Goal: Task Accomplishment & Management: Manage account settings

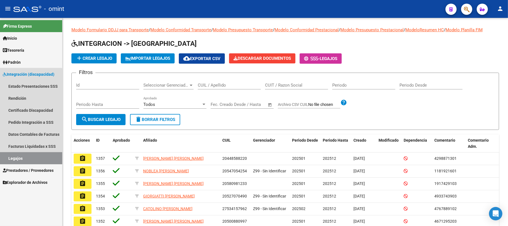
click at [16, 159] on link "Legajos" at bounding box center [31, 158] width 62 height 12
click at [21, 74] on span "Integración (discapacidad)" at bounding box center [29, 74] width 52 height 6
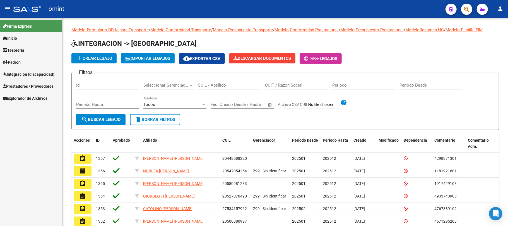
click at [24, 83] on link "Prestadores / Proveedores" at bounding box center [31, 86] width 62 height 12
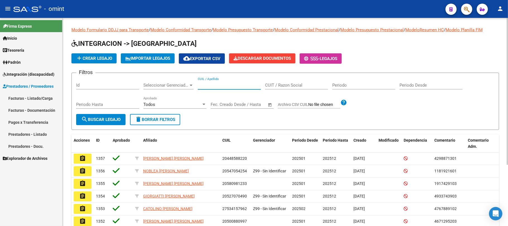
click at [212, 84] on input "CUIL / Apellido" at bounding box center [229, 85] width 63 height 5
paste input "20595655278"
type input "20595655278"
click at [105, 123] on button "search Buscar Legajo" at bounding box center [100, 119] width 49 height 11
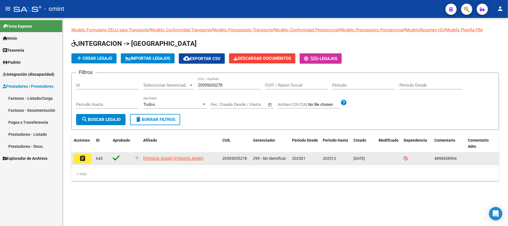
click at [79, 160] on button "assignment" at bounding box center [83, 158] width 18 height 10
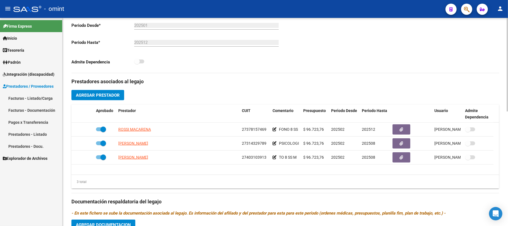
scroll to position [149, 0]
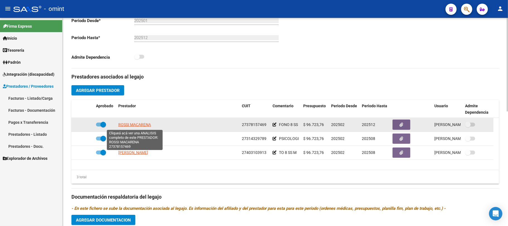
click at [134, 125] on span "ROSSI MACARENA" at bounding box center [134, 124] width 33 height 4
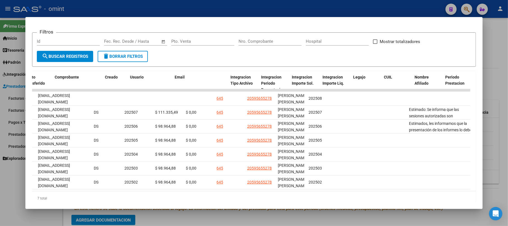
scroll to position [0, 0]
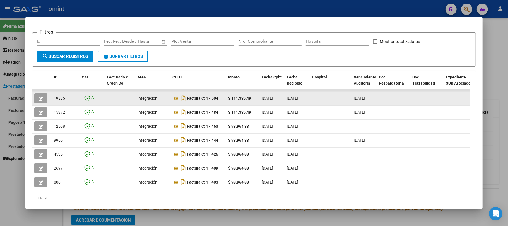
click at [61, 93] on datatable-body-cell "19835" at bounding box center [66, 98] width 28 height 14
drag, startPoint x: 61, startPoint y: 93, endPoint x: 59, endPoint y: 96, distance: 3.4
click at [60, 94] on datatable-body-cell "19835" at bounding box center [66, 98] width 28 height 14
click at [59, 96] on span "19835" at bounding box center [59, 98] width 11 height 4
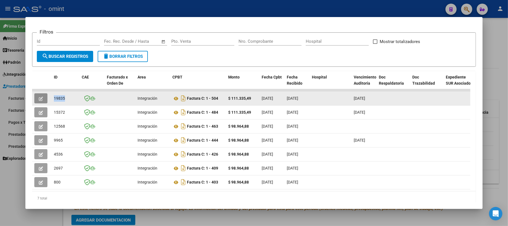
click at [36, 97] on button "button" at bounding box center [40, 98] width 13 height 10
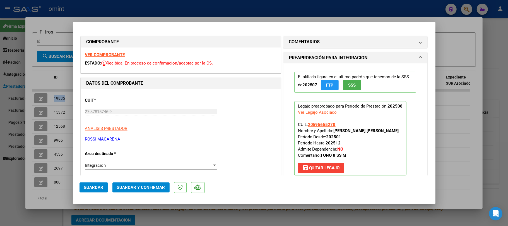
click at [103, 54] on strong "VER COMPROBANTE" at bounding box center [105, 54] width 40 height 5
click at [56, 27] on div at bounding box center [254, 113] width 508 height 226
type input "$ 0,00"
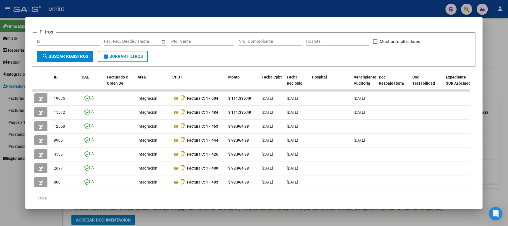
click at [95, 2] on div at bounding box center [254, 113] width 508 height 226
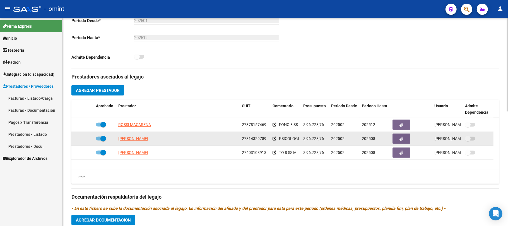
click at [133, 142] on app-link-go-to "ODICINI DANIELA" at bounding box center [133, 138] width 30 height 6
click at [133, 139] on span "ODICINI DANIELA" at bounding box center [133, 138] width 30 height 4
type textarea "27314329789"
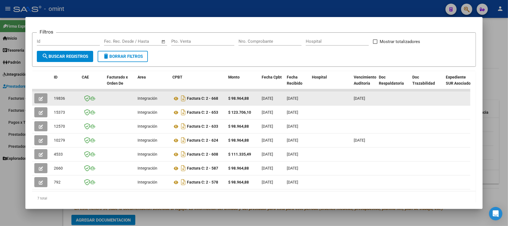
click at [42, 98] on icon "button" at bounding box center [41, 98] width 4 height 4
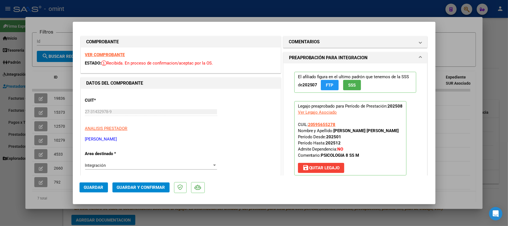
click at [99, 52] on strong "VER COMPROBANTE" at bounding box center [105, 54] width 40 height 5
click at [83, 4] on div at bounding box center [254, 113] width 508 height 226
type input "$ 0,00"
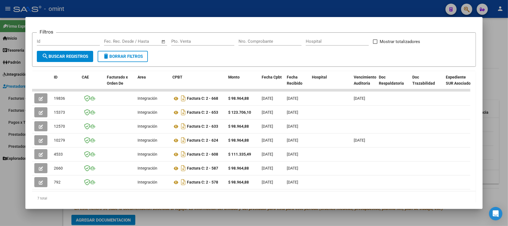
click at [86, 9] on div at bounding box center [254, 113] width 508 height 226
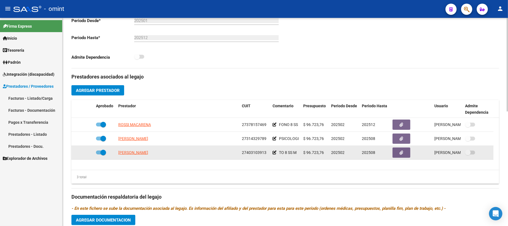
click at [130, 154] on span "GIORDANO ORIANA" at bounding box center [133, 152] width 30 height 4
type textarea "27403103913"
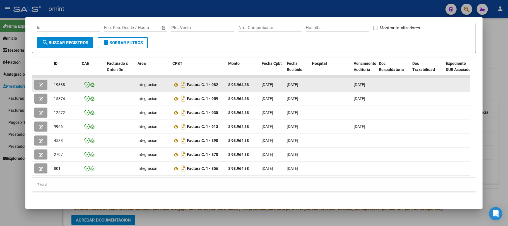
click at [42, 82] on span "button" at bounding box center [41, 84] width 4 height 5
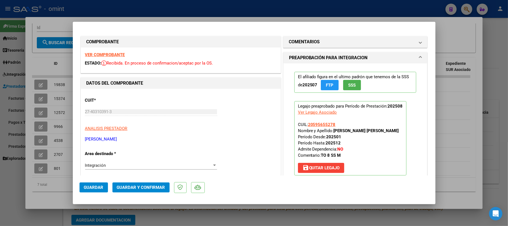
click at [122, 54] on strong "VER COMPROBANTE" at bounding box center [105, 54] width 40 height 5
click at [44, 31] on div at bounding box center [254, 113] width 508 height 226
type input "$ 0,00"
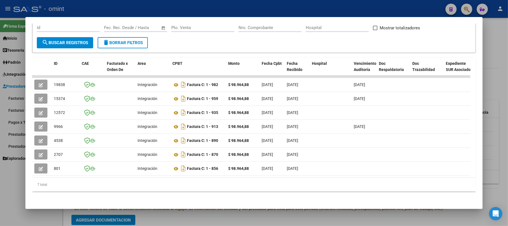
click at [54, 13] on div at bounding box center [254, 113] width 508 height 226
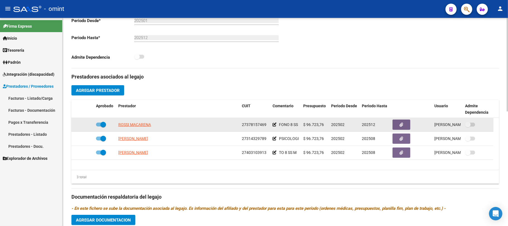
click at [129, 125] on span "ROSSI MACARENA" at bounding box center [134, 124] width 33 height 4
type textarea "27378157469"
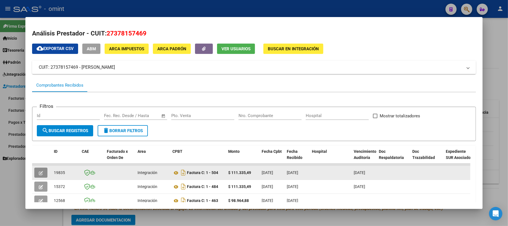
click at [40, 174] on icon "button" at bounding box center [41, 173] width 4 height 4
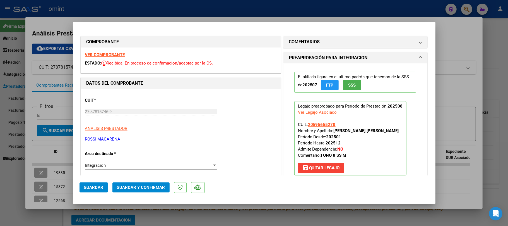
click at [154, 185] on span "Guardar y Confirmar" at bounding box center [141, 187] width 48 height 5
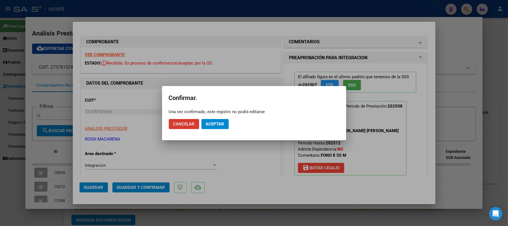
click at [222, 123] on span "Aceptar" at bounding box center [215, 123] width 18 height 5
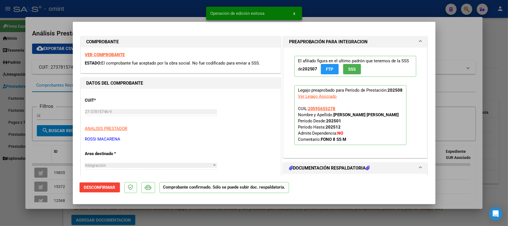
click at [34, 157] on div at bounding box center [254, 113] width 508 height 226
type input "$ 0,00"
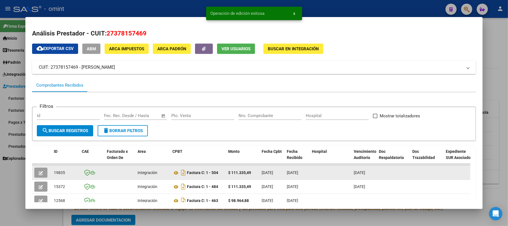
click at [63, 171] on span "19835" at bounding box center [59, 172] width 11 height 4
copy span "19835"
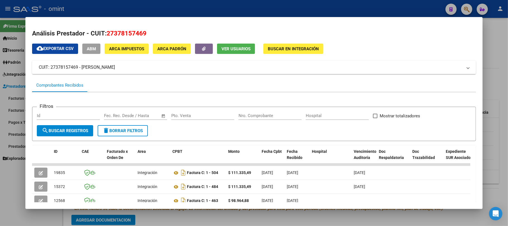
click at [152, 10] on div at bounding box center [254, 113] width 508 height 226
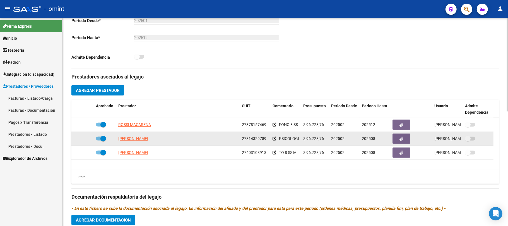
click at [137, 140] on span "ODICINI DANIELA" at bounding box center [133, 138] width 30 height 4
type textarea "27314329789"
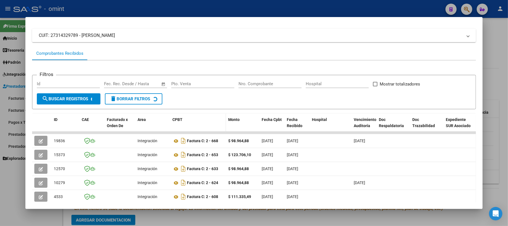
scroll to position [74, 0]
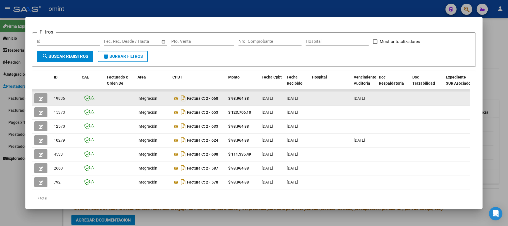
click at [71, 98] on div "19836" at bounding box center [65, 98] width 23 height 6
click at [65, 98] on span "19836" at bounding box center [59, 98] width 11 height 4
click at [61, 98] on span "19836" at bounding box center [59, 98] width 11 height 4
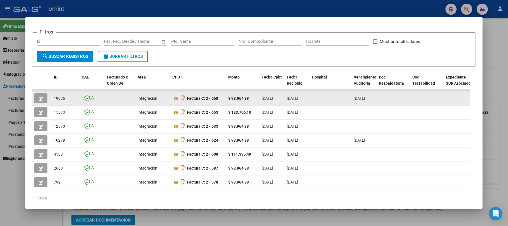
copy span "19836"
click at [39, 101] on button "button" at bounding box center [40, 98] width 13 height 10
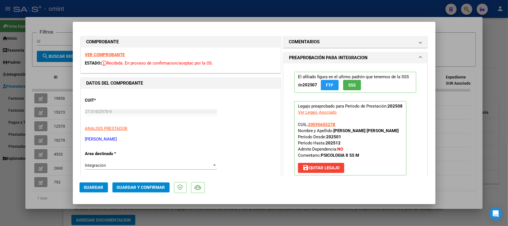
click at [105, 54] on strong "VER COMPROBANTE" at bounding box center [105, 54] width 40 height 5
click at [150, 186] on span "Guardar y Confirmar" at bounding box center [141, 187] width 48 height 5
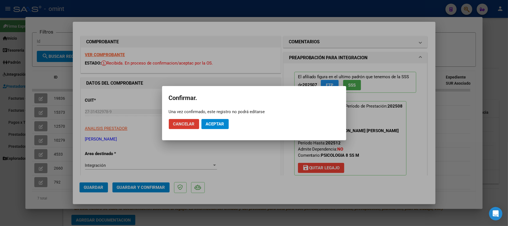
click at [212, 119] on button "Aceptar" at bounding box center [214, 124] width 27 height 10
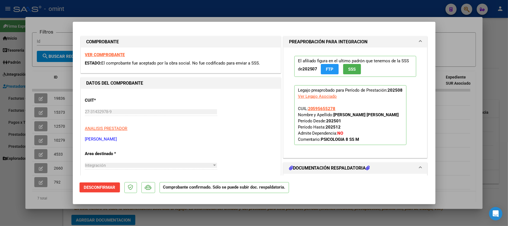
click at [57, 104] on div at bounding box center [254, 113] width 508 height 226
type input "$ 0,00"
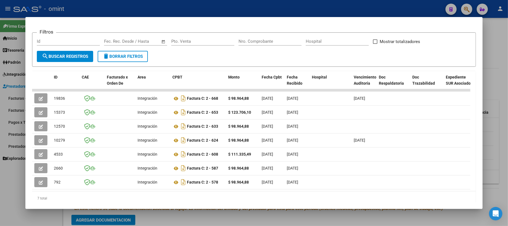
click at [81, 7] on div at bounding box center [254, 113] width 508 height 226
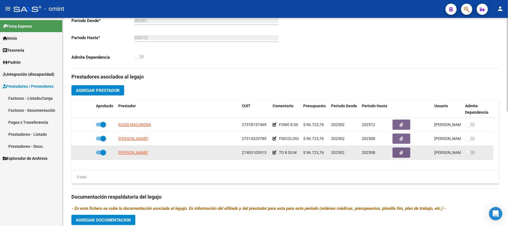
scroll to position [186, 0]
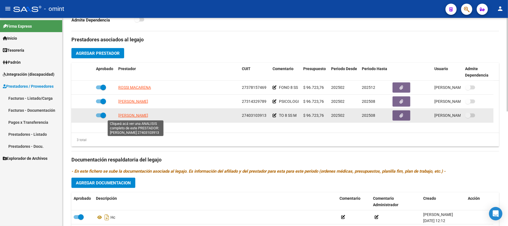
click at [131, 116] on span "GIORDANO ORIANA" at bounding box center [133, 115] width 30 height 4
type textarea "27403103913"
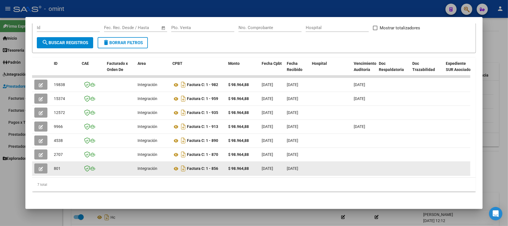
scroll to position [93, 0]
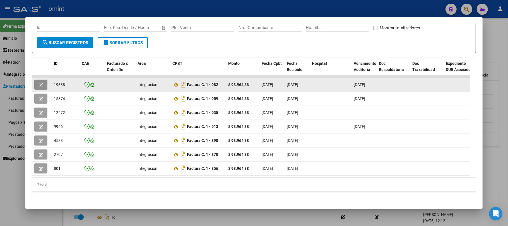
click at [37, 79] on button "button" at bounding box center [40, 84] width 13 height 10
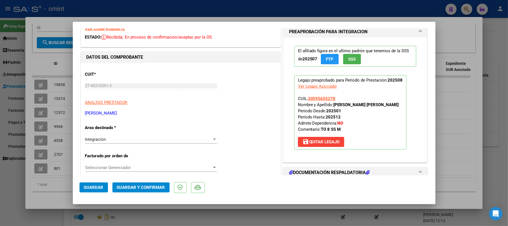
scroll to position [37, 0]
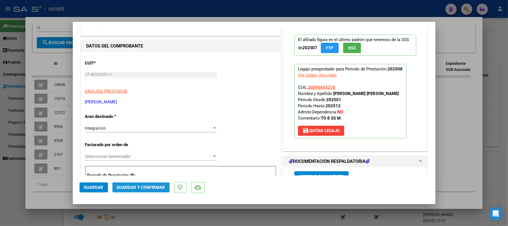
click at [158, 185] on span "Guardar y Confirmar" at bounding box center [141, 187] width 48 height 5
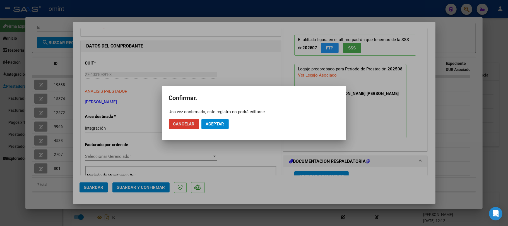
click at [220, 124] on span "Aceptar" at bounding box center [215, 123] width 18 height 5
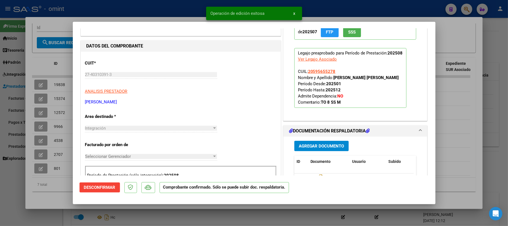
click at [67, 76] on div at bounding box center [254, 113] width 508 height 226
type input "$ 0,00"
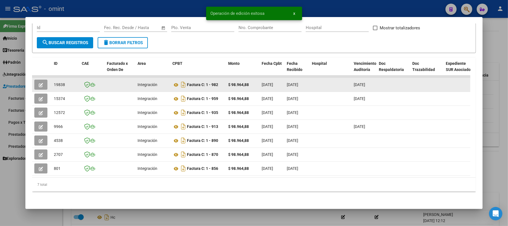
click at [59, 82] on span "19838" at bounding box center [59, 84] width 11 height 4
copy span "19838"
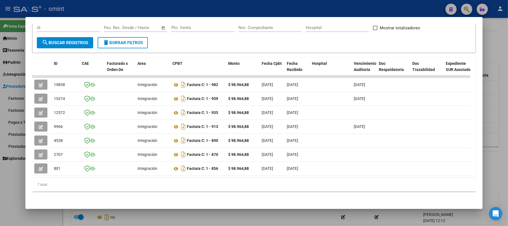
click at [144, 4] on div at bounding box center [254, 113] width 508 height 226
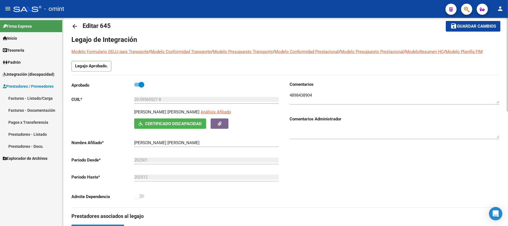
scroll to position [0, 0]
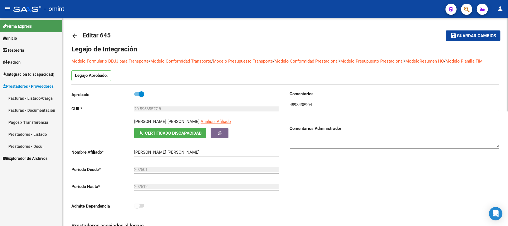
click at [75, 37] on mat-icon "arrow_back" at bounding box center [74, 35] width 7 height 7
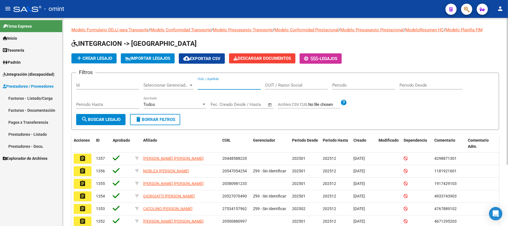
drag, startPoint x: 221, startPoint y: 85, endPoint x: 214, endPoint y: 86, distance: 7.7
click at [221, 84] on input "CUIL / Apellido" at bounding box center [229, 85] width 63 height 5
paste input "27526935425"
type input "27526935425"
click at [107, 116] on button "search Buscar Legajo" at bounding box center [100, 119] width 49 height 11
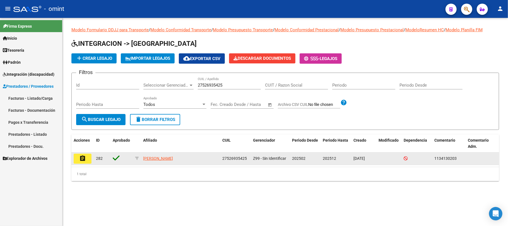
click at [81, 157] on mat-icon "assignment" at bounding box center [82, 158] width 7 height 7
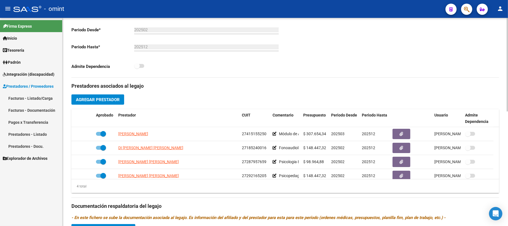
scroll to position [149, 0]
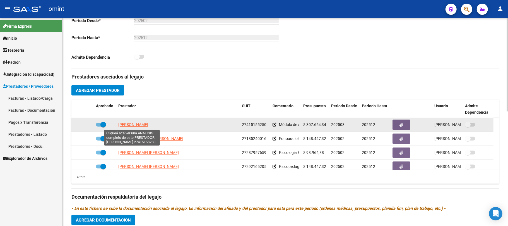
click at [139, 127] on span "AGUIRRE JULIA" at bounding box center [133, 124] width 30 height 4
type textarea "27415155250"
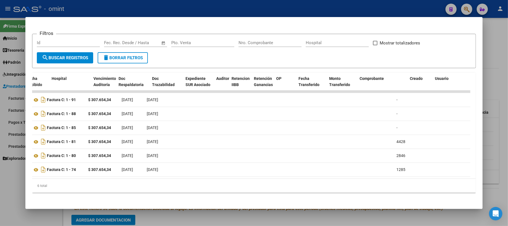
scroll to position [0, 0]
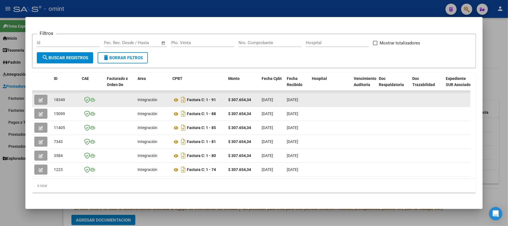
click at [57, 102] on div "18349" at bounding box center [65, 99] width 23 height 6
copy span "18349"
click at [49, 100] on datatable-body-cell at bounding box center [42, 100] width 20 height 14
click at [47, 100] on button "button" at bounding box center [40, 100] width 13 height 10
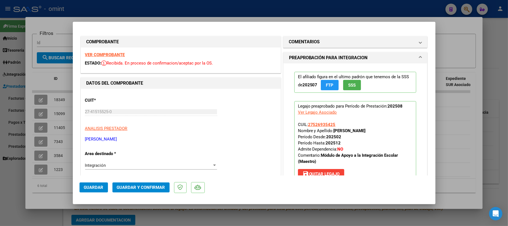
click at [112, 56] on strong "VER COMPROBANTE" at bounding box center [105, 54] width 40 height 5
click at [141, 186] on span "Guardar y Confirmar" at bounding box center [141, 187] width 48 height 5
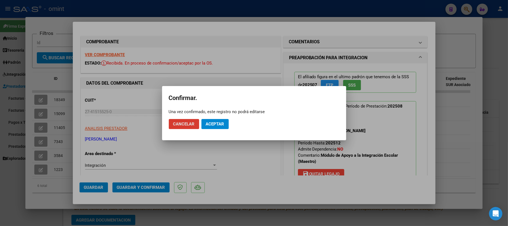
click at [214, 119] on button "Aceptar" at bounding box center [214, 124] width 27 height 10
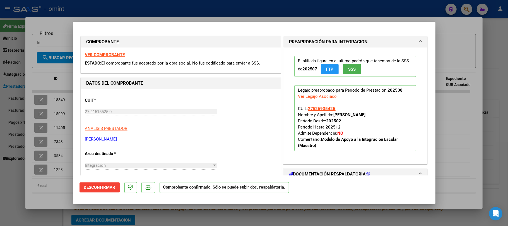
click at [62, 91] on div at bounding box center [254, 113] width 508 height 226
type input "$ 0,00"
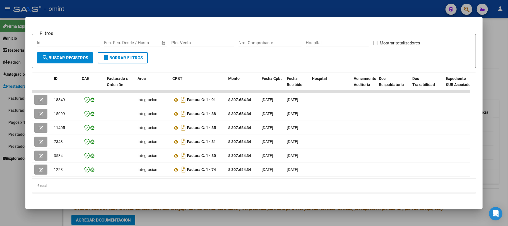
click at [87, 9] on div at bounding box center [254, 113] width 508 height 226
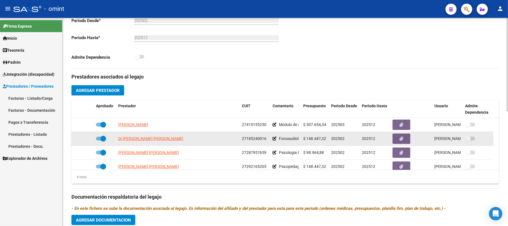
click at [140, 142] on app-link-go-to "DI AGOSTINO CARINA GABRIELA" at bounding box center [150, 138] width 65 height 6
click at [140, 140] on span "DI AGOSTINO CARINA GABRIELA" at bounding box center [150, 138] width 65 height 4
type textarea "27185240016"
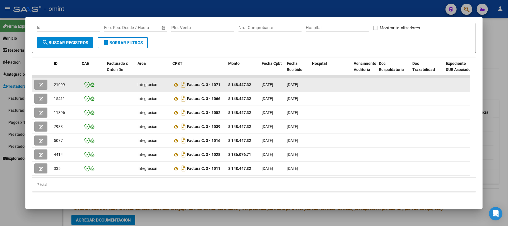
click at [62, 82] on span "21099" at bounding box center [59, 84] width 11 height 4
click at [60, 82] on span "21099" at bounding box center [59, 84] width 11 height 4
copy span "21099"
click at [43, 81] on button "button" at bounding box center [40, 84] width 13 height 10
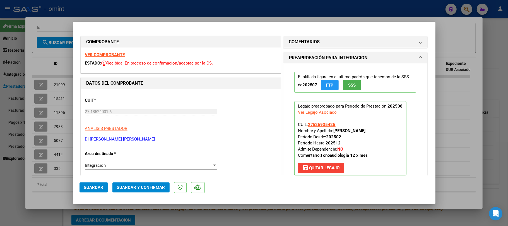
scroll to position [37, 0]
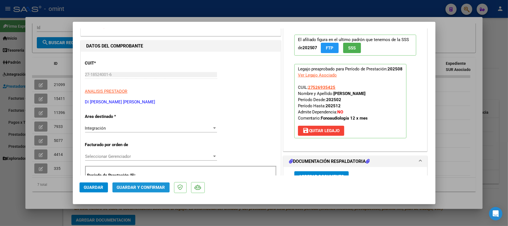
click at [139, 188] on span "Guardar y Confirmar" at bounding box center [141, 187] width 48 height 5
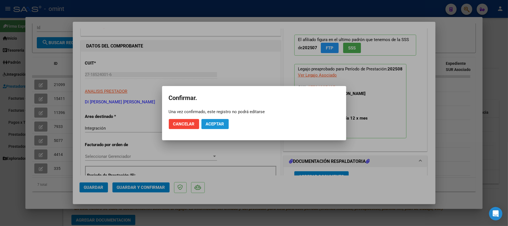
click at [214, 123] on span "Aceptar" at bounding box center [215, 123] width 18 height 5
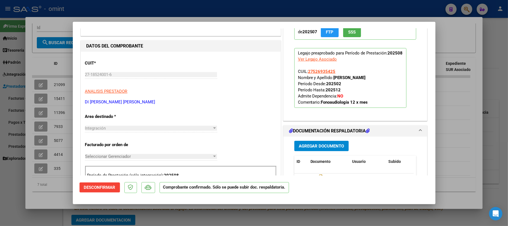
click at [47, 82] on div at bounding box center [254, 113] width 508 height 226
type input "$ 0,00"
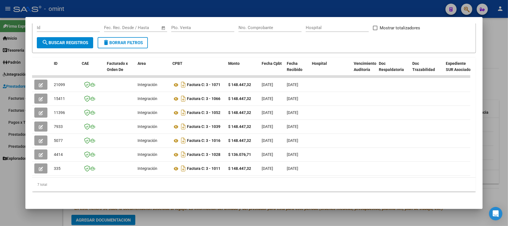
click at [91, 3] on div at bounding box center [254, 113] width 508 height 226
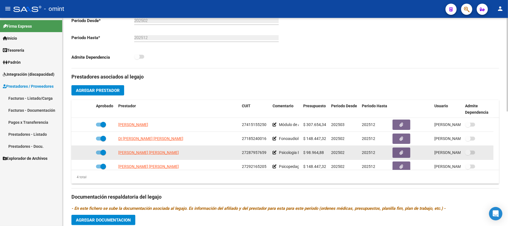
click at [139, 157] on datatable-body-cell "ARMOA EVELIN GABRIELA" at bounding box center [178, 153] width 124 height 14
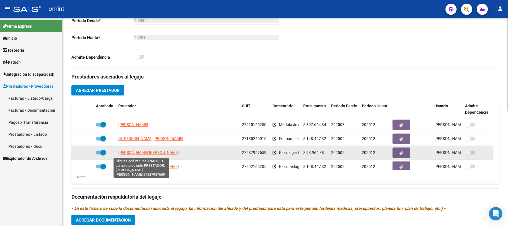
click at [138, 154] on span "ARMOA EVELIN GABRIELA" at bounding box center [148, 152] width 61 height 4
type textarea "27287957659"
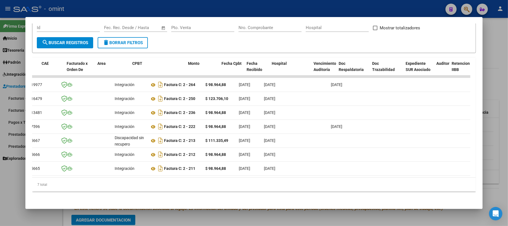
scroll to position [0, 0]
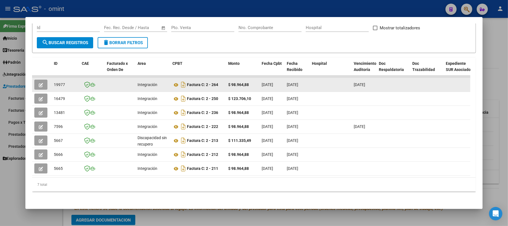
click at [57, 84] on span "19977" at bounding box center [59, 84] width 11 height 4
copy span "19977"
click at [44, 85] on button "button" at bounding box center [40, 84] width 13 height 10
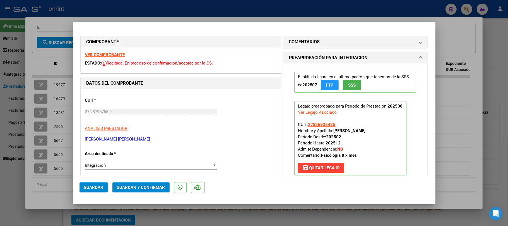
click at [115, 57] on div "VER COMPROBANTE ESTADO: Recibida. En proceso de confirmacion/aceptac por la OS." at bounding box center [181, 59] width 200 height 25
click at [115, 55] on strong "VER COMPROBANTE" at bounding box center [105, 54] width 40 height 5
click at [141, 188] on span "Guardar y Confirmar" at bounding box center [141, 187] width 48 height 5
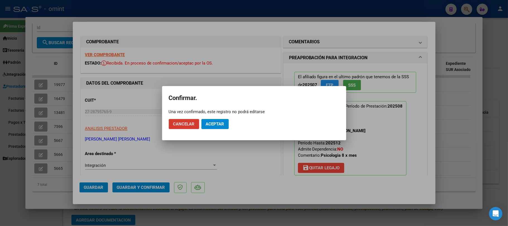
click at [222, 123] on span "Aceptar" at bounding box center [215, 123] width 18 height 5
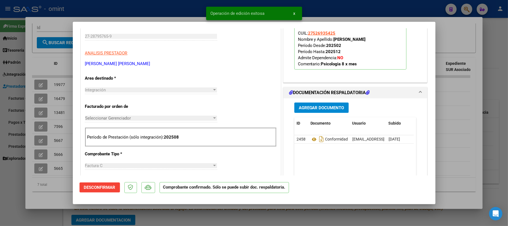
scroll to position [37, 0]
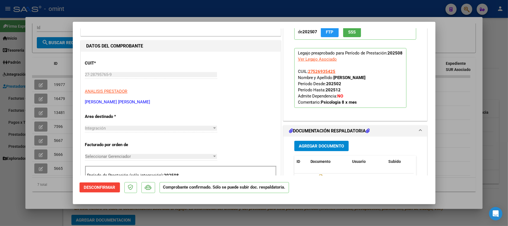
click at [60, 54] on div at bounding box center [254, 113] width 508 height 226
type input "$ 0,00"
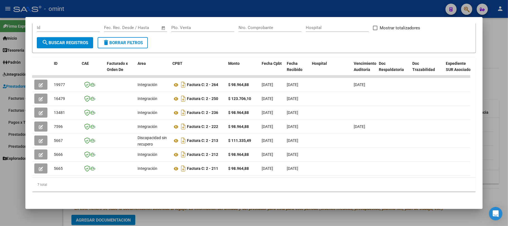
click at [96, 3] on div at bounding box center [254, 113] width 508 height 226
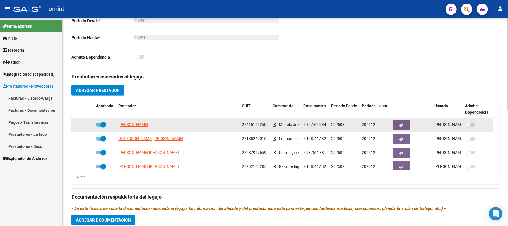
scroll to position [6, 0]
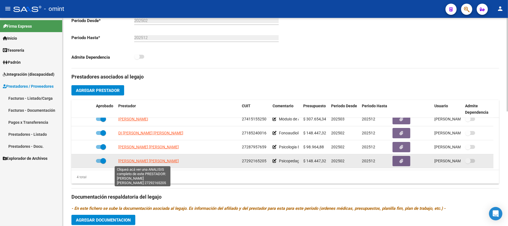
click at [142, 163] on span "FACCHIANO ELISA LEONOR" at bounding box center [148, 160] width 61 height 4
type textarea "27292165205"
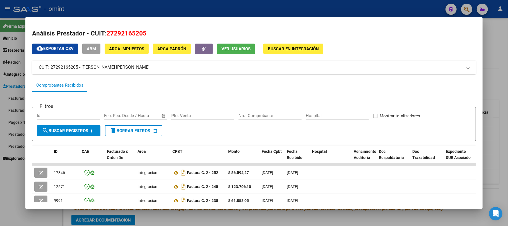
scroll to position [78, 0]
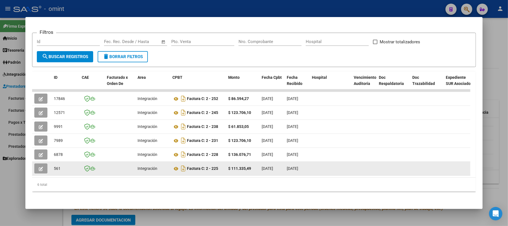
drag, startPoint x: 115, startPoint y: 168, endPoint x: 119, endPoint y: 170, distance: 4.6
click at [116, 168] on datatable-body-cell at bounding box center [120, 168] width 31 height 14
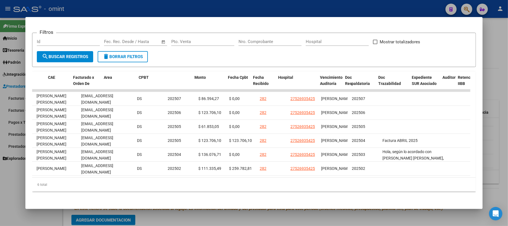
scroll to position [0, 0]
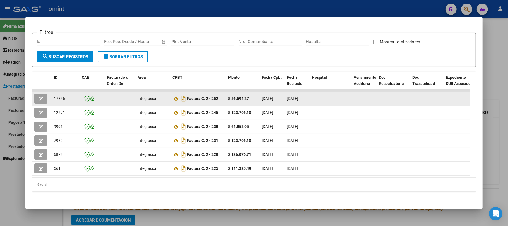
click at [57, 96] on span "17846" at bounding box center [59, 98] width 11 height 4
copy span "17846"
click at [37, 98] on button "button" at bounding box center [40, 98] width 13 height 10
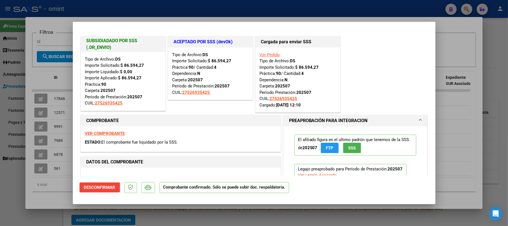
click at [96, 8] on div at bounding box center [254, 113] width 508 height 226
type input "$ 0,00"
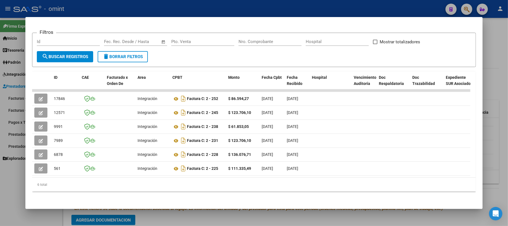
click at [137, 9] on div at bounding box center [254, 113] width 508 height 226
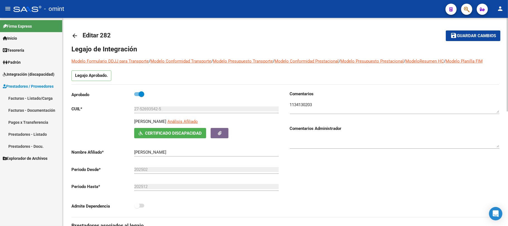
click at [72, 34] on mat-icon "arrow_back" at bounding box center [74, 35] width 7 height 7
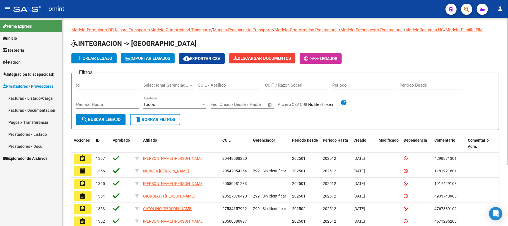
click at [212, 85] on input "CUIL / Apellido" at bounding box center [229, 85] width 63 height 5
paste input "20581615362"
type input "20581615362"
click at [103, 122] on button "search Buscar Legajo" at bounding box center [100, 119] width 49 height 11
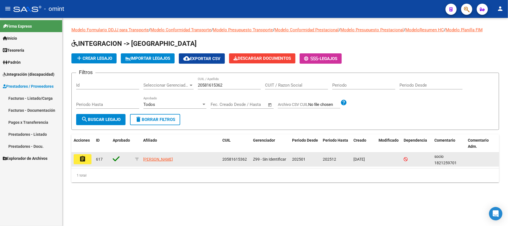
click at [91, 160] on button "assignment" at bounding box center [83, 159] width 18 height 10
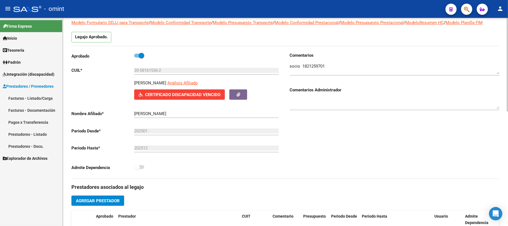
scroll to position [37, 0]
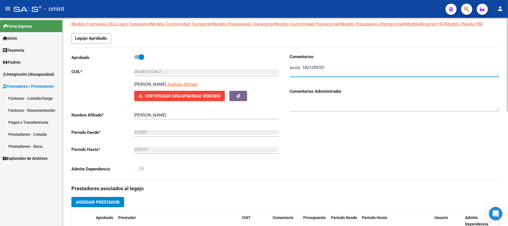
click at [285, 65] on textarea at bounding box center [394, 69] width 209 height 11
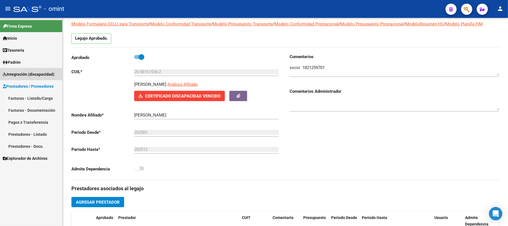
click at [30, 74] on span "Integración (discapacidad)" at bounding box center [29, 74] width 52 height 6
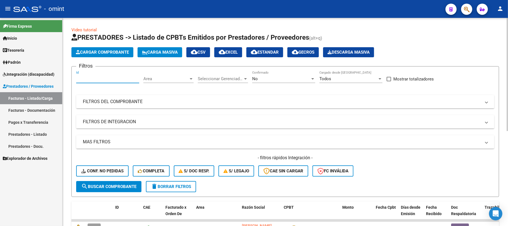
click at [91, 81] on input "Id" at bounding box center [107, 78] width 63 height 5
paste input "19835"
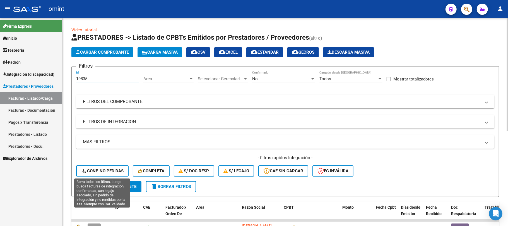
type input "19835"
click at [112, 176] on button "Conf. no pedidas" at bounding box center [102, 170] width 52 height 11
click at [113, 181] on form "Filtros 19835 Id Area Area Seleccionar Gerenciador Seleccionar Gerenciador No C…" at bounding box center [284, 131] width 427 height 130
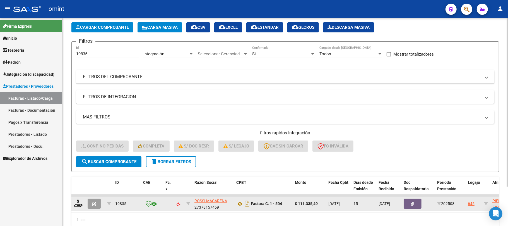
scroll to position [49, 0]
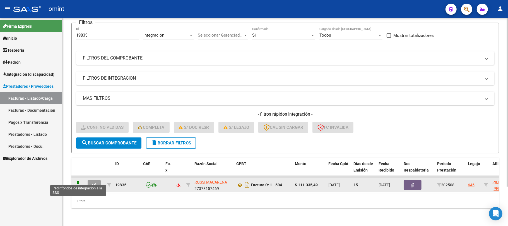
click at [74, 180] on icon at bounding box center [78, 184] width 9 height 8
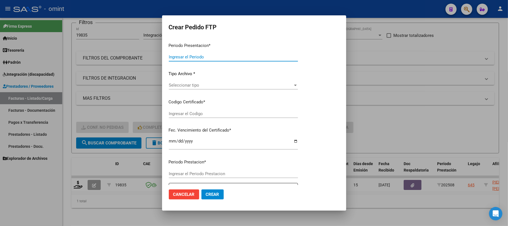
type input "202508"
type input "$ 111.335,49"
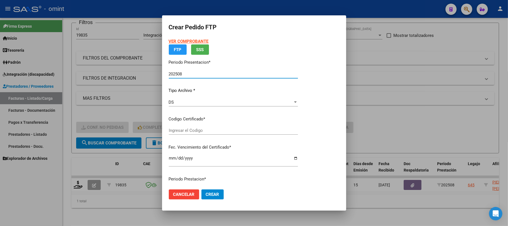
type input "6242498874"
type input "2026-01-12"
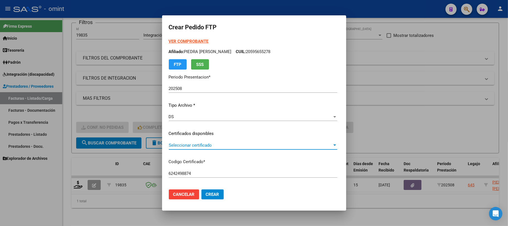
click at [208, 146] on span "Seleccionar certificado" at bounding box center [250, 144] width 163 height 5
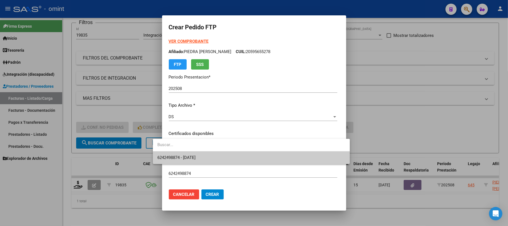
click at [205, 152] on span "6242498874 - 2026-01-12" at bounding box center [251, 157] width 188 height 13
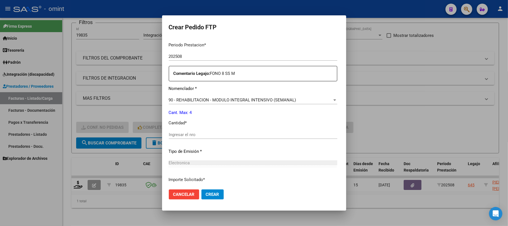
scroll to position [186, 0]
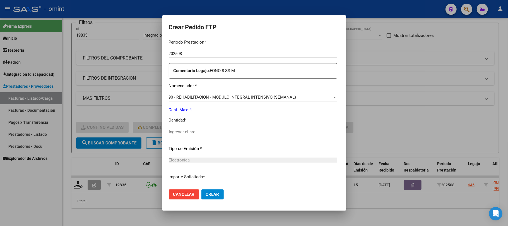
click at [170, 134] on div "Ingresar el nro" at bounding box center [253, 131] width 168 height 8
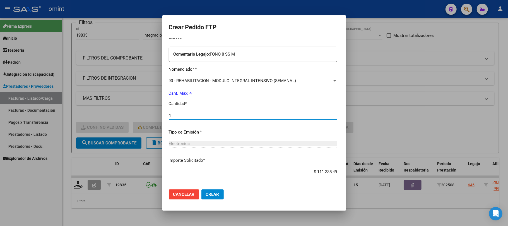
scroll to position [226, 0]
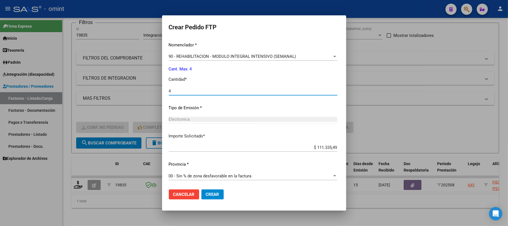
type input "4"
click at [203, 199] on button "Crear" at bounding box center [212, 194] width 22 height 10
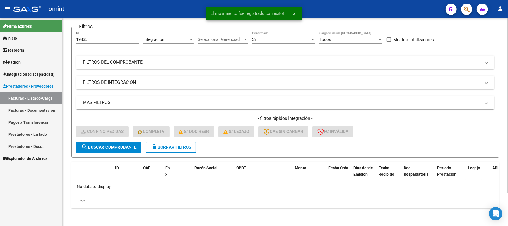
scroll to position [38, 0]
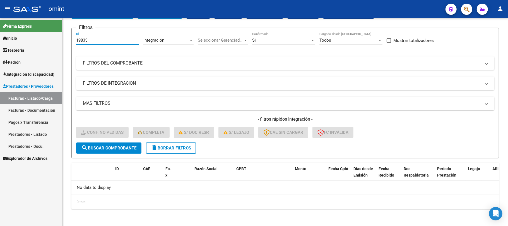
drag, startPoint x: 98, startPoint y: 40, endPoint x: 49, endPoint y: 46, distance: 49.6
click at [49, 46] on mat-sidenav-container "Firma Express Inicio Calendario SSS Instructivos Contacto OS Tesorería Extracto…" at bounding box center [254, 122] width 508 height 208
paste input "6"
type input "19836"
click at [108, 150] on button "search Buscar Comprobante" at bounding box center [108, 147] width 65 height 11
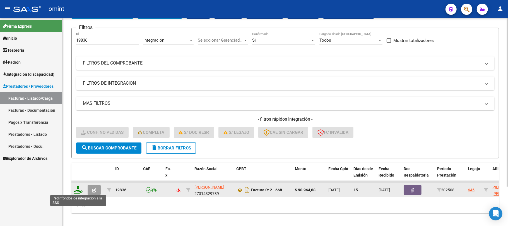
click at [78, 186] on icon at bounding box center [78, 189] width 9 height 8
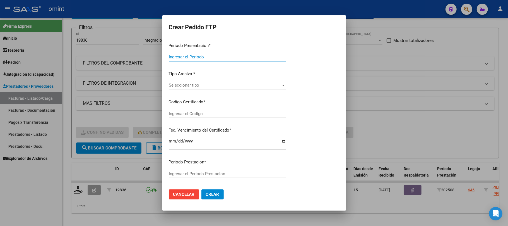
type input "202508"
type input "$ 98.964,88"
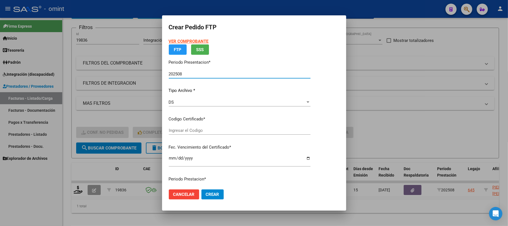
type input "6242498874"
type input "2026-01-12"
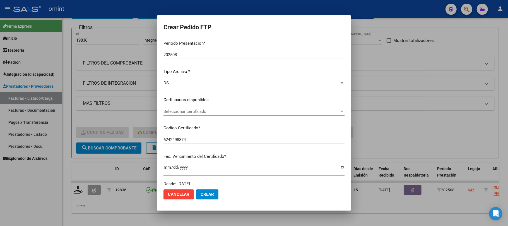
scroll to position [74, 0]
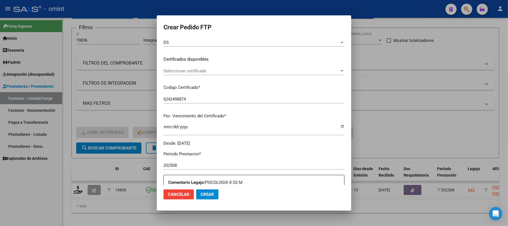
click at [205, 69] on span "Seleccionar certificado" at bounding box center [251, 70] width 176 height 5
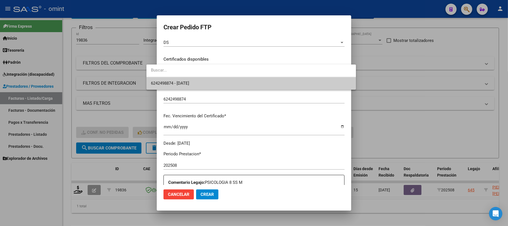
click at [193, 85] on span "6242498874 - 2026-01-12" at bounding box center [251, 83] width 200 height 13
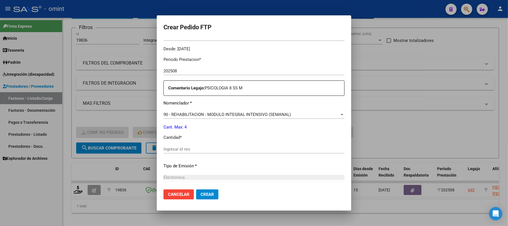
scroll to position [186, 0]
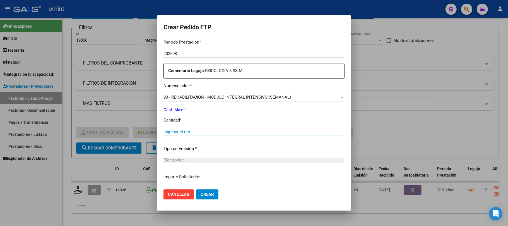
click at [165, 132] on input "Ingresar el nro" at bounding box center [253, 131] width 181 height 5
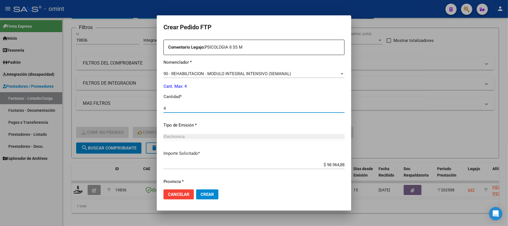
scroll to position [226, 0]
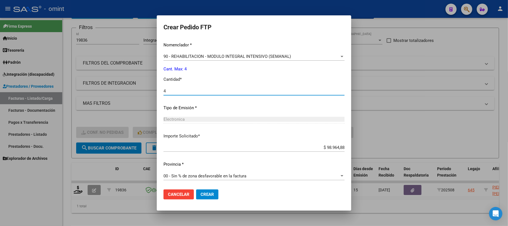
type input "4"
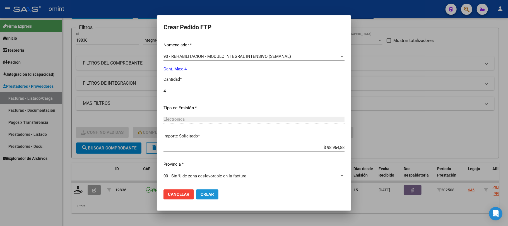
click at [204, 191] on button "Crear" at bounding box center [207, 194] width 22 height 10
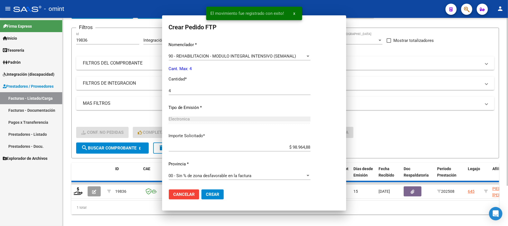
scroll to position [195, 0]
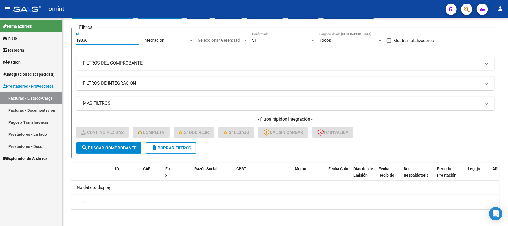
drag, startPoint x: 93, startPoint y: 39, endPoint x: 56, endPoint y: 40, distance: 37.1
click at [57, 40] on mat-sidenav-container "Firma Express Inicio Calendario SSS Instructivos Contacto OS Tesorería Extracto…" at bounding box center [254, 122] width 508 height 208
paste input "8"
type input "19838"
click at [122, 154] on form "Filtros 19838 Id Integración Area Seleccionar Gerenciador Seleccionar Gerenciad…" at bounding box center [284, 93] width 427 height 130
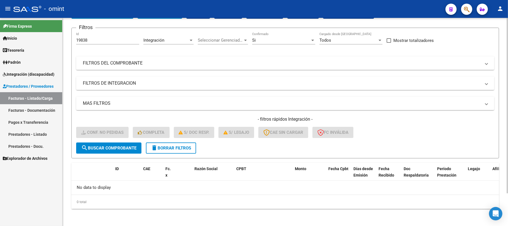
click at [122, 150] on button "search Buscar Comprobante" at bounding box center [108, 147] width 65 height 11
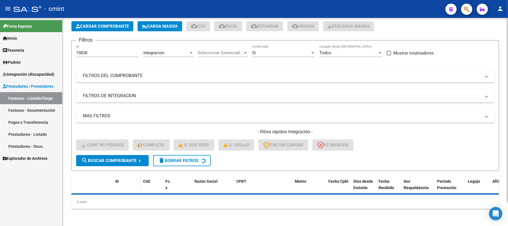
scroll to position [38, 0]
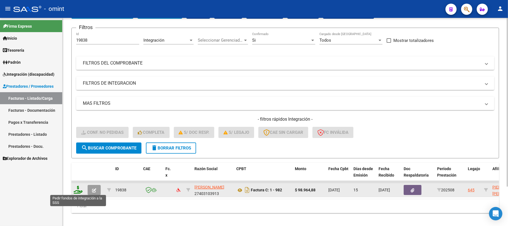
click at [75, 190] on icon at bounding box center [78, 189] width 9 height 8
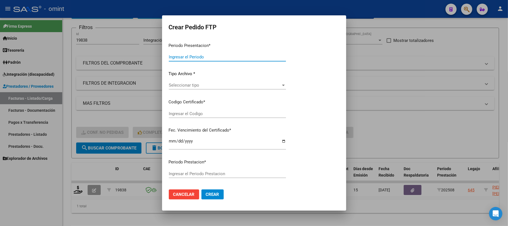
type input "202508"
type input "$ 98.964,88"
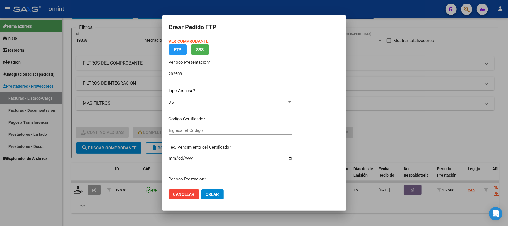
type input "6242498874"
type input "2026-01-12"
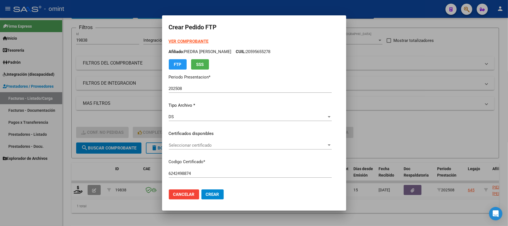
click at [183, 147] on div "Seleccionar certificado Seleccionar certificado" at bounding box center [250, 145] width 163 height 8
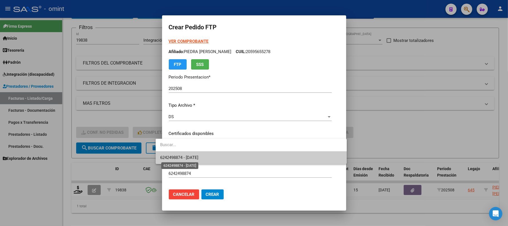
click at [187, 157] on span "6242498874 - 2026-01-12" at bounding box center [179, 157] width 38 height 5
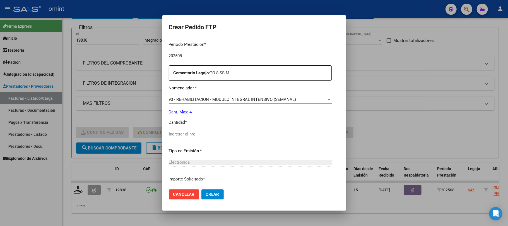
scroll to position [186, 0]
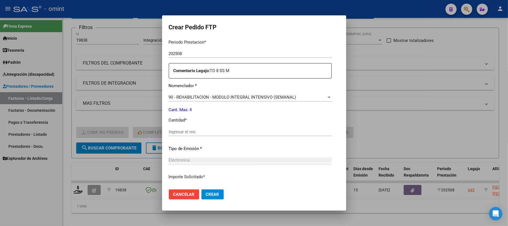
click at [190, 135] on div "Ingresar el nro" at bounding box center [250, 131] width 163 height 8
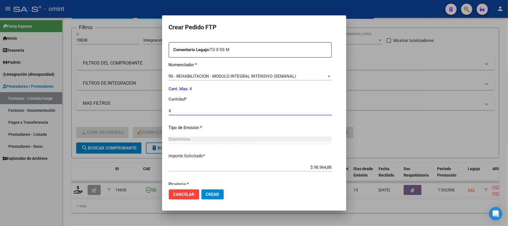
scroll to position [226, 0]
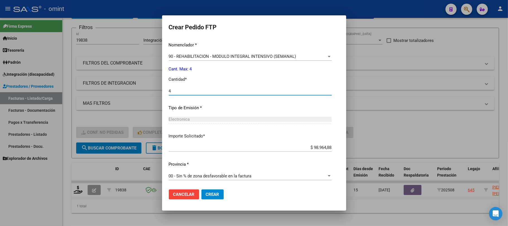
type input "4"
click at [206, 193] on span "Crear" at bounding box center [212, 194] width 13 height 5
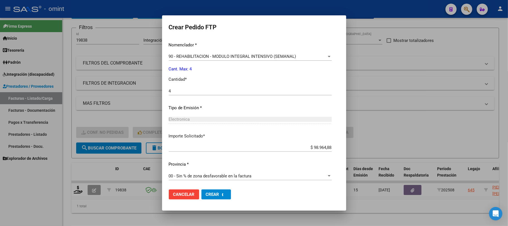
scroll to position [0, 0]
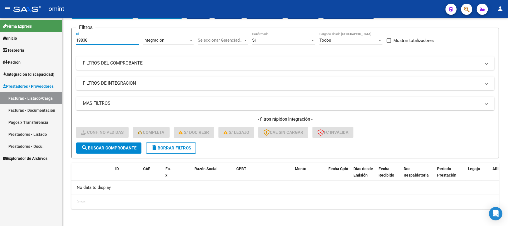
drag, startPoint x: 100, startPoint y: 42, endPoint x: 56, endPoint y: 42, distance: 44.3
click at [56, 42] on mat-sidenav-container "Firma Express Inicio Calendario SSS Instructivos Contacto OS Tesorería Extracto…" at bounding box center [254, 122] width 508 height 208
paste input "8349"
type input "18349"
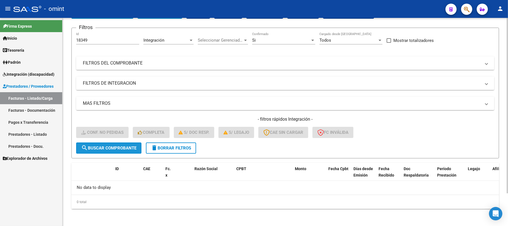
click at [119, 149] on span "search Buscar Comprobante" at bounding box center [108, 147] width 55 height 5
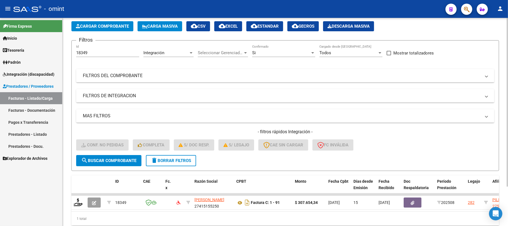
scroll to position [38, 0]
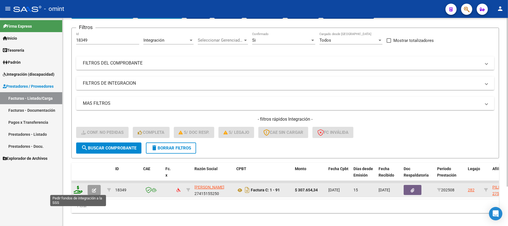
click at [79, 189] on icon at bounding box center [78, 189] width 9 height 8
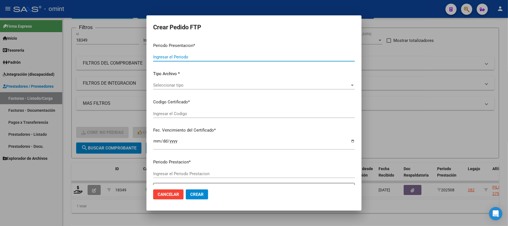
type input "202508"
type input "$ 307.654,34"
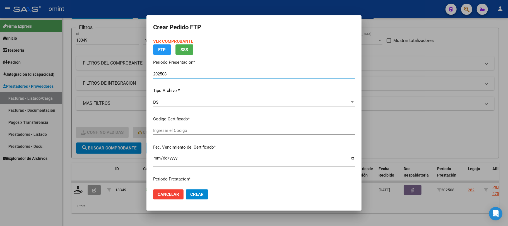
type input "6032468601"
type input "2027-02-03"
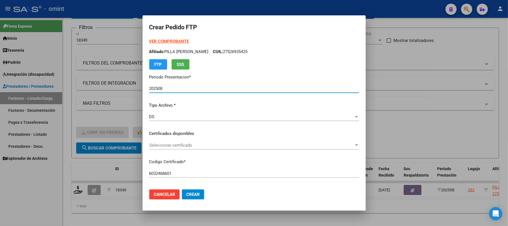
click at [174, 144] on span "Seleccionar certificado" at bounding box center [251, 144] width 205 height 5
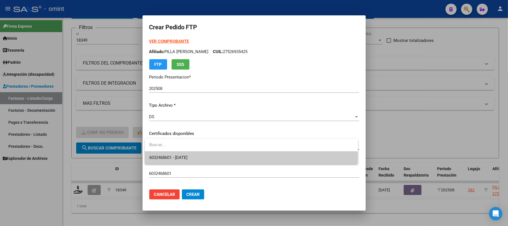
click at [180, 157] on span "6032468601 - 2027-02-03" at bounding box center [168, 157] width 38 height 5
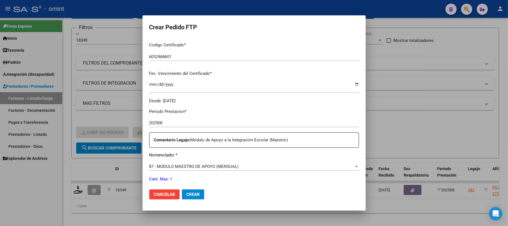
scroll to position [149, 0]
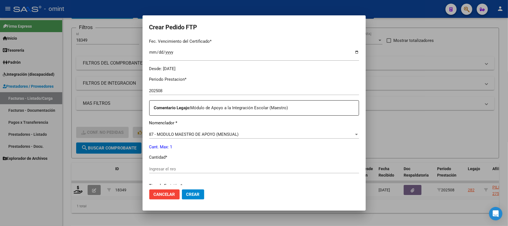
click at [164, 166] on input "Ingresar el nro" at bounding box center [254, 168] width 210 height 5
type input "1"
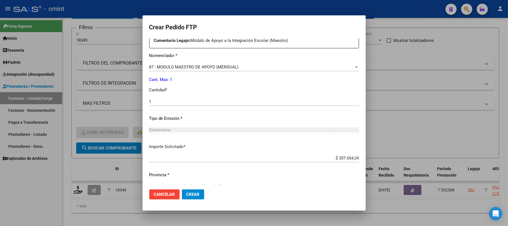
scroll to position [226, 0]
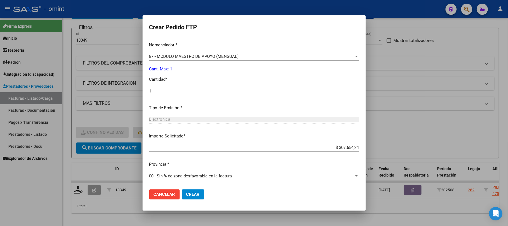
click at [195, 197] on span "Crear" at bounding box center [192, 194] width 13 height 5
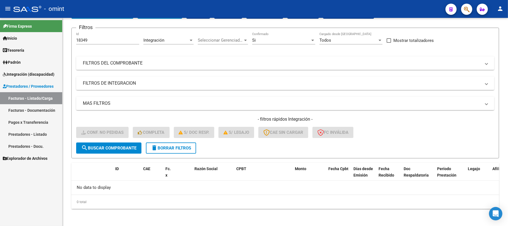
drag, startPoint x: 87, startPoint y: 42, endPoint x: 49, endPoint y: 41, distance: 37.6
click at [49, 41] on mat-sidenav-container "Firma Express Inicio Calendario SSS Instructivos Contacto OS Tesorería Extracto…" at bounding box center [254, 122] width 508 height 208
paste input "2109"
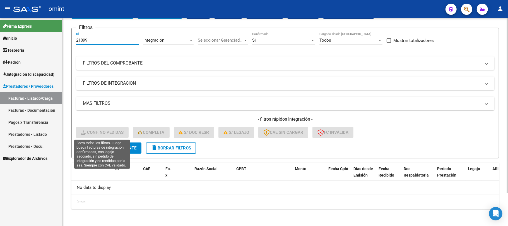
type input "21099"
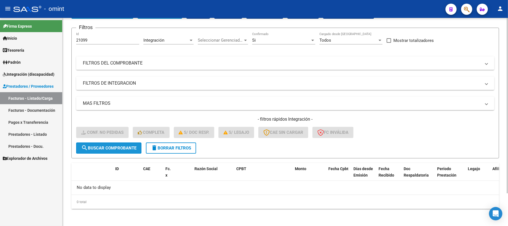
click at [116, 145] on span "search Buscar Comprobante" at bounding box center [108, 147] width 55 height 5
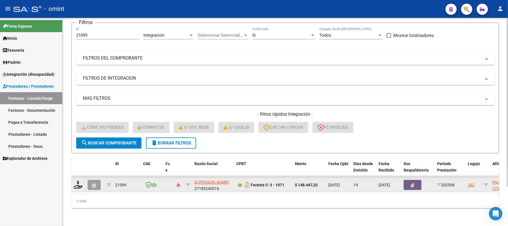
scroll to position [49, 0]
click at [77, 180] on icon at bounding box center [78, 184] width 9 height 8
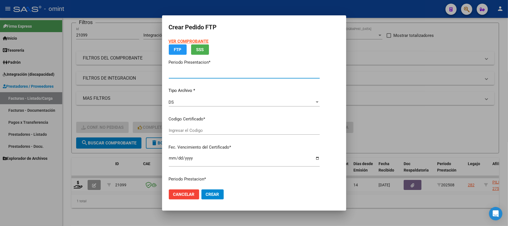
type input "202508"
type input "$ 148.447,32"
type input "6032468601"
type input "2027-02-03"
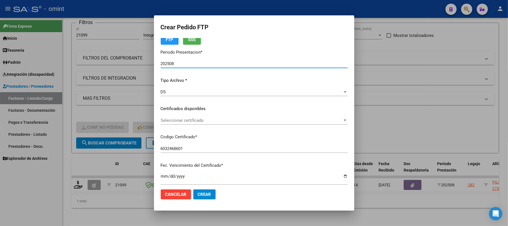
scroll to position [37, 0]
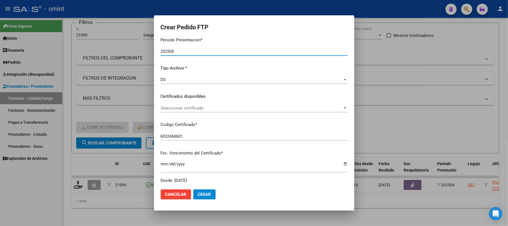
drag, startPoint x: 184, startPoint y: 99, endPoint x: 182, endPoint y: 108, distance: 9.1
click at [183, 100] on div "VER COMPROBANTE ARCA Padrón Afiliado: PILLA LETICIA CUIL: 27526935425 FTP SSS P…" at bounding box center [254, 92] width 187 height 182
click at [182, 108] on span "Seleccionar certificado" at bounding box center [252, 107] width 182 height 5
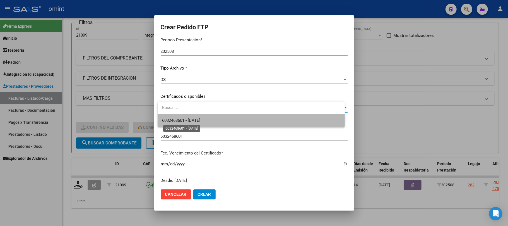
drag, startPoint x: 193, startPoint y: 121, endPoint x: 285, endPoint y: 102, distance: 93.1
click at [195, 121] on span "6032468601 - 2027-02-03" at bounding box center [181, 120] width 38 height 5
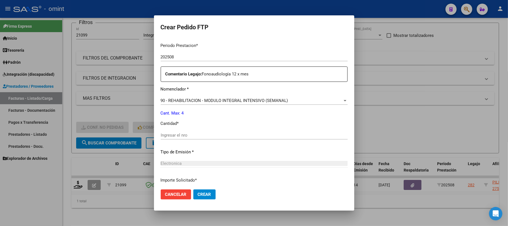
scroll to position [223, 0]
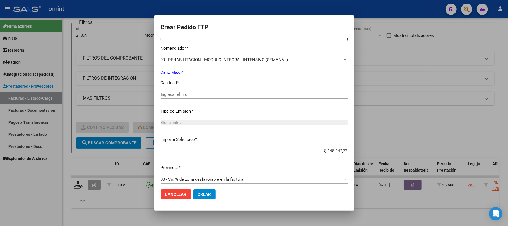
click at [171, 92] on input "Ingresar el nro" at bounding box center [254, 94] width 187 height 5
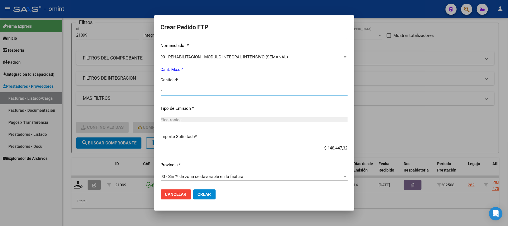
scroll to position [226, 0]
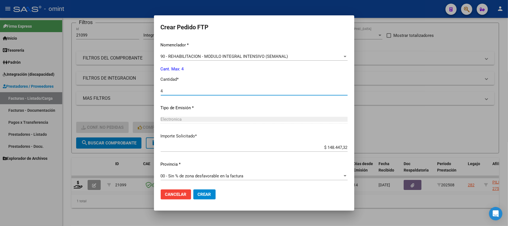
type input "4"
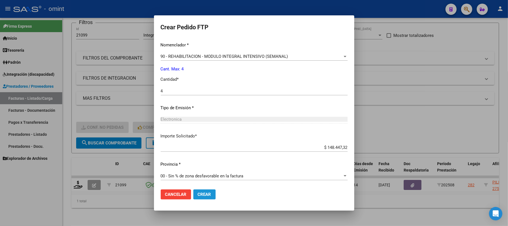
click at [209, 192] on span "Crear" at bounding box center [204, 194] width 13 height 5
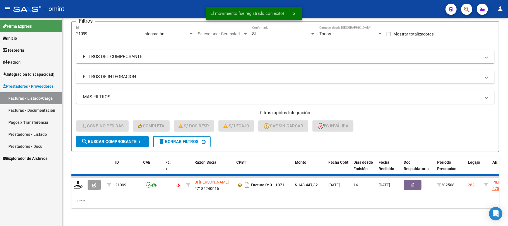
scroll to position [38, 0]
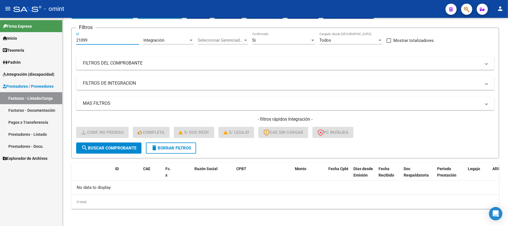
drag, startPoint x: 92, startPoint y: 40, endPoint x: 49, endPoint y: 40, distance: 42.7
click at [49, 40] on mat-sidenav-container "Firma Express Inicio Calendario SSS Instructivos Contacto OS Tesorería Extracto…" at bounding box center [254, 122] width 508 height 208
paste input "19977"
type input "19977"
click at [115, 148] on span "search Buscar Comprobante" at bounding box center [108, 147] width 55 height 5
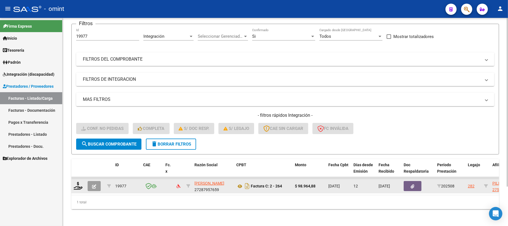
scroll to position [49, 0]
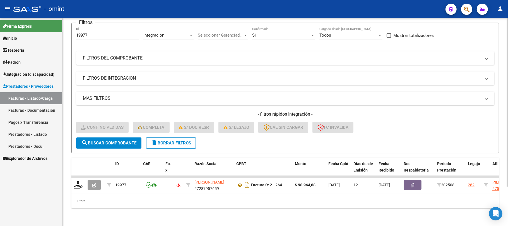
click at [71, 177] on div "Video tutorial PRESTADORES -> Listado de CPBTs Emitidos por Prestadores / Prove…" at bounding box center [284, 99] width 445 height 251
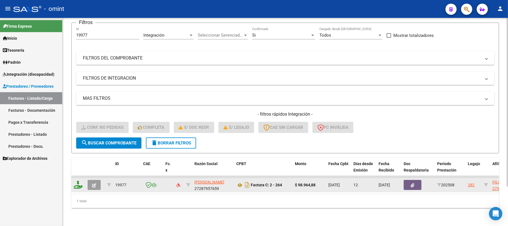
click at [83, 178] on datatable-body-cell at bounding box center [78, 185] width 14 height 14
click at [81, 180] on icon at bounding box center [78, 184] width 9 height 8
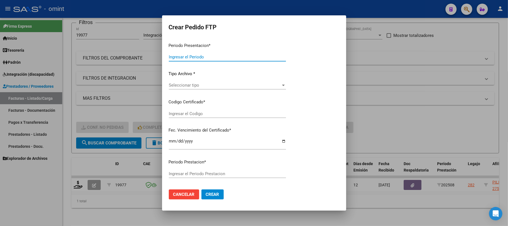
type input "202508"
type input "$ 98.964,88"
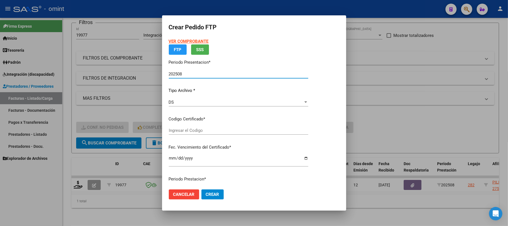
type input "6032468601"
type input "2027-02-03"
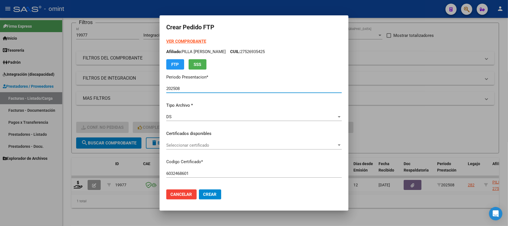
drag, startPoint x: 197, startPoint y: 135, endPoint x: 195, endPoint y: 141, distance: 5.9
click at [196, 137] on div "VER COMPROBANTE ARCA Padrón Afiliado: PILLA LETICIA CUIL: 27526935425 FTP SSS P…" at bounding box center [253, 129] width 175 height 182
click at [194, 144] on span "Seleccionar certificado" at bounding box center [251, 144] width 170 height 5
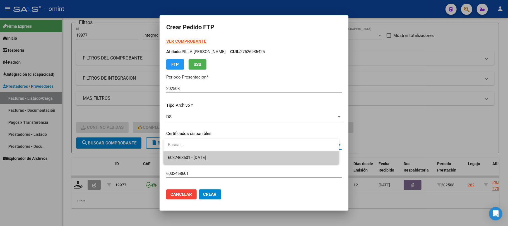
click at [195, 155] on span "6032468601 - 2027-02-03" at bounding box center [187, 157] width 38 height 5
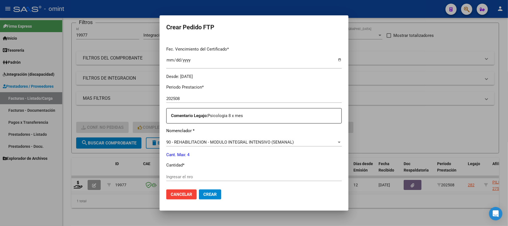
scroll to position [186, 0]
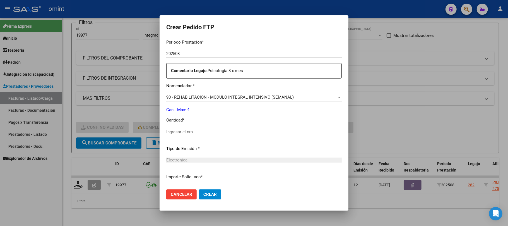
click at [200, 137] on div "Ingresar el nro" at bounding box center [253, 134] width 175 height 14
click at [200, 132] on input "Ingresar el nro" at bounding box center [253, 131] width 175 height 5
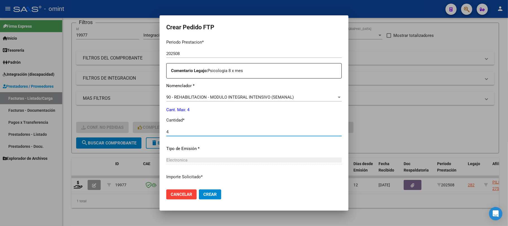
type input "4"
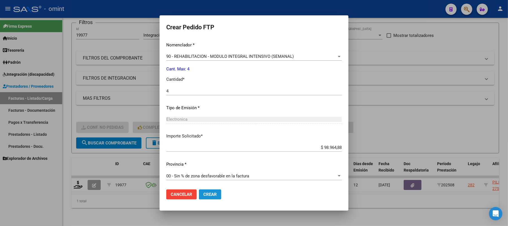
drag, startPoint x: 216, startPoint y: 193, endPoint x: 220, endPoint y: 187, distance: 7.2
click at [216, 193] on span "Crear" at bounding box center [209, 194] width 13 height 5
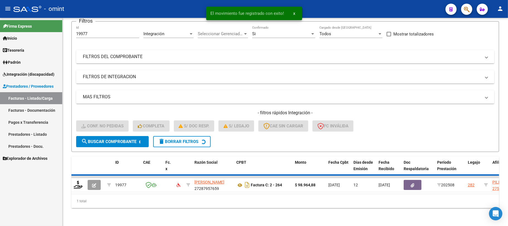
scroll to position [38, 0]
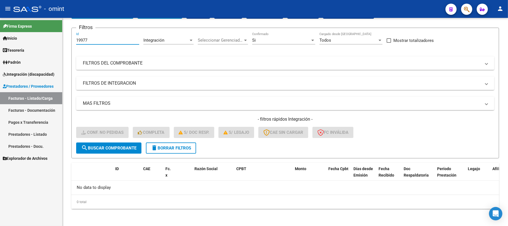
drag, startPoint x: 95, startPoint y: 37, endPoint x: 46, endPoint y: 38, distance: 49.1
click at [46, 37] on mat-sidenav-container "Firma Express Inicio Calendario SSS Instructivos Contacto OS Tesorería Extracto…" at bounding box center [254, 122] width 508 height 208
paste input "8816"
type input "18816"
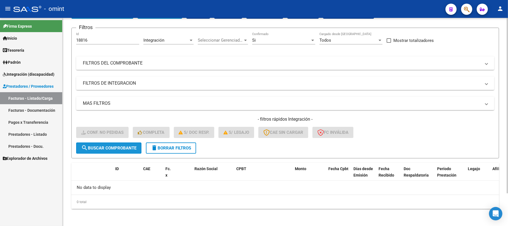
click at [114, 146] on span "search Buscar Comprobante" at bounding box center [108, 147] width 55 height 5
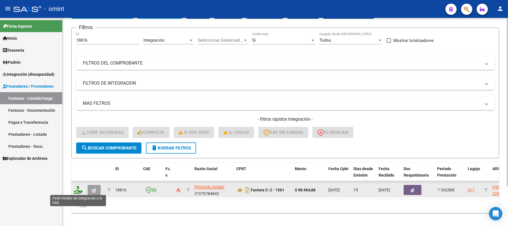
click at [74, 191] on icon at bounding box center [78, 189] width 9 height 8
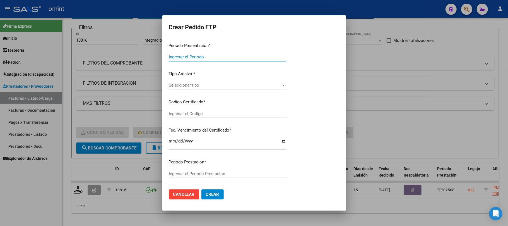
type input "202508"
type input "$ 98.964,88"
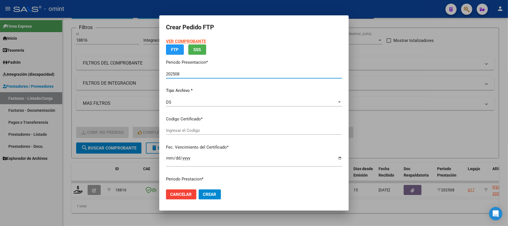
type input "3902386321"
type input "2030-07-25"
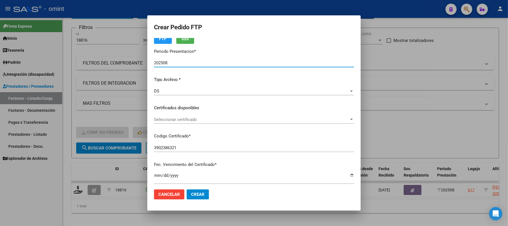
scroll to position [37, 0]
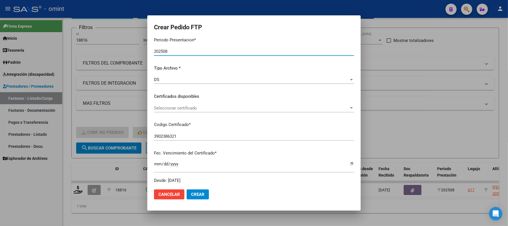
click at [180, 105] on div "Seleccionar certificado Seleccionar certificado" at bounding box center [254, 108] width 200 height 8
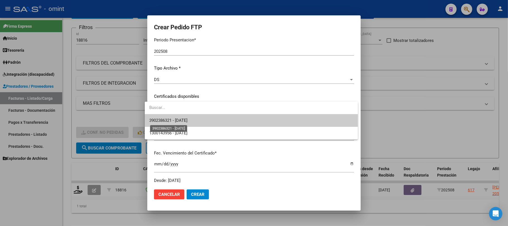
click at [187, 121] on span "3902386321 - 2030-07-25" at bounding box center [168, 120] width 38 height 5
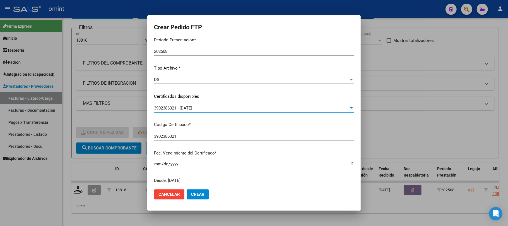
scroll to position [149, 0]
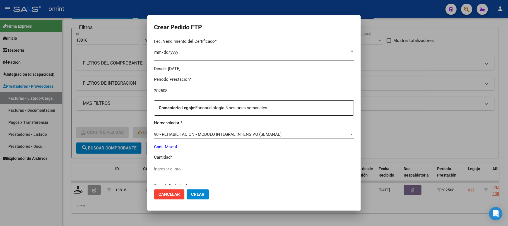
click at [167, 171] on input "Ingresar el nro" at bounding box center [254, 168] width 200 height 5
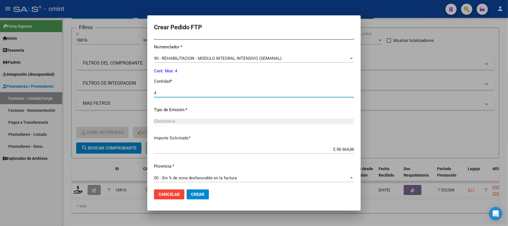
scroll to position [226, 0]
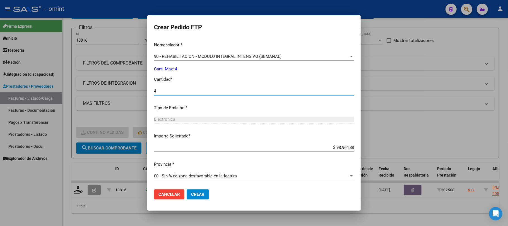
type input "4"
click at [190, 197] on button "Crear" at bounding box center [198, 194] width 22 height 10
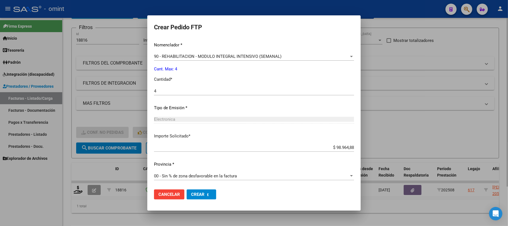
scroll to position [0, 0]
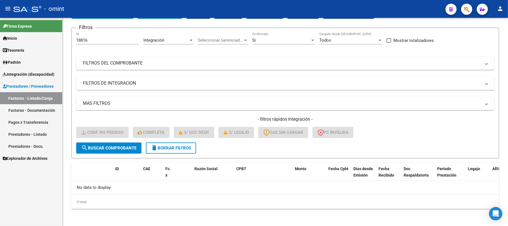
drag, startPoint x: 93, startPoint y: 38, endPoint x: 48, endPoint y: 44, distance: 44.9
click at [49, 44] on mat-sidenav-container "Firma Express Inicio Calendario SSS Instructivos Contacto OS Tesorería Extracto…" at bounding box center [254, 122] width 508 height 208
paste input "9111"
type input "19111"
click at [122, 149] on span "search Buscar Comprobante" at bounding box center [108, 147] width 55 height 5
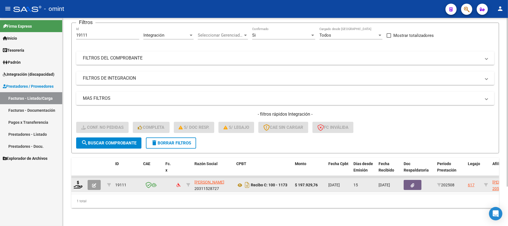
scroll to position [49, 0]
click at [77, 180] on icon at bounding box center [78, 184] width 9 height 8
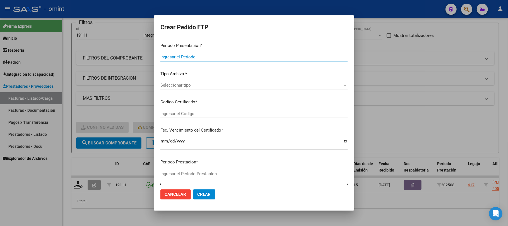
type input "202508"
type input "$ 197.929,76"
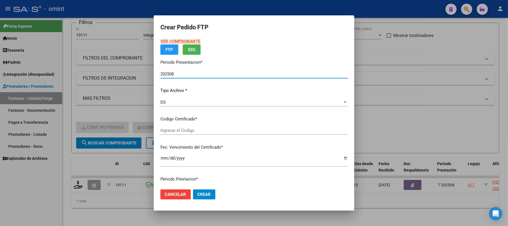
type input "3902386321"
type input "2030-07-25"
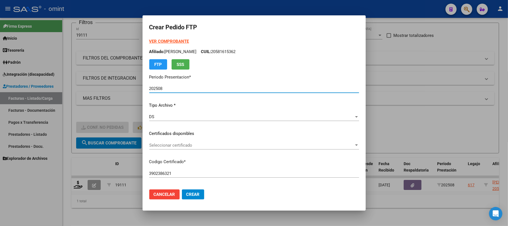
click at [184, 130] on p "Certificados disponibles" at bounding box center [254, 133] width 210 height 6
click at [184, 140] on div "VER COMPROBANTE ARCA Padrón Afiliado: PIZARRO BERNARDO CUIL: 20581615362 FTP SS…" at bounding box center [254, 129] width 210 height 182
click at [184, 146] on span "Seleccionar certificado" at bounding box center [251, 144] width 205 height 5
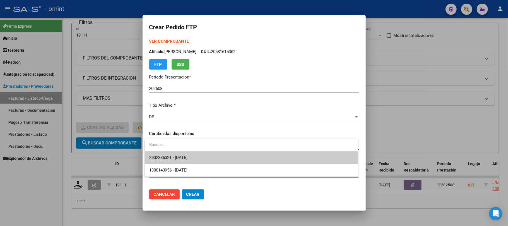
click at [169, 160] on span "3902386321 - 2030-07-25" at bounding box center [251, 157] width 204 height 13
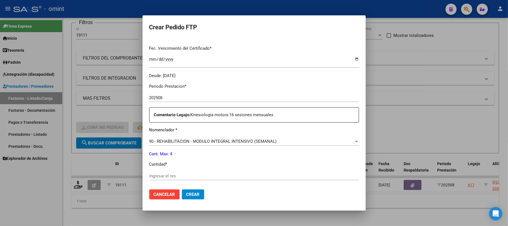
scroll to position [186, 0]
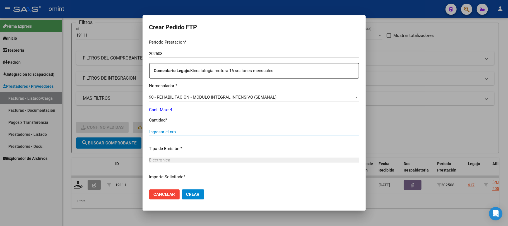
click at [157, 129] on input "Ingresar el nro" at bounding box center [254, 131] width 210 height 5
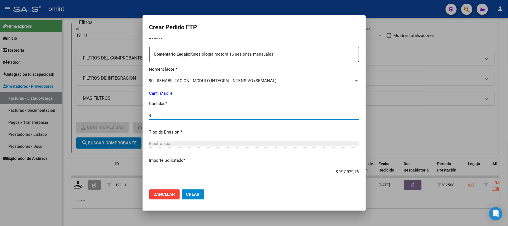
scroll to position [226, 0]
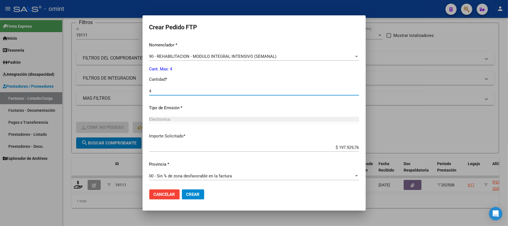
type input "4"
click at [191, 195] on span "Crear" at bounding box center [192, 194] width 13 height 5
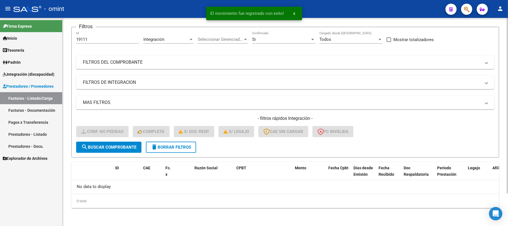
scroll to position [38, 0]
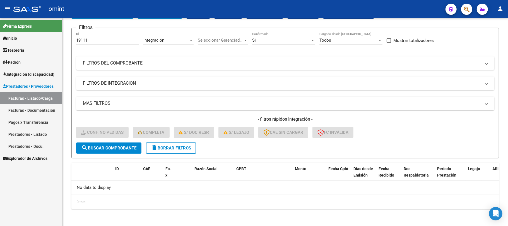
drag, startPoint x: 59, startPoint y: 39, endPoint x: 54, endPoint y: 39, distance: 4.7
click at [54, 39] on mat-sidenav-container "Firma Express Inicio Calendario SSS Instructivos Contacto OS Tesorería Extracto…" at bounding box center [254, 122] width 508 height 208
paste input "229"
type input "19229"
click at [111, 147] on span "search Buscar Comprobante" at bounding box center [108, 147] width 55 height 5
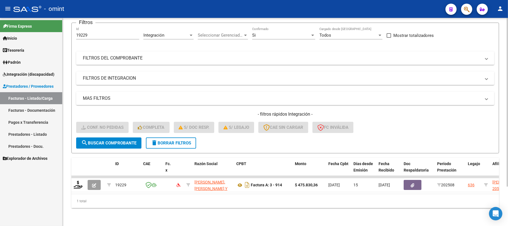
scroll to position [49, 0]
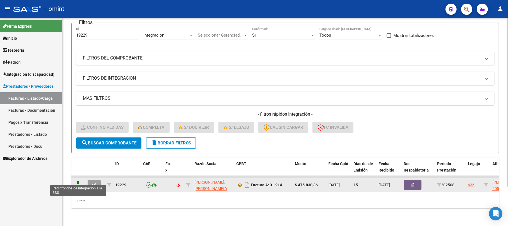
click at [77, 180] on icon at bounding box center [78, 184] width 9 height 8
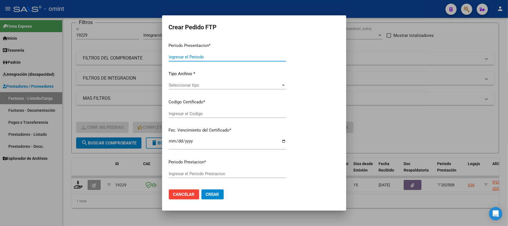
type input "202508"
type input "$ 475.830,36"
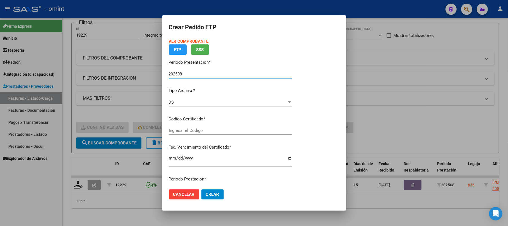
type input "6456175240"
type input "2029-11-30"
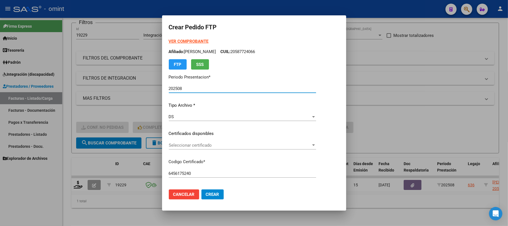
click at [212, 148] on div "Seleccionar certificado Seleccionar certificado" at bounding box center [242, 145] width 147 height 8
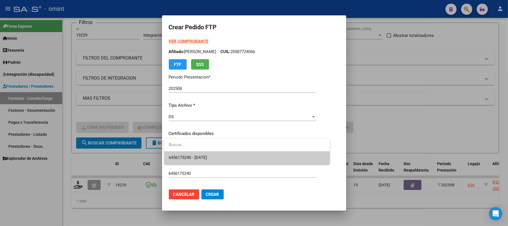
click at [198, 153] on span "6456175240 - 2029-11-30" at bounding box center [247, 157] width 156 height 13
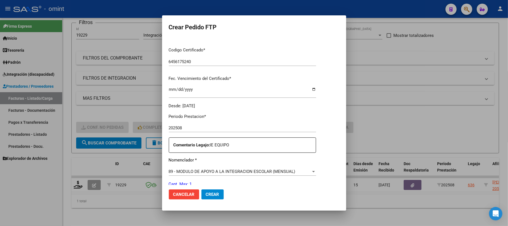
scroll to position [186, 0]
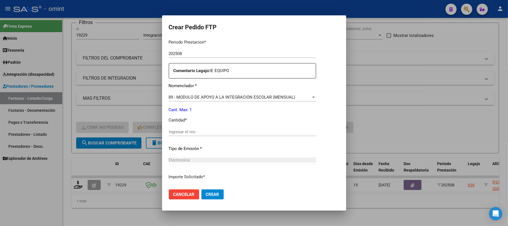
click at [200, 134] on div "Ingresar el nro" at bounding box center [242, 131] width 147 height 8
type input "1"
click at [216, 193] on span "Crear" at bounding box center [212, 194] width 13 height 5
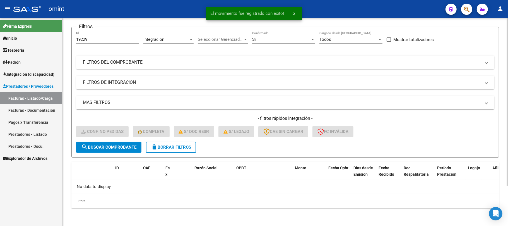
scroll to position [38, 0]
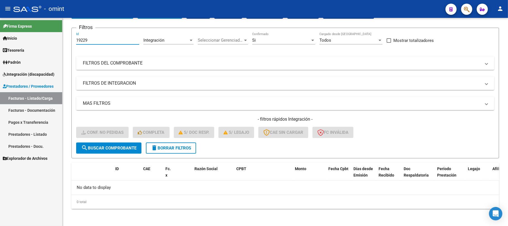
drag, startPoint x: 93, startPoint y: 38, endPoint x: 48, endPoint y: 43, distance: 44.8
click at [49, 40] on mat-sidenav-container "Firma Express Inicio Calendario SSS Instructivos Contacto OS Tesorería Extracto…" at bounding box center [254, 122] width 508 height 208
paste input "8327"
type input "18327"
click at [113, 152] on button "search Buscar Comprobante" at bounding box center [108, 147] width 65 height 11
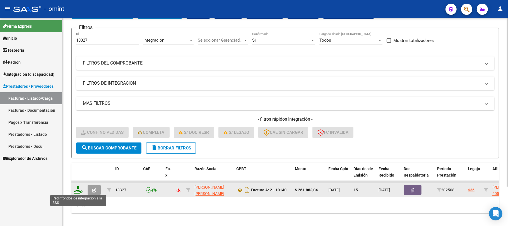
click at [80, 190] on icon at bounding box center [78, 189] width 9 height 8
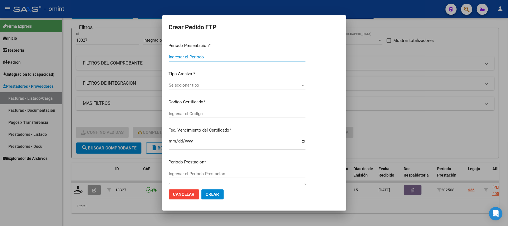
type input "202508"
type input "$ 261.883,04"
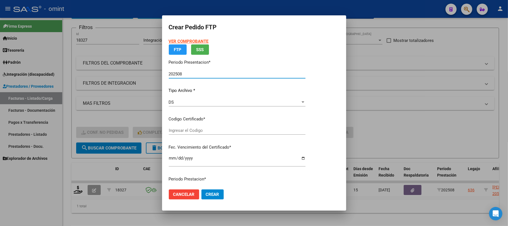
type input "6456175240"
type input "2029-11-30"
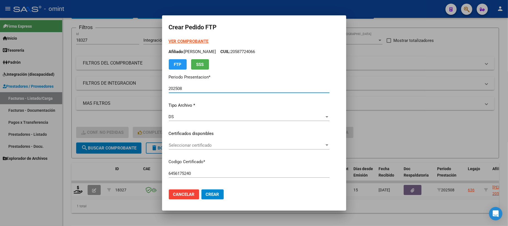
click at [187, 148] on div "Seleccionar certificado Seleccionar certificado" at bounding box center [249, 145] width 161 height 8
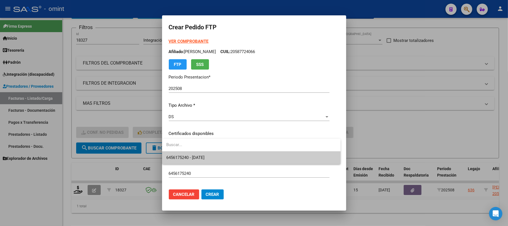
click at [190, 156] on span "6456175240 - 2029-11-30" at bounding box center [185, 157] width 38 height 5
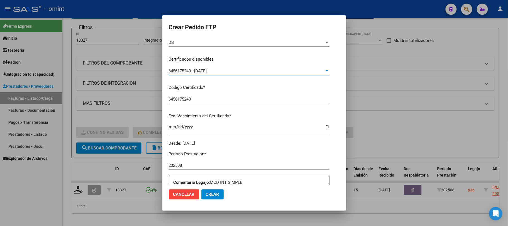
scroll to position [186, 0]
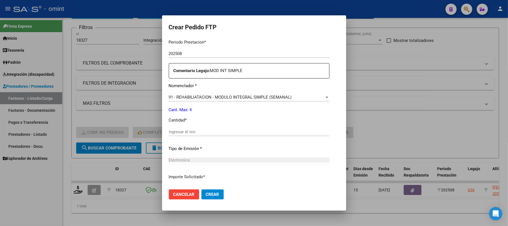
click at [198, 132] on input "Ingresar el nro" at bounding box center [249, 131] width 161 height 5
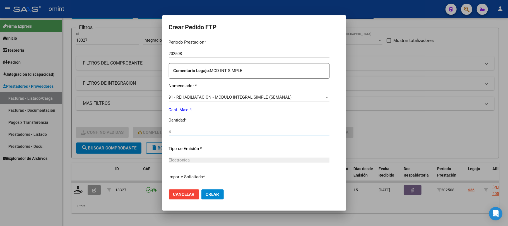
type input "4"
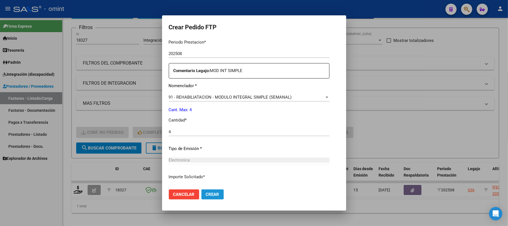
click at [210, 194] on span "Crear" at bounding box center [212, 194] width 13 height 5
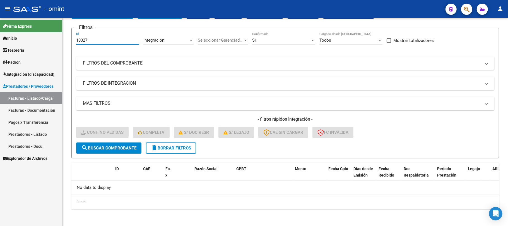
drag, startPoint x: 80, startPoint y: 39, endPoint x: 50, endPoint y: 50, distance: 31.0
click at [55, 47] on mat-sidenav-container "Firma Express Inicio Calendario SSS Instructivos Contacto OS Tesorería Extracto…" at bounding box center [254, 122] width 508 height 208
paste input "836"
type input "18836"
click at [115, 143] on button "search Buscar Comprobante" at bounding box center [108, 147] width 65 height 11
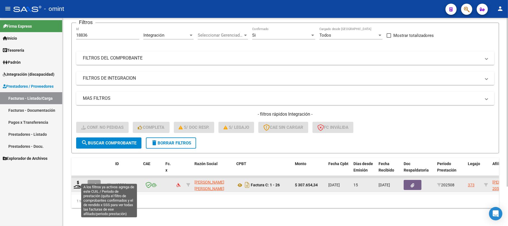
scroll to position [49, 0]
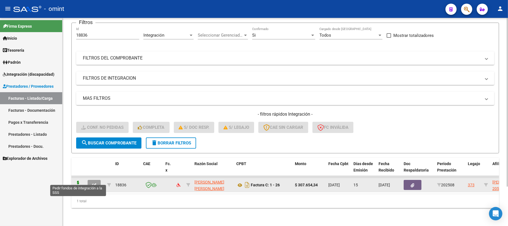
click at [76, 180] on icon at bounding box center [78, 184] width 9 height 8
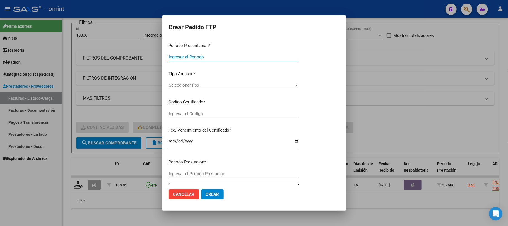
type input "202508"
type input "$ 307.654,34"
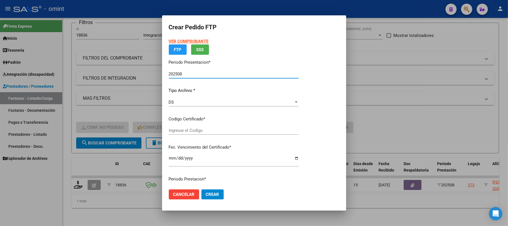
type input "2942305001"
type input "2027-03-22"
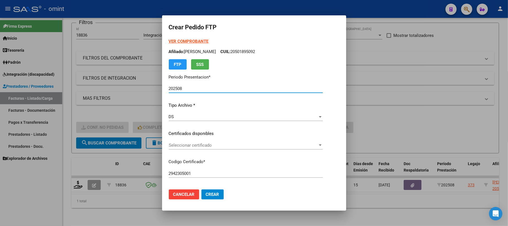
click at [203, 141] on div "Seleccionar certificado Seleccionar certificado" at bounding box center [246, 145] width 154 height 8
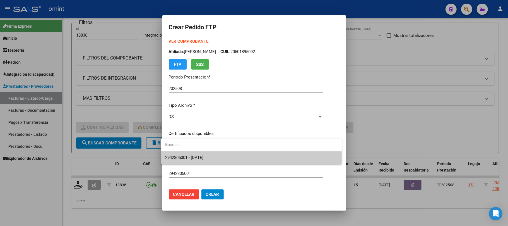
click at [198, 153] on span "2942305001 - 2027-03-22" at bounding box center [251, 157] width 172 height 13
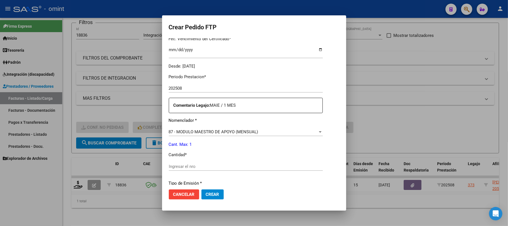
scroll to position [186, 0]
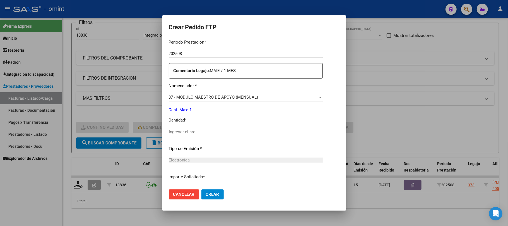
click at [188, 133] on input "Ingresar el nro" at bounding box center [246, 131] width 154 height 5
type input "1"
click at [206, 195] on span "Crear" at bounding box center [212, 194] width 13 height 5
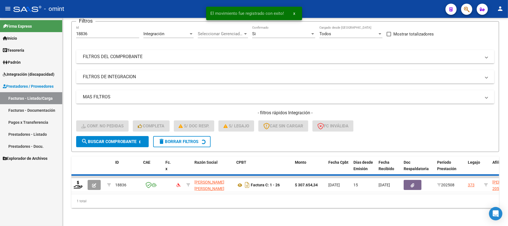
scroll to position [38, 0]
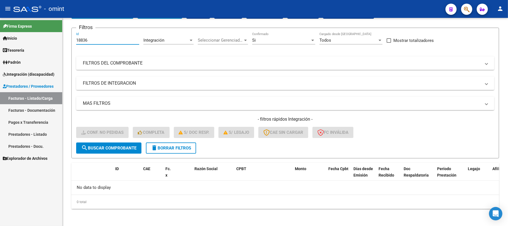
drag, startPoint x: 96, startPoint y: 40, endPoint x: 62, endPoint y: 39, distance: 34.3
click at [62, 39] on mat-sidenav-container "Firma Express Inicio Calendario SSS Instructivos Contacto OS Tesorería Extracto…" at bounding box center [254, 122] width 508 height 208
paste input "21093"
type input "21093"
click at [117, 159] on div "Video tutorial PRESTADORES -> Listado de CPBTs Emitidos por Prestadores / Prove…" at bounding box center [284, 98] width 427 height 220
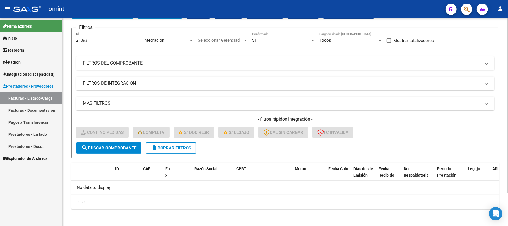
click at [115, 151] on button "search Buscar Comprobante" at bounding box center [108, 147] width 65 height 11
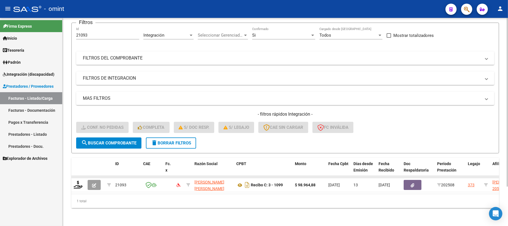
scroll to position [49, 0]
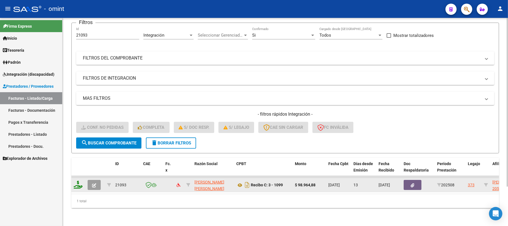
click at [76, 180] on icon at bounding box center [78, 184] width 9 height 8
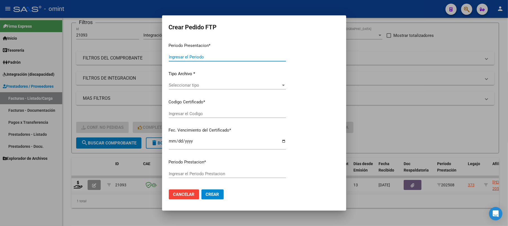
type input "202508"
type input "$ 98.964,88"
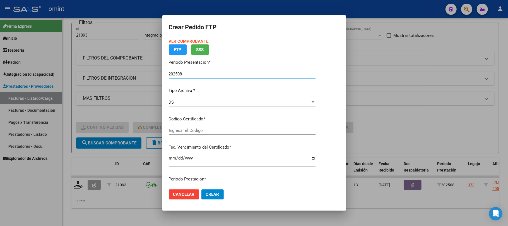
type input "2942305001"
type input "2027-03-22"
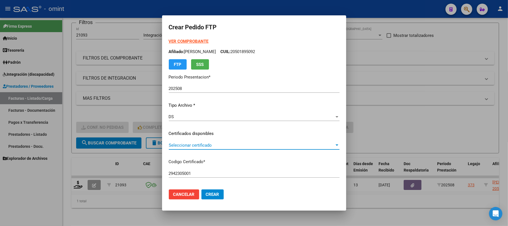
click at [187, 145] on span "Seleccionar certificado" at bounding box center [252, 144] width 166 height 5
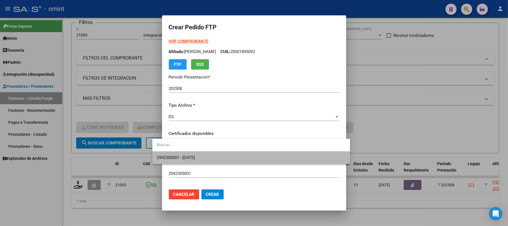
click at [194, 153] on span "2942305001 - 2027-03-22" at bounding box center [251, 157] width 189 height 13
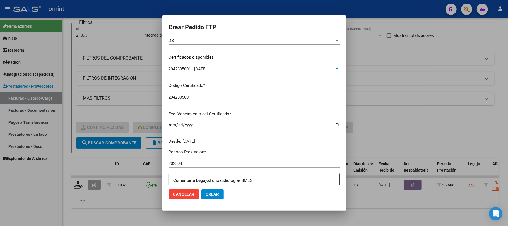
scroll to position [149, 0]
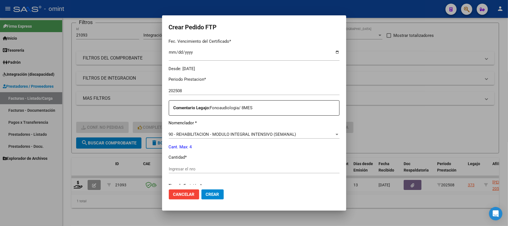
click at [183, 166] on input "Ingresar el nro" at bounding box center [254, 168] width 171 height 5
type input "4"
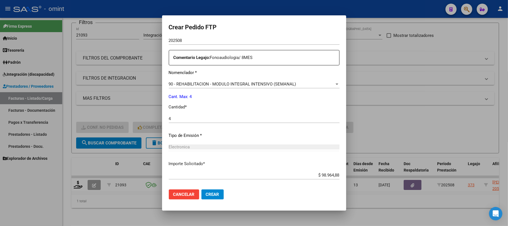
scroll to position [226, 0]
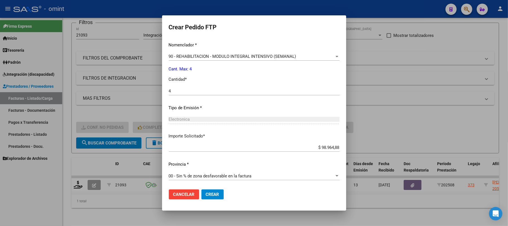
click at [206, 193] on span "Crear" at bounding box center [212, 194] width 13 height 5
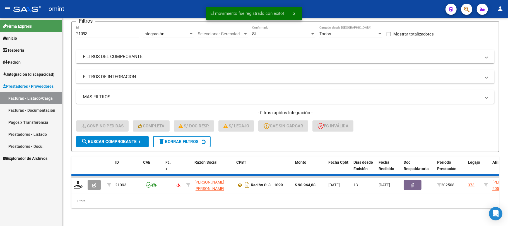
scroll to position [38, 0]
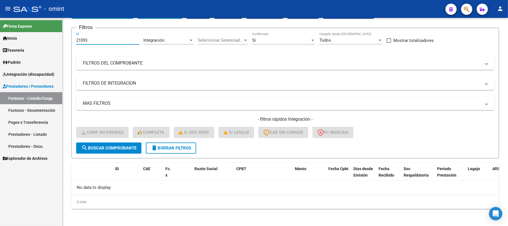
drag, startPoint x: 89, startPoint y: 41, endPoint x: 44, endPoint y: 41, distance: 45.7
click at [44, 41] on mat-sidenav-container "Firma Express Inicio Calendario SSS Instructivos Contacto OS Tesorería Extracto…" at bounding box center [254, 122] width 508 height 208
paste input "19208"
type input "19208"
click at [112, 142] on button "search Buscar Comprobante" at bounding box center [108, 147] width 65 height 11
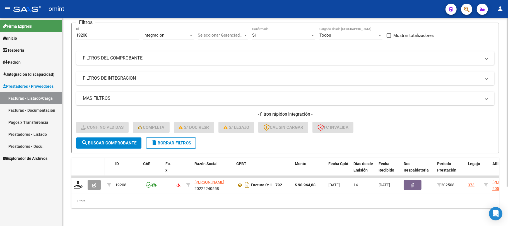
scroll to position [49, 0]
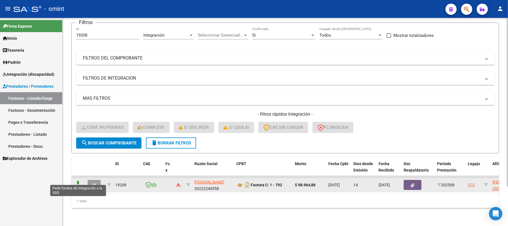
click at [75, 180] on icon at bounding box center [78, 184] width 9 height 8
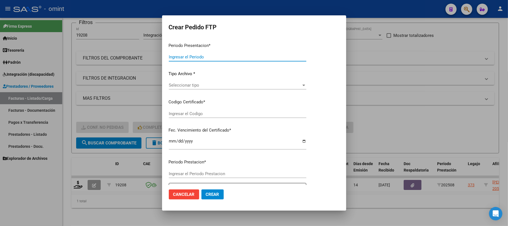
type input "202508"
type input "$ 98.964,88"
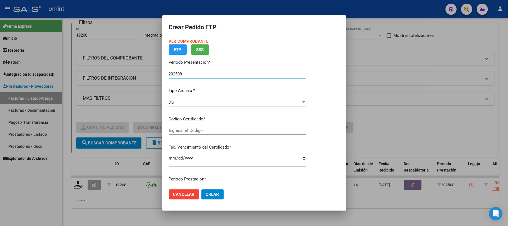
type input "2942305001"
type input "2027-03-22"
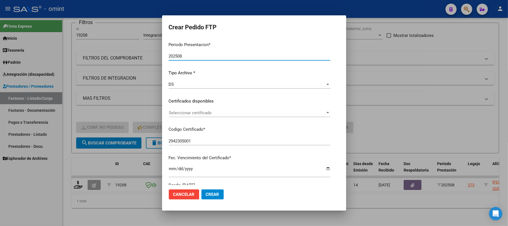
scroll to position [74, 0]
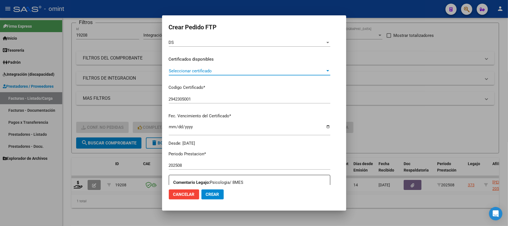
click at [176, 71] on span "Seleccionar certificado" at bounding box center [247, 70] width 156 height 5
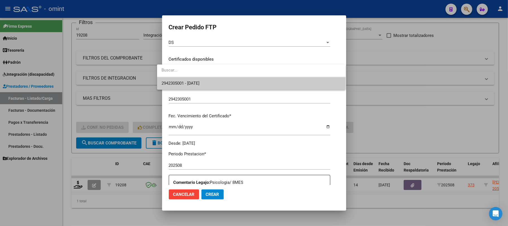
click at [187, 87] on span "2942305001 - 2027-03-22" at bounding box center [251, 83] width 180 height 13
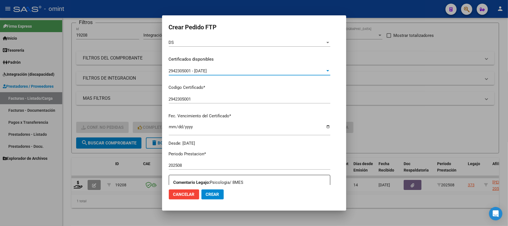
scroll to position [186, 0]
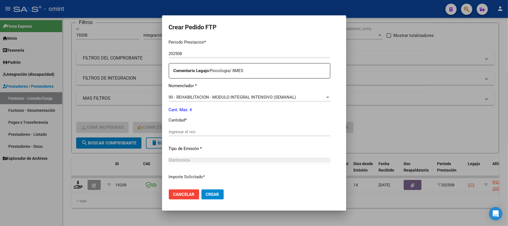
click at [192, 135] on div "Ingresar el nro" at bounding box center [249, 131] width 161 height 8
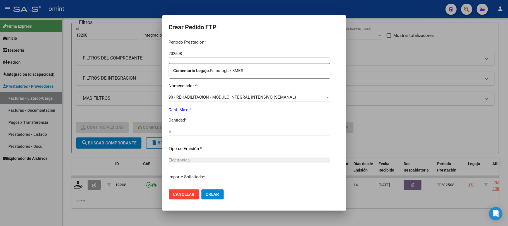
type input "4"
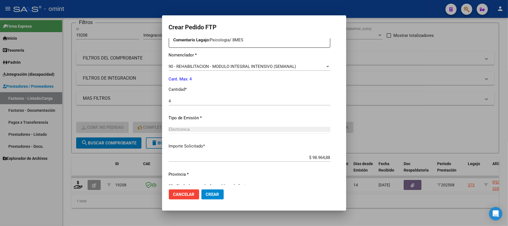
scroll to position [226, 0]
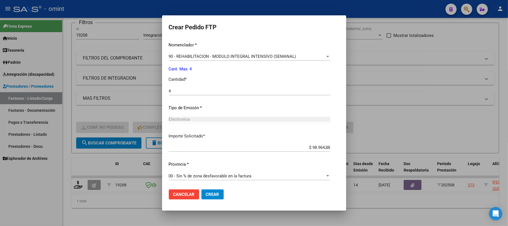
click at [206, 195] on span "Crear" at bounding box center [212, 194] width 13 height 5
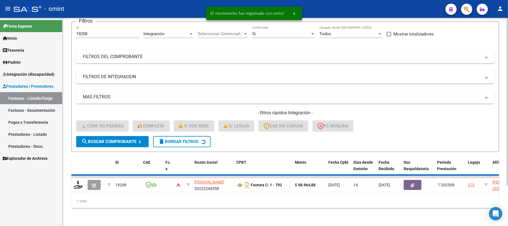
scroll to position [38, 0]
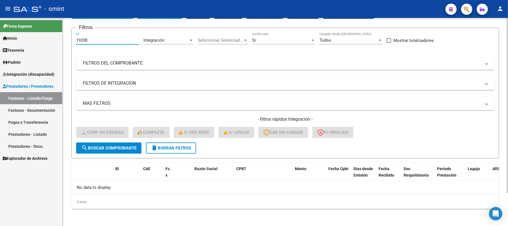
drag, startPoint x: 97, startPoint y: 38, endPoint x: 100, endPoint y: 65, distance: 26.4
click at [47, 40] on mat-sidenav-container "Firma Express Inicio Calendario SSS Instructivos Contacto OS Tesorería Extracto…" at bounding box center [254, 122] width 508 height 208
paste input "20140"
type input "20140"
click at [114, 153] on form "Filtros 20140 Id Integración Area Seleccionar Gerenciador Seleccionar Gerenciad…" at bounding box center [284, 93] width 427 height 130
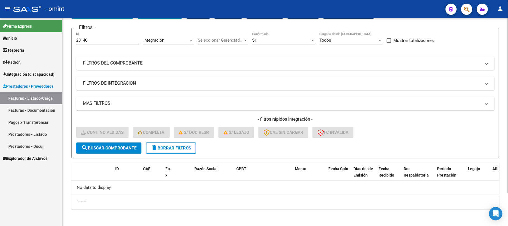
click at [114, 151] on button "search Buscar Comprobante" at bounding box center [108, 147] width 65 height 11
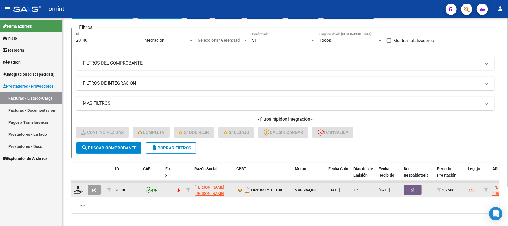
scroll to position [49, 0]
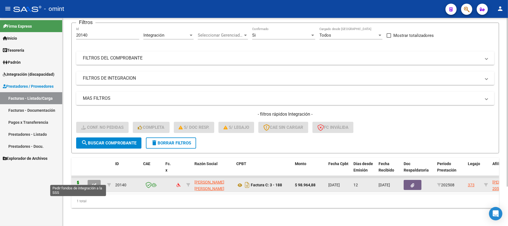
click at [81, 180] on icon at bounding box center [78, 184] width 9 height 8
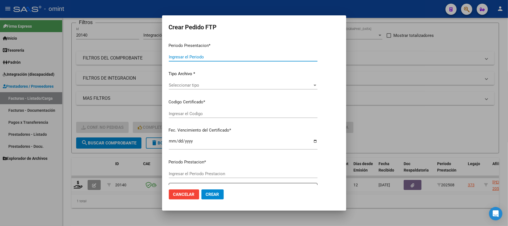
type input "202508"
type input "$ 98.964,88"
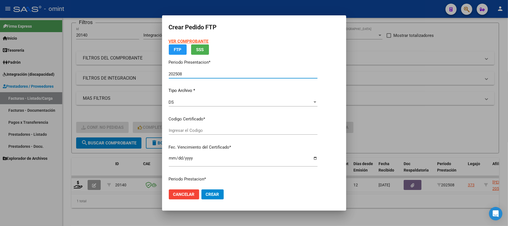
type input "2942305001"
type input "2027-03-22"
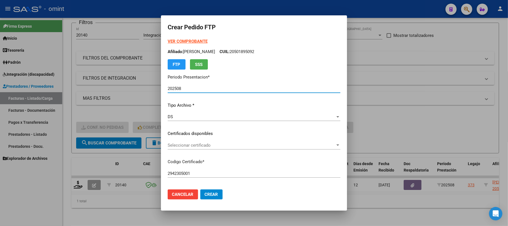
click at [172, 146] on span "Seleccionar certificado" at bounding box center [252, 144] width 168 height 5
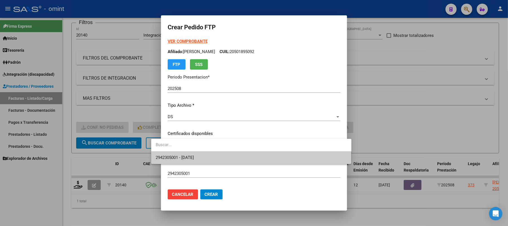
click at [176, 153] on span "2942305001 - 2027-03-22" at bounding box center [251, 157] width 191 height 13
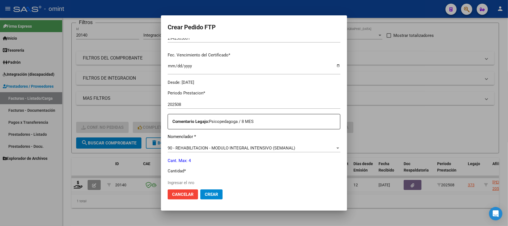
scroll to position [186, 0]
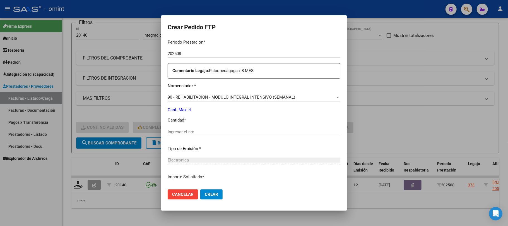
click at [179, 130] on input "Ingresar el nro" at bounding box center [254, 131] width 173 height 5
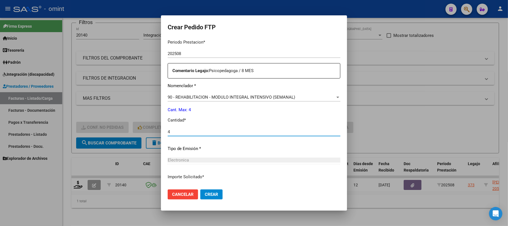
type input "4"
click at [200, 197] on button "Crear" at bounding box center [211, 194] width 22 height 10
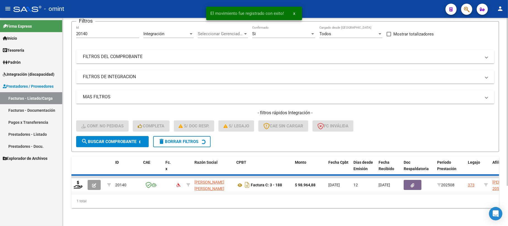
scroll to position [38, 0]
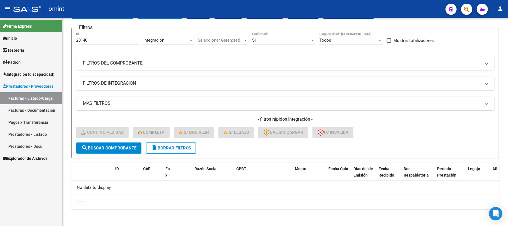
drag, startPoint x: 100, startPoint y: 40, endPoint x: 62, endPoint y: 42, distance: 38.0
click at [62, 42] on mat-sidenav-container "Firma Express Inicio Calendario SSS Instructivos Contacto OS Tesorería Extracto…" at bounding box center [254, 122] width 508 height 208
paste input "96"
type input "20196"
click at [112, 145] on span "search Buscar Comprobante" at bounding box center [108, 147] width 55 height 5
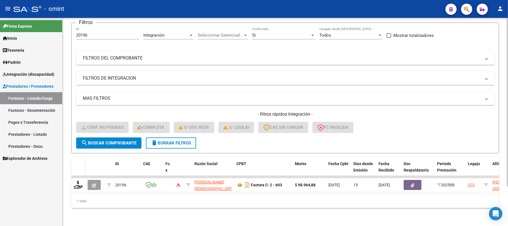
scroll to position [49, 0]
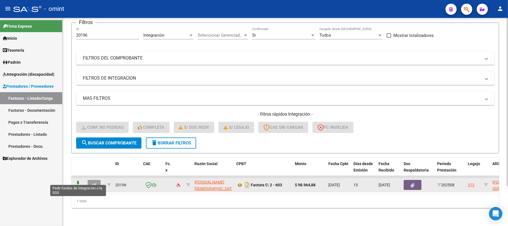
click at [80, 180] on icon at bounding box center [78, 184] width 9 height 8
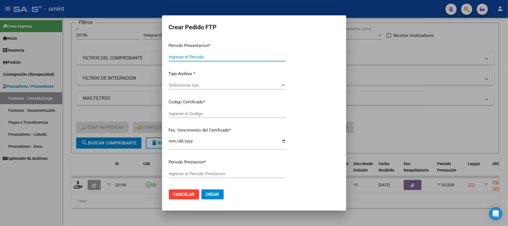
type input "202508"
type input "$ 98.964,88"
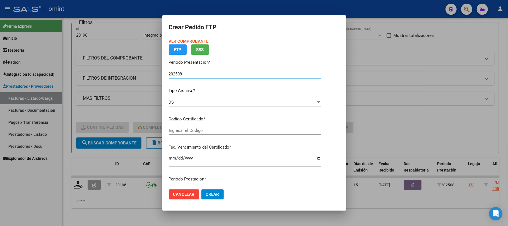
type input "2942305001"
type input "2027-03-22"
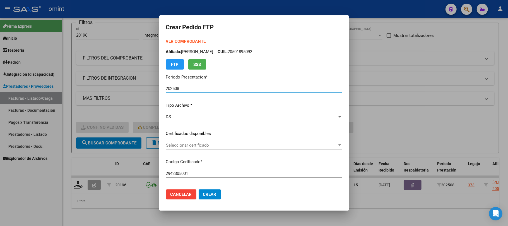
click at [187, 144] on span "Seleccionar certificado" at bounding box center [251, 144] width 171 height 5
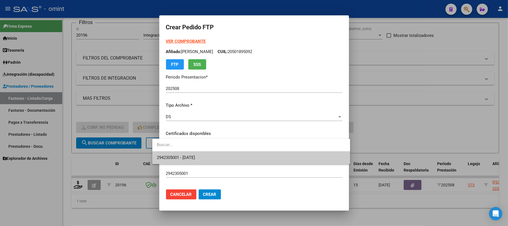
click at [189, 154] on span "2942305001 - 2027-03-22" at bounding box center [251, 157] width 189 height 13
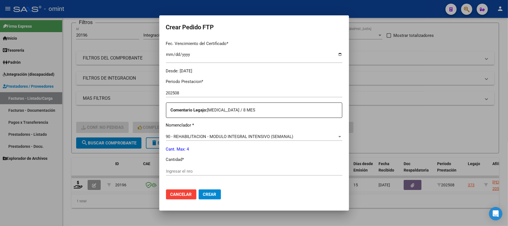
scroll to position [186, 0]
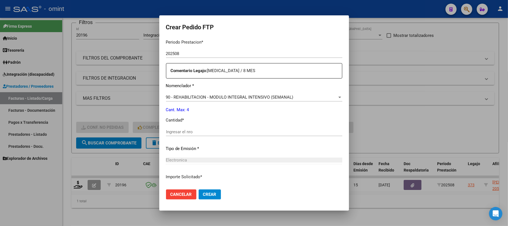
click at [199, 134] on div "Ingresar el nro" at bounding box center [254, 131] width 176 height 8
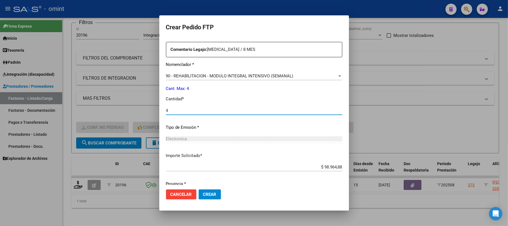
scroll to position [226, 0]
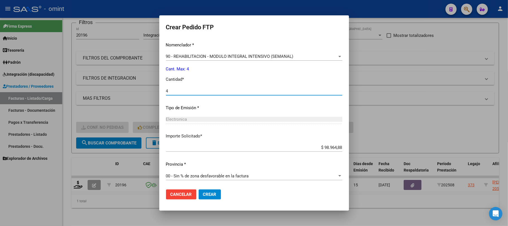
type input "4"
click at [199, 198] on button "Crear" at bounding box center [210, 194] width 22 height 10
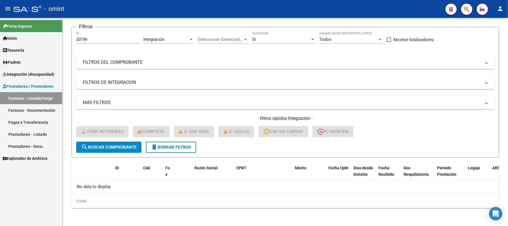
scroll to position [38, 0]
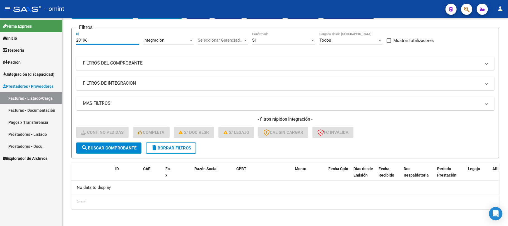
drag, startPoint x: 76, startPoint y: 40, endPoint x: 102, endPoint y: 86, distance: 52.7
click at [51, 42] on mat-sidenav-container "Firma Express Inicio Calendario SSS Instructivos Contacto OS Tesorería Extracto…" at bounding box center [254, 122] width 508 height 208
paste input "19883"
type input "19883"
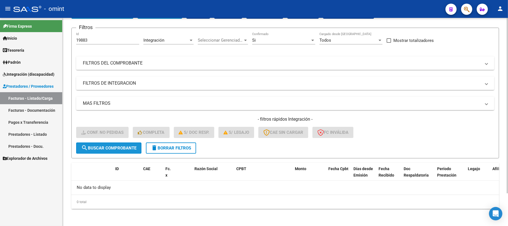
click at [129, 148] on span "search Buscar Comprobante" at bounding box center [108, 147] width 55 height 5
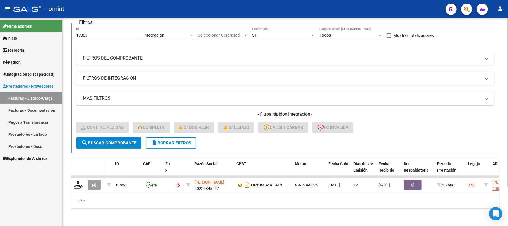
scroll to position [49, 0]
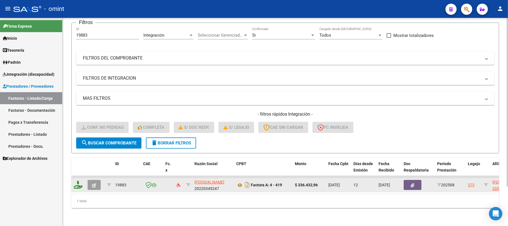
click at [80, 180] on icon at bounding box center [78, 184] width 9 height 8
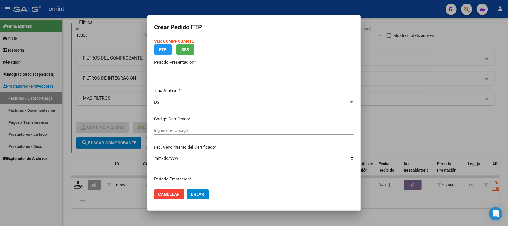
type input "202508"
type input "$ 336.432,96"
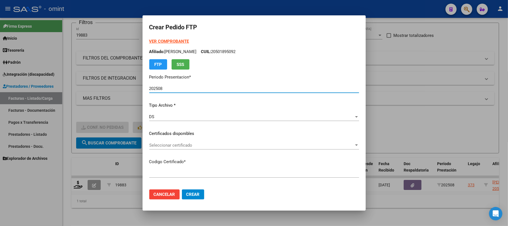
type input "2942305001"
type input "2027-03-22"
click at [170, 150] on div "Seleccionar certificado Seleccionar certificado" at bounding box center [254, 148] width 210 height 14
click at [175, 145] on span "Seleccionar certificado" at bounding box center [251, 144] width 205 height 5
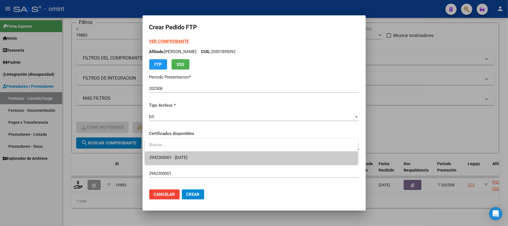
click at [175, 153] on span "2942305001 - 2027-03-22" at bounding box center [251, 157] width 204 height 13
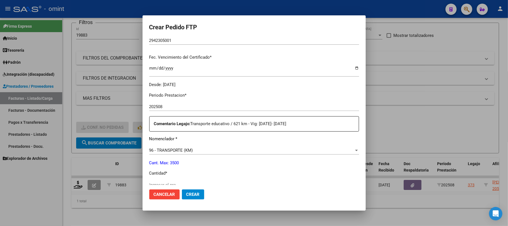
scroll to position [186, 0]
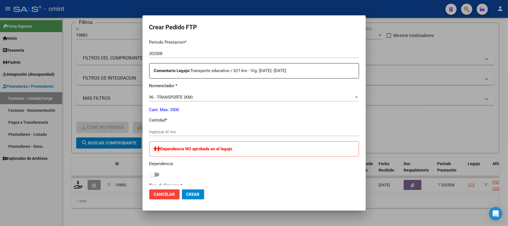
click at [190, 135] on div "Ingresar el nro" at bounding box center [254, 131] width 210 height 8
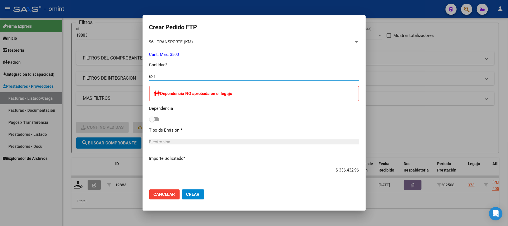
scroll to position [297, 0]
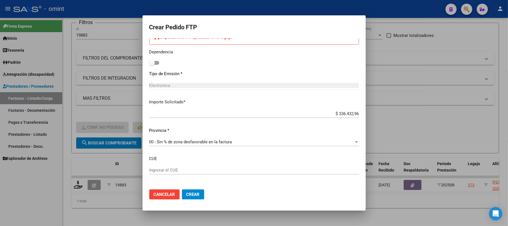
type input "621"
click at [196, 195] on span "Crear" at bounding box center [192, 194] width 13 height 5
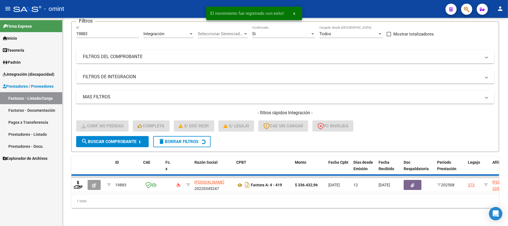
scroll to position [38, 0]
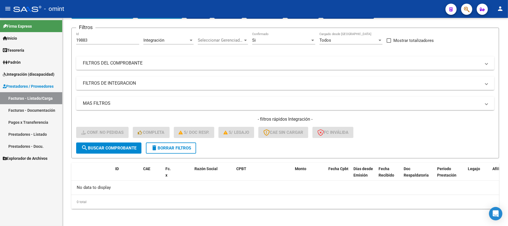
drag, startPoint x: 95, startPoint y: 35, endPoint x: 59, endPoint y: 38, distance: 36.7
click at [59, 38] on mat-sidenav-container "Firma Express Inicio Calendario SSS Instructivos Contacto OS Tesorería Extracto…" at bounding box center [254, 122] width 508 height 208
drag, startPoint x: 108, startPoint y: 40, endPoint x: 100, endPoint y: 40, distance: 8.1
click at [100, 40] on input "19883" at bounding box center [107, 40] width 63 height 5
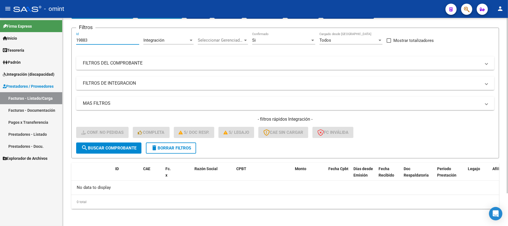
click at [100, 40] on input "19883" at bounding box center [107, 40] width 63 height 5
click at [81, 39] on input "19883" at bounding box center [107, 40] width 63 height 5
paste input "8948"
type input "18948"
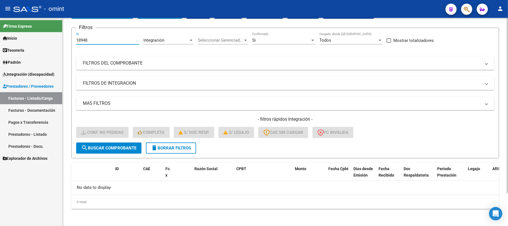
click at [125, 147] on span "search Buscar Comprobante" at bounding box center [108, 147] width 55 height 5
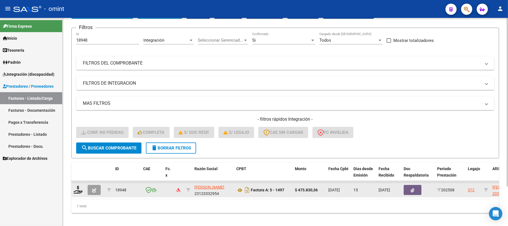
click at [73, 192] on datatable-body-cell at bounding box center [78, 190] width 14 height 14
click at [76, 192] on icon at bounding box center [78, 189] width 9 height 8
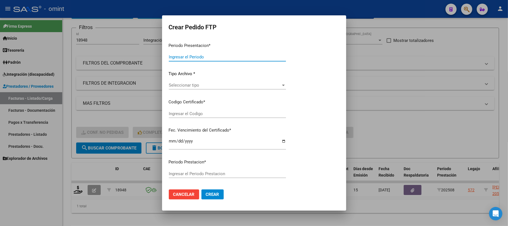
type input "202508"
type input "$ 475.830,36"
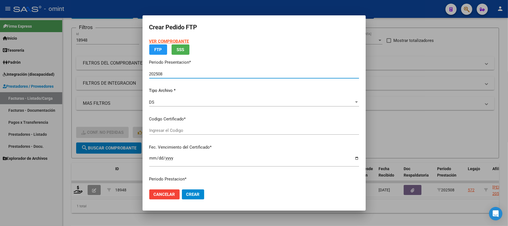
type input "9448534679"
type input "2028-03-01"
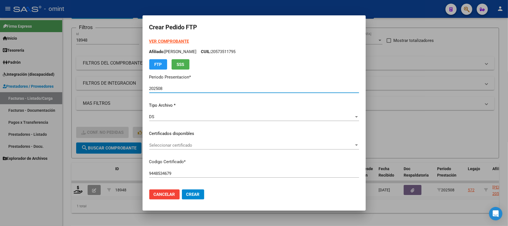
click at [170, 146] on span "Seleccionar certificado" at bounding box center [251, 144] width 205 height 5
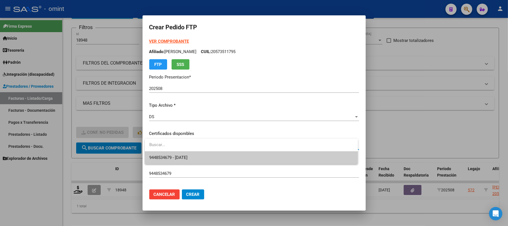
drag, startPoint x: 172, startPoint y: 156, endPoint x: 194, endPoint y: 147, distance: 23.2
click at [172, 156] on span "9448534679 - 2028-03-01" at bounding box center [168, 157] width 38 height 5
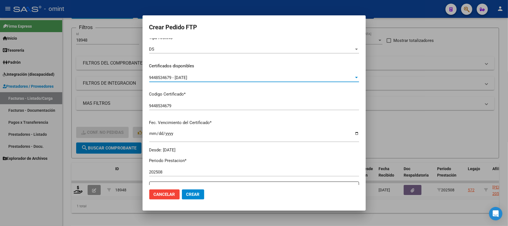
scroll to position [149, 0]
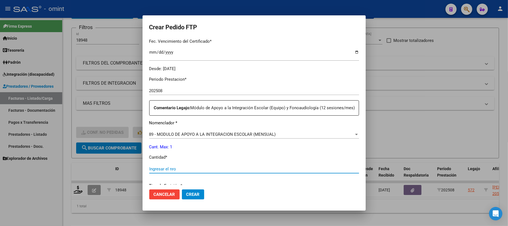
click at [181, 171] on input "Ingresar el nro" at bounding box center [254, 168] width 210 height 5
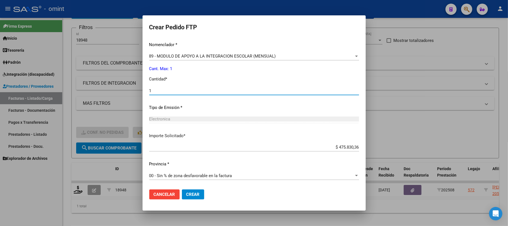
scroll to position [233, 0]
type input "1"
click at [193, 197] on button "Crear" at bounding box center [193, 194] width 22 height 10
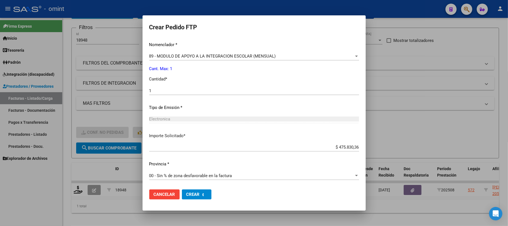
scroll to position [0, 0]
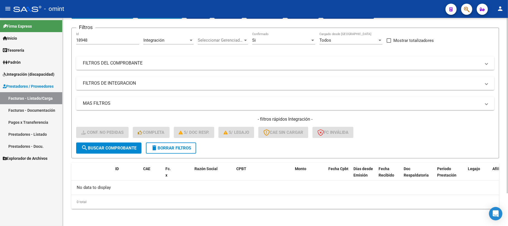
click at [92, 37] on div "18948 Id" at bounding box center [107, 38] width 63 height 12
click at [92, 38] on input "18948" at bounding box center [107, 40] width 63 height 5
paste input "9"
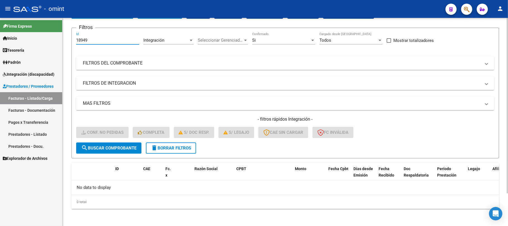
type input "18949"
click at [110, 149] on span "search Buscar Comprobante" at bounding box center [108, 147] width 55 height 5
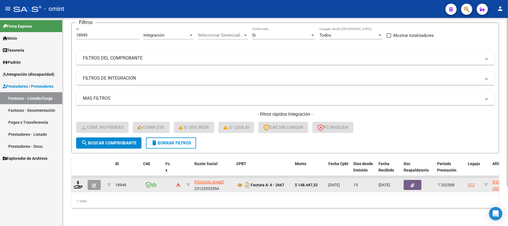
scroll to position [49, 0]
click at [78, 184] on datatable-body-cell at bounding box center [78, 185] width 14 height 14
click at [76, 180] on icon at bounding box center [78, 184] width 9 height 8
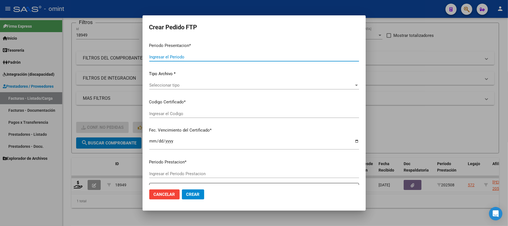
type input "202508"
type input "$ 148.447,32"
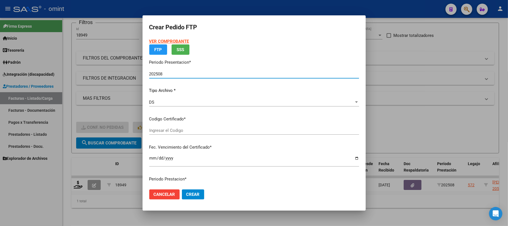
type input "9448534679"
type input "2028-03-01"
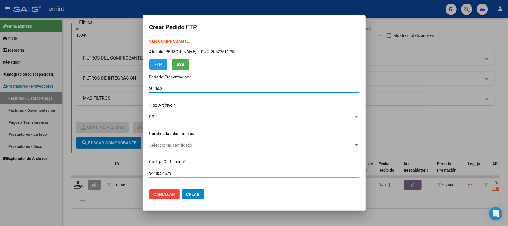
click at [172, 132] on p "Certificados disponibles" at bounding box center [254, 133] width 210 height 6
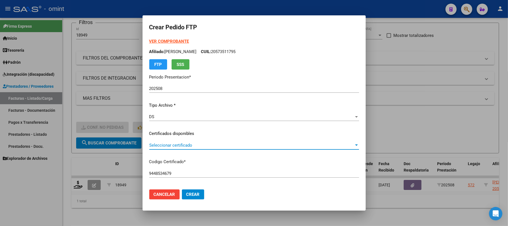
click at [172, 146] on span "Seleccionar certificado" at bounding box center [251, 144] width 205 height 5
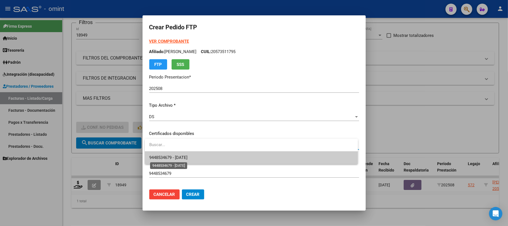
click at [175, 158] on span "9448534679 - 2028-03-01" at bounding box center [168, 157] width 38 height 5
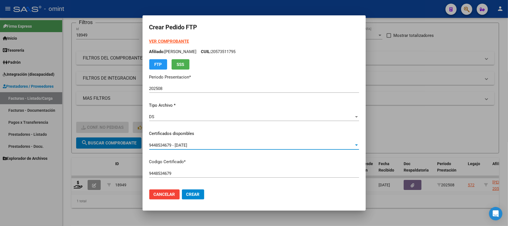
scroll to position [149, 0]
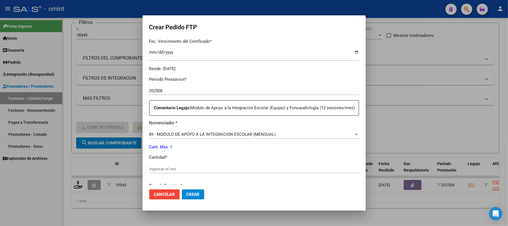
click at [184, 137] on span "89 - MODULO DE APOYO A LA INTEGRACION ESCOLAR (MENSUAL)" at bounding box center [212, 134] width 127 height 5
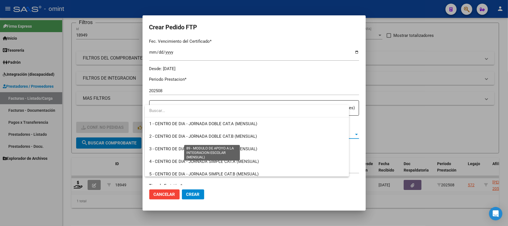
scroll to position [1087, 0]
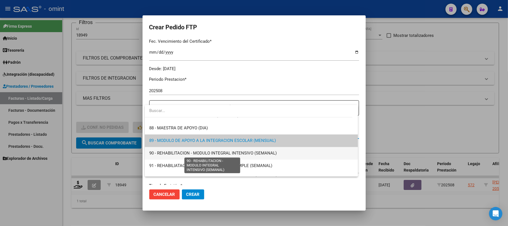
click at [168, 154] on span "90 - REHABILITACION - MODULO INTEGRAL INTENSIVO (SEMANAL)" at bounding box center [212, 152] width 127 height 5
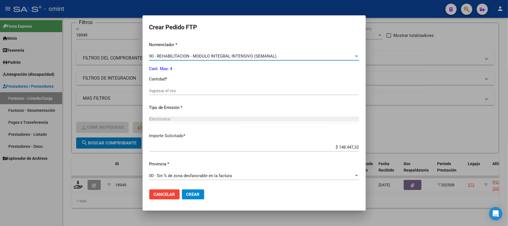
scroll to position [233, 0]
click at [175, 93] on input "Ingresar el nro" at bounding box center [254, 90] width 210 height 5
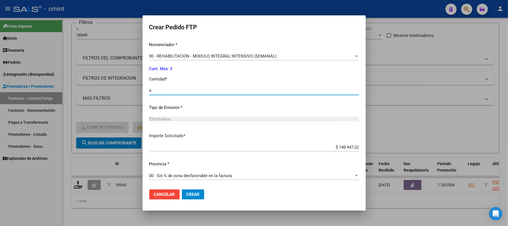
type input "4"
click at [195, 192] on span "Crear" at bounding box center [192, 194] width 13 height 5
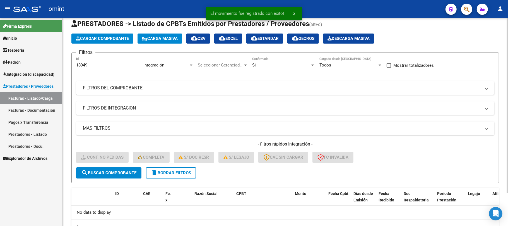
scroll to position [0, 0]
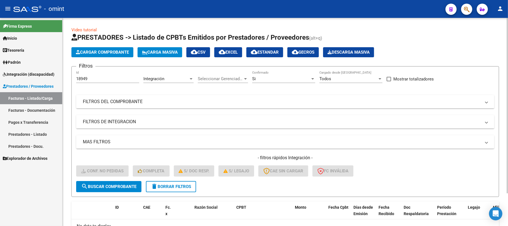
drag, startPoint x: 99, startPoint y: 76, endPoint x: 78, endPoint y: 80, distance: 20.7
click at [78, 80] on div "18949 Id" at bounding box center [107, 77] width 63 height 12
click at [81, 80] on input "18949" at bounding box center [107, 78] width 63 height 5
paste input "20684"
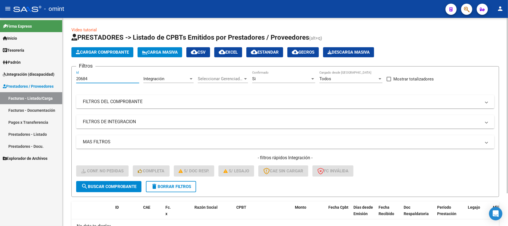
type input "20684"
click at [120, 186] on span "search Buscar Comprobante" at bounding box center [108, 186] width 55 height 5
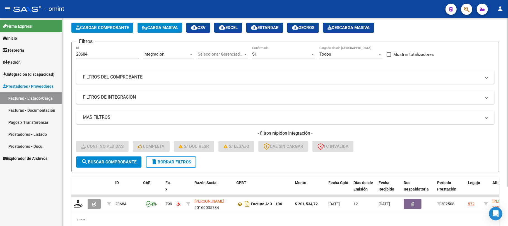
scroll to position [49, 0]
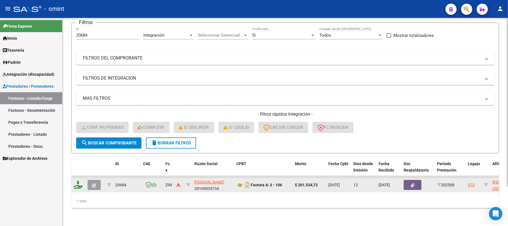
click at [79, 181] on icon at bounding box center [78, 184] width 9 height 8
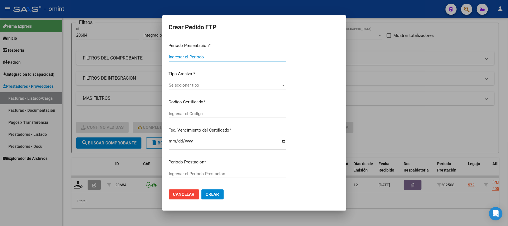
type input "202508"
type input "$ 201.534,72"
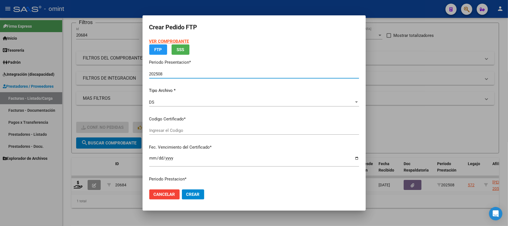
type input "9448534679"
type input "2028-03-01"
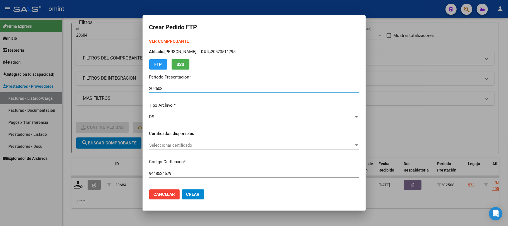
click at [159, 144] on span "Seleccionar certificado" at bounding box center [251, 144] width 205 height 5
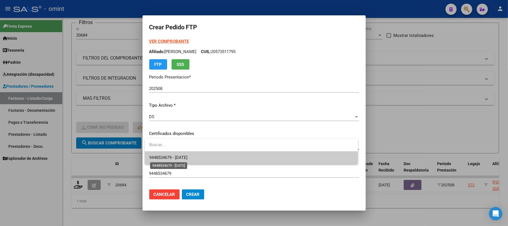
click at [181, 158] on span "9448534679 - 2028-03-01" at bounding box center [168, 157] width 38 height 5
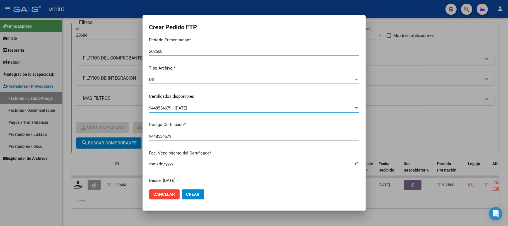
scroll to position [0, 0]
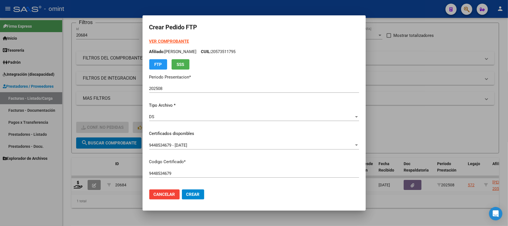
click at [165, 42] on strong "VER COMPROBANTE" at bounding box center [169, 41] width 40 height 5
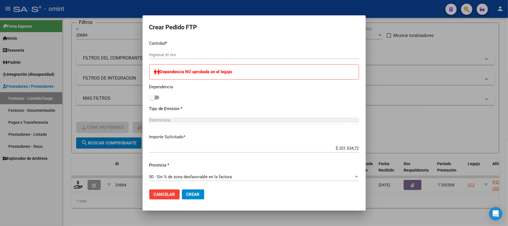
scroll to position [223, 0]
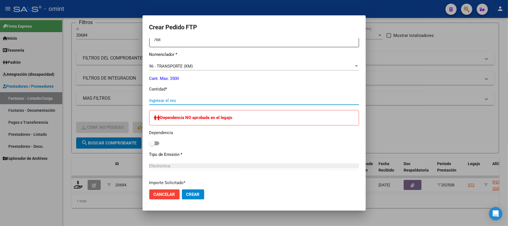
click at [172, 99] on input "Ingresar el nro" at bounding box center [254, 100] width 210 height 5
type input "372"
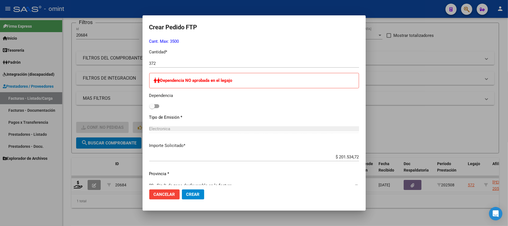
click at [197, 193] on span "Crear" at bounding box center [192, 194] width 13 height 5
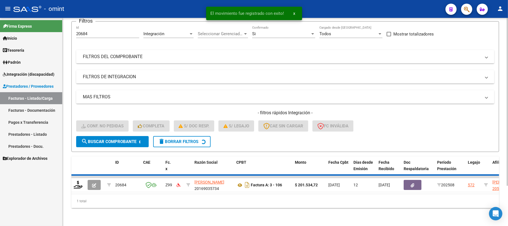
scroll to position [38, 0]
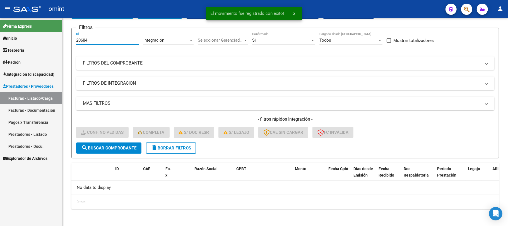
drag, startPoint x: 96, startPoint y: 41, endPoint x: 42, endPoint y: 41, distance: 54.4
click at [42, 41] on mat-sidenav-container "Firma Express Inicio Calendario SSS Instructivos Contacto OS Tesorería Extracto…" at bounding box center [254, 122] width 508 height 208
paste input "79"
type input "20679"
click at [131, 156] on form "Filtros 20679 Id Integración Area Seleccionar Gerenciador Seleccionar Gerenciad…" at bounding box center [284, 93] width 427 height 130
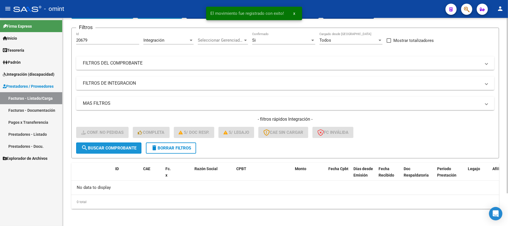
click at [125, 147] on span "search Buscar Comprobante" at bounding box center [108, 147] width 55 height 5
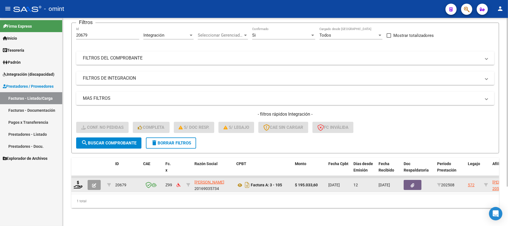
scroll to position [49, 0]
click at [73, 181] on datatable-body-cell at bounding box center [78, 185] width 14 height 14
click at [76, 180] on icon at bounding box center [78, 184] width 9 height 8
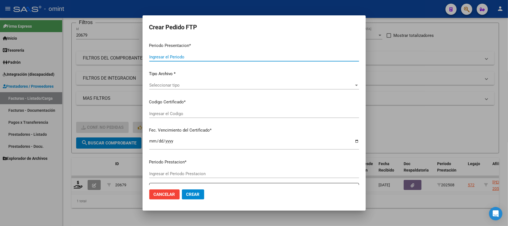
type input "202508"
type input "$ 195.033,60"
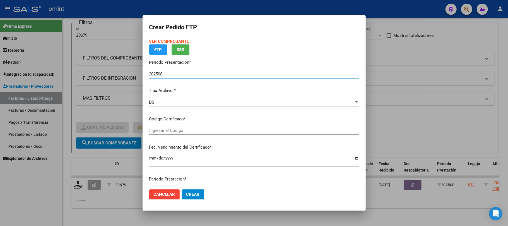
type input "9448534679"
type input "2028-03-01"
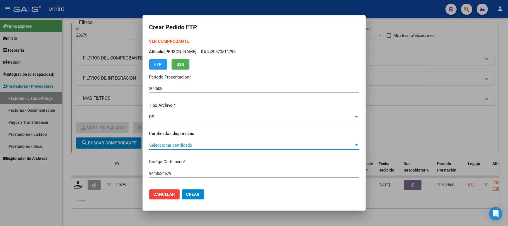
click at [198, 143] on span "Seleccionar certificado" at bounding box center [251, 144] width 205 height 5
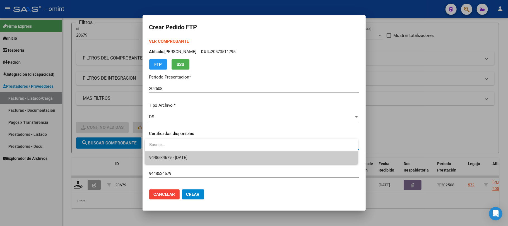
click at [181, 163] on span "9448534679 - 2028-03-01" at bounding box center [251, 157] width 204 height 13
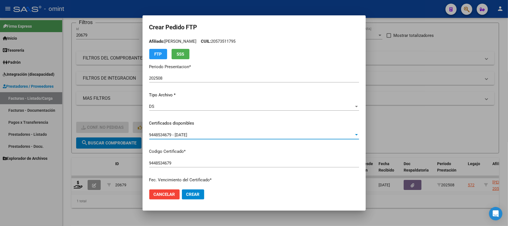
scroll to position [0, 0]
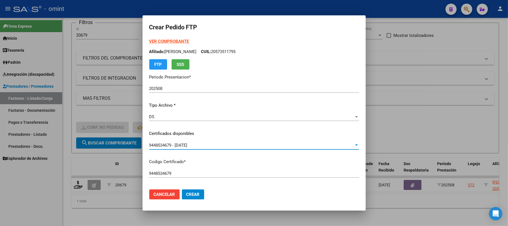
click at [161, 42] on strong "VER COMPROBANTE" at bounding box center [169, 41] width 40 height 5
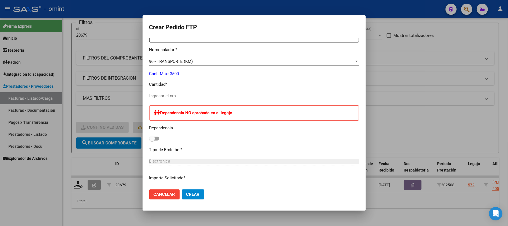
scroll to position [186, 0]
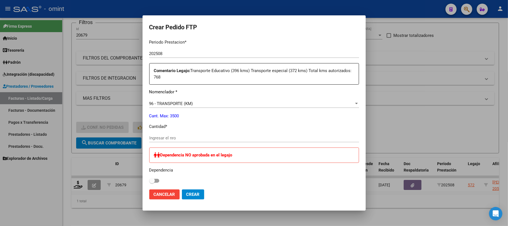
click at [176, 141] on div "Ingresar el nro" at bounding box center [254, 138] width 210 height 8
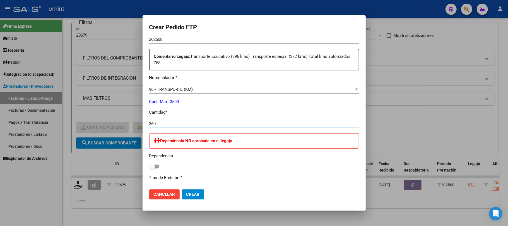
scroll to position [223, 0]
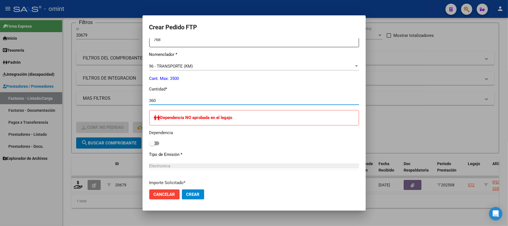
type input "360"
click at [198, 191] on button "Crear" at bounding box center [193, 194] width 22 height 10
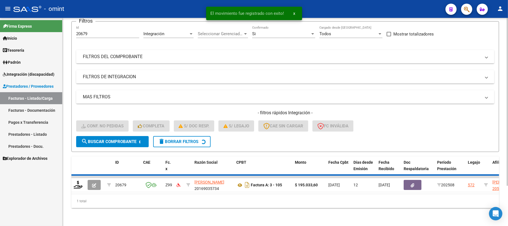
scroll to position [38, 0]
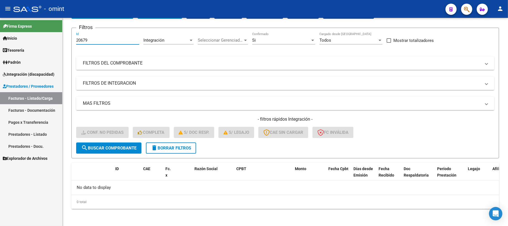
drag, startPoint x: 98, startPoint y: 42, endPoint x: 58, endPoint y: 40, distance: 40.2
click at [58, 40] on mat-sidenav-container "Firma Express Inicio Calendario SSS Instructivos Contacto OS Tesorería Extracto…" at bounding box center [254, 122] width 508 height 208
paste input "19937"
type input "19937"
click at [114, 142] on button "search Buscar Comprobante" at bounding box center [108, 147] width 65 height 11
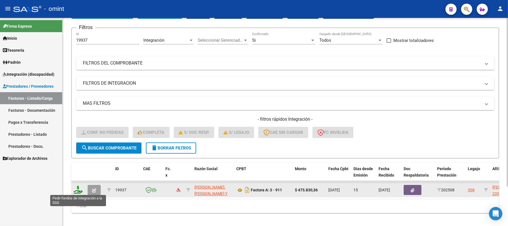
click at [76, 188] on icon at bounding box center [78, 189] width 9 height 8
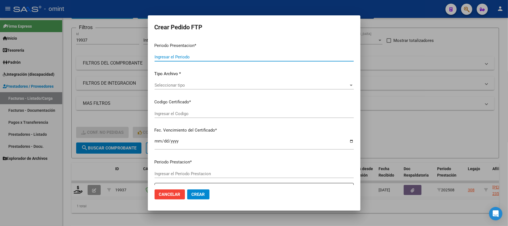
type input "202508"
type input "$ 475.830,36"
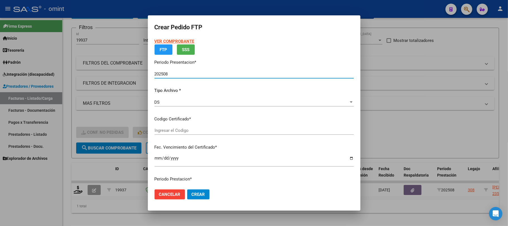
type input "4217449434"
type input "2026-02-09"
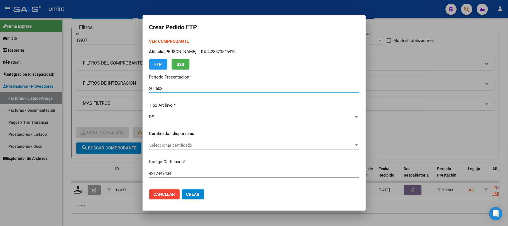
click at [178, 142] on div "Seleccionar certificado Seleccionar certificado" at bounding box center [254, 145] width 210 height 8
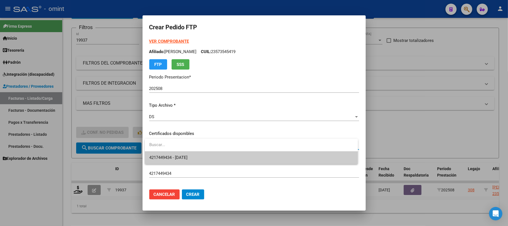
click at [177, 154] on div "4217449434 - 2026-02-09" at bounding box center [251, 151] width 213 height 25
click at [177, 155] on span "4217449434 - 2026-02-09" at bounding box center [168, 157] width 38 height 5
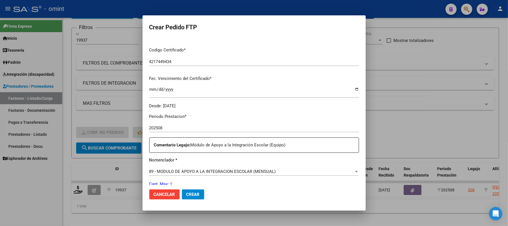
scroll to position [186, 0]
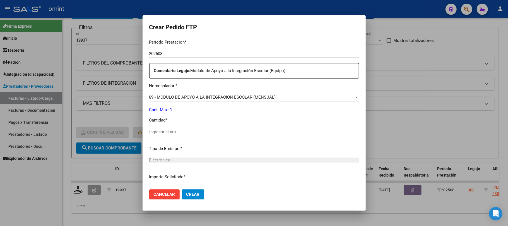
click at [187, 132] on input "Ingresar el nro" at bounding box center [254, 131] width 210 height 5
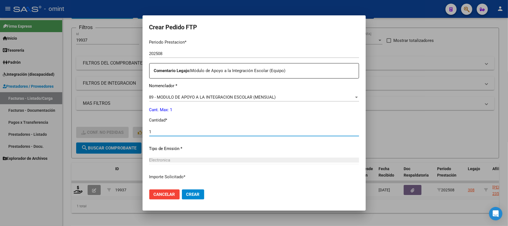
type input "1"
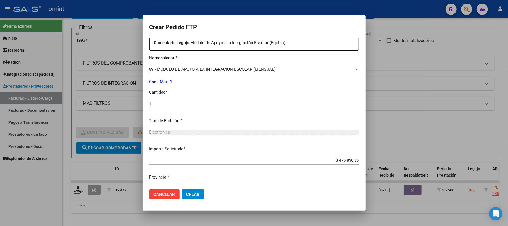
scroll to position [226, 0]
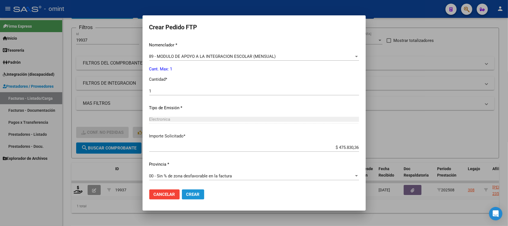
click at [197, 196] on span "Crear" at bounding box center [192, 194] width 13 height 5
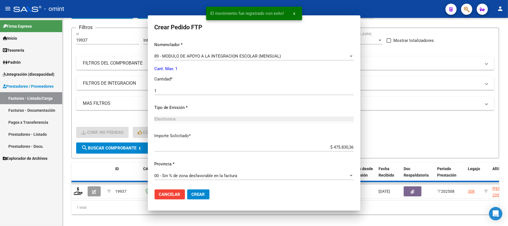
scroll to position [195, 0]
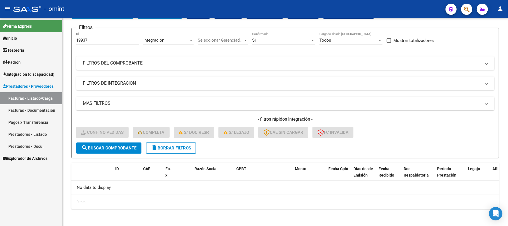
drag, startPoint x: 84, startPoint y: 39, endPoint x: 59, endPoint y: 39, distance: 25.1
click at [59, 39] on mat-sidenav-container "Firma Express Inicio Calendario SSS Instructivos Contacto OS Tesorería Extracto…" at bounding box center [254, 122] width 508 height 208
paste input "370"
type input "19370"
click at [107, 146] on span "search Buscar Comprobante" at bounding box center [108, 147] width 55 height 5
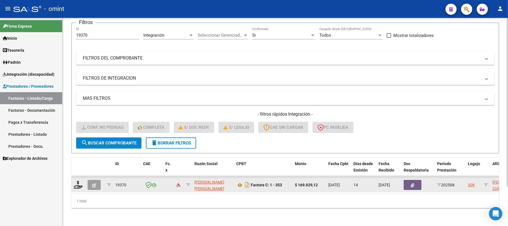
scroll to position [49, 0]
click at [80, 182] on icon at bounding box center [78, 184] width 9 height 8
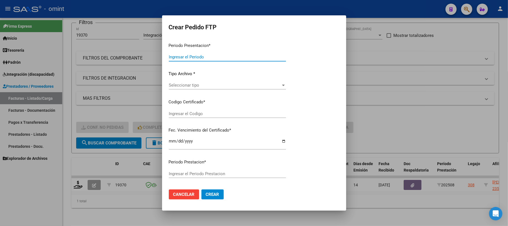
type input "202508"
type input "$ 169.029,12"
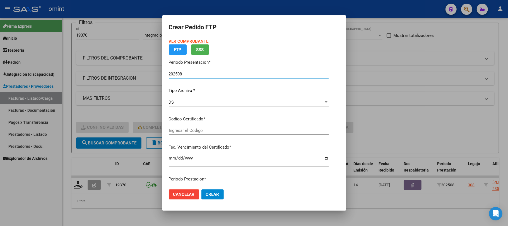
type input "4217449434"
type input "2026-02-09"
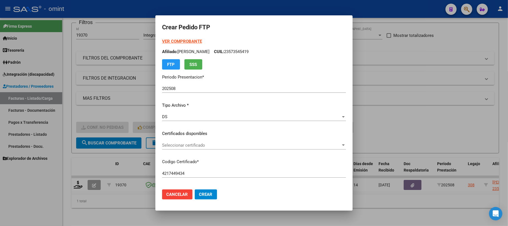
click at [182, 142] on div "Seleccionar certificado Seleccionar certificado" at bounding box center [254, 145] width 184 height 8
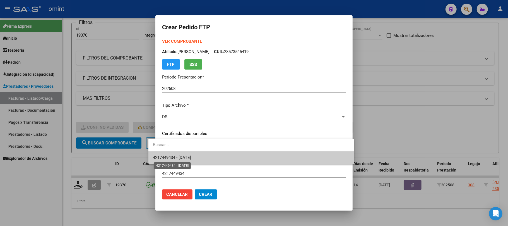
drag, startPoint x: 186, startPoint y: 157, endPoint x: 236, endPoint y: 134, distance: 55.0
click at [187, 158] on span "4217449434 - 2026-02-09" at bounding box center [172, 157] width 38 height 5
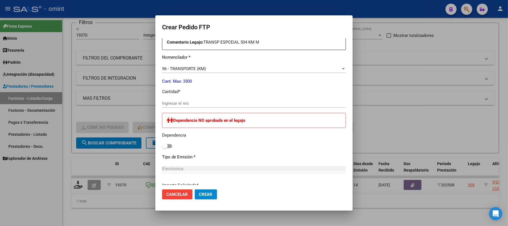
scroll to position [260, 0]
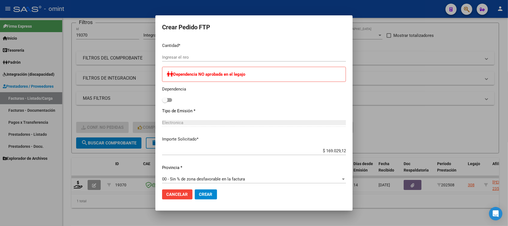
click at [182, 58] on input "Ingresar el nro" at bounding box center [254, 57] width 184 height 5
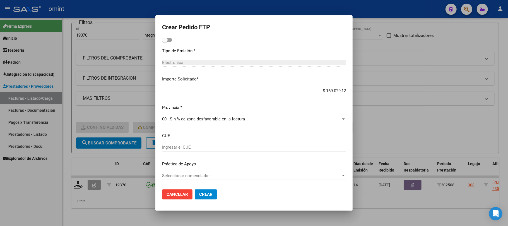
type input "312"
click at [197, 191] on button "Crear" at bounding box center [206, 194] width 22 height 10
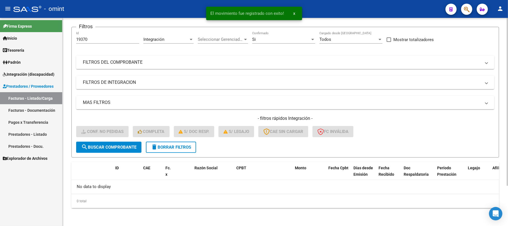
scroll to position [38, 0]
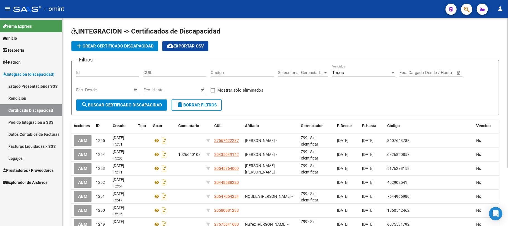
drag, startPoint x: 253, startPoint y: 26, endPoint x: 235, endPoint y: 47, distance: 27.9
click at [253, 26] on div "INTEGRACION -> Certificados de Discapacidad add Crear Certificado Discapacidad …" at bounding box center [284, 162] width 445 height 289
click at [171, 72] on input "CUIL" at bounding box center [174, 72] width 63 height 5
paste input "20-58161536-2"
type input "20-58161536-2"
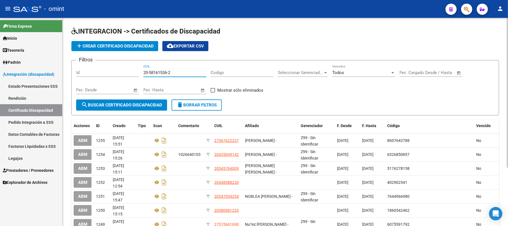
click at [125, 105] on span "search Buscar Certificado Discapacidad" at bounding box center [121, 104] width 81 height 5
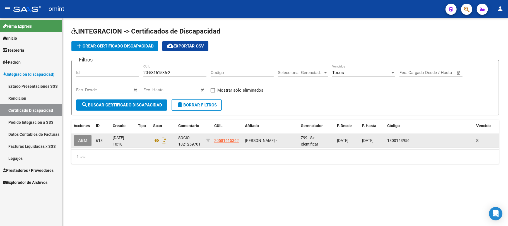
click at [82, 141] on span "ABM" at bounding box center [82, 140] width 9 height 5
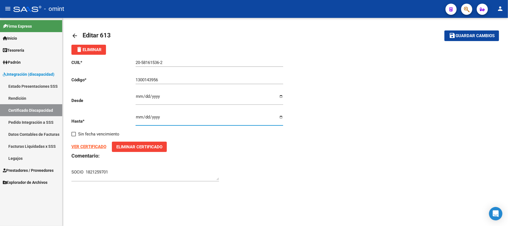
click at [137, 117] on input "2025-07-16" at bounding box center [209, 119] width 147 height 9
type input "2025-07-24"
click at [459, 38] on span "Guardar cambios" at bounding box center [474, 35] width 39 height 5
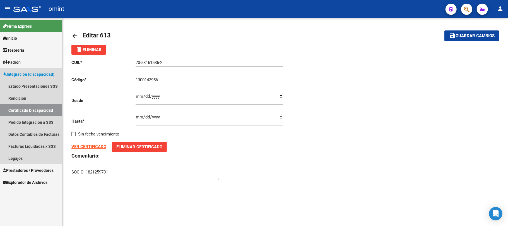
click at [23, 110] on link "Certificado Discapacidad" at bounding box center [31, 110] width 62 height 12
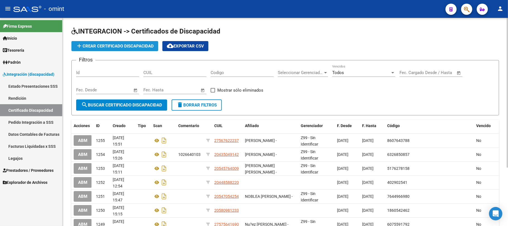
click at [122, 41] on button "add Crear Certificado Discapacidad" at bounding box center [114, 46] width 87 height 10
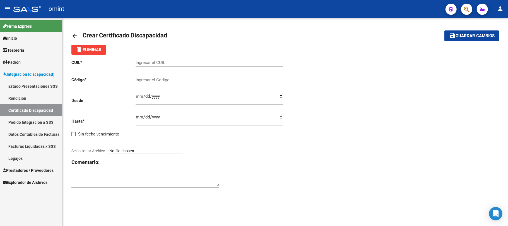
click at [176, 61] on input "Ingresar el CUIL" at bounding box center [209, 62] width 147 height 5
paste input "20-58161536-2"
type input "20-58161536-2"
drag, startPoint x: 200, startPoint y: 58, endPoint x: 177, endPoint y: 75, distance: 27.9
click at [200, 58] on div "20-58161536-2 Ingresar el CUIL" at bounding box center [209, 61] width 147 height 12
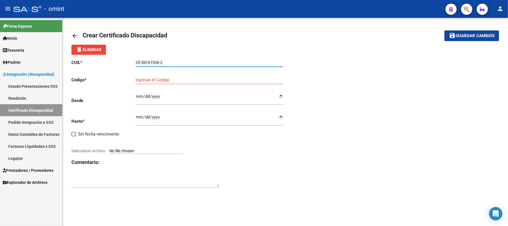
click at [171, 77] on div "Ingresar el Codigo" at bounding box center [209, 78] width 147 height 12
paste input "3902386321"
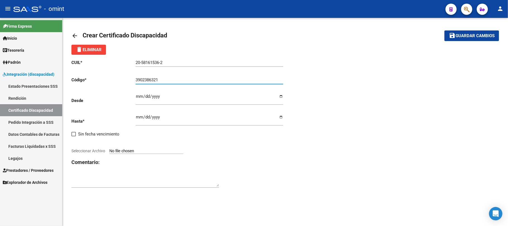
type input "3902386321"
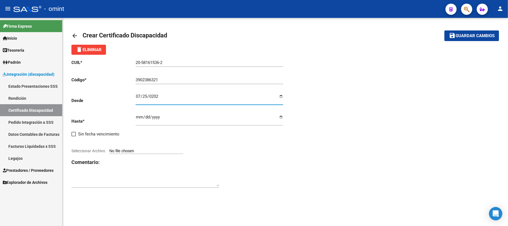
type input "2025-07-25"
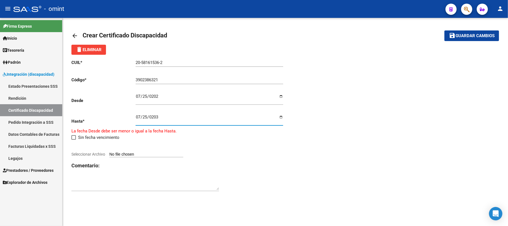
type input "2030-07-25"
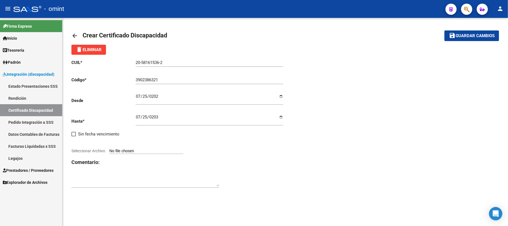
click at [136, 152] on input "Seleccionar Archivo" at bounding box center [146, 150] width 74 height 5
type input "C:\fakepath\cud_de_pizzaro_bernado133988085600485842.pdf"
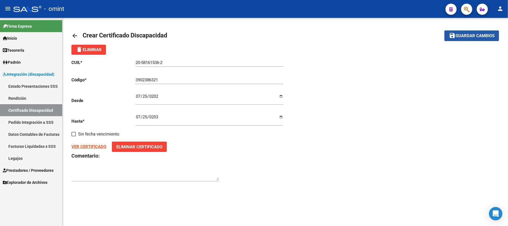
click at [464, 35] on span "Guardar cambios" at bounding box center [474, 35] width 39 height 5
click at [470, 33] on span "Guardar cambios" at bounding box center [474, 35] width 39 height 5
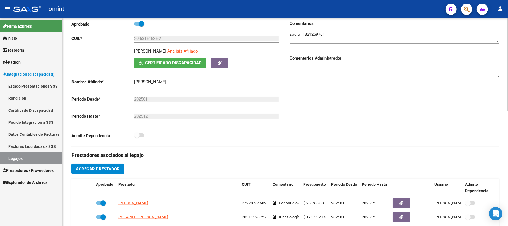
scroll to position [112, 0]
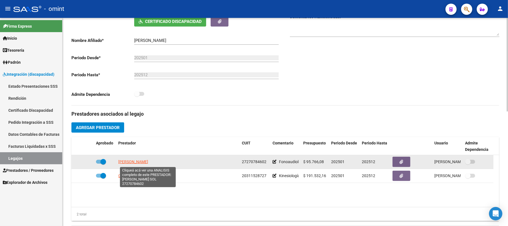
click at [133, 161] on span "[PERSON_NAME] [PERSON_NAME]" at bounding box center [133, 161] width 30 height 4
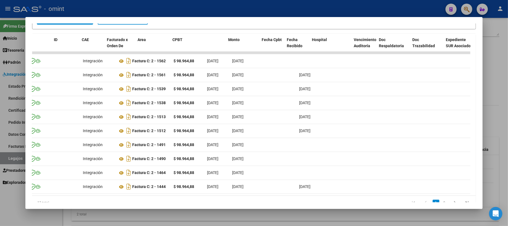
scroll to position [0, 0]
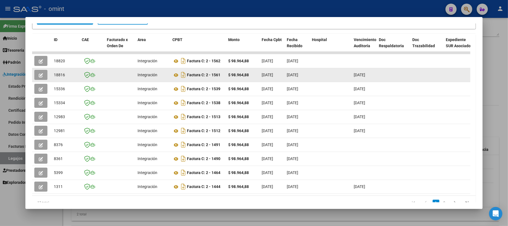
click at [57, 74] on span "18816" at bounding box center [59, 74] width 11 height 4
copy span "18816"
click at [40, 73] on icon "button" at bounding box center [41, 75] width 4 height 4
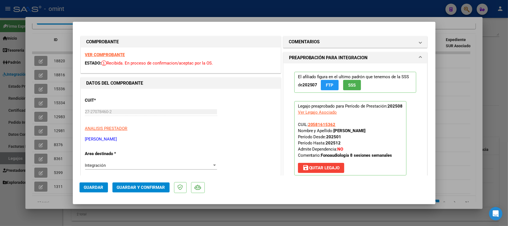
click at [104, 58] on div "VER COMPROBANTE ESTADO: Recibida. En proceso de confirmacion/aceptac por la OS." at bounding box center [181, 59] width 200 height 25
click at [104, 56] on strong "VER COMPROBANTE" at bounding box center [105, 54] width 40 height 5
click at [139, 186] on span "Guardar y Confirmar" at bounding box center [141, 187] width 48 height 5
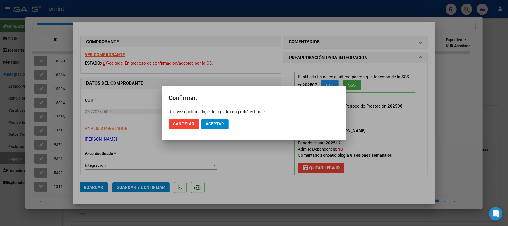
click at [217, 132] on mat-dialog-actions "Cancelar Aceptar" at bounding box center [254, 123] width 171 height 19
click at [217, 123] on span "Aceptar" at bounding box center [215, 123] width 18 height 5
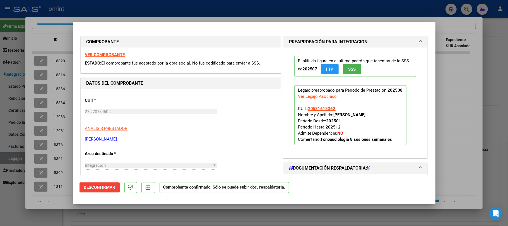
click at [62, 47] on div at bounding box center [254, 113] width 508 height 226
type input "$ 0,00"
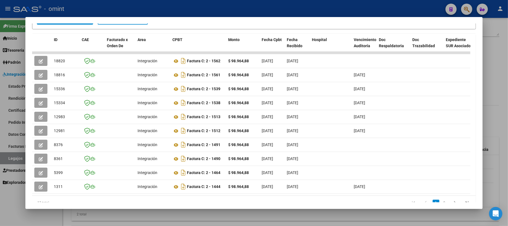
click at [95, 6] on div at bounding box center [254, 113] width 508 height 226
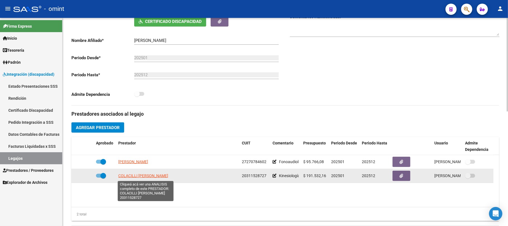
click at [143, 177] on span "COLACILLI MAURO SEBASTIAN" at bounding box center [143, 175] width 50 height 4
type textarea "20311528727"
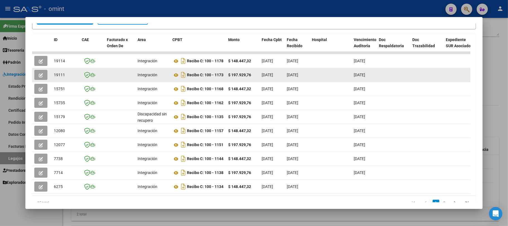
click at [56, 74] on span "19111" at bounding box center [59, 74] width 11 height 4
copy span "19111"
click at [42, 76] on icon "button" at bounding box center [41, 75] width 4 height 4
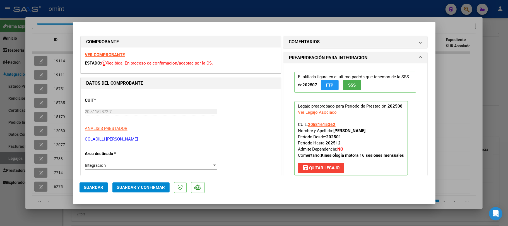
click at [97, 57] on strong "VER COMPROBANTE" at bounding box center [105, 54] width 40 height 5
click at [156, 188] on span "Guardar y Confirmar" at bounding box center [141, 187] width 48 height 5
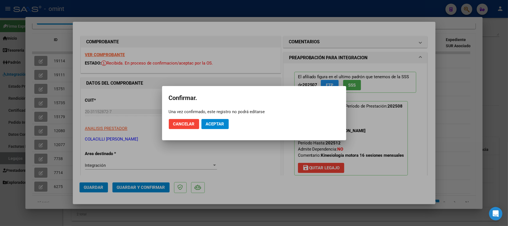
click at [219, 117] on mat-dialog-actions "Cancelar Aceptar" at bounding box center [254, 123] width 171 height 19
click at [222, 126] on span "Aceptar" at bounding box center [215, 123] width 18 height 5
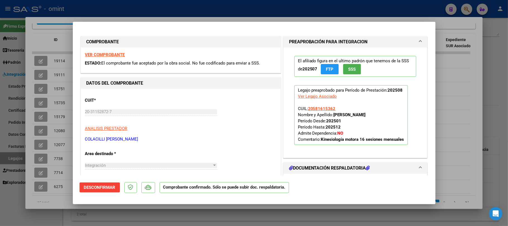
click at [149, 11] on div at bounding box center [254, 113] width 508 height 226
type input "$ 0,00"
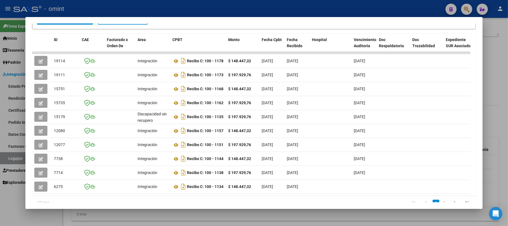
click at [147, 10] on div at bounding box center [254, 113] width 508 height 226
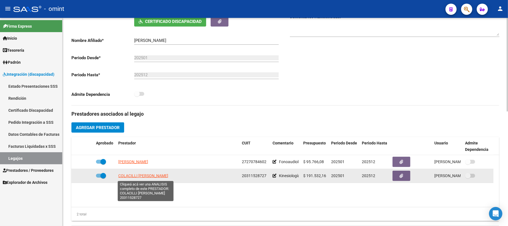
click at [146, 178] on span "COLACILLI MAURO SEBASTIAN" at bounding box center [143, 175] width 50 height 4
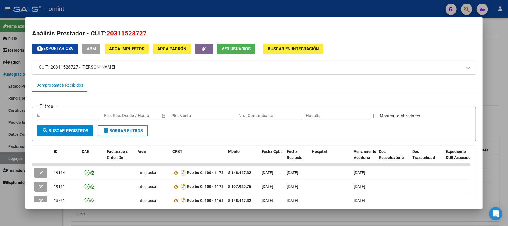
click at [171, 11] on div at bounding box center [254, 113] width 508 height 226
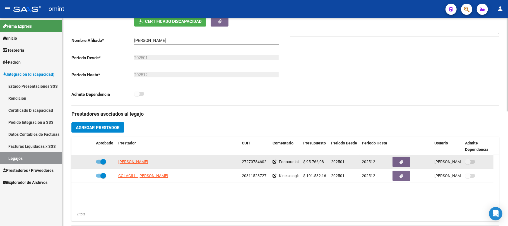
click at [146, 164] on app-link-go-to "SANCHEZ GONZALEZ MARIA SOL" at bounding box center [133, 161] width 30 height 6
click at [147, 161] on span "SANCHEZ GONZALEZ MARIA SOL" at bounding box center [133, 161] width 30 height 4
type textarea "27270784602"
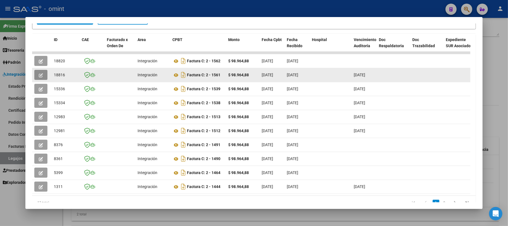
click at [42, 74] on icon "button" at bounding box center [41, 75] width 4 height 4
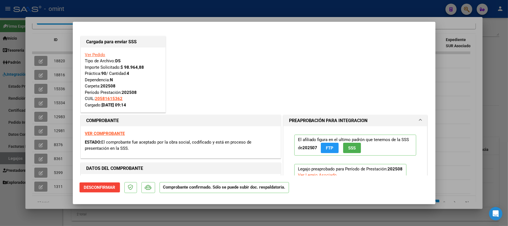
click at [133, 1] on div at bounding box center [254, 113] width 508 height 226
type input "$ 0,00"
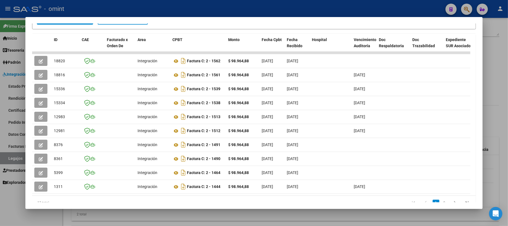
click at [132, 6] on div at bounding box center [254, 113] width 508 height 226
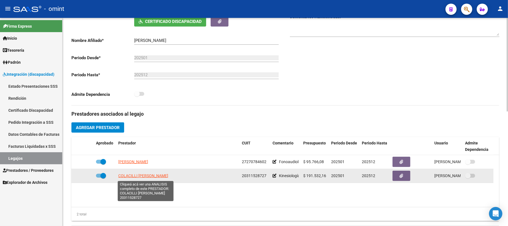
click at [145, 173] on span "COLACILLI MAURO SEBASTIAN" at bounding box center [143, 175] width 50 height 4
type textarea "20311528727"
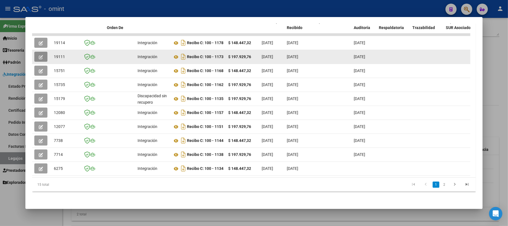
click at [37, 52] on button "button" at bounding box center [40, 57] width 13 height 10
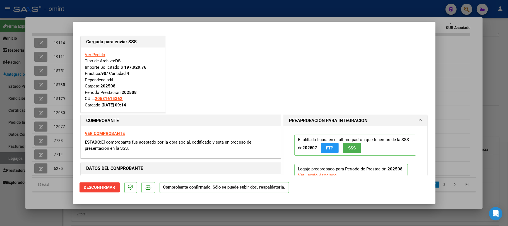
click at [137, 4] on div at bounding box center [254, 113] width 508 height 226
type input "$ 0,00"
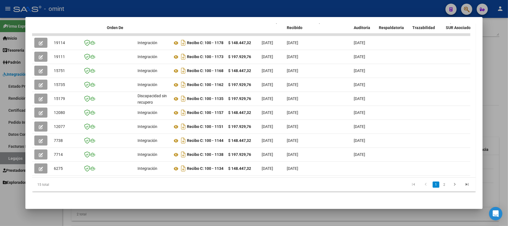
click at [134, 8] on div at bounding box center [254, 113] width 508 height 226
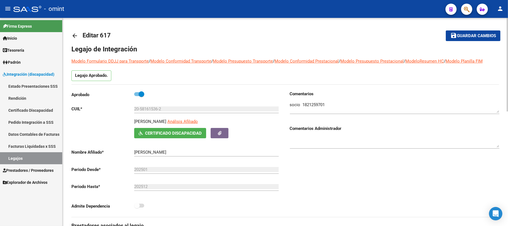
click at [74, 36] on mat-icon "arrow_back" at bounding box center [74, 35] width 7 height 7
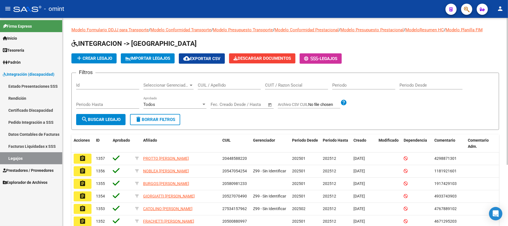
click at [226, 81] on div "CUIL / Apellido" at bounding box center [229, 83] width 63 height 12
paste input "20587724066"
type input "20587724066"
click at [88, 119] on span "search Buscar Legajo" at bounding box center [100, 119] width 39 height 5
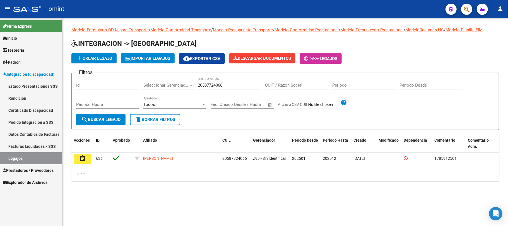
click at [78, 160] on button "assignment" at bounding box center [83, 158] width 18 height 10
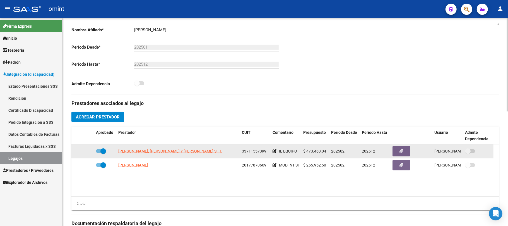
scroll to position [105, 0]
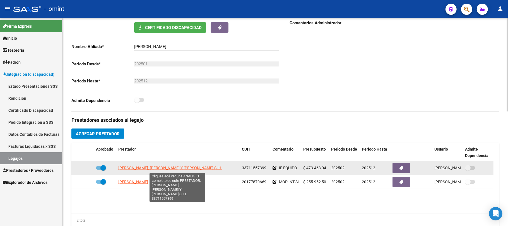
click at [169, 170] on span "MARCELA CASTRO, ROSANA MEZZAVILLA Y PAOLA NAVALON S. H." at bounding box center [170, 167] width 104 height 4
type textarea "33711557399"
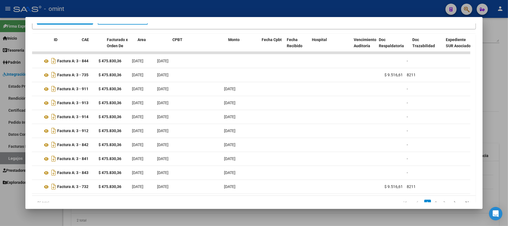
scroll to position [0, 0]
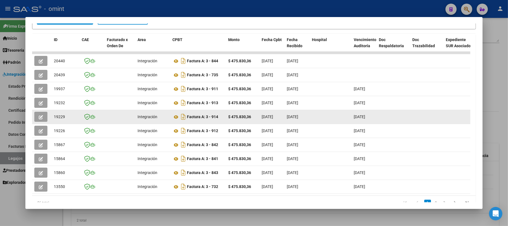
click at [66, 117] on div "19229" at bounding box center [65, 116] width 23 height 6
click at [57, 115] on span "19229" at bounding box center [59, 116] width 11 height 4
copy span "19229"
click at [35, 115] on button "button" at bounding box center [40, 117] width 13 height 10
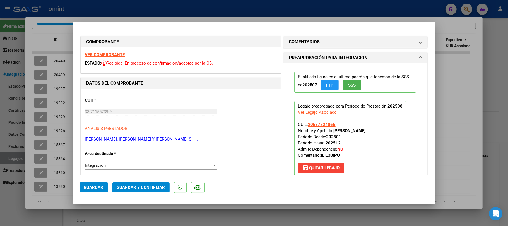
click at [111, 56] on strong "VER COMPROBANTE" at bounding box center [105, 54] width 40 height 5
click at [141, 188] on span "Guardar y Confirmar" at bounding box center [141, 187] width 48 height 5
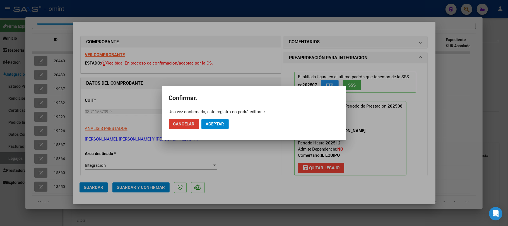
click at [205, 122] on button "Aceptar" at bounding box center [214, 124] width 27 height 10
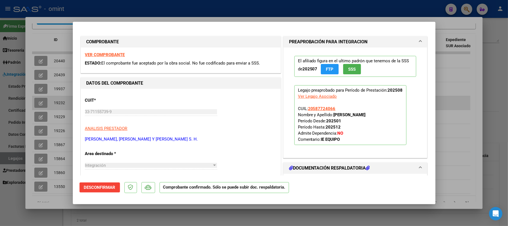
click at [42, 99] on div at bounding box center [254, 113] width 508 height 226
type input "$ 0,00"
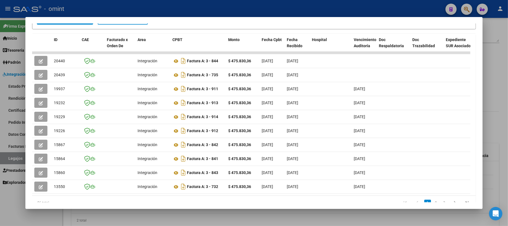
click at [121, 8] on div at bounding box center [254, 113] width 508 height 226
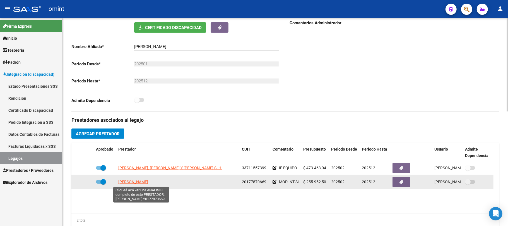
click at [139, 182] on span "MARZARI JOSE EDUARDO" at bounding box center [133, 181] width 30 height 4
type textarea "20177870669"
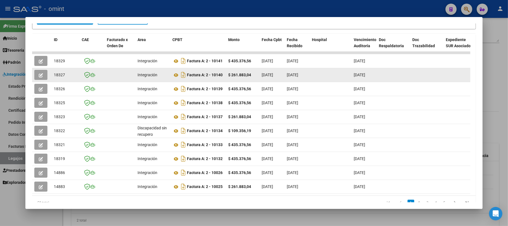
click at [60, 75] on span "18327" at bounding box center [59, 74] width 11 height 4
copy span "18327"
click at [38, 74] on button "button" at bounding box center [40, 75] width 13 height 10
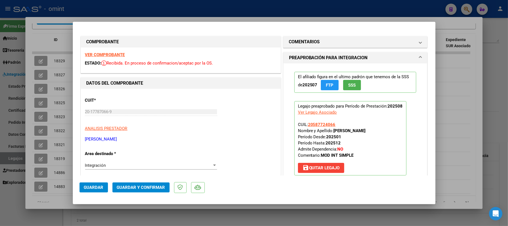
click at [149, 192] on mat-dialog-actions "Guardar Guardar y Confirmar" at bounding box center [253, 186] width 349 height 22
click at [150, 188] on span "Guardar y Confirmar" at bounding box center [141, 187] width 48 height 5
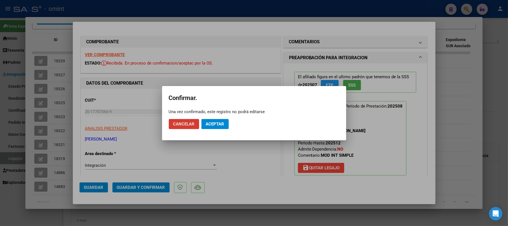
click at [209, 120] on button "Aceptar" at bounding box center [214, 124] width 27 height 10
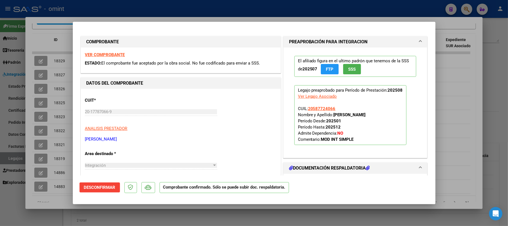
click at [61, 37] on div at bounding box center [254, 113] width 508 height 226
type input "$ 0,00"
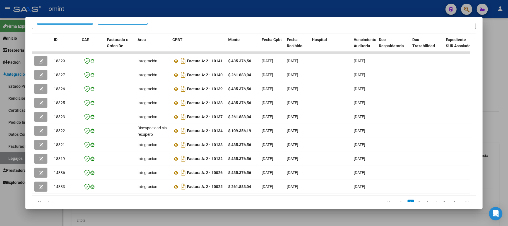
click at [104, 9] on div at bounding box center [254, 113] width 508 height 226
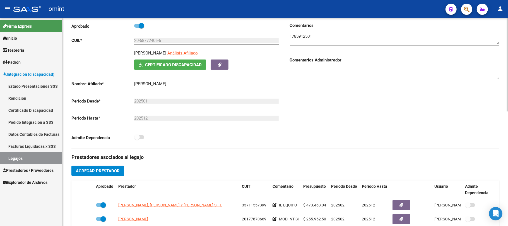
scroll to position [143, 0]
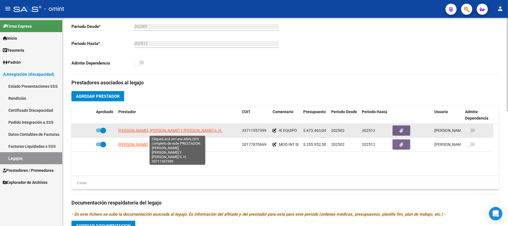
click at [187, 131] on span "MARCELA CASTRO, ROSANA MEZZAVILLA Y PAOLA NAVALON S. H." at bounding box center [170, 130] width 104 height 4
type textarea "33711557399"
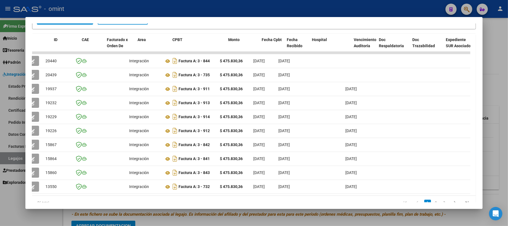
scroll to position [0, 0]
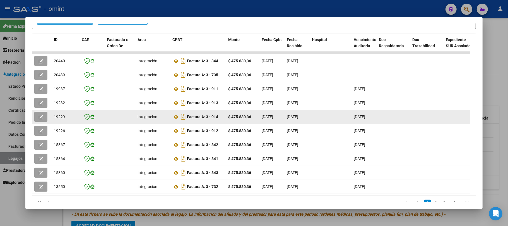
click at [59, 117] on span "19229" at bounding box center [59, 116] width 11 height 4
copy span "19229"
click at [43, 116] on button "button" at bounding box center [40, 117] width 13 height 10
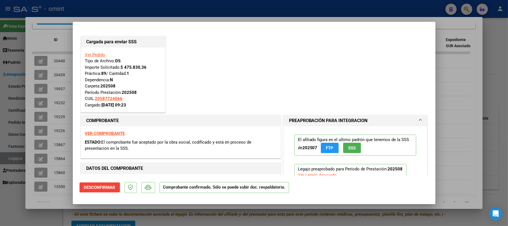
click at [167, 13] on div at bounding box center [254, 113] width 508 height 226
type input "$ 0,00"
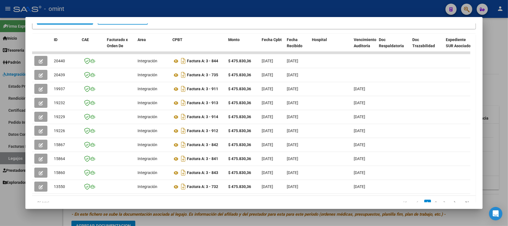
click at [166, 7] on div at bounding box center [254, 113] width 508 height 226
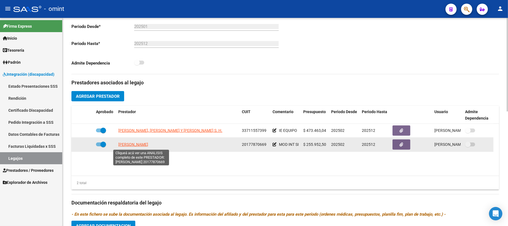
click at [137, 143] on span "MARZARI JOSE EDUARDO" at bounding box center [133, 144] width 30 height 4
type textarea "20177870669"
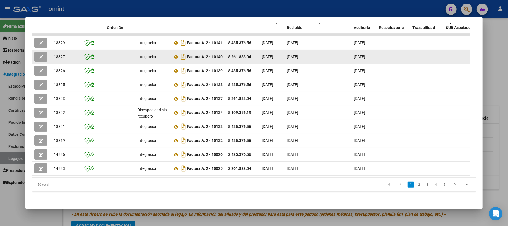
click at [59, 54] on span "18327" at bounding box center [59, 56] width 11 height 4
copy span "18327"
click at [42, 55] on icon "button" at bounding box center [41, 57] width 4 height 4
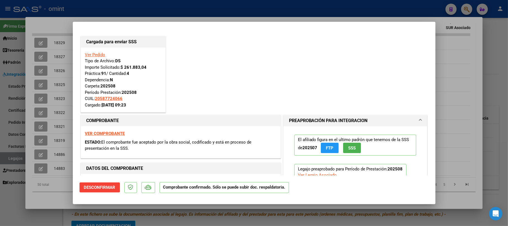
click at [138, 16] on div at bounding box center [254, 113] width 508 height 226
type input "$ 0,00"
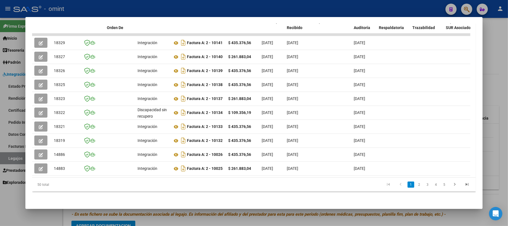
click at [125, 7] on div at bounding box center [254, 113] width 508 height 226
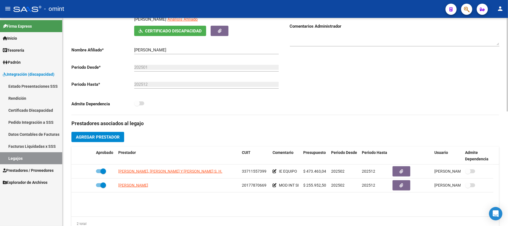
scroll to position [143, 0]
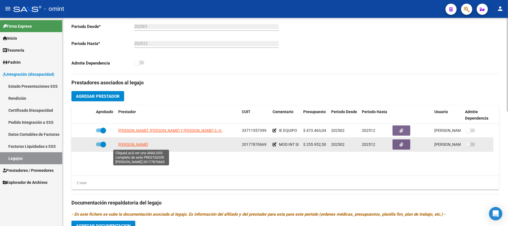
click at [135, 145] on span "MARZARI JOSE EDUARDO" at bounding box center [133, 144] width 30 height 4
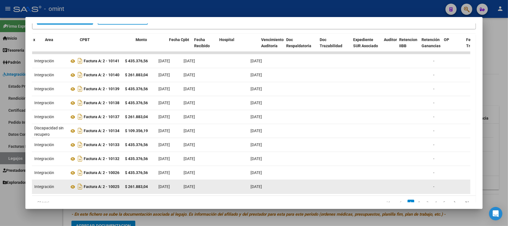
scroll to position [0, 93]
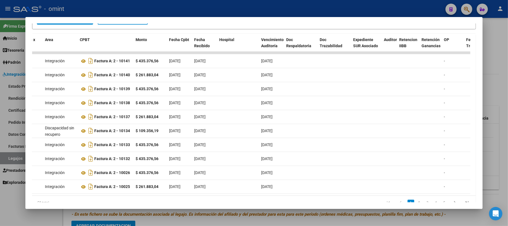
click at [141, 9] on div at bounding box center [254, 113] width 508 height 226
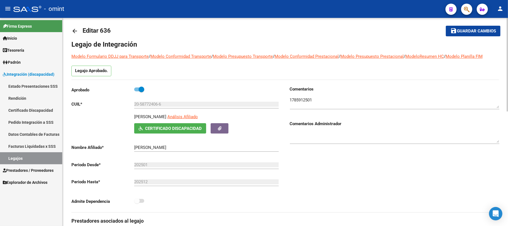
scroll to position [0, 0]
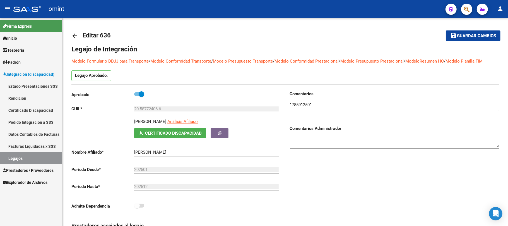
click at [13, 158] on link "Legajos" at bounding box center [31, 158] width 62 height 12
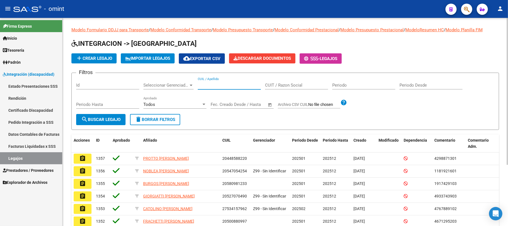
drag, startPoint x: 228, startPoint y: 83, endPoint x: 199, endPoint y: 94, distance: 30.9
click at [226, 83] on input "CUIL / Apellido" at bounding box center [229, 85] width 63 height 5
paste input "20501895092"
type input "20501895092"
click at [104, 115] on button "search Buscar Legajo" at bounding box center [100, 119] width 49 height 11
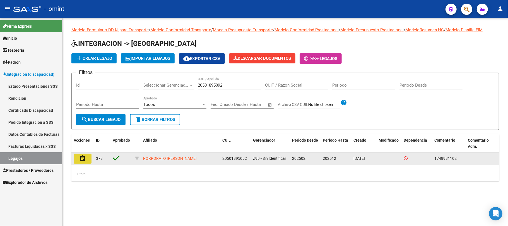
click at [78, 157] on button "assignment" at bounding box center [83, 158] width 18 height 10
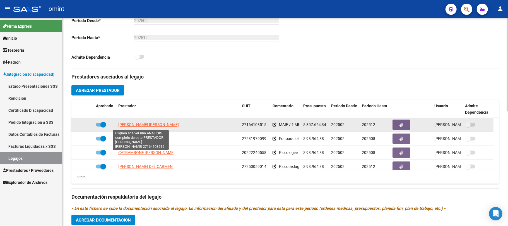
click at [132, 127] on span "BONELLI SANDRA MABEL" at bounding box center [148, 124] width 61 height 4
type textarea "27164103515"
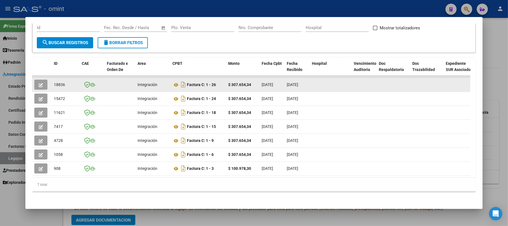
click at [61, 82] on span "18836" at bounding box center [59, 84] width 11 height 4
copy span "18836"
click at [47, 79] on button "button" at bounding box center [40, 84] width 13 height 10
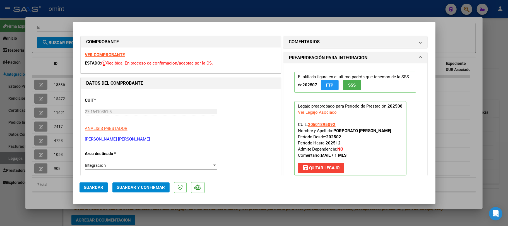
click at [117, 53] on strong "VER COMPROBANTE" at bounding box center [105, 54] width 40 height 5
click at [101, 56] on strong "VER COMPROBANTE" at bounding box center [105, 54] width 40 height 5
click at [132, 191] on button "Guardar y Confirmar" at bounding box center [140, 187] width 57 height 10
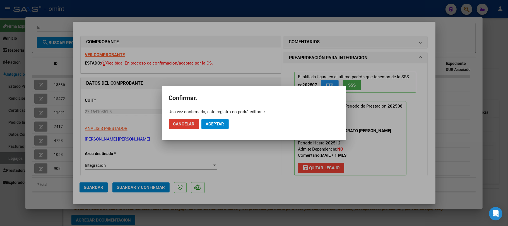
click at [213, 122] on span "Aceptar" at bounding box center [215, 123] width 18 height 5
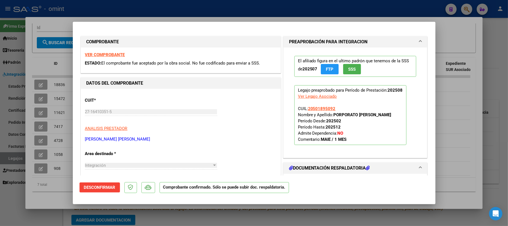
click at [54, 69] on div at bounding box center [254, 113] width 508 height 226
type input "$ 0,00"
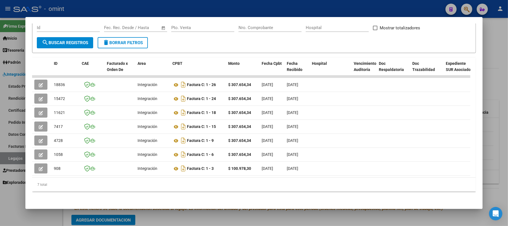
click at [88, 4] on div at bounding box center [254, 113] width 508 height 226
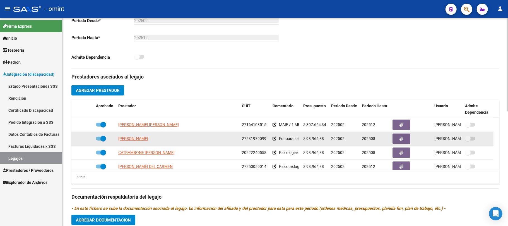
click at [138, 142] on app-link-go-to "LUCINI MARIA BERNARDA" at bounding box center [133, 138] width 30 height 6
click at [139, 139] on span "LUCINI MARIA BERNARDA" at bounding box center [133, 138] width 30 height 4
type textarea "27231979099"
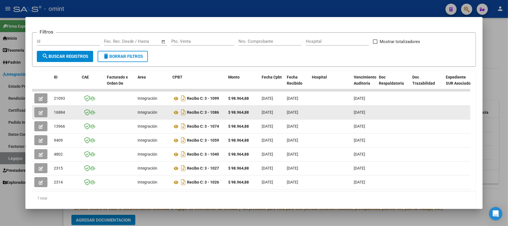
click at [37, 112] on button "button" at bounding box center [40, 112] width 13 height 10
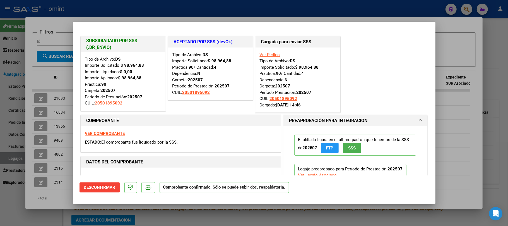
click at [164, 13] on div at bounding box center [254, 113] width 508 height 226
type input "$ 0,00"
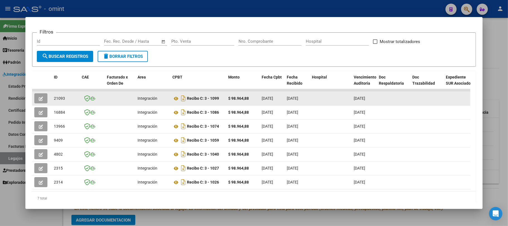
click at [64, 101] on div "21093" at bounding box center [65, 98] width 23 height 6
click at [61, 98] on span "21093" at bounding box center [59, 98] width 11 height 4
copy span "21093"
click at [43, 97] on button "button" at bounding box center [40, 98] width 13 height 10
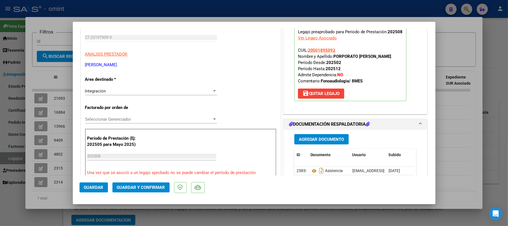
scroll to position [186, 0]
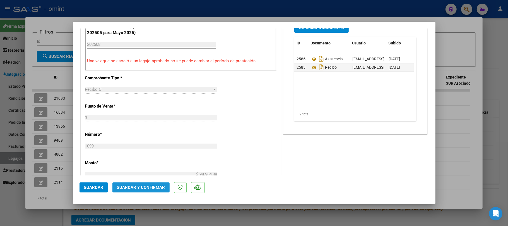
click at [149, 187] on span "Guardar y Confirmar" at bounding box center [141, 187] width 48 height 5
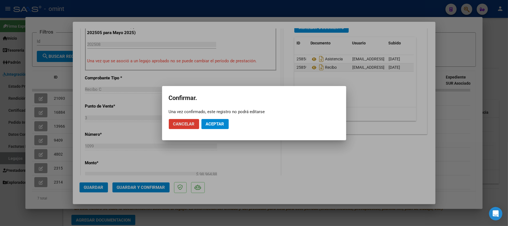
click at [214, 126] on button "Aceptar" at bounding box center [214, 124] width 27 height 10
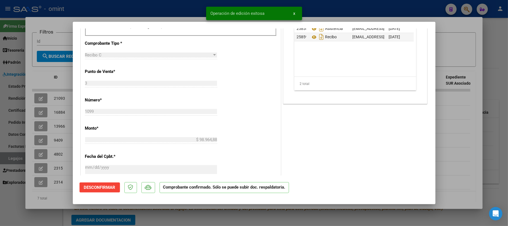
click at [31, 72] on div at bounding box center [254, 113] width 508 height 226
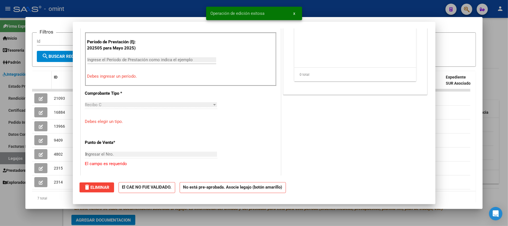
type input "$ 0,00"
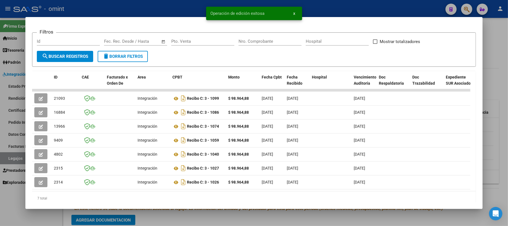
drag, startPoint x: 85, startPoint y: 7, endPoint x: 126, endPoint y: 62, distance: 68.5
click at [85, 7] on div at bounding box center [254, 113] width 508 height 226
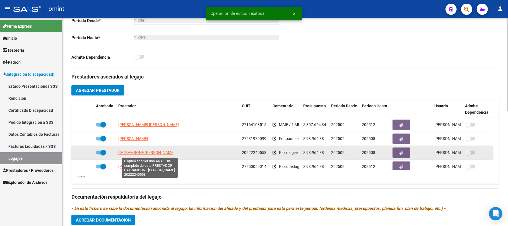
click at [144, 152] on span "CATRAMBONE RAFAEL ALEJANDRO" at bounding box center [146, 152] width 56 height 4
type textarea "20222240558"
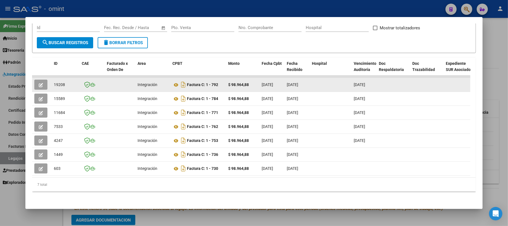
click at [56, 82] on span "19208" at bounding box center [59, 84] width 11 height 4
copy span "19208"
click at [37, 79] on button "button" at bounding box center [40, 84] width 13 height 10
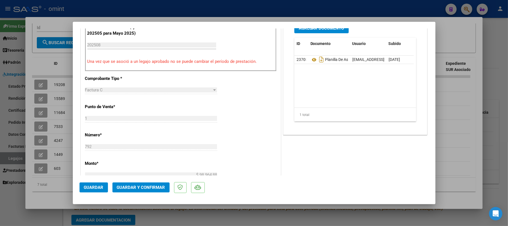
scroll to position [223, 0]
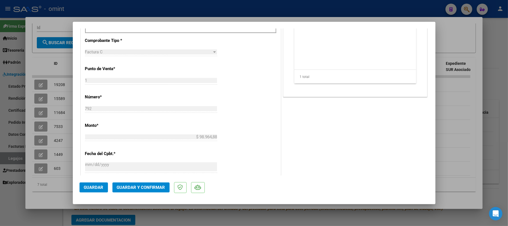
click at [145, 190] on span "Guardar y Confirmar" at bounding box center [141, 187] width 48 height 5
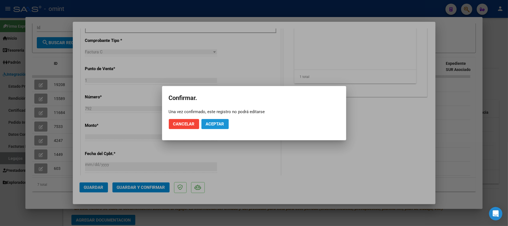
click at [228, 123] on button "Aceptar" at bounding box center [214, 124] width 27 height 10
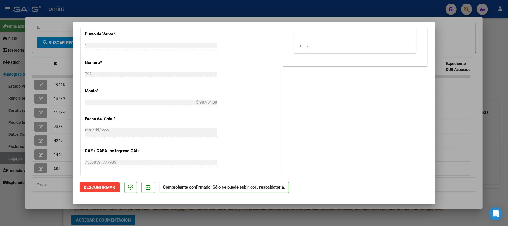
click at [42, 115] on div at bounding box center [254, 113] width 508 height 226
type input "$ 0,00"
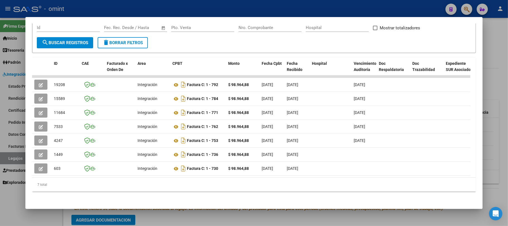
scroll to position [56, 0]
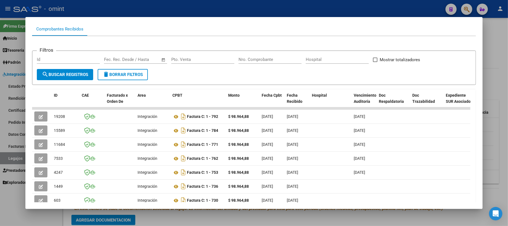
click at [105, 7] on div at bounding box center [254, 113] width 508 height 226
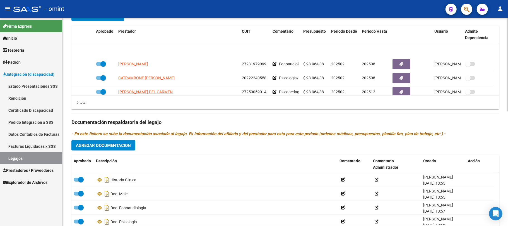
scroll to position [33, 0]
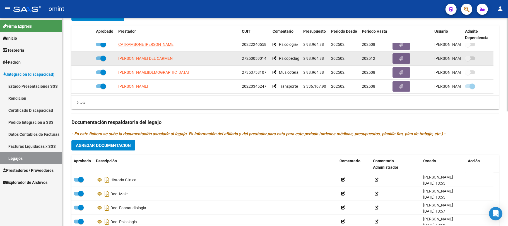
click at [143, 61] on span "REINOSO MARIANA DEL CARMEN" at bounding box center [145, 58] width 54 height 4
type textarea "27250059014"
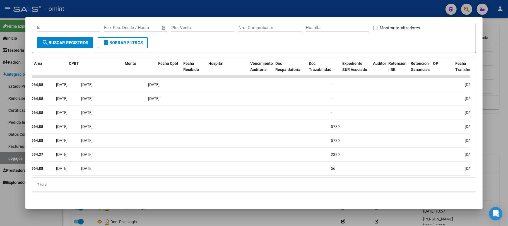
scroll to position [0, 0]
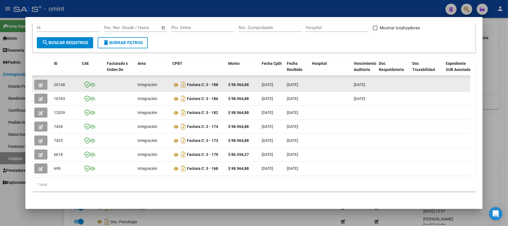
click at [62, 82] on span "20140" at bounding box center [59, 84] width 11 height 4
copy span "20140"
click at [42, 83] on icon "button" at bounding box center [41, 85] width 4 height 4
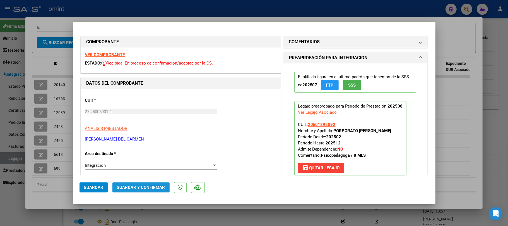
drag, startPoint x: 142, startPoint y: 188, endPoint x: 145, endPoint y: 188, distance: 3.1
click at [145, 188] on span "Guardar y Confirmar" at bounding box center [141, 187] width 48 height 5
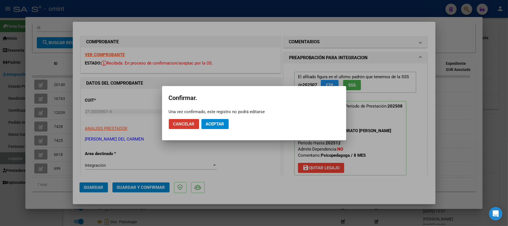
click at [217, 123] on span "Aceptar" at bounding box center [215, 123] width 18 height 5
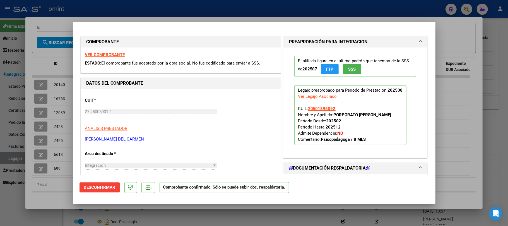
click at [122, 16] on div at bounding box center [254, 113] width 508 height 226
type input "$ 0,00"
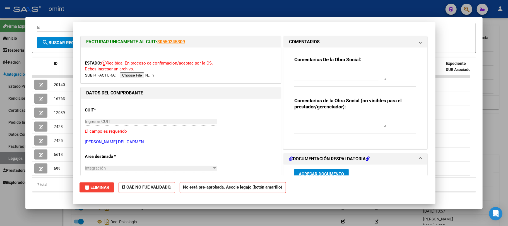
click at [120, 3] on div at bounding box center [254, 113] width 508 height 226
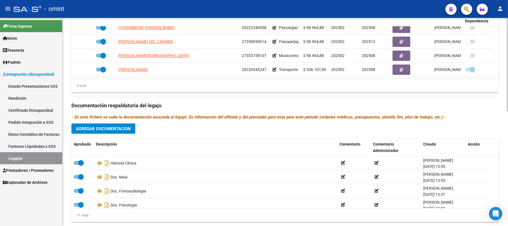
scroll to position [254, 0]
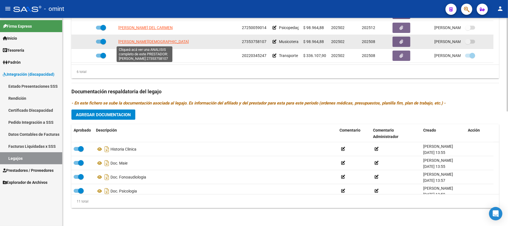
click at [137, 42] on span "MARTINEZ WAHNISH AYELEN" at bounding box center [153, 41] width 71 height 4
type textarea "27353758107"
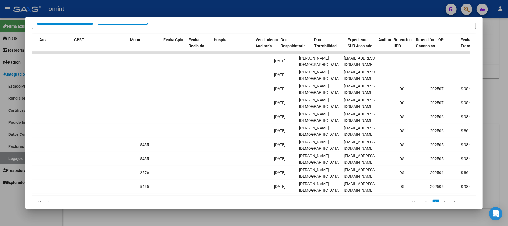
scroll to position [0, 7]
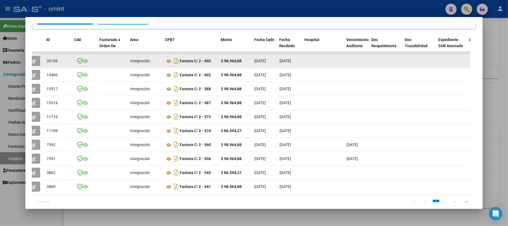
click at [49, 59] on span "20196" at bounding box center [52, 61] width 11 height 4
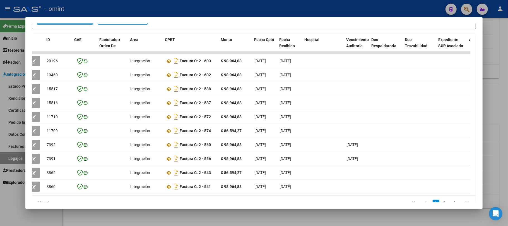
click at [30, 56] on mat-dialog-content "Análisis Prestador - CUIT: 27353758107 cloud_download Exportar CSV ABM ARCA Imp…" at bounding box center [253, 113] width 457 height 178
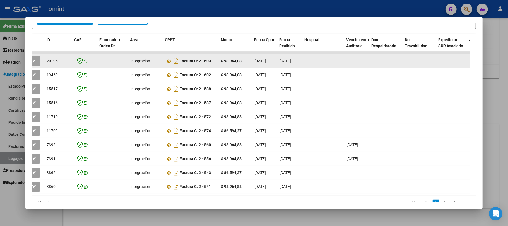
click at [33, 58] on span "button" at bounding box center [34, 60] width 4 height 5
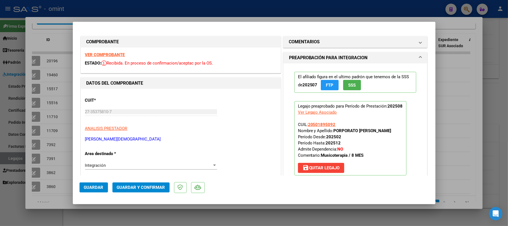
click at [103, 54] on strong "VER COMPROBANTE" at bounding box center [105, 54] width 40 height 5
click at [143, 183] on button "Guardar y Confirmar" at bounding box center [140, 187] width 57 height 10
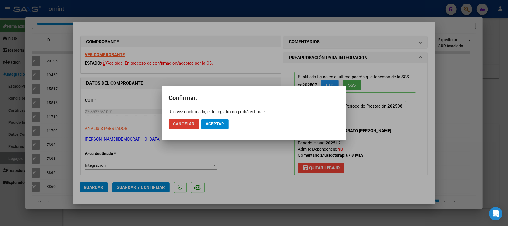
click at [227, 118] on mat-dialog-actions "Cancelar Aceptar" at bounding box center [254, 123] width 171 height 19
click at [221, 124] on span "Aceptar" at bounding box center [215, 123] width 18 height 5
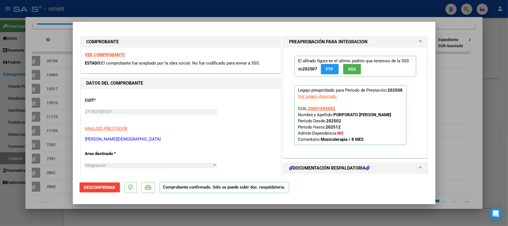
click at [56, 48] on div at bounding box center [254, 113] width 508 height 226
type input "$ 0,00"
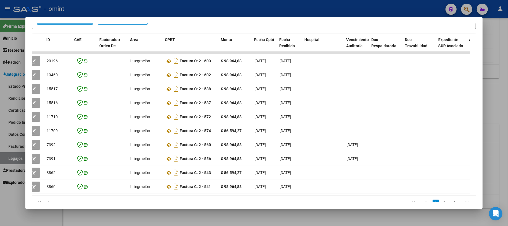
drag, startPoint x: 69, startPoint y: 7, endPoint x: 81, endPoint y: 8, distance: 12.3
click at [70, 7] on div at bounding box center [254, 113] width 508 height 226
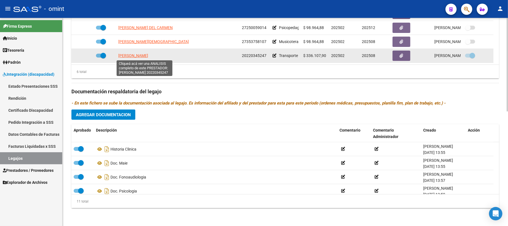
click at [146, 55] on span "GOMEZ GABRIEL ALEJANDRO" at bounding box center [133, 55] width 30 height 4
type textarea "20220345247"
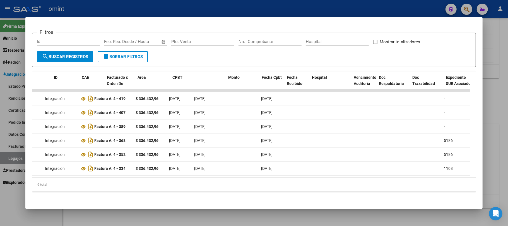
scroll to position [0, 0]
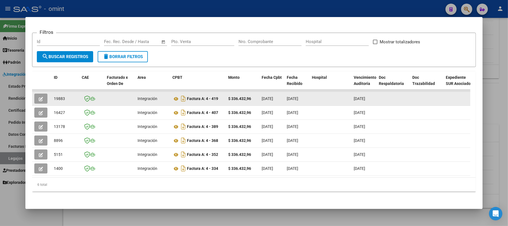
click at [58, 96] on span "19883" at bounding box center [59, 98] width 11 height 4
click at [36, 93] on button "button" at bounding box center [40, 98] width 13 height 10
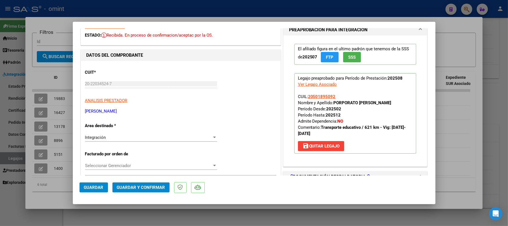
scroll to position [74, 0]
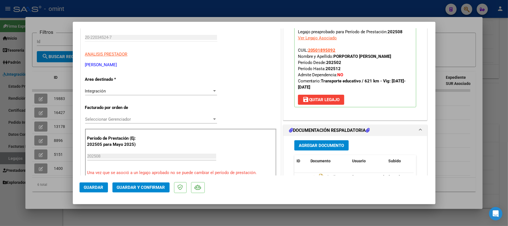
click at [146, 189] on span "Guardar y Confirmar" at bounding box center [141, 187] width 48 height 5
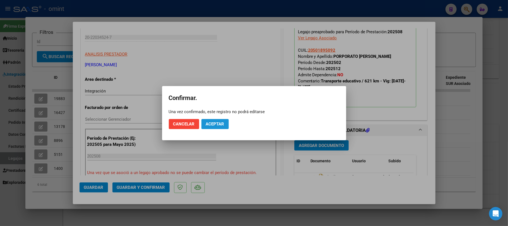
click at [216, 122] on span "Aceptar" at bounding box center [215, 123] width 18 height 5
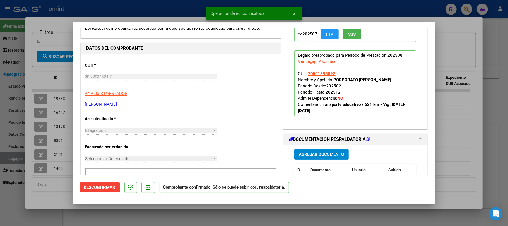
scroll to position [0, 0]
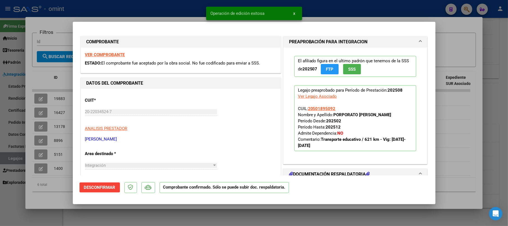
click at [109, 55] on strong "VER COMPROBANTE" at bounding box center [105, 54] width 40 height 5
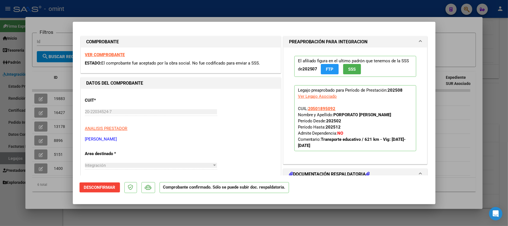
click at [125, 16] on div at bounding box center [254, 113] width 508 height 226
type input "$ 0,00"
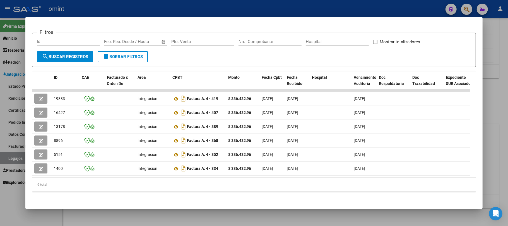
click at [127, 7] on div at bounding box center [254, 113] width 508 height 226
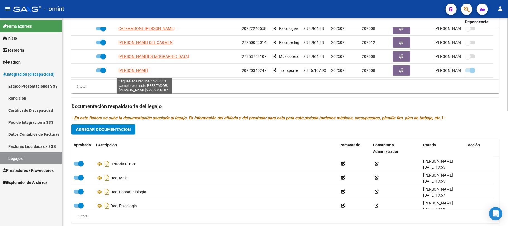
scroll to position [254, 0]
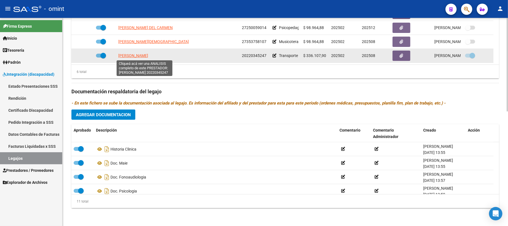
click at [136, 55] on span "GOMEZ GABRIEL ALEJANDRO" at bounding box center [133, 55] width 30 height 4
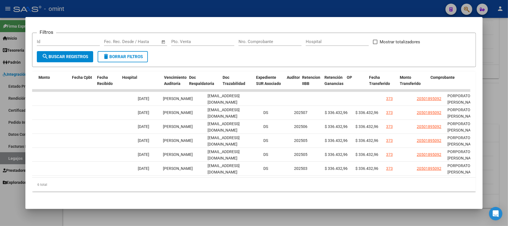
scroll to position [0, 0]
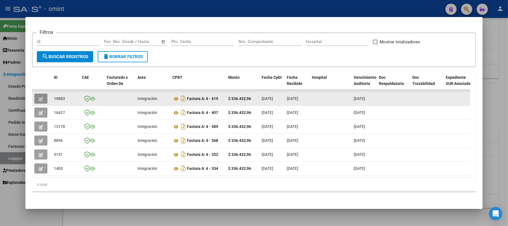
click at [39, 96] on span "button" at bounding box center [41, 98] width 4 height 5
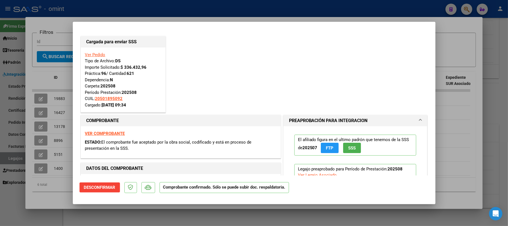
click at [152, 7] on div at bounding box center [254, 113] width 508 height 226
type input "$ 0,00"
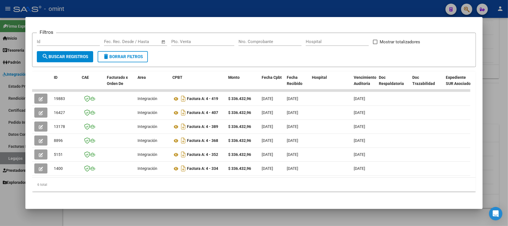
click at [152, 7] on div at bounding box center [254, 113] width 508 height 226
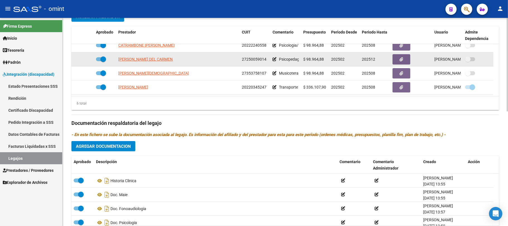
scroll to position [180, 0]
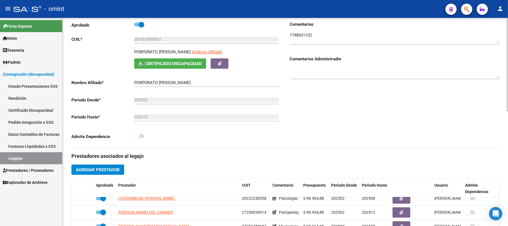
drag, startPoint x: 107, startPoint y: 36, endPoint x: 99, endPoint y: 36, distance: 7.8
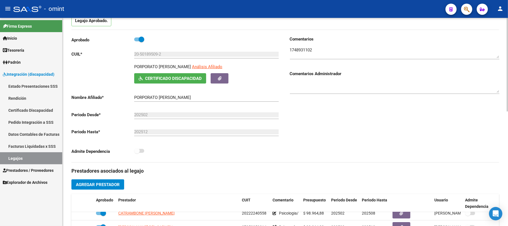
scroll to position [9, 0]
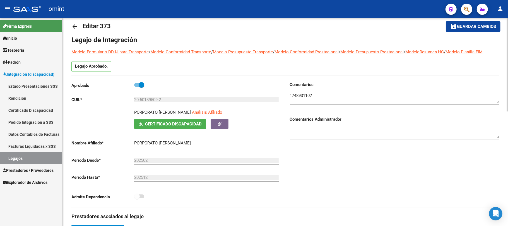
click at [72, 27] on mat-icon "arrow_back" at bounding box center [74, 26] width 7 height 7
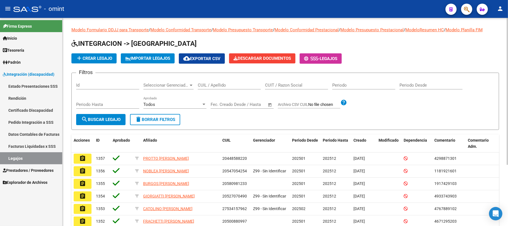
click at [228, 83] on input "CUIL / Apellido" at bounding box center [229, 85] width 63 height 5
paste input "20573511795"
type input "20573511795"
click at [102, 123] on button "search Buscar Legajo" at bounding box center [100, 119] width 49 height 11
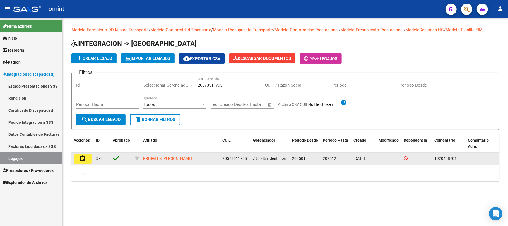
click at [85, 159] on mat-icon "assignment" at bounding box center [82, 158] width 7 height 7
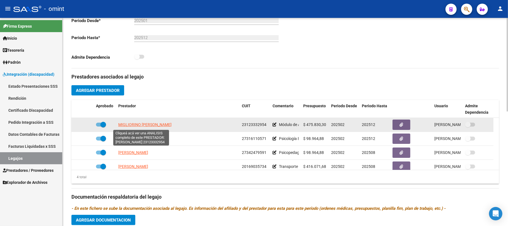
click at [134, 124] on span "MIGLIORINO [PERSON_NAME]" at bounding box center [144, 124] width 53 height 4
type textarea "23123332954"
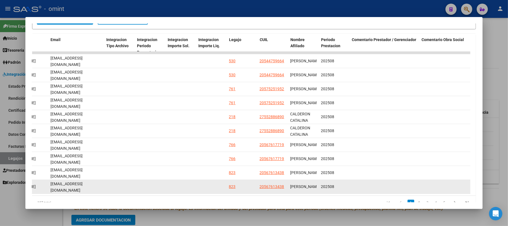
scroll to position [135, 0]
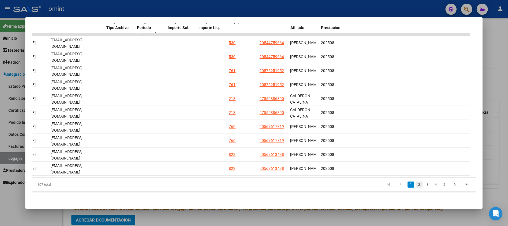
click at [416, 185] on link "2" at bounding box center [419, 184] width 7 height 6
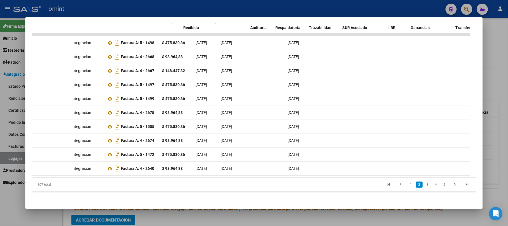
scroll to position [0, 0]
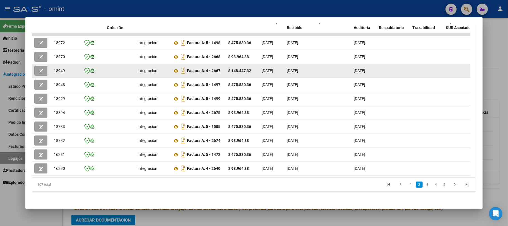
drag, startPoint x: 341, startPoint y: 79, endPoint x: 41, endPoint y: 70, distance: 300.7
click at [41, 70] on datatable-scroller "18972 Integración Factura A: 5 - 1498 $ 475.830,36 01/09/2025 02/09/2025 10/10/…" at bounding box center [251, 104] width 438 height 142
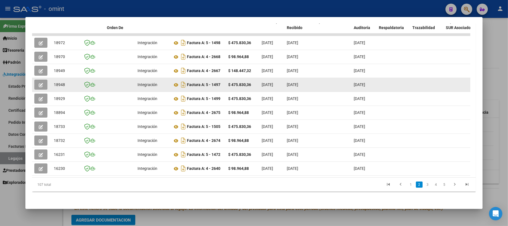
click at [59, 82] on span "18948" at bounding box center [59, 84] width 11 height 4
click at [38, 79] on button "button" at bounding box center [40, 84] width 13 height 10
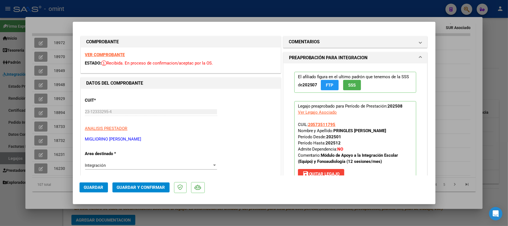
click at [105, 55] on strong "VER COMPROBANTE" at bounding box center [105, 54] width 40 height 5
click at [125, 187] on span "Guardar y Confirmar" at bounding box center [141, 187] width 48 height 5
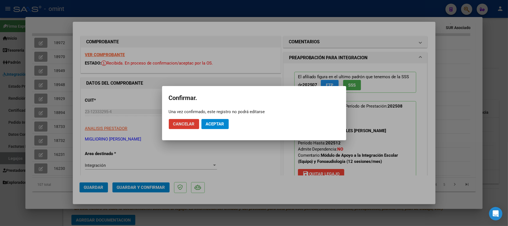
click at [220, 117] on mat-dialog-actions "Cancelar Aceptar" at bounding box center [254, 123] width 171 height 19
click at [217, 123] on span "Aceptar" at bounding box center [215, 123] width 18 height 5
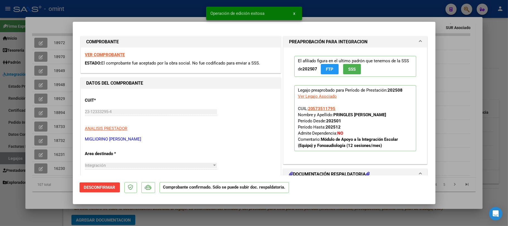
click at [29, 99] on div at bounding box center [254, 113] width 508 height 226
type input "$ 0,00"
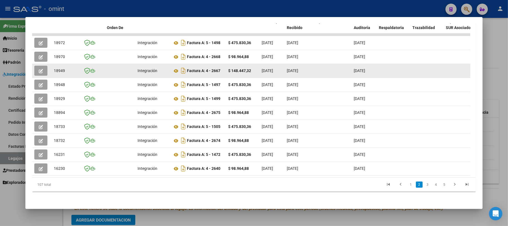
click at [57, 68] on span "18949" at bounding box center [59, 70] width 11 height 4
click at [40, 69] on icon "button" at bounding box center [41, 71] width 4 height 4
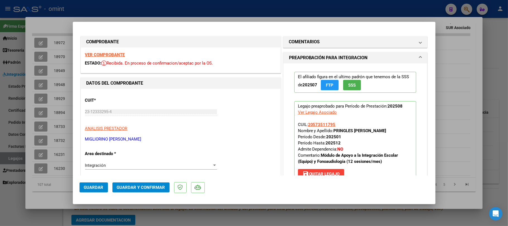
click at [100, 55] on strong "VER COMPROBANTE" at bounding box center [105, 54] width 40 height 5
click at [144, 187] on span "Guardar y Confirmar" at bounding box center [141, 187] width 48 height 5
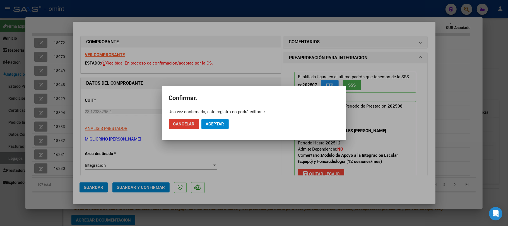
click at [222, 125] on span "Aceptar" at bounding box center [215, 123] width 18 height 5
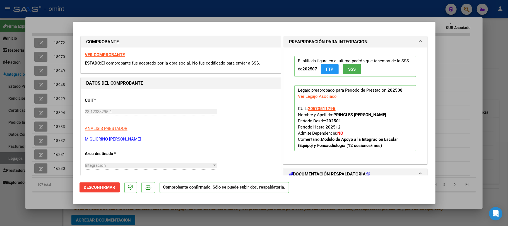
click at [139, 14] on div at bounding box center [254, 113] width 508 height 226
type input "$ 0,00"
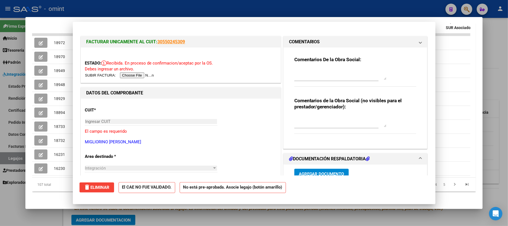
click at [140, 6] on div at bounding box center [254, 113] width 508 height 226
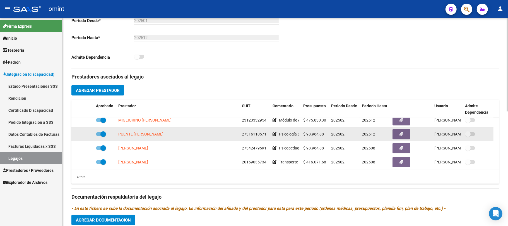
scroll to position [6, 0]
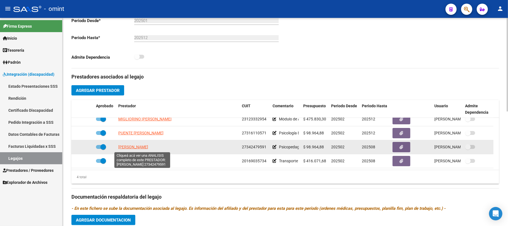
click at [147, 148] on span "FISER KARINA ALEJANDRA" at bounding box center [133, 146] width 30 height 4
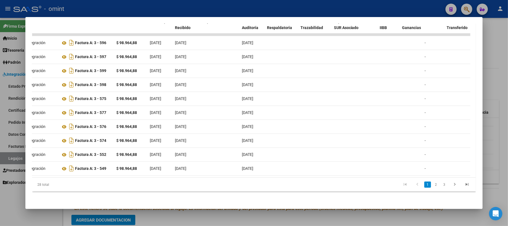
scroll to position [0, 0]
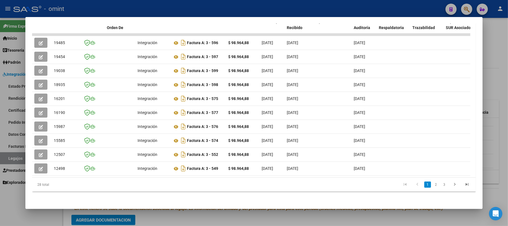
click at [201, 7] on div at bounding box center [254, 113] width 508 height 226
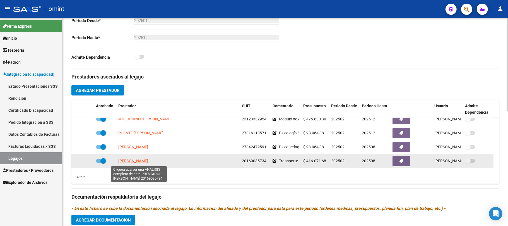
click at [137, 162] on span "ORTIZ PABLO PASCUAL" at bounding box center [133, 160] width 30 height 4
type textarea "20169035734"
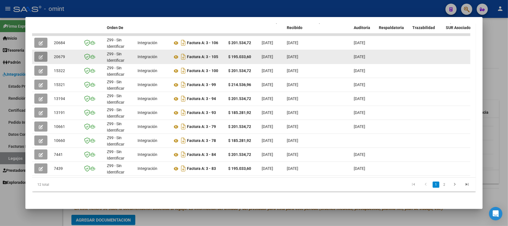
click at [38, 52] on button "button" at bounding box center [40, 57] width 13 height 10
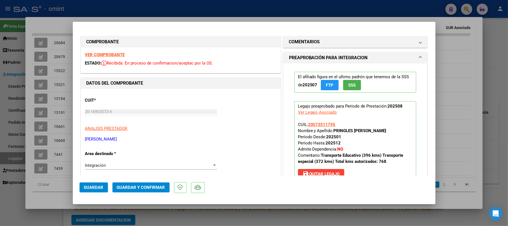
click at [116, 56] on strong "VER COMPROBANTE" at bounding box center [105, 54] width 40 height 5
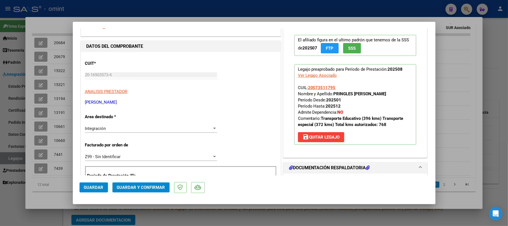
scroll to position [74, 0]
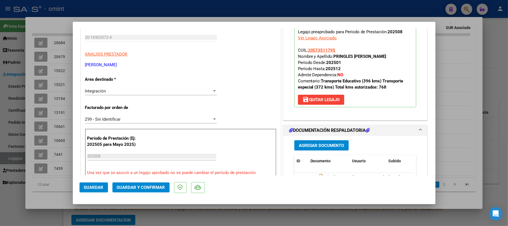
click at [135, 193] on mat-dialog-actions "Guardar Guardar y Confirmar" at bounding box center [253, 186] width 349 height 22
click at [141, 187] on span "Guardar y Confirmar" at bounding box center [141, 187] width 48 height 5
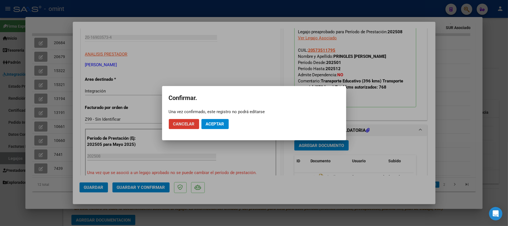
click at [220, 122] on span "Aceptar" at bounding box center [215, 123] width 18 height 5
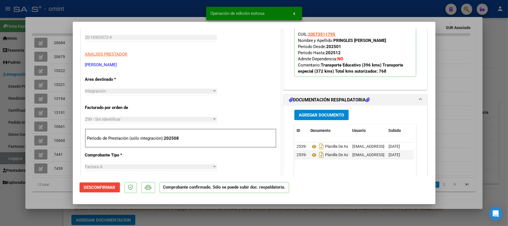
click at [68, 62] on div at bounding box center [254, 113] width 508 height 226
type input "$ 0,00"
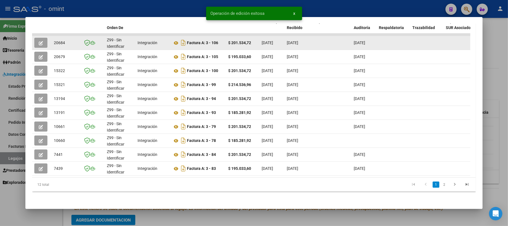
click at [43, 41] on icon "button" at bounding box center [41, 43] width 4 height 4
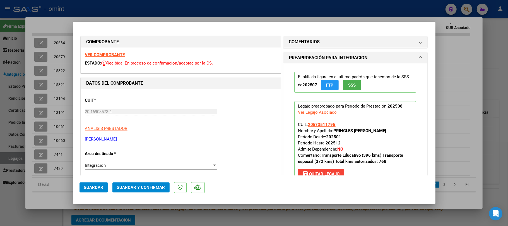
click at [112, 54] on strong "VER COMPROBANTE" at bounding box center [105, 54] width 40 height 5
click at [145, 188] on span "Guardar y Confirmar" at bounding box center [141, 187] width 48 height 5
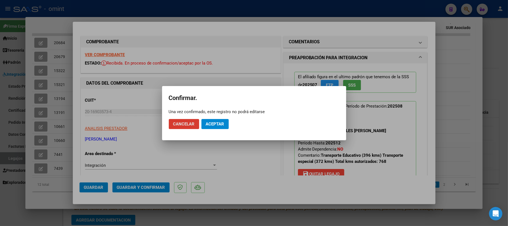
click at [217, 125] on span "Aceptar" at bounding box center [215, 123] width 18 height 5
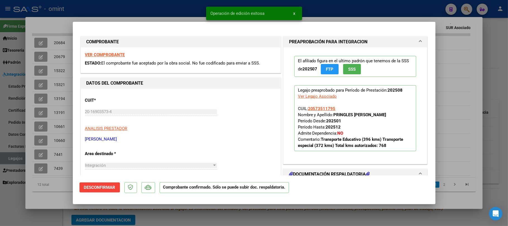
click at [56, 36] on div at bounding box center [254, 113] width 508 height 226
type input "$ 0,00"
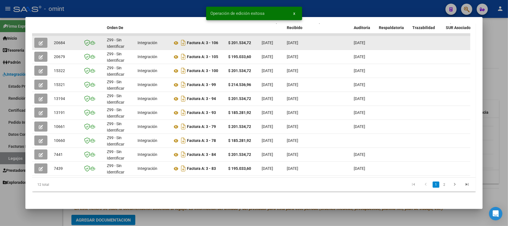
click at [57, 40] on span "20684" at bounding box center [59, 42] width 11 height 4
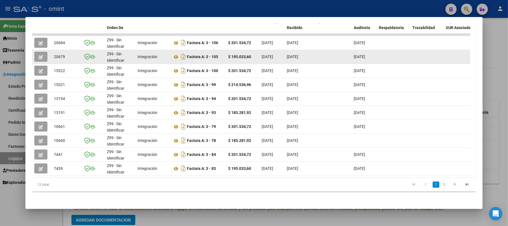
click at [57, 54] on span "20679" at bounding box center [59, 56] width 11 height 4
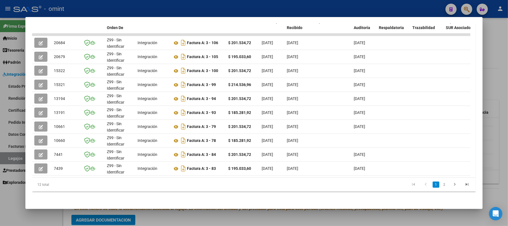
click at [129, 9] on div at bounding box center [254, 113] width 508 height 226
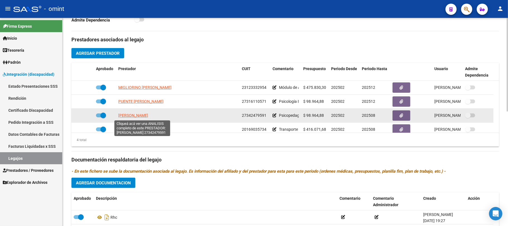
click at [126, 117] on span "FISER KARINA ALEJANDRA" at bounding box center [133, 115] width 30 height 4
type textarea "27342479591"
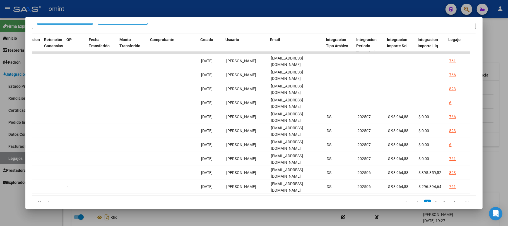
scroll to position [0, 492]
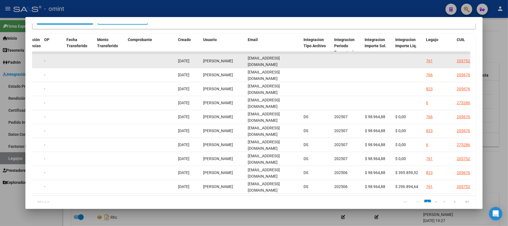
click at [271, 56] on datatable-body-cell "karinafiser@gmail.com" at bounding box center [273, 61] width 56 height 14
click at [269, 61] on span "karinafiser@gmail.com" at bounding box center [264, 61] width 32 height 11
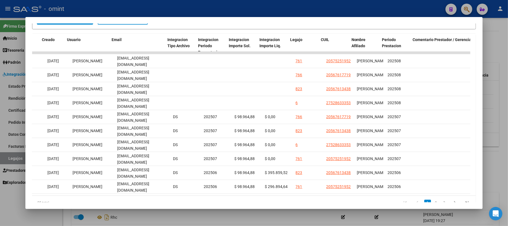
scroll to position [0, 621]
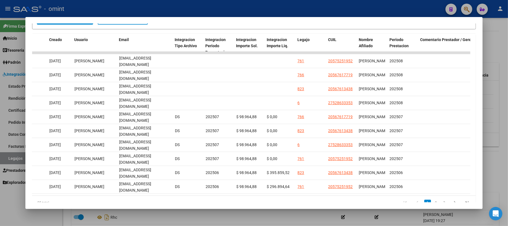
click at [240, 8] on div at bounding box center [254, 113] width 508 height 226
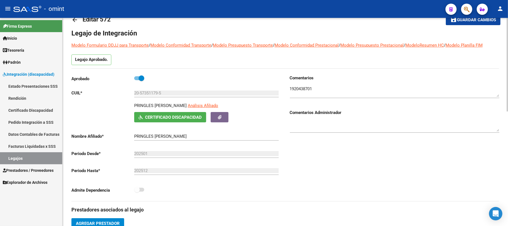
scroll to position [0, 0]
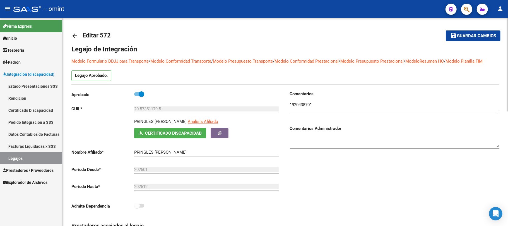
drag, startPoint x: 188, startPoint y: 121, endPoint x: 133, endPoint y: 121, distance: 55.5
click at [133, 121] on div "PRINGLES TEJEDA FAUSTINO Análisis Afiliado Certificado Discapacidad ARCA Padrón" at bounding box center [175, 128] width 209 height 20
click at [304, 103] on textarea at bounding box center [394, 106] width 209 height 11
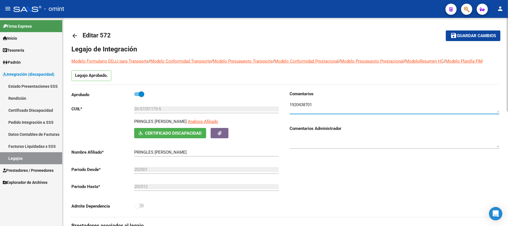
click at [76, 36] on mat-icon "arrow_back" at bounding box center [74, 35] width 7 height 7
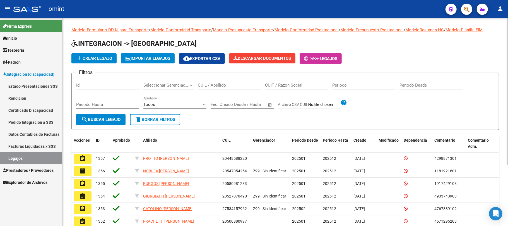
click at [142, 85] on div "Filtros Id Seleccionar Gerenciador Seleccionar Gerenciador CUIL / Apellido CUIT…" at bounding box center [285, 95] width 418 height 37
click at [226, 77] on div "CUIL / Apellido" at bounding box center [229, 83] width 63 height 12
paste input "23573545419"
type input "23573545419"
click at [105, 124] on button "search Buscar Legajo" at bounding box center [100, 119] width 49 height 11
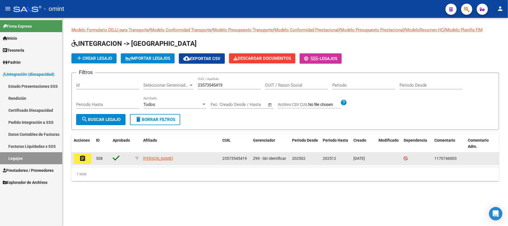
drag, startPoint x: 70, startPoint y: 158, endPoint x: 77, endPoint y: 158, distance: 7.5
click at [70, 158] on div "Modelo Formulario DDJJ para Transporte / Modelo Conformidad Transporte / Modelo…" at bounding box center [284, 108] width 445 height 181
click at [81, 158] on mat-icon "assignment" at bounding box center [82, 158] width 7 height 7
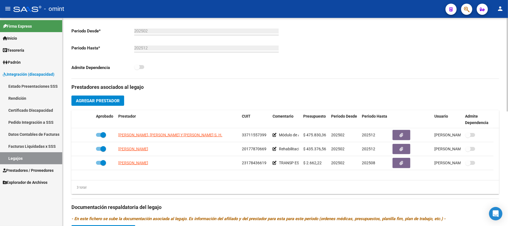
scroll to position [149, 0]
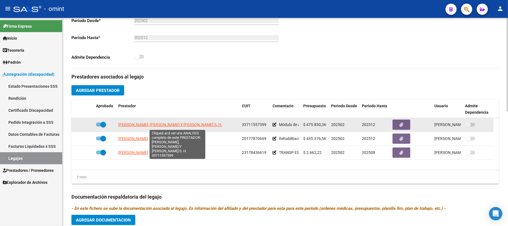
click at [178, 126] on span "MARCELA CASTRO, ROSANA MEZZAVILLA Y PAOLA NAVALON S. H." at bounding box center [170, 124] width 104 height 4
type textarea "33711557399"
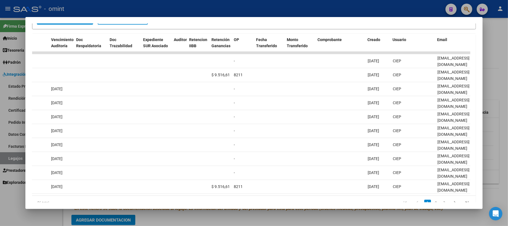
scroll to position [0, 0]
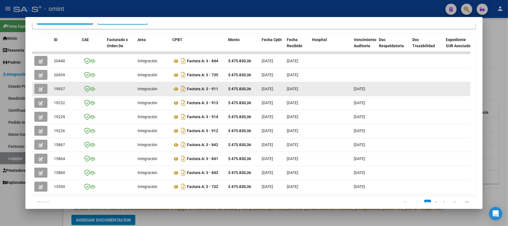
click at [60, 87] on span "19937" at bounding box center [59, 88] width 11 height 4
click at [38, 91] on button "button" at bounding box center [40, 89] width 13 height 10
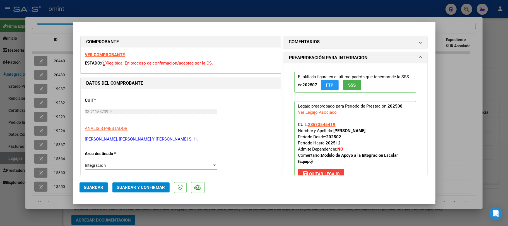
click at [112, 56] on strong "VER COMPROBANTE" at bounding box center [105, 54] width 40 height 5
click at [157, 185] on span "Guardar y Confirmar" at bounding box center [141, 187] width 48 height 5
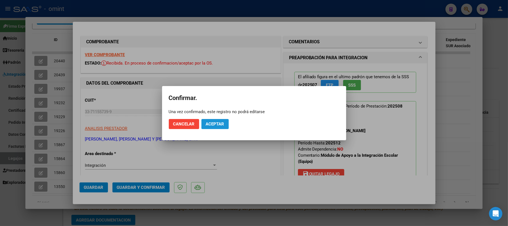
click at [216, 120] on button "Aceptar" at bounding box center [214, 124] width 27 height 10
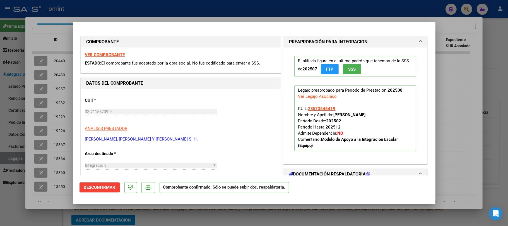
click at [49, 54] on div at bounding box center [254, 113] width 508 height 226
type input "$ 0,00"
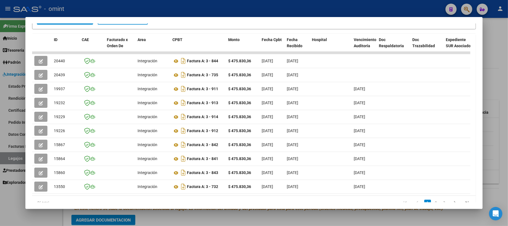
click at [96, 8] on div at bounding box center [254, 113] width 508 height 226
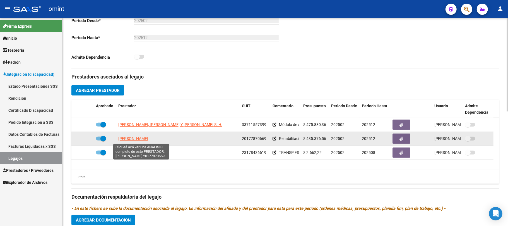
click at [130, 141] on span "MARZARI JOSE EDUARDO" at bounding box center [133, 138] width 30 height 4
type textarea "20177870669"
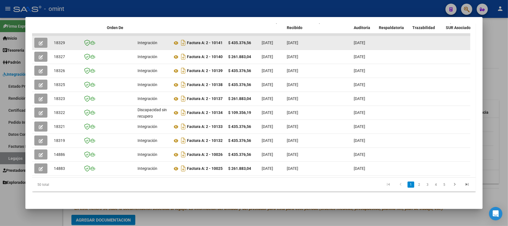
click at [56, 40] on span "18329" at bounding box center [59, 42] width 11 height 4
click at [43, 38] on button "button" at bounding box center [40, 43] width 13 height 10
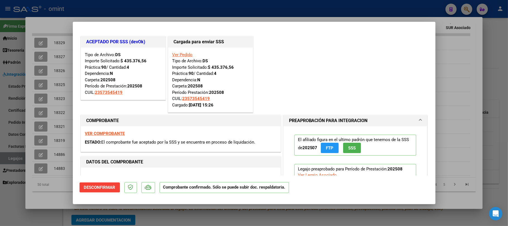
click at [128, 8] on div at bounding box center [254, 113] width 508 height 226
type input "$ 0,00"
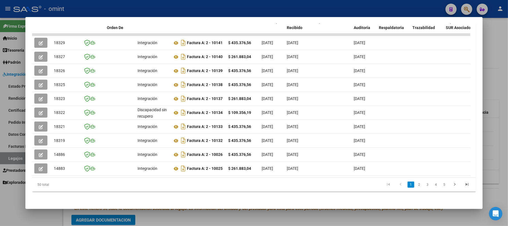
click at [128, 8] on div at bounding box center [254, 113] width 508 height 226
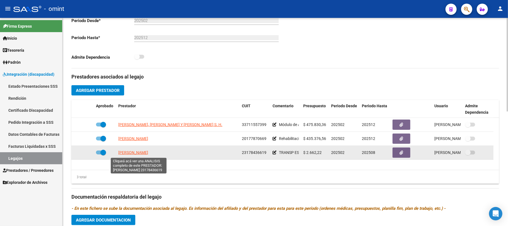
click at [127, 152] on span "VARELA JUAN CARLOS" at bounding box center [133, 152] width 30 height 4
type textarea "23178436619"
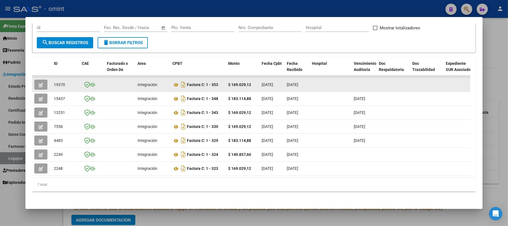
click at [59, 82] on span "19370" at bounding box center [59, 84] width 11 height 4
click at [46, 80] on button "button" at bounding box center [40, 84] width 13 height 10
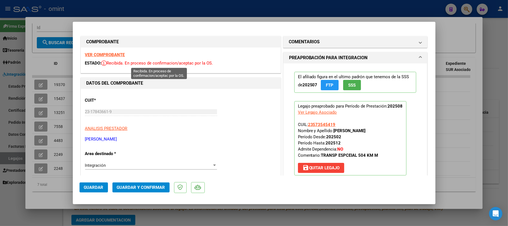
click at [110, 54] on strong "VER COMPROBANTE" at bounding box center [105, 54] width 40 height 5
click at [136, 190] on button "Guardar y Confirmar" at bounding box center [140, 187] width 57 height 10
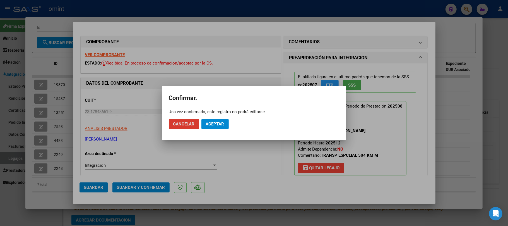
click at [209, 122] on span "Aceptar" at bounding box center [215, 123] width 18 height 5
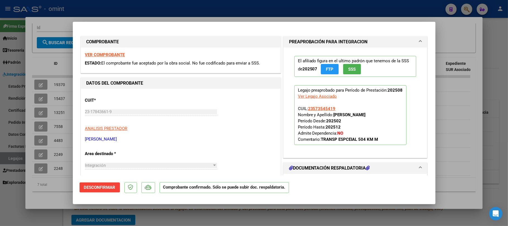
click at [56, 11] on div at bounding box center [254, 113] width 508 height 226
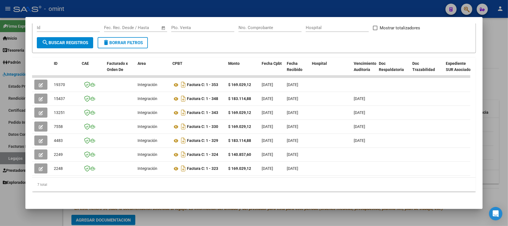
click at [102, 6] on div at bounding box center [254, 113] width 508 height 226
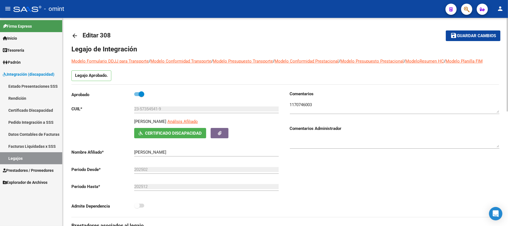
click at [72, 39] on link "arrow_back" at bounding box center [76, 35] width 11 height 13
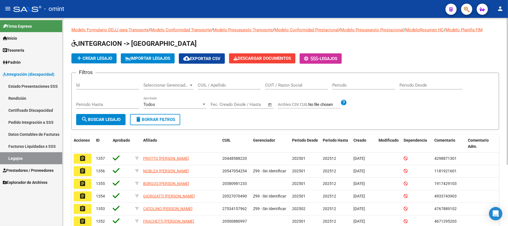
click at [206, 80] on div "CUIL / Apellido" at bounding box center [229, 83] width 63 height 12
paste input "20577413887"
click at [104, 119] on span "search Buscar Legajo" at bounding box center [100, 119] width 39 height 5
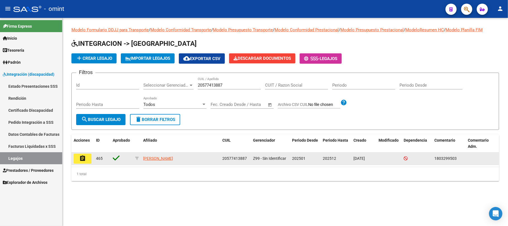
click at [78, 159] on button "assignment" at bounding box center [83, 158] width 18 height 10
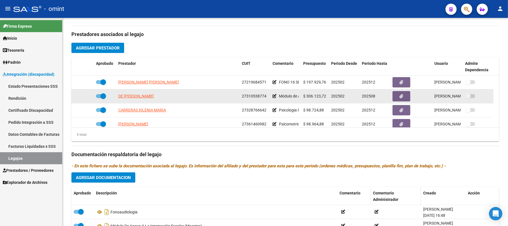
scroll to position [154, 0]
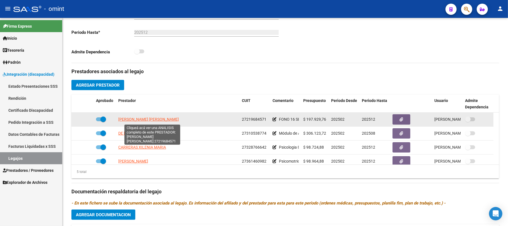
click at [163, 121] on span "FERNANDEZ REUTER MARIA CRISTINA" at bounding box center [148, 119] width 61 height 4
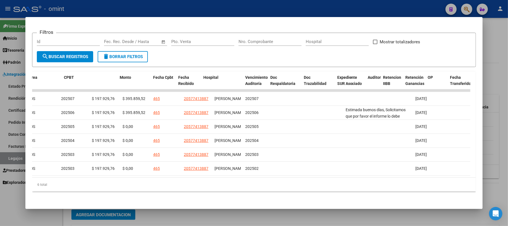
scroll to position [0, 108]
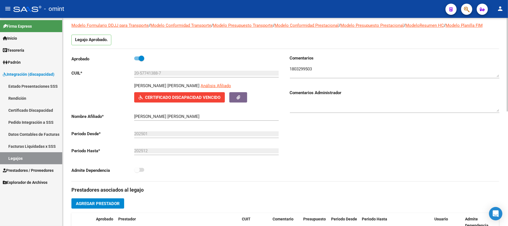
scroll to position [74, 0]
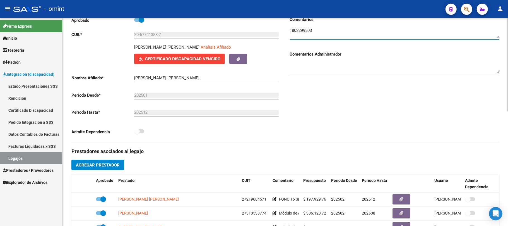
click at [300, 35] on textarea at bounding box center [394, 32] width 209 height 11
click at [300, 34] on textarea at bounding box center [394, 32] width 209 height 11
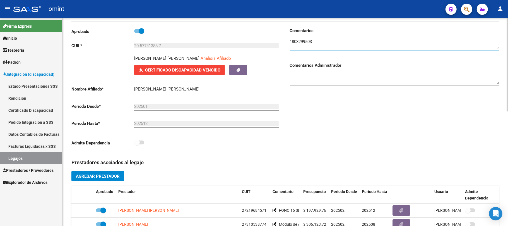
scroll to position [37, 0]
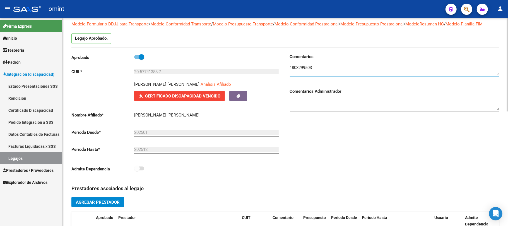
click at [147, 74] on input "20-57741388-7" at bounding box center [206, 71] width 144 height 5
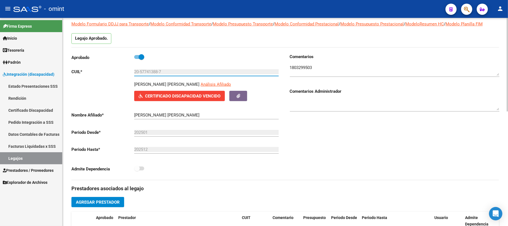
click at [147, 74] on input "20-57741388-7" at bounding box center [206, 71] width 144 height 5
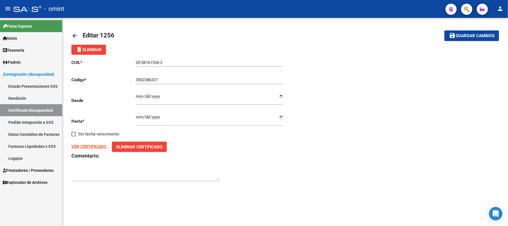
click at [24, 112] on link "Certificado Discapacidad" at bounding box center [31, 110] width 62 height 12
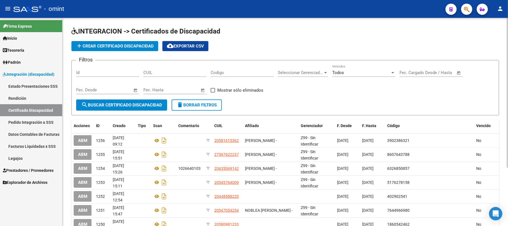
click at [167, 75] on div "CUIL" at bounding box center [174, 71] width 63 height 12
paste input "20-57741388-7"
type input "20-57741388-7"
click at [132, 105] on span "search Buscar Certificado Discapacidad" at bounding box center [121, 104] width 81 height 5
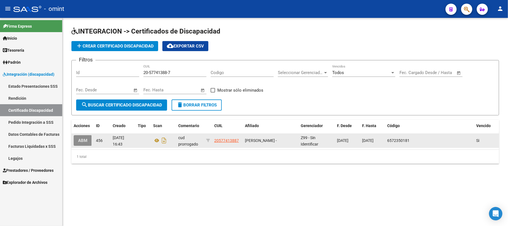
click at [84, 138] on span "ABM" at bounding box center [82, 140] width 9 height 5
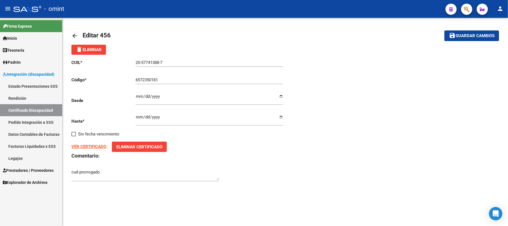
click at [164, 117] on input "[DATE]" at bounding box center [209, 119] width 147 height 9
click at [156, 117] on input "[DATE]" at bounding box center [209, 119] width 147 height 9
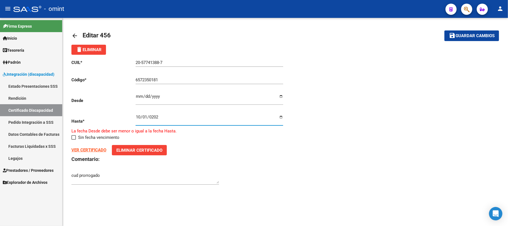
type input "[DATE]"
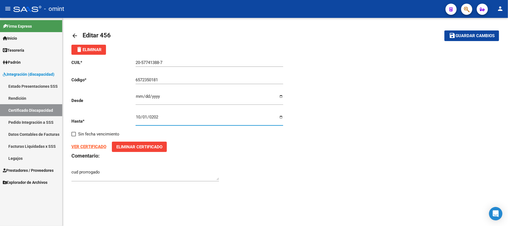
click at [466, 37] on span "Guardar cambios" at bounding box center [474, 35] width 39 height 5
click at [29, 110] on link "Certificado Discapacidad" at bounding box center [31, 110] width 62 height 12
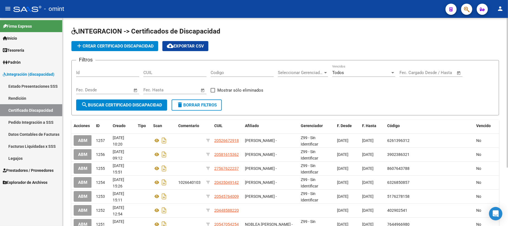
click at [158, 74] on input "CUIL" at bounding box center [174, 72] width 63 height 5
paste input "47-86400402"
type input "47-86400402"
click at [128, 105] on span "search Buscar Certificado Discapacidad" at bounding box center [121, 104] width 81 height 5
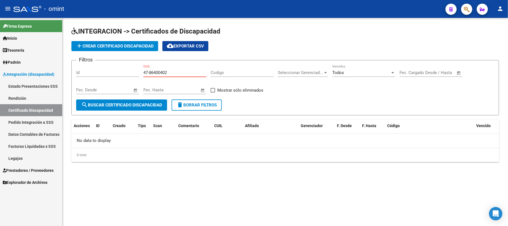
drag, startPoint x: 174, startPoint y: 72, endPoint x: 116, endPoint y: 75, distance: 58.1
click at [116, 75] on div "Filtros Id 47-86400402 CUIL Codigo Seleccionar Gerenciador Seleccionar Gerencia…" at bounding box center [285, 82] width 418 height 35
click at [156, 72] on input "CUIL" at bounding box center [174, 72] width 63 height 5
paste input "20-48073992-3"
type input "20-48073992-3"
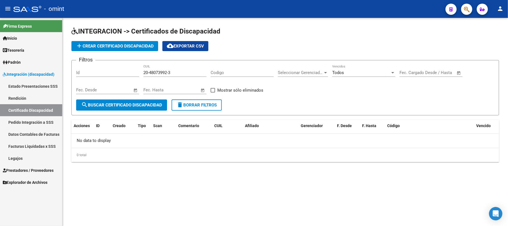
click at [127, 111] on form "Filtros Id 20-48073992-3 CUIL Codigo Seleccionar Gerenciador Seleccionar Gerenc…" at bounding box center [284, 87] width 427 height 55
drag, startPoint x: 127, startPoint y: 104, endPoint x: 126, endPoint y: 108, distance: 3.9
click at [127, 104] on span "search Buscar Certificado Discapacidad" at bounding box center [121, 104] width 81 height 5
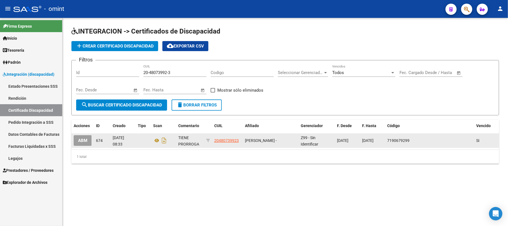
click at [83, 142] on span "ABM" at bounding box center [82, 140] width 9 height 5
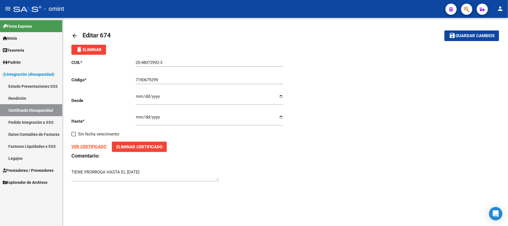
click at [153, 117] on input "[DATE]" at bounding box center [209, 119] width 147 height 9
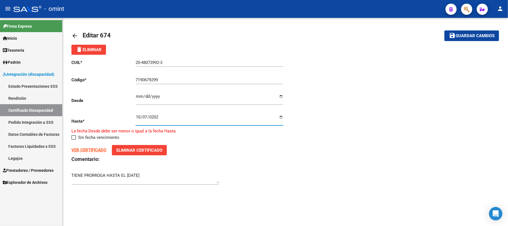
type input "[DATE]"
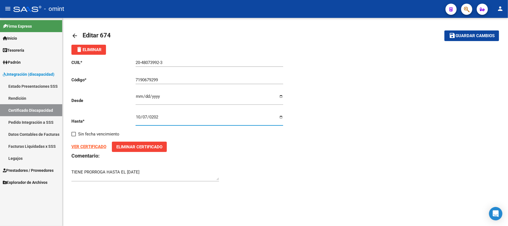
click at [473, 38] on span "Guardar cambios" at bounding box center [474, 35] width 39 height 5
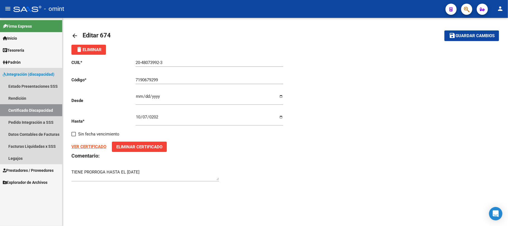
click at [19, 73] on span "Integración (discapacidad)" at bounding box center [29, 74] width 52 height 6
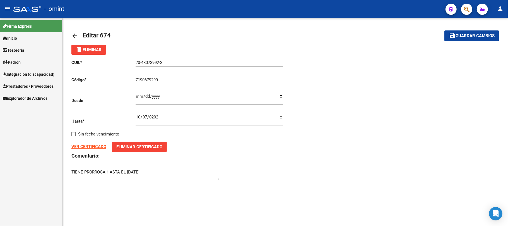
click at [19, 73] on span "Integración (discapacidad)" at bounding box center [29, 74] width 52 height 6
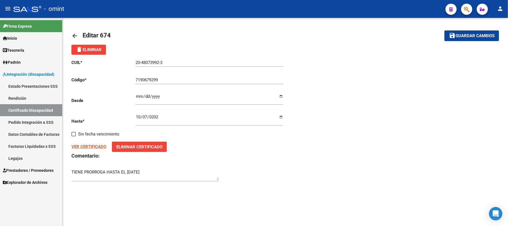
click at [24, 122] on link "Pedido Integración a SSS" at bounding box center [31, 122] width 62 height 12
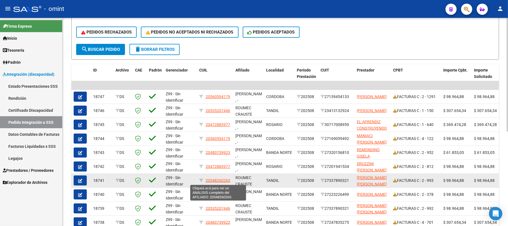
scroll to position [167, 0]
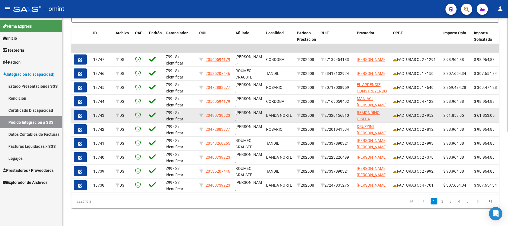
click at [82, 115] on icon "button" at bounding box center [80, 115] width 4 height 4
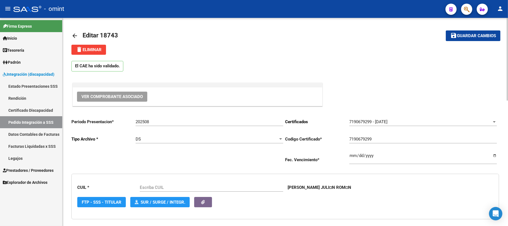
type input "20480739923"
click at [109, 98] on span "Ver Comprobante Asociado" at bounding box center [111, 96] width 61 height 5
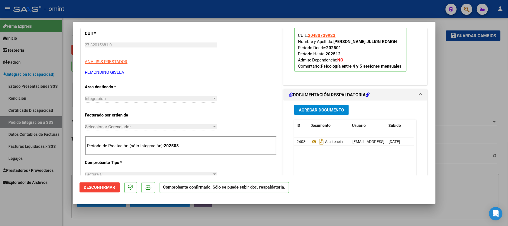
scroll to position [149, 0]
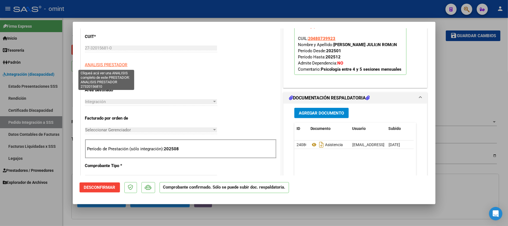
click at [112, 64] on span "ANALISIS PRESTADOR" at bounding box center [106, 64] width 42 height 5
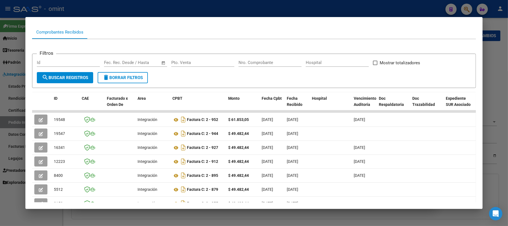
scroll to position [107, 0]
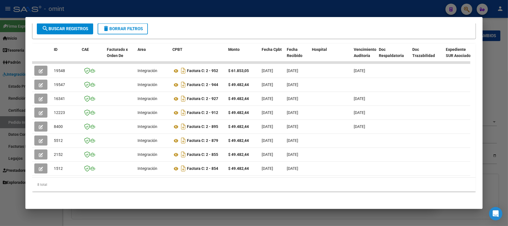
click at [268, 10] on div at bounding box center [254, 113] width 508 height 226
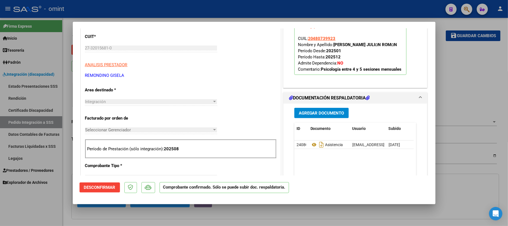
click at [249, 9] on div at bounding box center [254, 113] width 508 height 226
type input "$ 0,00"
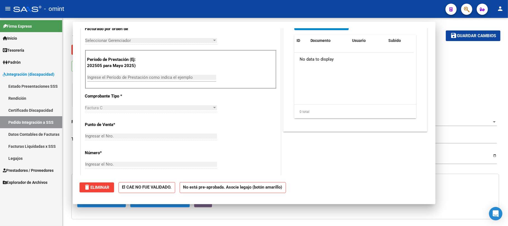
scroll to position [0, 0]
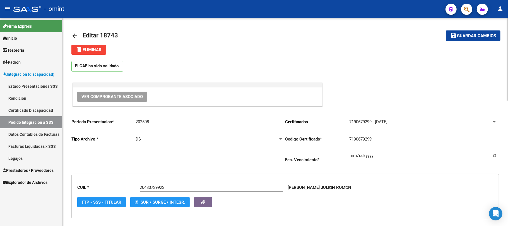
click at [91, 47] on span "delete Eliminar" at bounding box center [89, 49] width 26 height 5
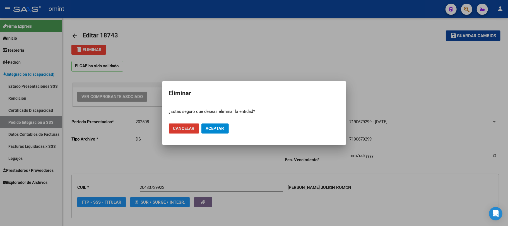
click at [216, 129] on span "Aceptar" at bounding box center [215, 128] width 18 height 5
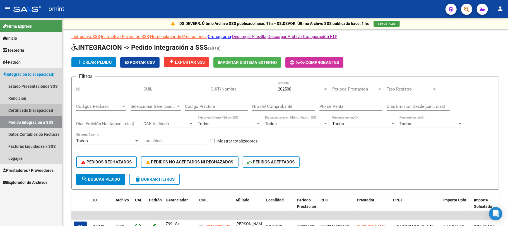
click at [21, 112] on link "Certificado Discapacidad" at bounding box center [31, 110] width 62 height 12
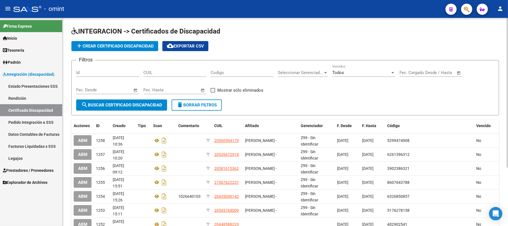
click at [170, 72] on input "CUIL" at bounding box center [174, 72] width 63 height 5
paste input "20-55288084-7"
type input "20-55288084-7"
click at [131, 106] on span "search Buscar Certificado Discapacidad" at bounding box center [121, 104] width 81 height 5
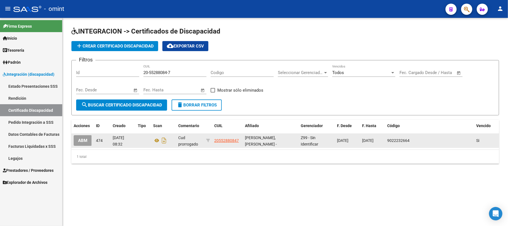
click at [73, 141] on datatable-body-cell "ABM" at bounding box center [82, 141] width 22 height 14
click at [81, 141] on span "ABM" at bounding box center [82, 140] width 9 height 5
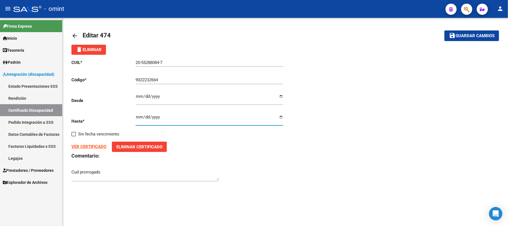
click at [154, 116] on input "[DATE]" at bounding box center [209, 119] width 147 height 9
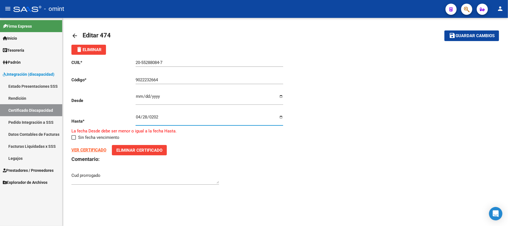
type input "[DATE]"
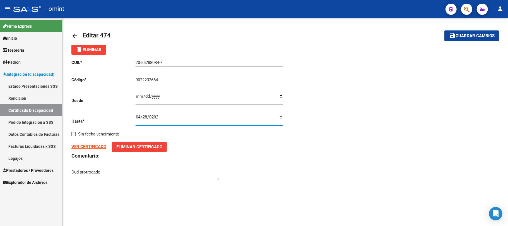
click at [467, 33] on button "save Guardar cambios" at bounding box center [471, 35] width 55 height 10
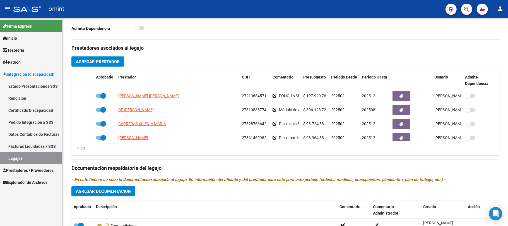
scroll to position [223, 0]
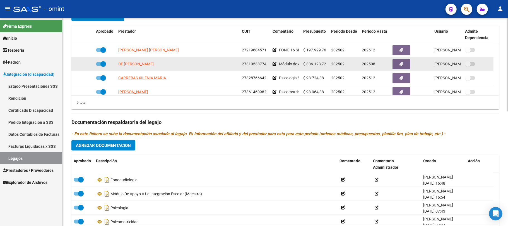
click at [132, 65] on span "DE [PERSON_NAME]" at bounding box center [135, 64] width 35 height 4
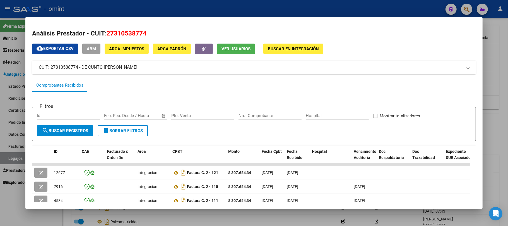
click at [149, 8] on div at bounding box center [254, 113] width 508 height 226
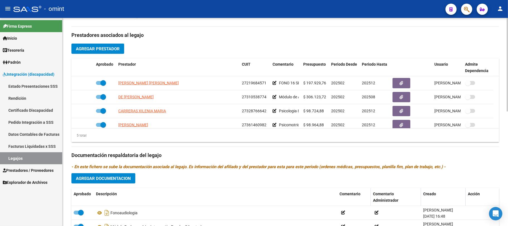
scroll to position [180, 0]
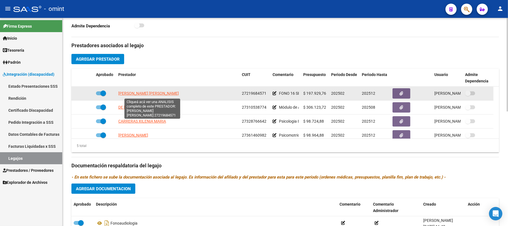
click at [147, 95] on span "[PERSON_NAME] [PERSON_NAME]" at bounding box center [148, 93] width 61 height 4
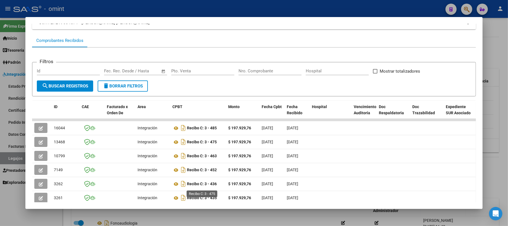
scroll to position [79, 0]
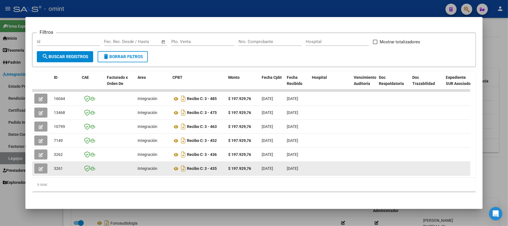
drag, startPoint x: 182, startPoint y: 177, endPoint x: 192, endPoint y: 167, distance: 13.8
click at [314, 174] on div "ID CAE Facturado x Orden De Area CPBT Monto Fecha Cpbt Fecha Recibido Hospital …" at bounding box center [254, 131] width 444 height 120
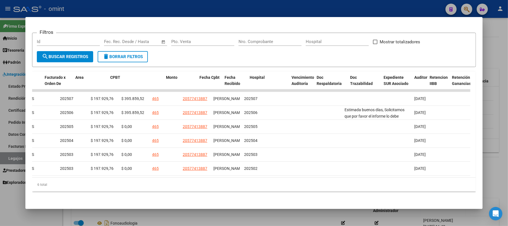
scroll to position [0, 0]
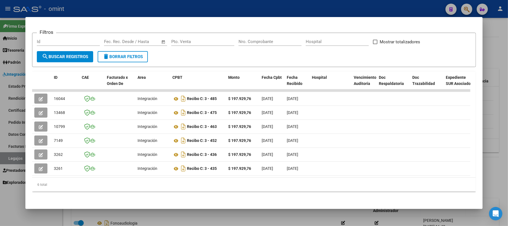
drag, startPoint x: 147, startPoint y: 6, endPoint x: 149, endPoint y: 9, distance: 4.4
click at [147, 6] on div at bounding box center [254, 113] width 508 height 226
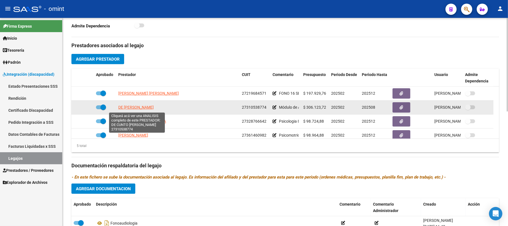
click at [132, 109] on span "DE [PERSON_NAME]" at bounding box center [135, 107] width 35 height 4
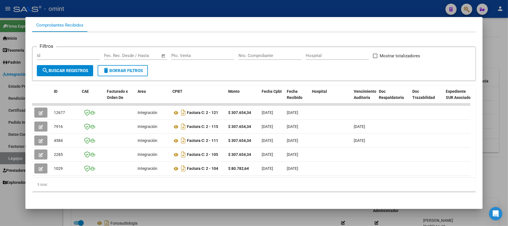
click at [123, 10] on div at bounding box center [254, 113] width 508 height 226
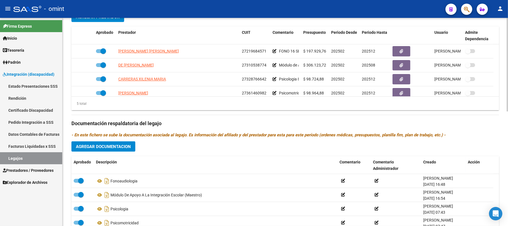
scroll to position [254, 0]
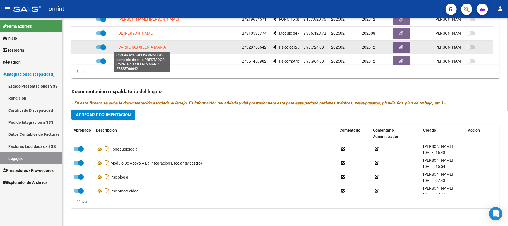
click at [136, 49] on span "CARRERAS XILENIA MARIA" at bounding box center [142, 47] width 48 height 4
type textarea "27328766642"
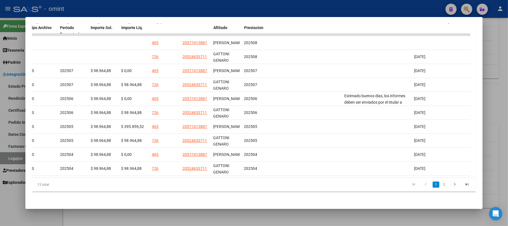
scroll to position [0, 0]
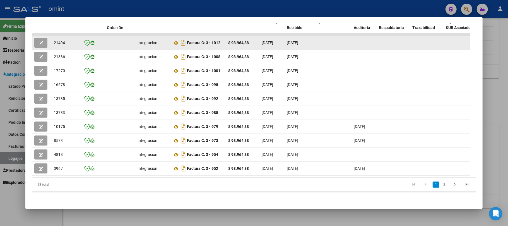
click at [54, 40] on span "21494" at bounding box center [59, 42] width 11 height 4
copy span "21494"
click at [43, 40] on button "button" at bounding box center [40, 43] width 13 height 10
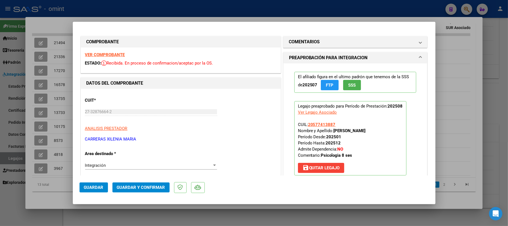
click at [115, 55] on strong "VER COMPROBANTE" at bounding box center [105, 54] width 40 height 5
click at [150, 187] on span "Guardar y Confirmar" at bounding box center [141, 187] width 48 height 5
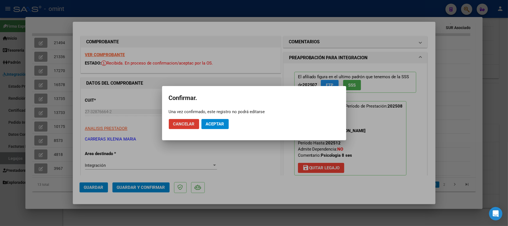
click at [217, 124] on span "Aceptar" at bounding box center [215, 123] width 18 height 5
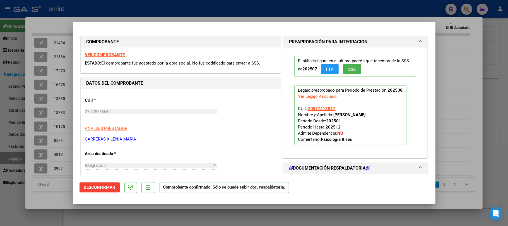
click at [152, 13] on div at bounding box center [254, 113] width 508 height 226
type input "$ 0,00"
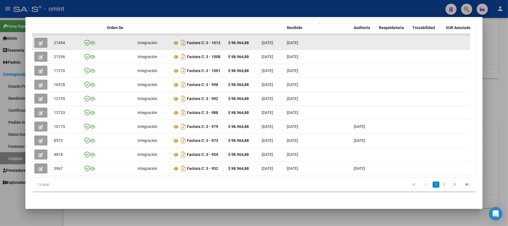
click at [65, 40] on div "21494" at bounding box center [65, 43] width 23 height 6
click at [53, 37] on datatable-body-cell "21494" at bounding box center [66, 43] width 28 height 14
click at [54, 40] on span "21494" at bounding box center [59, 42] width 11 height 4
click at [66, 40] on div "21494" at bounding box center [65, 43] width 23 height 6
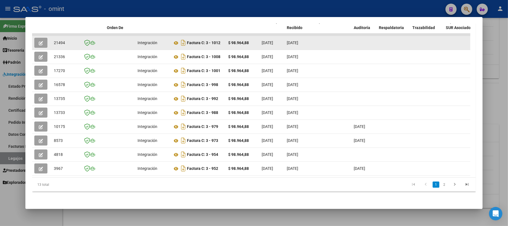
click at [64, 40] on span "21494" at bounding box center [59, 42] width 11 height 4
click at [57, 40] on span "21494" at bounding box center [59, 42] width 11 height 4
copy span "21494"
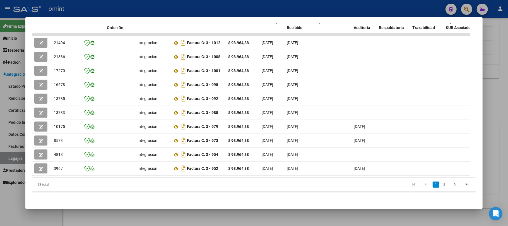
click at [101, 9] on div at bounding box center [254, 113] width 508 height 226
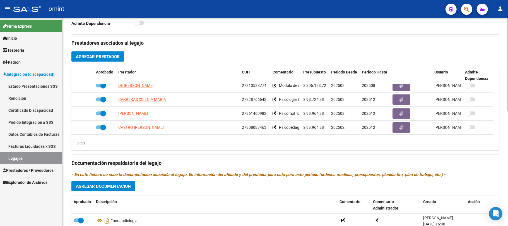
scroll to position [143, 0]
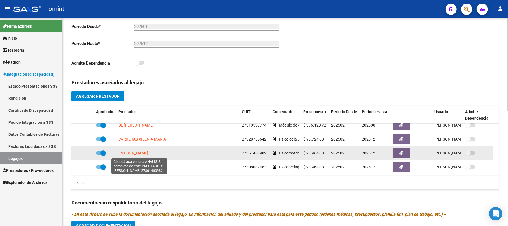
click at [132, 153] on span "[PERSON_NAME]" at bounding box center [133, 153] width 30 height 4
type textarea "27361460982"
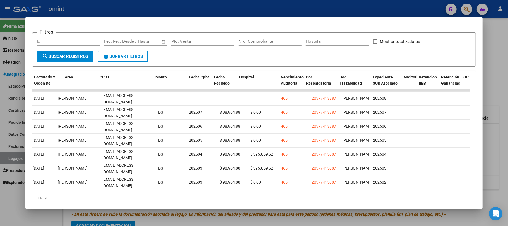
scroll to position [0, 0]
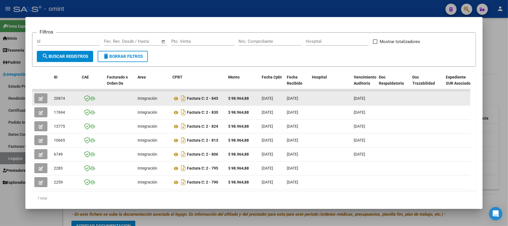
click at [59, 96] on span "20874" at bounding box center [59, 98] width 11 height 4
copy span "20874"
click at [35, 99] on button "button" at bounding box center [40, 98] width 13 height 10
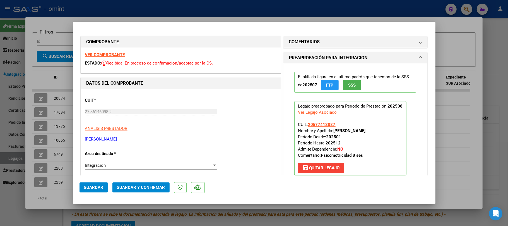
click at [152, 187] on span "Guardar y Confirmar" at bounding box center [141, 187] width 48 height 5
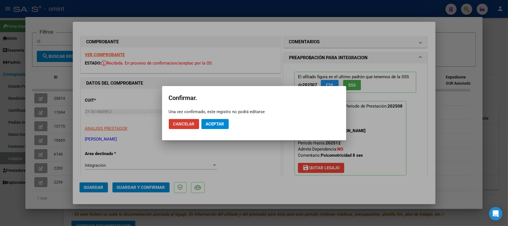
click at [219, 117] on mat-dialog-actions "Cancelar Aceptar" at bounding box center [254, 123] width 171 height 19
click at [217, 122] on span "Aceptar" at bounding box center [215, 123] width 18 height 5
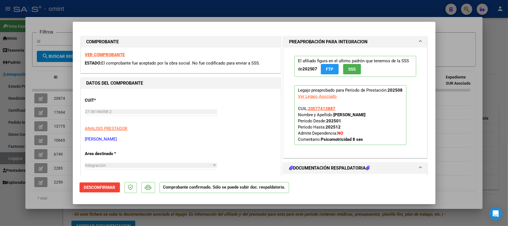
click at [58, 127] on div at bounding box center [254, 113] width 508 height 226
type input "$ 0,00"
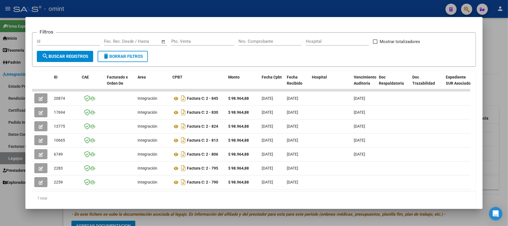
click at [93, 7] on div at bounding box center [254, 113] width 508 height 226
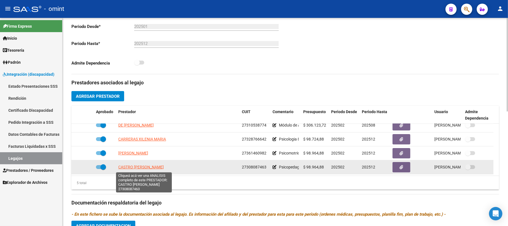
click at [141, 165] on span "CASTRO [PERSON_NAME]" at bounding box center [140, 166] width 45 height 4
type textarea "27308087463"
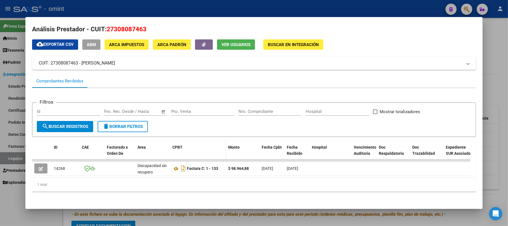
scroll to position [9, 0]
click at [137, 12] on div at bounding box center [254, 113] width 508 height 226
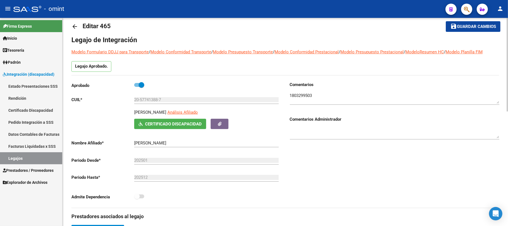
scroll to position [0, 0]
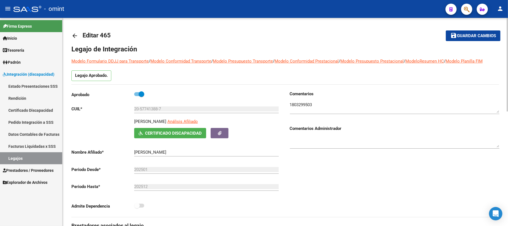
click at [74, 33] on mat-icon "arrow_back" at bounding box center [74, 35] width 7 height 7
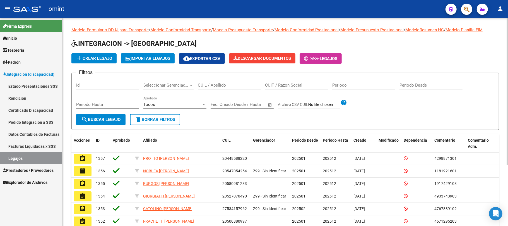
click at [209, 83] on input "CUIL / Apellido" at bounding box center [229, 85] width 63 height 5
paste input "20480739923"
type input "20480739923"
click at [102, 116] on button "search Buscar Legajo" at bounding box center [100, 119] width 49 height 11
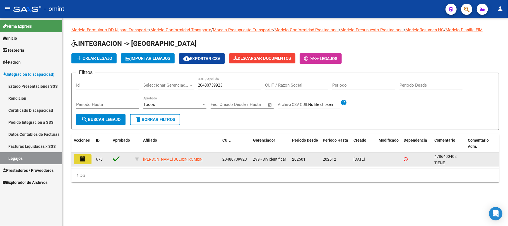
click at [87, 158] on button "assignment" at bounding box center [83, 159] width 18 height 10
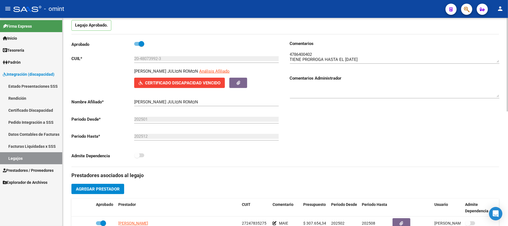
scroll to position [37, 0]
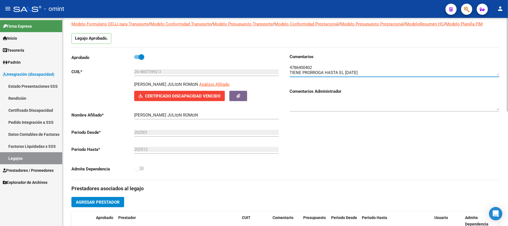
click at [306, 67] on textarea at bounding box center [394, 69] width 209 height 11
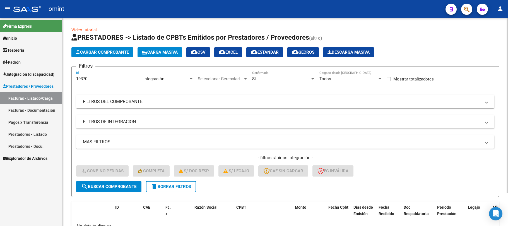
click at [36, 39] on mat-sidenav-container "Firma Express Inicio Calendario SSS Instructivos Contacto OS Tesorería Extracto…" at bounding box center [254, 122] width 508 height 208
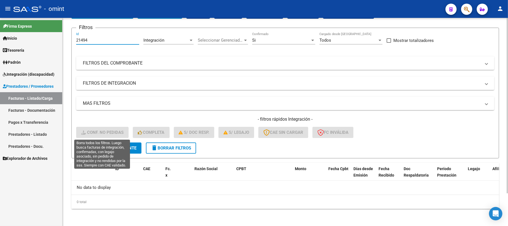
type input "21494"
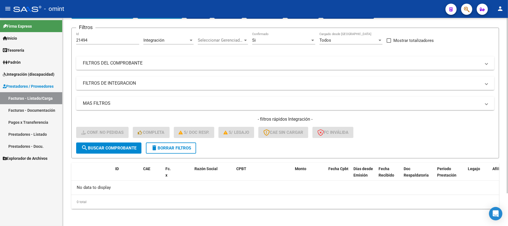
drag, startPoint x: 110, startPoint y: 141, endPoint x: 109, endPoint y: 145, distance: 4.5
click at [110, 142] on form "Filtros 21494 Id Integración Area Seleccionar Gerenciador Seleccionar Gerenciad…" at bounding box center [284, 93] width 427 height 130
click at [108, 146] on span "search Buscar Comprobante" at bounding box center [108, 147] width 55 height 5
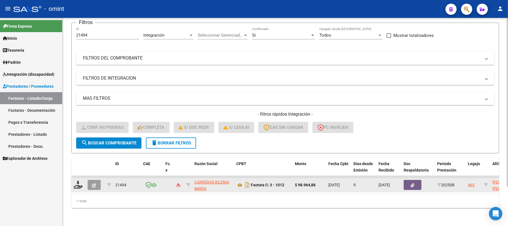
scroll to position [49, 0]
click at [71, 179] on datatable-body-cell at bounding box center [78, 185] width 14 height 14
click at [75, 180] on icon at bounding box center [78, 184] width 9 height 8
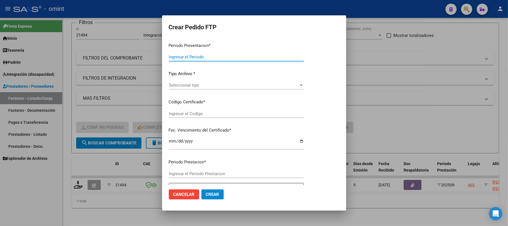
type input "202508"
type input "$ 98.964,88"
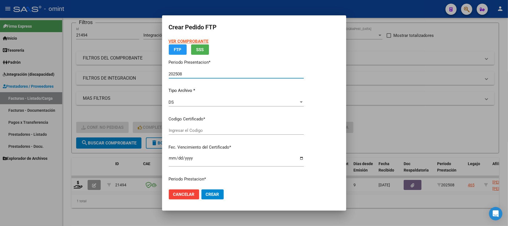
type input "6572350181"
type input "[DATE]"
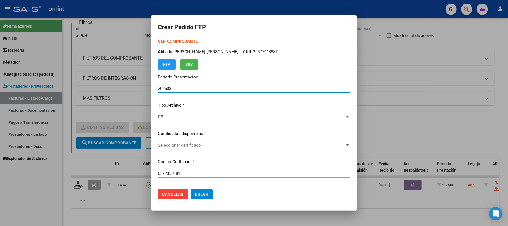
click at [183, 146] on span "Seleccionar certificado" at bounding box center [251, 144] width 187 height 5
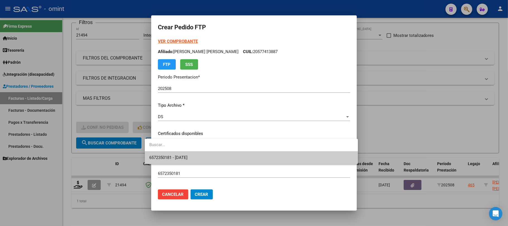
click at [182, 155] on span "6572350181 - [DATE]" at bounding box center [168, 157] width 38 height 5
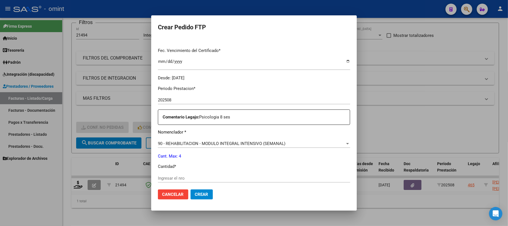
scroll to position [186, 0]
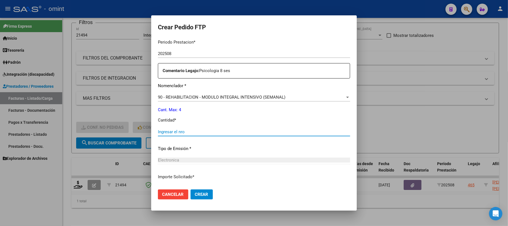
click at [175, 131] on input "Ingresar el nro" at bounding box center [254, 131] width 192 height 5
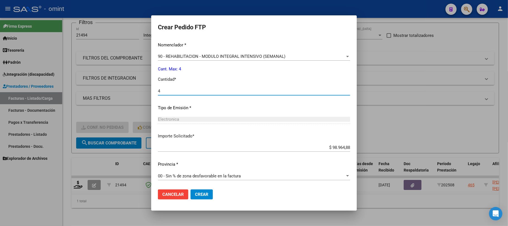
type input "4"
click at [196, 190] on button "Crear" at bounding box center [201, 194] width 22 height 10
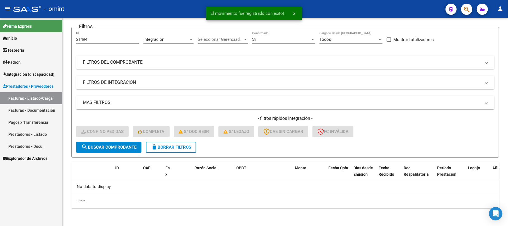
scroll to position [38, 0]
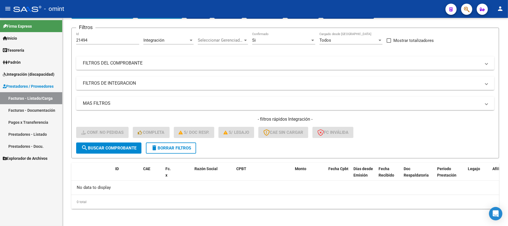
drag, startPoint x: 101, startPoint y: 40, endPoint x: 61, endPoint y: 40, distance: 40.1
click at [61, 40] on mat-sidenav-container "Firma Express Inicio Calendario SSS Instructivos Contacto OS Tesorería Extracto…" at bounding box center [254, 122] width 508 height 208
paste input "087"
type input "20874"
click at [117, 142] on button "search Buscar Comprobante" at bounding box center [108, 147] width 65 height 11
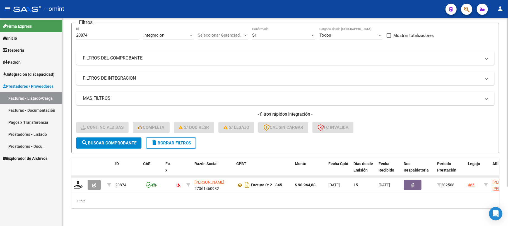
scroll to position [49, 0]
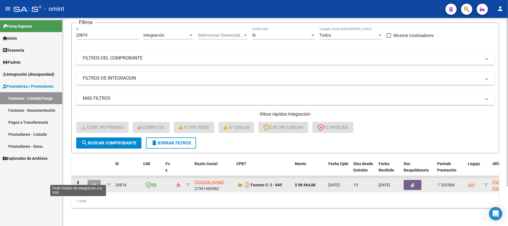
click at [78, 181] on icon at bounding box center [78, 184] width 9 height 8
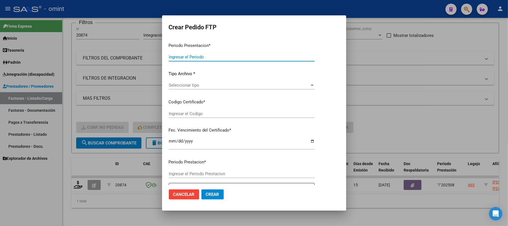
type input "202508"
type input "$ 98.964,88"
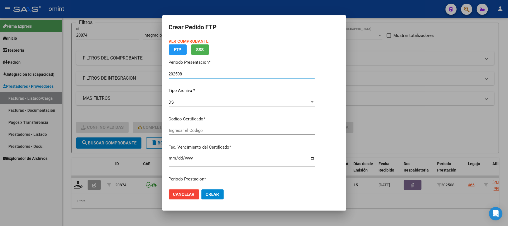
type input "6572350181"
type input "[DATE]"
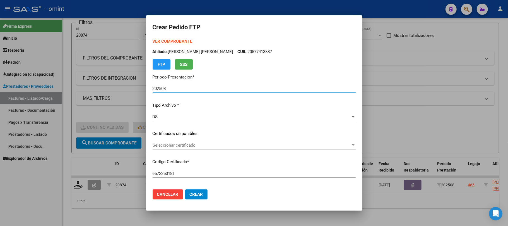
click at [189, 146] on span "Seleccionar certificado" at bounding box center [252, 144] width 198 height 5
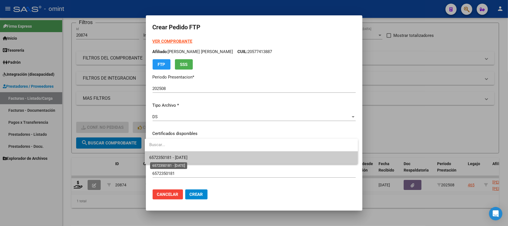
click at [186, 158] on span "6572350181 - [DATE]" at bounding box center [168, 157] width 38 height 5
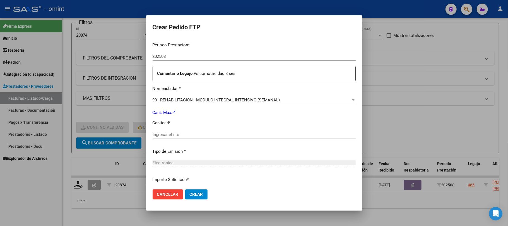
scroll to position [186, 0]
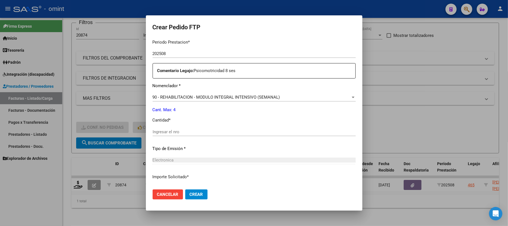
click at [195, 136] on div "Ingresar el nro" at bounding box center [254, 134] width 203 height 14
click at [195, 130] on input "Ingresar el nro" at bounding box center [254, 131] width 203 height 5
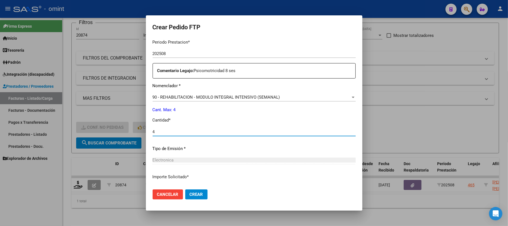
type input "4"
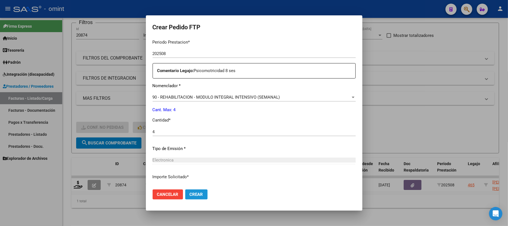
click at [197, 196] on span "Crear" at bounding box center [196, 194] width 13 height 5
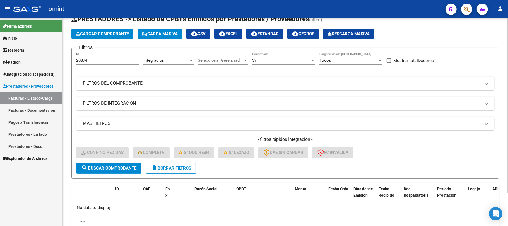
scroll to position [0, 0]
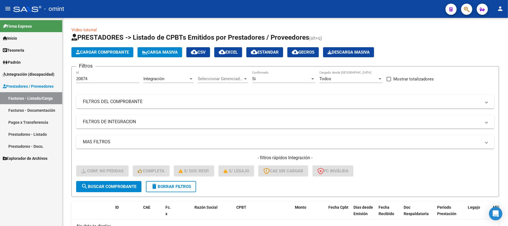
drag, startPoint x: 93, startPoint y: 80, endPoint x: 49, endPoint y: 79, distance: 44.1
click at [49, 79] on mat-sidenav-container "Firma Express Inicio Calendario SSS Instructivos Contacto OS Tesorería Extracto…" at bounding box center [254, 122] width 508 height 208
paste input "19512"
type input "19512"
click at [106, 190] on button "search Buscar Comprobante" at bounding box center [108, 186] width 65 height 11
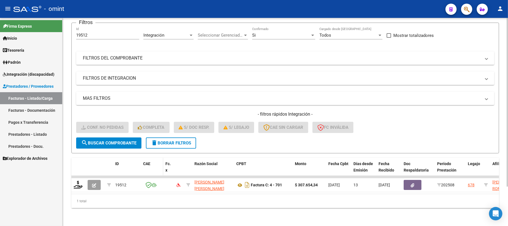
scroll to position [49, 0]
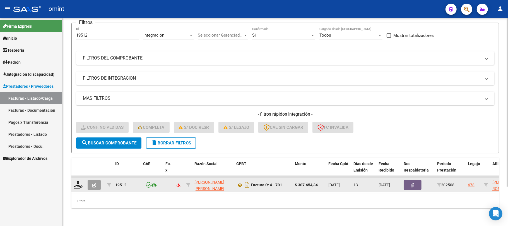
click at [83, 180] on div at bounding box center [78, 184] width 9 height 9
click at [81, 180] on icon at bounding box center [78, 184] width 9 height 8
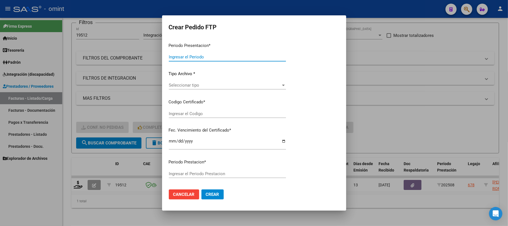
type input "202508"
type input "$ 307.654,34"
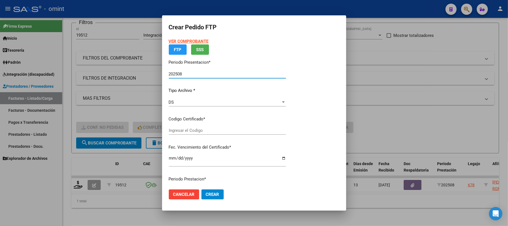
type input "7190679299"
type input "[DATE]"
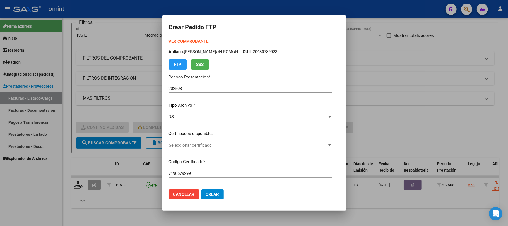
click at [191, 153] on div "Seleccionar certificado Seleccionar certificado" at bounding box center [250, 148] width 163 height 14
click at [192, 143] on span "Seleccionar certificado" at bounding box center [248, 144] width 158 height 5
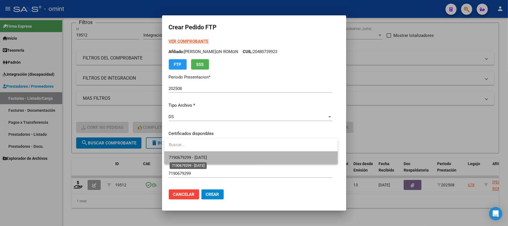
click at [193, 156] on span "7190679299 - [DATE]" at bounding box center [188, 157] width 38 height 5
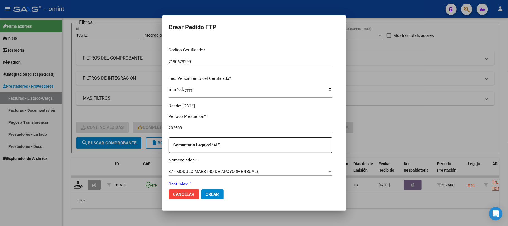
scroll to position [149, 0]
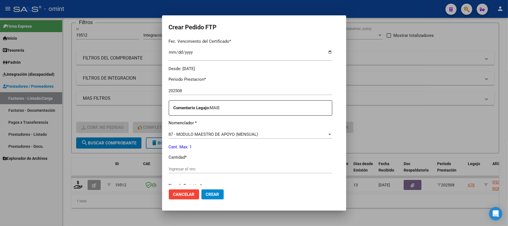
click at [187, 169] on input "Ingresar el nro" at bounding box center [250, 168] width 163 height 5
type input "1"
click at [217, 195] on span "Crear" at bounding box center [212, 194] width 13 height 5
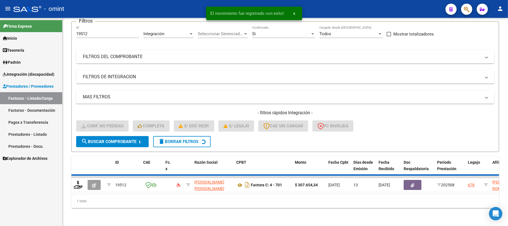
scroll to position [38, 0]
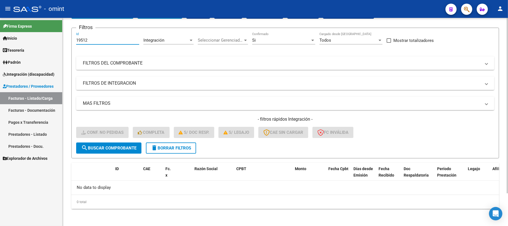
drag, startPoint x: 95, startPoint y: 39, endPoint x: 70, endPoint y: 41, distance: 25.1
click at [70, 41] on div "Video tutorial PRESTADORES -> Listado de CPBTs Emitidos por Prestadores / Prove…" at bounding box center [284, 102] width 445 height 247
paste input "20837"
type input "20837"
click at [112, 147] on span "search Buscar Comprobante" at bounding box center [108, 147] width 55 height 5
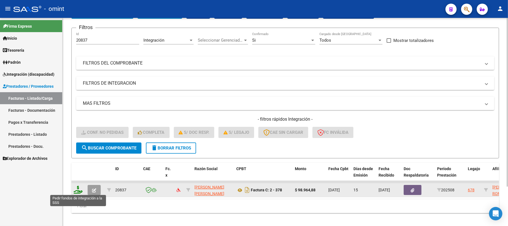
click at [75, 190] on icon at bounding box center [78, 189] width 9 height 8
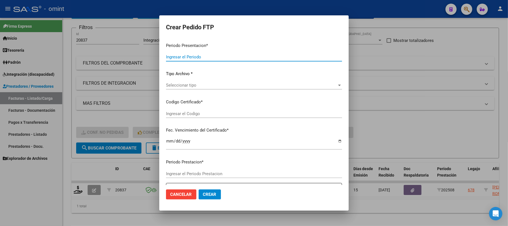
type input "202508"
type input "$ 98.964,88"
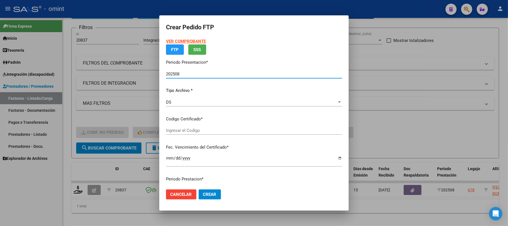
type input "7190679299"
type input "[DATE]"
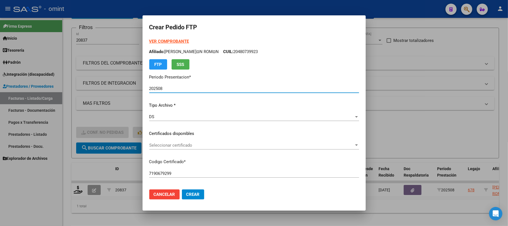
drag, startPoint x: 180, startPoint y: 130, endPoint x: 177, endPoint y: 139, distance: 9.3
click at [179, 132] on p "Certificados disponibles" at bounding box center [254, 133] width 210 height 6
click at [176, 144] on span "Seleccionar certificado" at bounding box center [251, 144] width 205 height 5
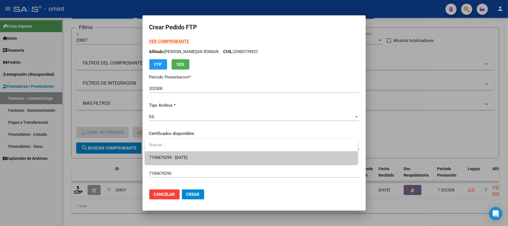
click at [176, 159] on span "7190679299 - [DATE]" at bounding box center [168, 157] width 38 height 5
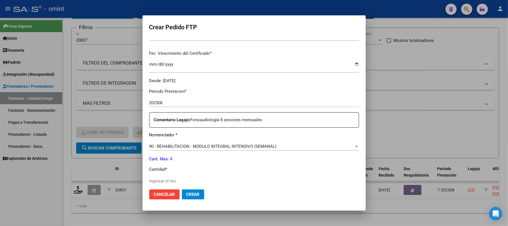
scroll to position [149, 0]
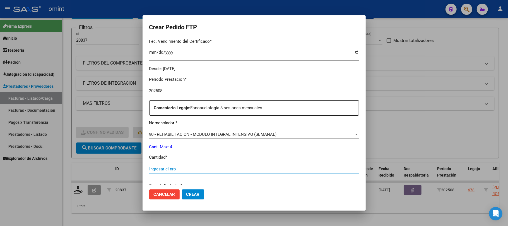
click at [173, 168] on input "Ingresar el nro" at bounding box center [254, 168] width 210 height 5
type input "4"
click at [195, 190] on button "Crear" at bounding box center [193, 194] width 22 height 10
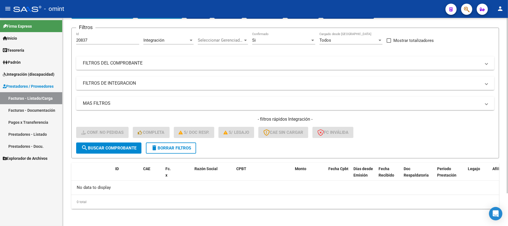
drag, startPoint x: 92, startPoint y: 36, endPoint x: 64, endPoint y: 44, distance: 29.5
click at [72, 39] on form "Filtros 20837 Id Integración Area Seleccionar Gerenciador Seleccionar Gerenciad…" at bounding box center [284, 93] width 427 height 130
click at [93, 40] on input "20837" at bounding box center [107, 40] width 63 height 5
click at [92, 39] on input "20837" at bounding box center [107, 40] width 63 height 5
drag, startPoint x: 92, startPoint y: 39, endPoint x: 52, endPoint y: 40, distance: 39.3
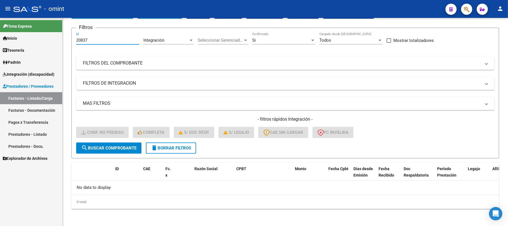
click at [53, 39] on mat-sidenav-container "Firma Express Inicio Calendario SSS Instructivos Contacto OS Tesorería Extracto…" at bounding box center [254, 122] width 508 height 208
paste input "19548"
type input "19548"
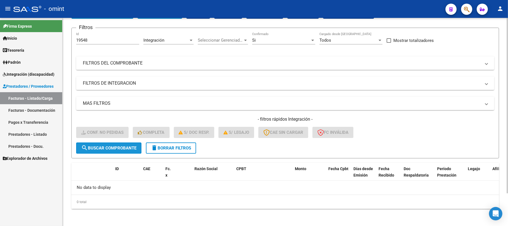
click at [111, 147] on span "search Buscar Comprobante" at bounding box center [108, 147] width 55 height 5
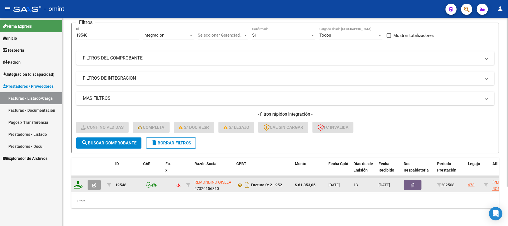
scroll to position [49, 0]
click at [76, 180] on icon at bounding box center [78, 184] width 9 height 8
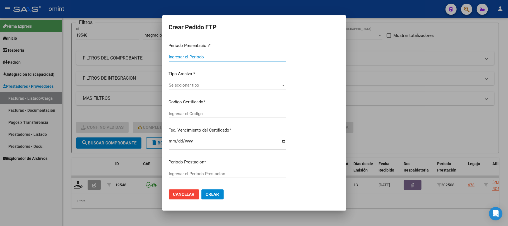
type input "202508"
type input "$ 61.853,05"
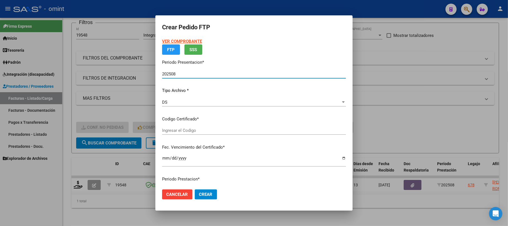
type input "7190679299"
type input "[DATE]"
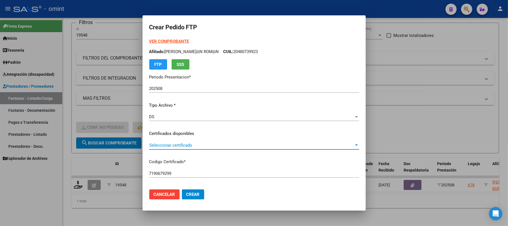
click at [174, 146] on span "Seleccionar certificado" at bounding box center [251, 144] width 205 height 5
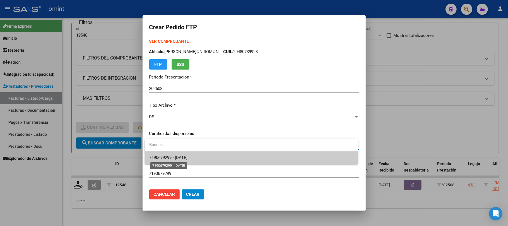
click at [180, 157] on span "7190679299 - [DATE]" at bounding box center [168, 157] width 38 height 5
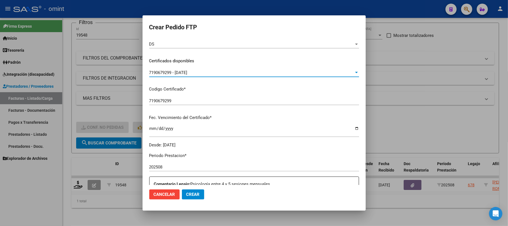
scroll to position [149, 0]
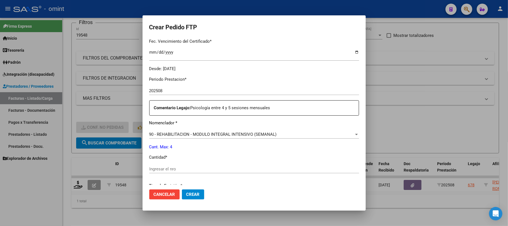
click at [165, 168] on input "Ingresar el nro" at bounding box center [254, 168] width 210 height 5
type input "4"
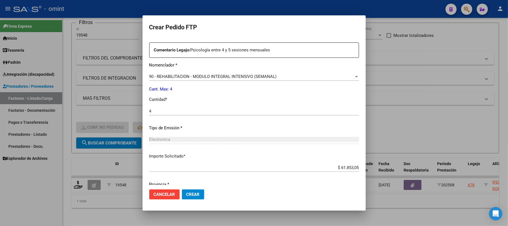
scroll to position [226, 0]
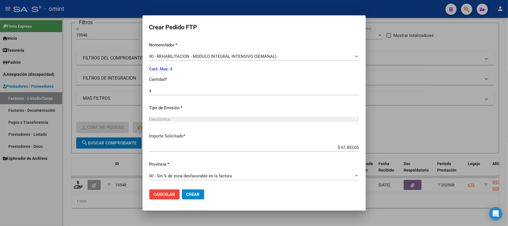
click at [192, 198] on button "Crear" at bounding box center [193, 194] width 22 height 10
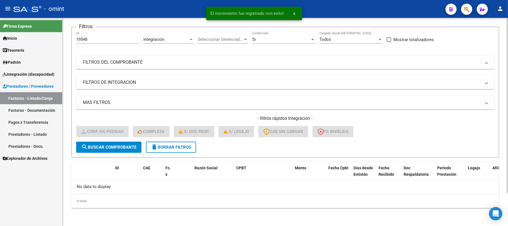
scroll to position [38, 0]
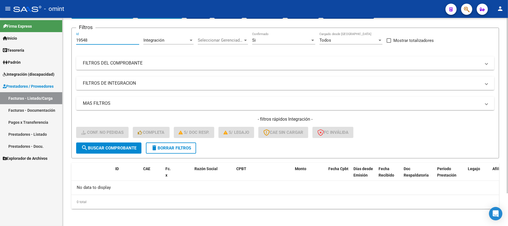
drag, startPoint x: 94, startPoint y: 40, endPoint x: 78, endPoint y: 54, distance: 21.2
click at [54, 43] on mat-sidenav-container "Firma Express Inicio Calendario SSS Instructivos Contacto OS Tesorería Extracto…" at bounding box center [254, 122] width 508 height 208
paste input "20837"
click at [118, 152] on button "search Buscar Comprobante" at bounding box center [108, 147] width 65 height 11
drag, startPoint x: 92, startPoint y: 42, endPoint x: 61, endPoint y: 42, distance: 30.4
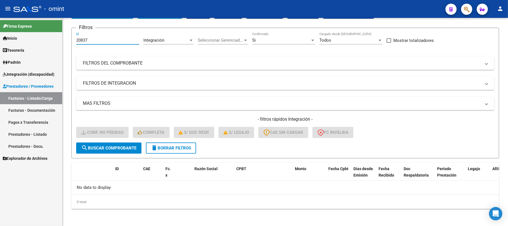
click at [61, 42] on mat-sidenav-container "Firma Express Inicio Calendario SSS Instructivos Contacto OS Tesorería Extracto…" at bounding box center [254, 122] width 508 height 208
paste input "1954"
type input "19547"
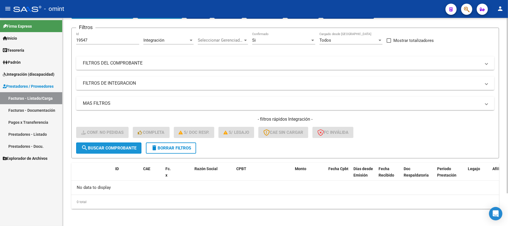
click at [114, 147] on span "search Buscar Comprobante" at bounding box center [108, 147] width 55 height 5
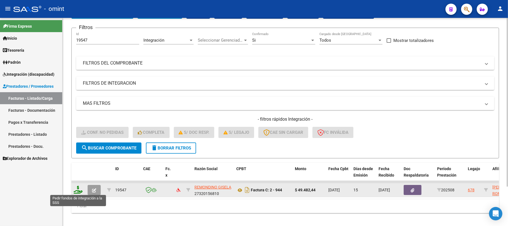
click at [79, 188] on icon at bounding box center [78, 189] width 9 height 8
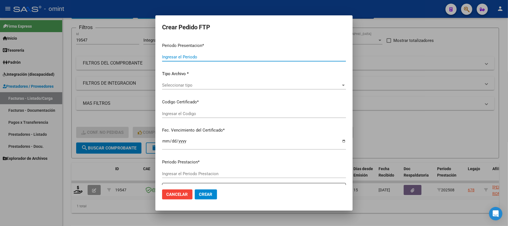
type input "202508"
type input "$ 49.482,44"
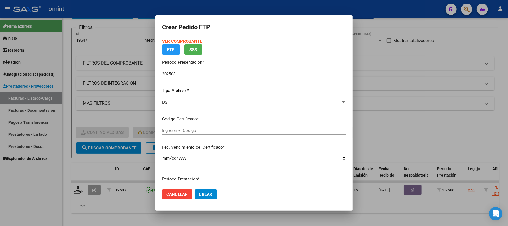
type input "7190679299"
type input "[DATE]"
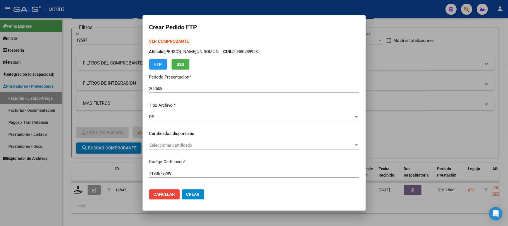
drag, startPoint x: 172, startPoint y: 136, endPoint x: 173, endPoint y: 143, distance: 6.8
click at [172, 137] on div "VER COMPROBANTE ARCA Padrón Afiliado: [PERSON_NAME]¤N ROM¤N CUIL: 20480739923 F…" at bounding box center [254, 129] width 210 height 182
click at [174, 144] on span "Seleccionar certificado" at bounding box center [251, 144] width 205 height 5
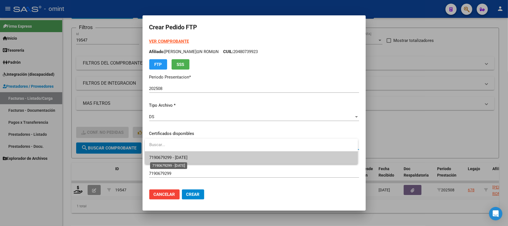
click at [180, 158] on span "7190679299 - [DATE]" at bounding box center [168, 157] width 38 height 5
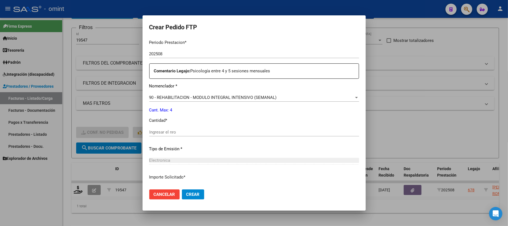
scroll to position [186, 0]
click at [185, 129] on input "Ingresar el nro" at bounding box center [254, 131] width 210 height 5
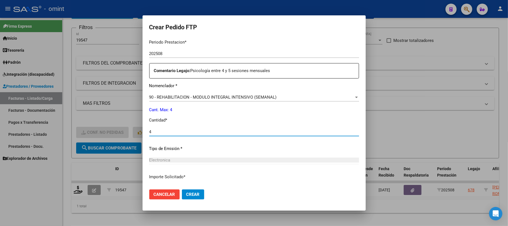
type input "4"
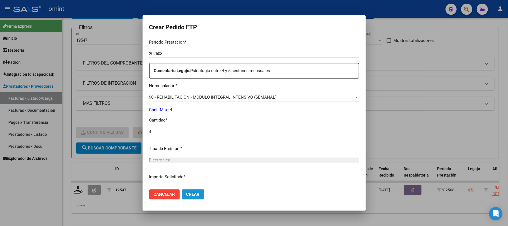
click at [194, 193] on span "Crear" at bounding box center [192, 194] width 13 height 5
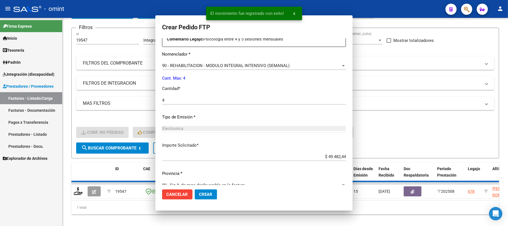
scroll to position [0, 0]
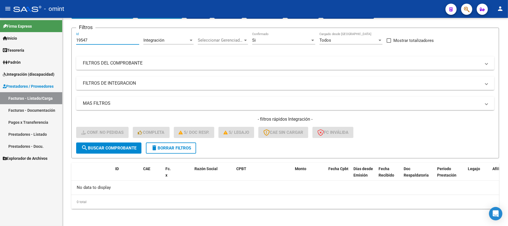
drag, startPoint x: 91, startPoint y: 38, endPoint x: 51, endPoint y: 43, distance: 40.5
click at [52, 43] on mat-sidenav-container "Firma Express Inicio Calendario SSS Instructivos Contacto OS Tesorería Extracto…" at bounding box center [254, 122] width 508 height 208
paste input "796"
type input "19796"
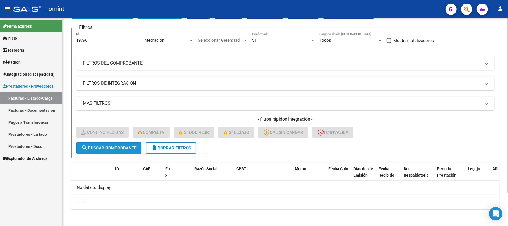
click at [122, 145] on span "search Buscar Comprobante" at bounding box center [108, 147] width 55 height 5
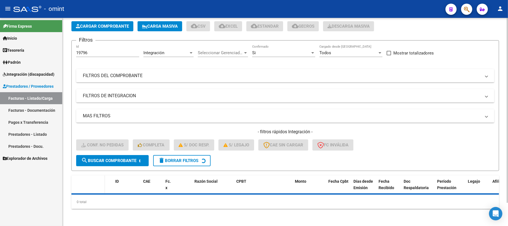
scroll to position [38, 0]
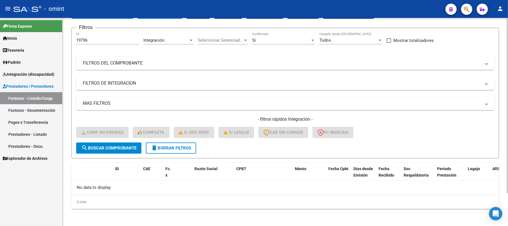
drag, startPoint x: 98, startPoint y: 43, endPoint x: 65, endPoint y: 42, distance: 32.9
click at [66, 42] on div "Video tutorial PRESTADORES -> Listado de CPBTs Emitidos por Prestadores / Prove…" at bounding box center [284, 102] width 445 height 247
drag, startPoint x: 117, startPoint y: 144, endPoint x: 122, endPoint y: 144, distance: 5.3
click at [116, 144] on button "search Buscar Comprobante" at bounding box center [108, 147] width 65 height 11
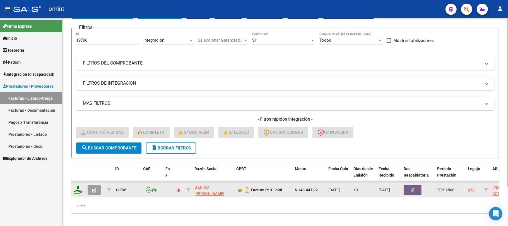
click at [81, 190] on icon at bounding box center [78, 189] width 9 height 8
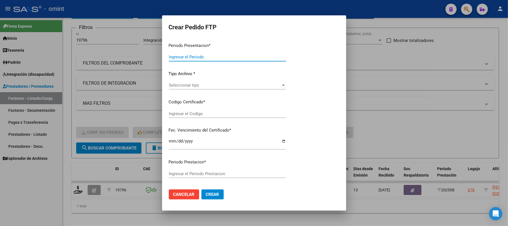
type input "202508"
type input "$ 148.447,32"
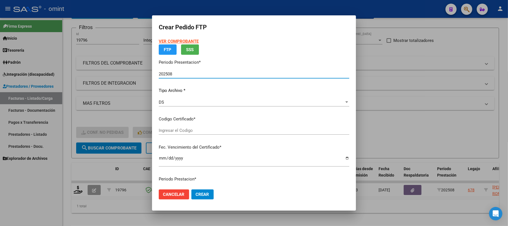
type input "7190679299"
type input "[DATE]"
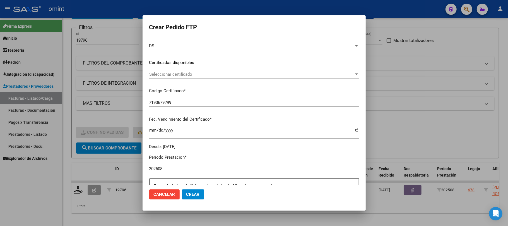
scroll to position [89, 0]
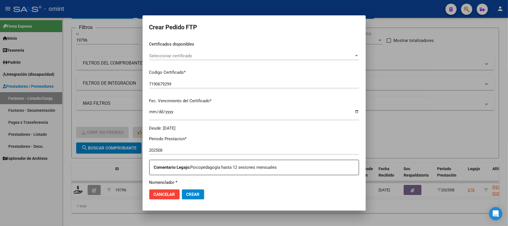
click at [180, 52] on div "Seleccionar certificado Seleccionar certificado" at bounding box center [254, 56] width 210 height 8
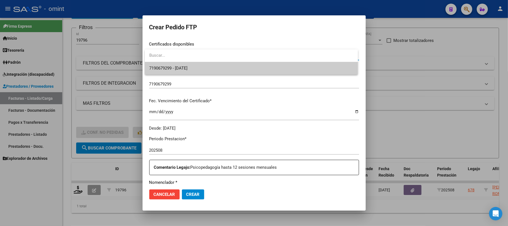
click at [183, 73] on span "7190679299 - [DATE]" at bounding box center [251, 68] width 204 height 13
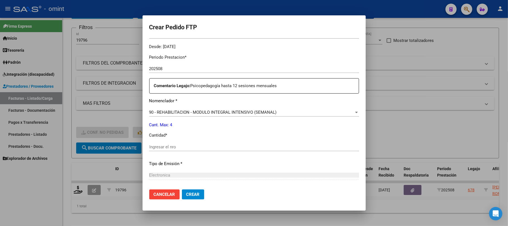
scroll to position [201, 0]
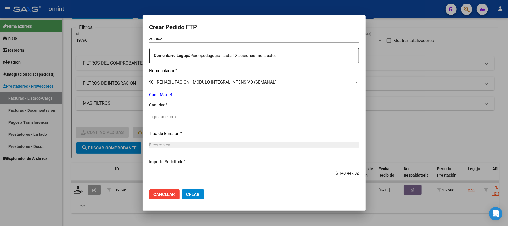
click at [174, 113] on div "Ingresar el nro" at bounding box center [254, 116] width 210 height 8
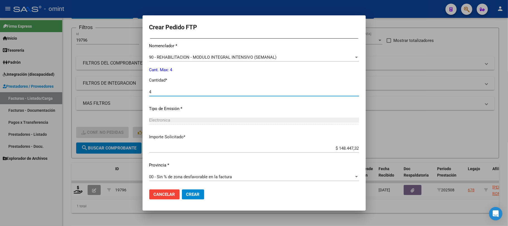
scroll to position [226, 0]
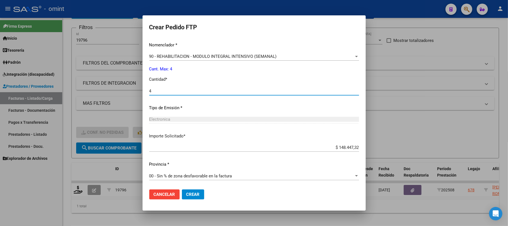
type input "4"
click at [188, 193] on span "Crear" at bounding box center [192, 194] width 13 height 5
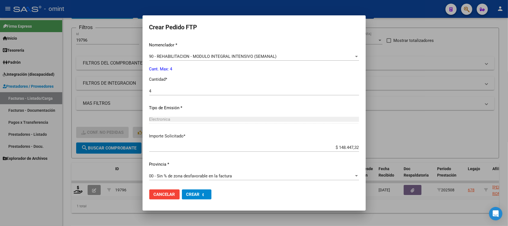
scroll to position [0, 0]
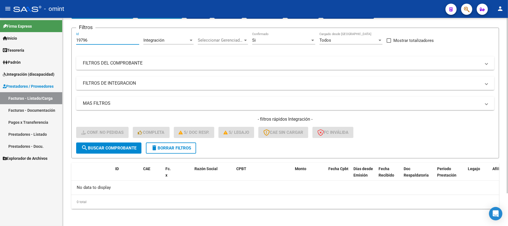
drag, startPoint x: 95, startPoint y: 42, endPoint x: 76, endPoint y: 41, distance: 19.2
click at [76, 41] on form "Filtros 19796 Id Integración Area Seleccionar Gerenciador Seleccionar Gerenciad…" at bounding box center [284, 93] width 427 height 130
paste input "8732"
type input "18732"
click at [117, 143] on button "search Buscar Comprobante" at bounding box center [108, 147] width 65 height 11
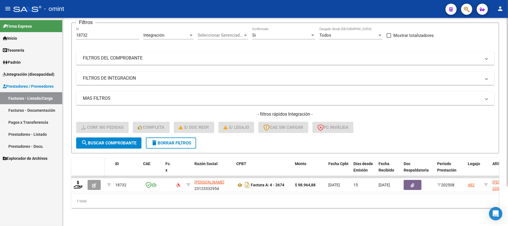
scroll to position [49, 0]
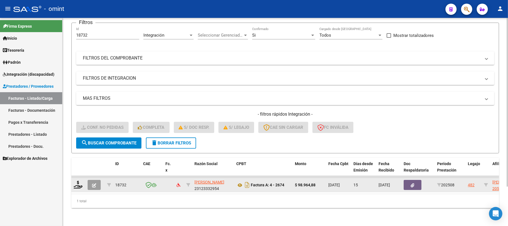
click at [79, 183] on datatable-body-cell at bounding box center [78, 185] width 14 height 14
click at [81, 180] on icon at bounding box center [78, 184] width 9 height 8
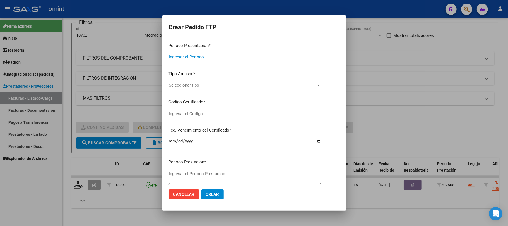
type input "202508"
type input "$ 98.964,88"
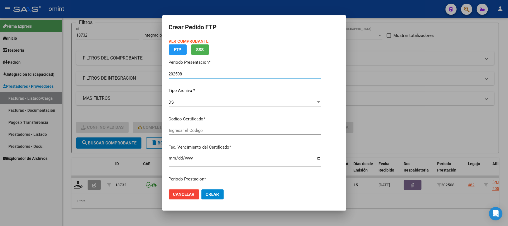
type input "9022232664"
type input "[DATE]"
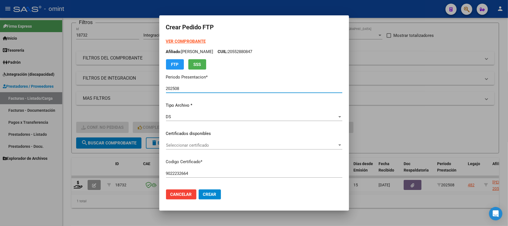
click at [188, 148] on div "Seleccionar certificado Seleccionar certificado" at bounding box center [254, 145] width 176 height 8
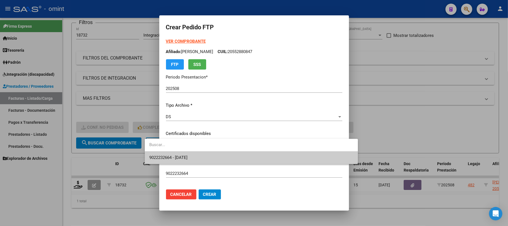
click at [187, 157] on span "9022232664 - [DATE]" at bounding box center [168, 157] width 38 height 5
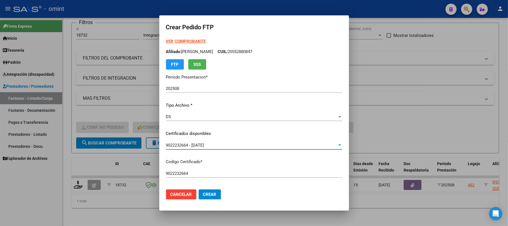
scroll to position [149, 0]
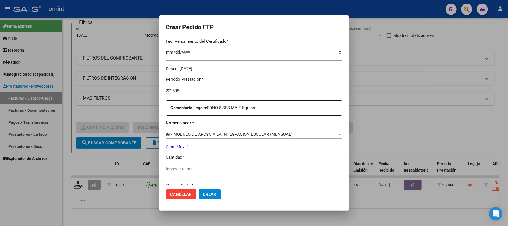
click at [174, 133] on span "89 - MODULO DE APOYO A LA INTEGRACION ESCOLAR (MENSUAL)" at bounding box center [229, 134] width 127 height 5
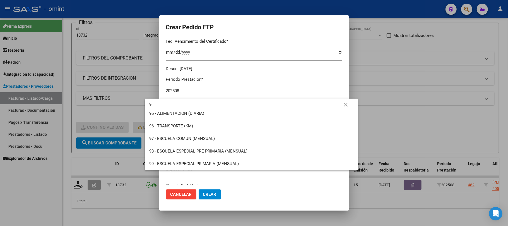
scroll to position [0, 0]
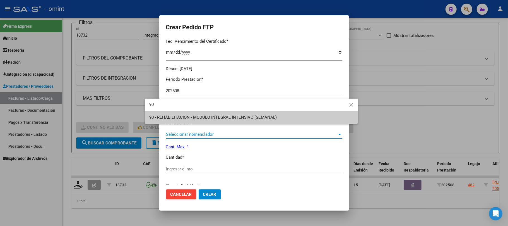
type input "90"
click at [170, 166] on div at bounding box center [254, 113] width 508 height 226
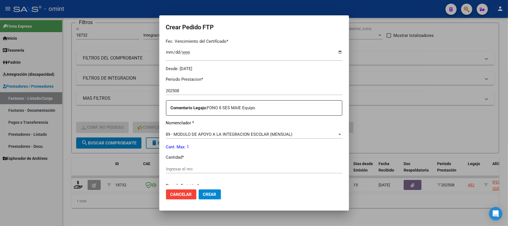
click at [169, 134] on span "89 - MODULO DE APOYO A LA INTEGRACION ESCOLAR (MENSUAL)" at bounding box center [229, 134] width 127 height 5
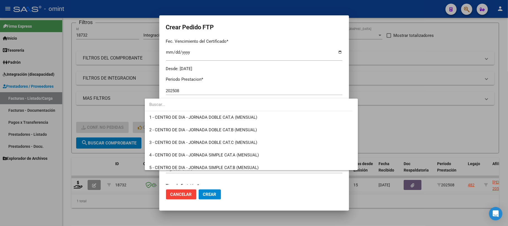
scroll to position [1087, 0]
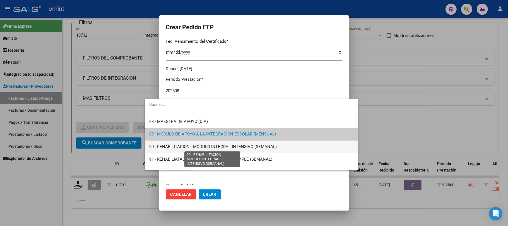
click at [165, 146] on span "90 - REHABILITACION - MODULO INTEGRAL INTENSIVO (SEMANAL)" at bounding box center [212, 146] width 127 height 5
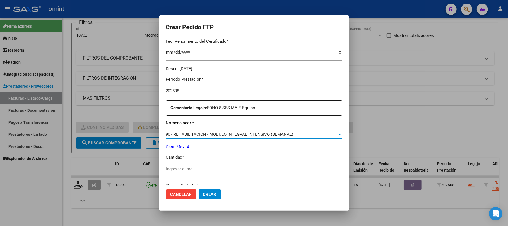
click at [173, 171] on input "Ingresar el nro" at bounding box center [254, 168] width 176 height 5
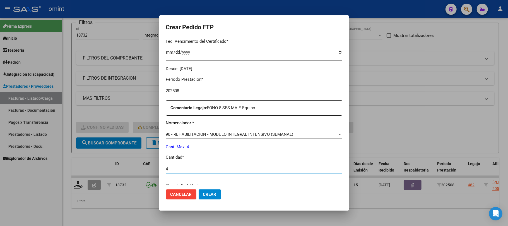
scroll to position [186, 0]
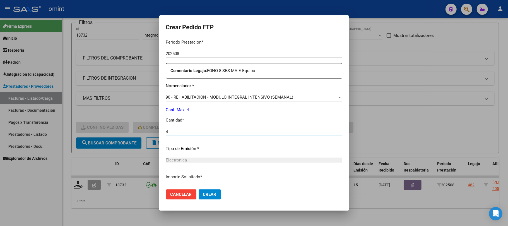
type input "4"
click at [202, 191] on button "Crear" at bounding box center [210, 194] width 22 height 10
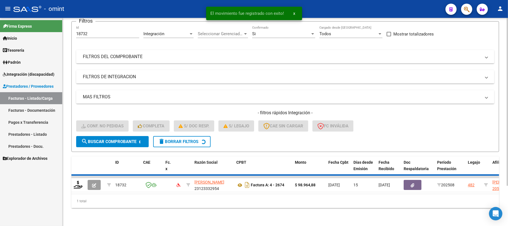
scroll to position [38, 0]
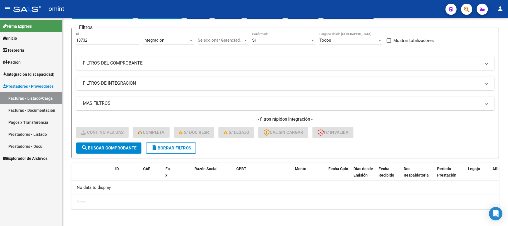
drag, startPoint x: 101, startPoint y: 41, endPoint x: 61, endPoint y: 42, distance: 40.4
click at [62, 42] on mat-sidenav-container "Firma Express Inicio Calendario SSS Instructivos Contacto OS Tesorería Extracto…" at bounding box center [254, 122] width 508 height 208
paste input "3"
type input "18733"
click at [115, 147] on span "search Buscar Comprobante" at bounding box center [108, 147] width 55 height 5
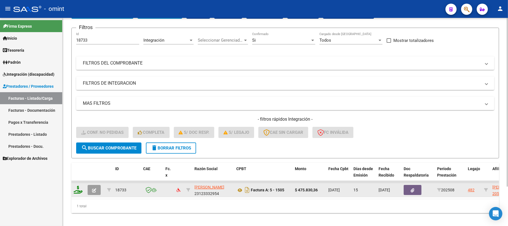
click at [77, 191] on icon at bounding box center [78, 189] width 9 height 8
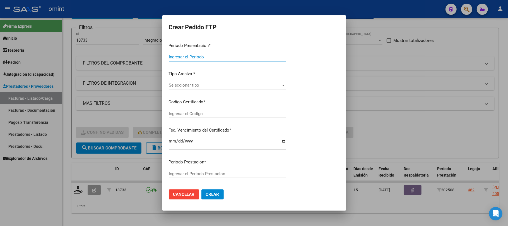
type input "202508"
type input "$ 475.830,36"
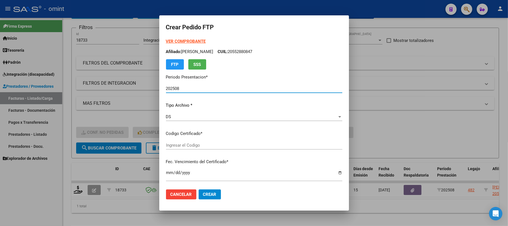
type input "9022232664"
type input "[DATE]"
click at [168, 149] on div "Seleccionar certificado Seleccionar certificado" at bounding box center [254, 145] width 176 height 8
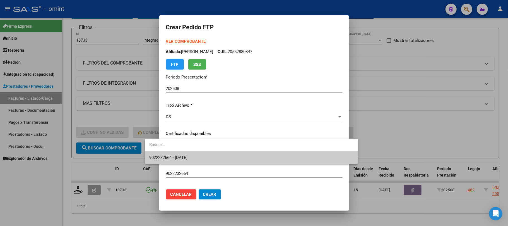
click at [166, 165] on div at bounding box center [254, 113] width 508 height 226
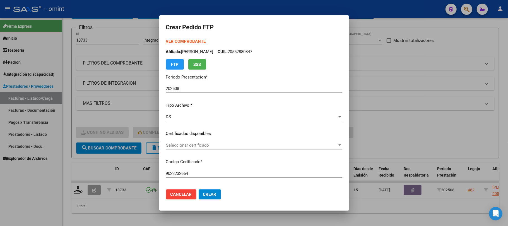
click at [177, 161] on p "Codigo Certificado *" at bounding box center [254, 161] width 176 height 6
click at [174, 145] on span "Seleccionar certificado" at bounding box center [251, 144] width 171 height 5
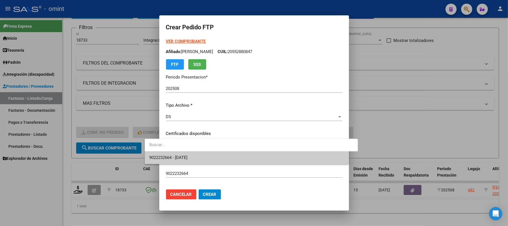
click at [171, 155] on span "9022232664 - [DATE]" at bounding box center [168, 157] width 38 height 5
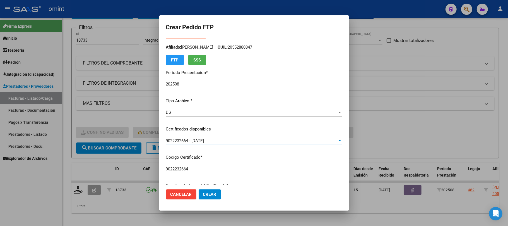
scroll to position [0, 0]
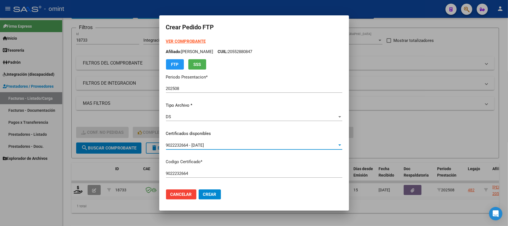
click at [168, 39] on strong "VER COMPROBANTE" at bounding box center [186, 41] width 40 height 5
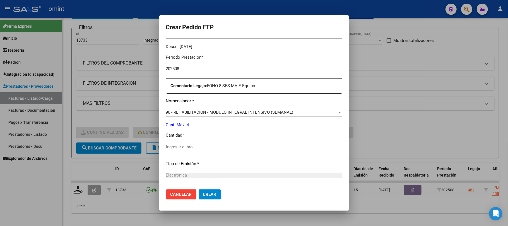
scroll to position [226, 0]
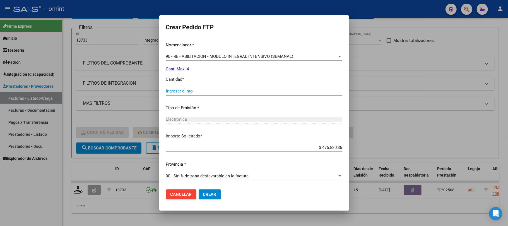
click at [176, 93] on input "Ingresar el nro" at bounding box center [254, 90] width 176 height 5
click at [176, 58] on span "90 - REHABILITACION - MODULO INTEGRAL INTENSIVO (SEMANAL)" at bounding box center [229, 56] width 127 height 5
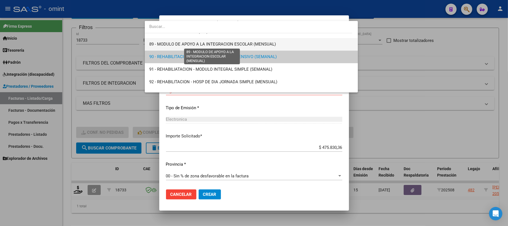
click at [172, 45] on span "89 - MODULO DE APOYO A LA INTEGRACION ESCOLAR (MENSUAL)" at bounding box center [212, 44] width 127 height 5
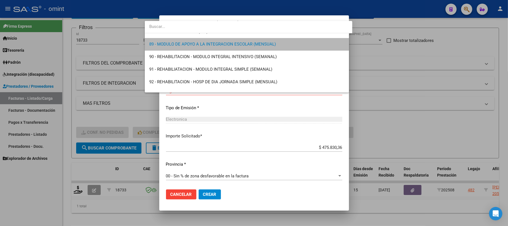
scroll to position [1104, 0]
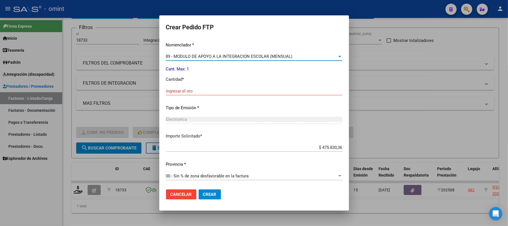
click at [168, 91] on input "Ingresar el nro" at bounding box center [254, 90] width 176 height 5
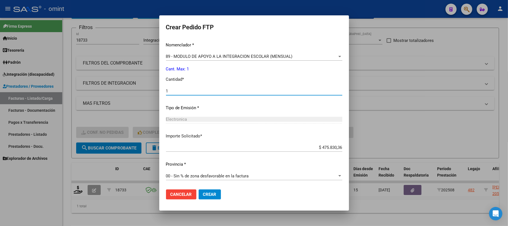
type input "1"
click at [203, 193] on span "Crear" at bounding box center [209, 194] width 13 height 5
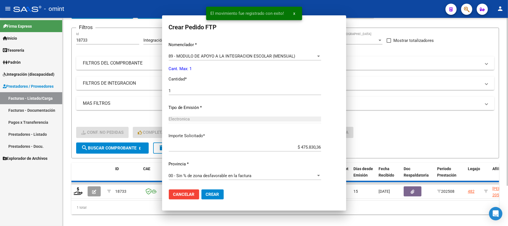
scroll to position [0, 0]
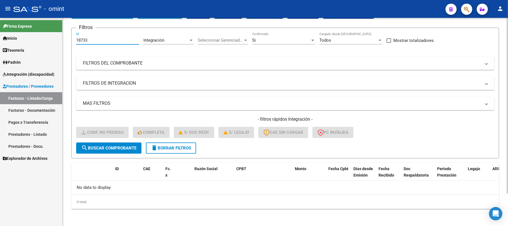
drag, startPoint x: 94, startPoint y: 42, endPoint x: 65, endPoint y: 41, distance: 29.3
click at [65, 41] on div "Video tutorial PRESTADORES -> Listado de CPBTs Emitidos por Prestadores / Prove…" at bounding box center [284, 102] width 445 height 247
paste input "9461"
type input "19461"
drag, startPoint x: 108, startPoint y: 154, endPoint x: 113, endPoint y: 151, distance: 5.4
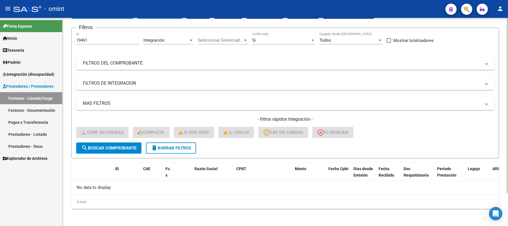
click at [110, 153] on form "Filtros 19461 Id Integración Area Seleccionar Gerenciador Seleccionar Gerenciad…" at bounding box center [284, 93] width 427 height 130
drag, startPoint x: 114, startPoint y: 149, endPoint x: 138, endPoint y: 156, distance: 25.1
click at [115, 149] on span "search Buscar Comprobante" at bounding box center [108, 147] width 55 height 5
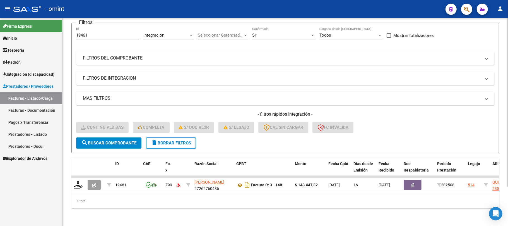
scroll to position [49, 0]
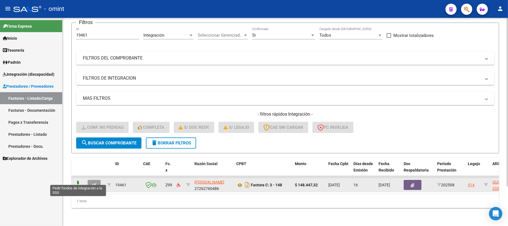
click at [78, 180] on icon at bounding box center [78, 184] width 9 height 8
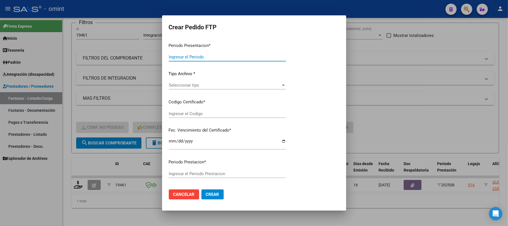
type input "202508"
type input "$ 148.447,32"
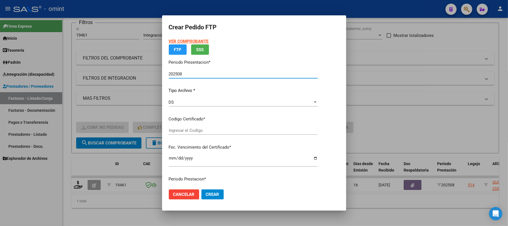
type input "3729105532"
type input "[DATE]"
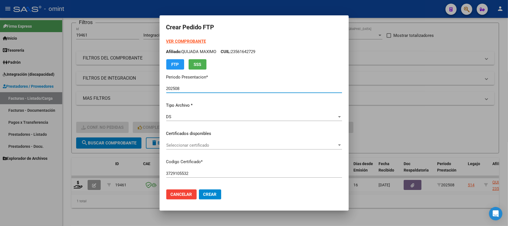
click at [182, 147] on span "Seleccionar certificado" at bounding box center [251, 144] width 171 height 5
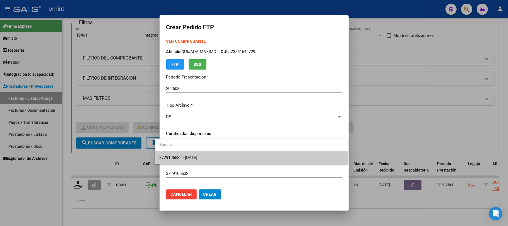
click at [180, 160] on span "3729105532 - 2027-12-21" at bounding box center [251, 157] width 184 height 13
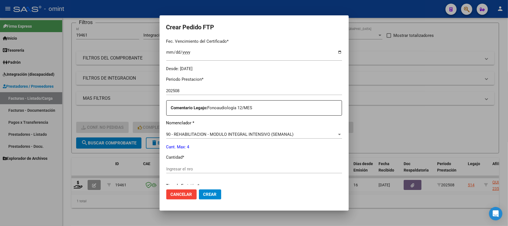
scroll to position [226, 0]
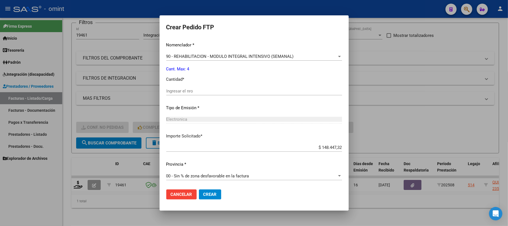
click at [182, 94] on div "Ingresar el nro" at bounding box center [254, 91] width 176 height 8
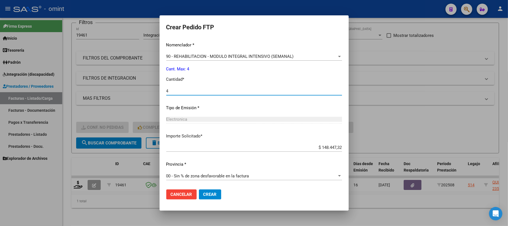
type input "4"
click at [205, 194] on span "Crear" at bounding box center [209, 194] width 13 height 5
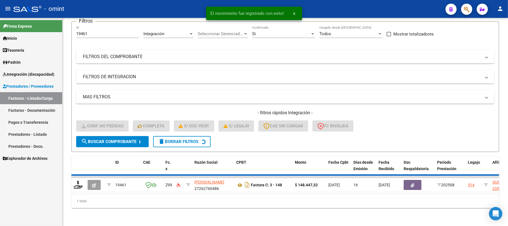
scroll to position [38, 0]
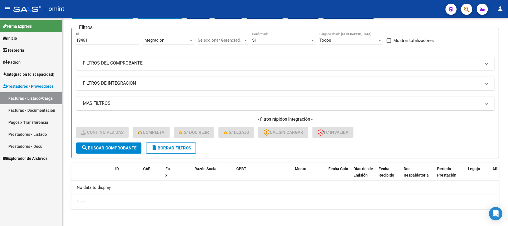
drag, startPoint x: 60, startPoint y: 41, endPoint x: 33, endPoint y: 44, distance: 27.8
click at [34, 44] on mat-sidenav-container "Firma Express Inicio Calendario SSS Instructivos Contacto OS Tesorería Extracto…" at bounding box center [254, 122] width 508 height 208
paste input "21432"
type input "21432"
click at [115, 149] on span "search Buscar Comprobante" at bounding box center [108, 147] width 55 height 5
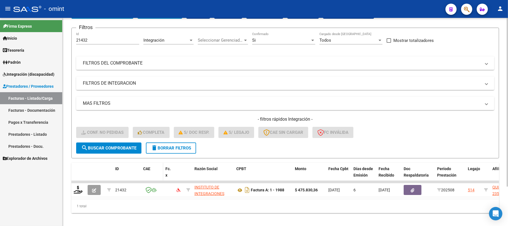
scroll to position [49, 0]
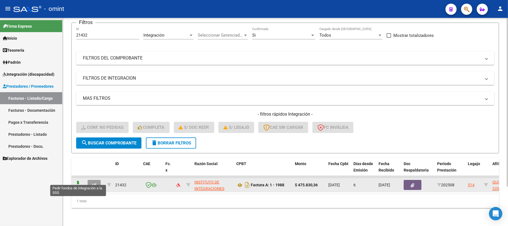
click at [78, 180] on icon at bounding box center [78, 184] width 9 height 8
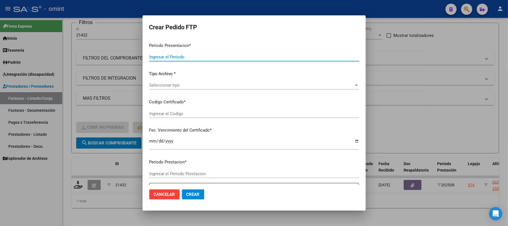
type input "202508"
type input "$ 475.830,36"
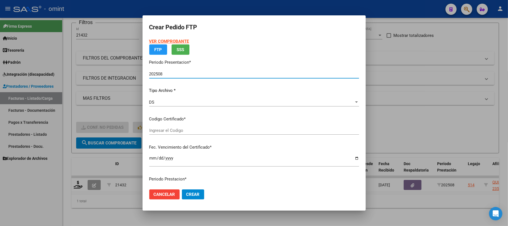
type input "3729105532"
type input "2027-12-21"
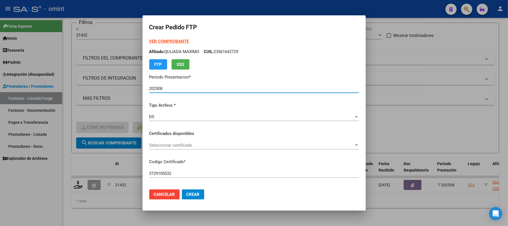
click at [183, 132] on p "Certificados disponibles" at bounding box center [254, 133] width 210 height 6
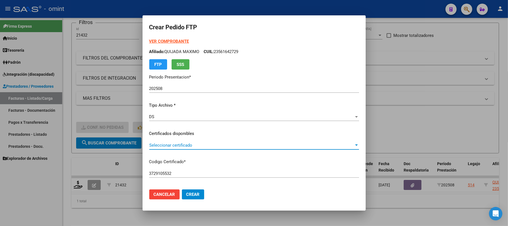
click at [178, 145] on span "Seleccionar certificado" at bounding box center [251, 144] width 205 height 5
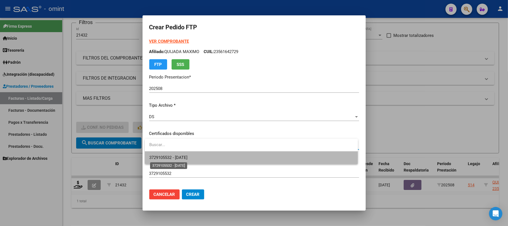
click at [178, 156] on span "3729105532 - 2027-12-21" at bounding box center [168, 157] width 38 height 5
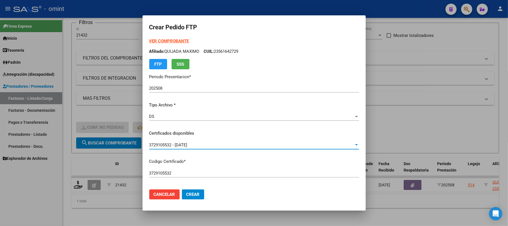
scroll to position [0, 0]
click at [169, 39] on strong "VER COMPROBANTE" at bounding box center [169, 41] width 40 height 5
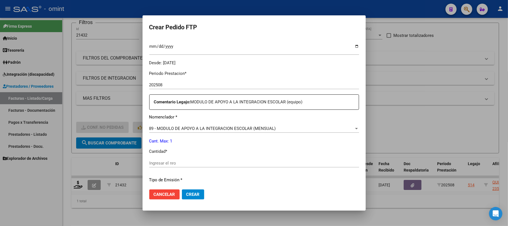
scroll to position [186, 0]
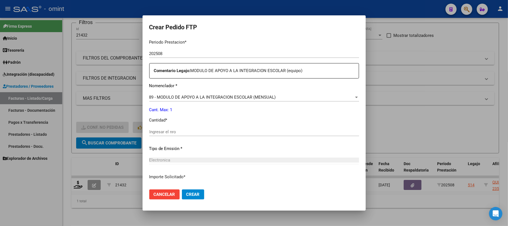
click at [187, 130] on input "Ingresar el nro" at bounding box center [254, 131] width 210 height 5
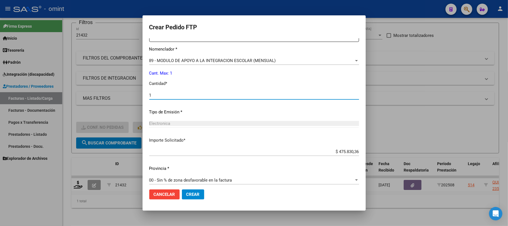
scroll to position [226, 0]
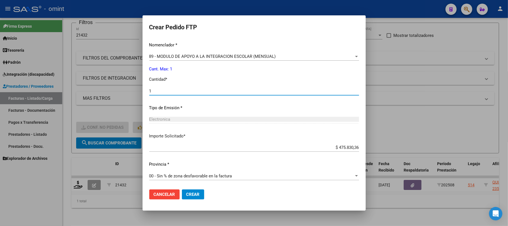
type input "1"
click at [197, 194] on span "Crear" at bounding box center [192, 194] width 13 height 5
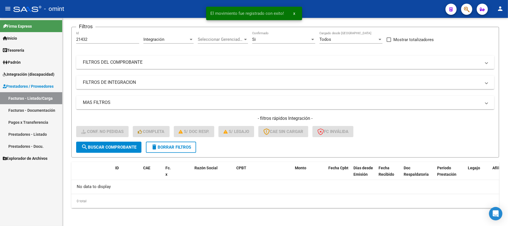
scroll to position [38, 0]
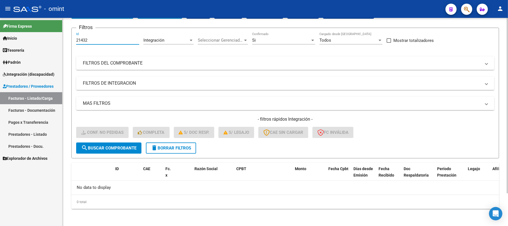
drag, startPoint x: 96, startPoint y: 40, endPoint x: 68, endPoint y: 41, distance: 27.9
click at [68, 40] on div "Video tutorial PRESTADORES -> Listado de CPBTs Emitidos por Prestadores / Prove…" at bounding box center [284, 102] width 445 height 247
paste input "0259"
type input "20259"
click at [115, 152] on button "search Buscar Comprobante" at bounding box center [108, 147] width 65 height 11
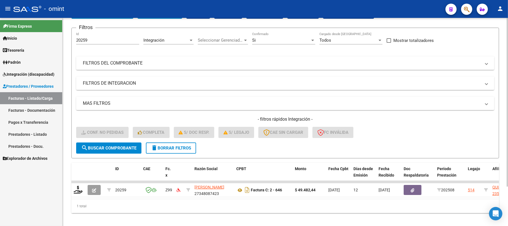
scroll to position [49, 0]
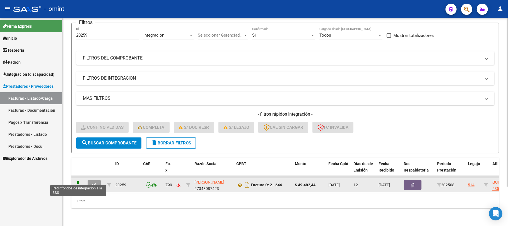
click at [81, 181] on icon at bounding box center [78, 184] width 9 height 8
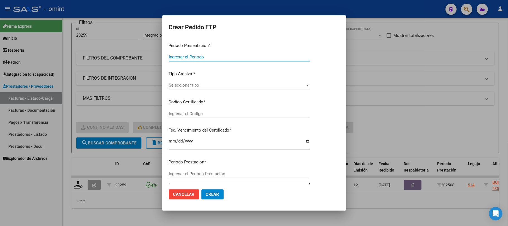
type input "202508"
type input "$ 49.482,44"
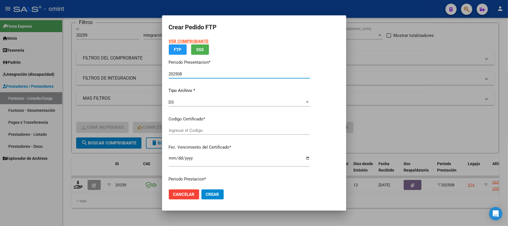
type input "3729105532"
type input "2027-12-21"
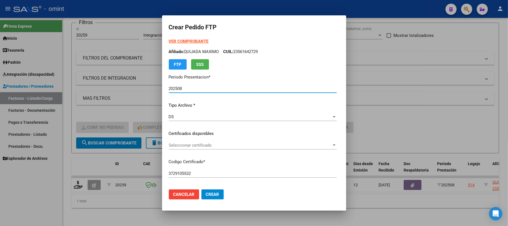
click at [207, 145] on span "Seleccionar certificado" at bounding box center [250, 144] width 163 height 5
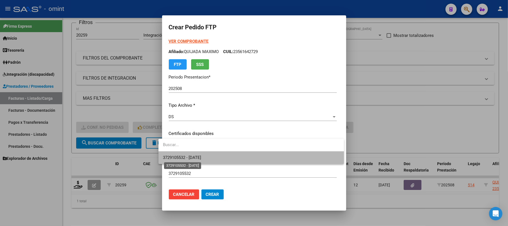
drag, startPoint x: 197, startPoint y: 155, endPoint x: 204, endPoint y: 153, distance: 8.0
click at [197, 155] on span "3729105532 - 2027-12-21" at bounding box center [182, 157] width 38 height 5
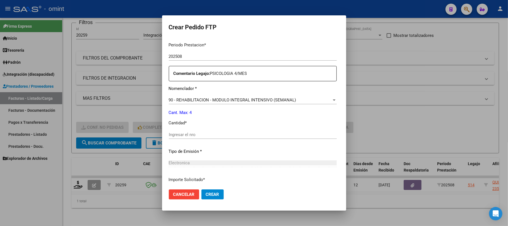
scroll to position [186, 0]
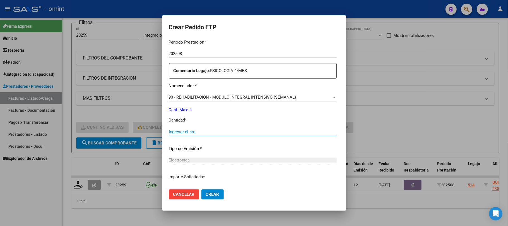
drag, startPoint x: 209, startPoint y: 131, endPoint x: 215, endPoint y: 130, distance: 6.7
click at [209, 131] on input "Ingresar el nro" at bounding box center [253, 131] width 168 height 5
type input "4"
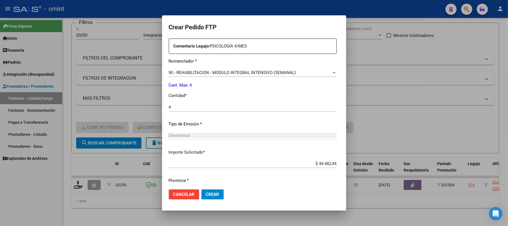
scroll to position [226, 0]
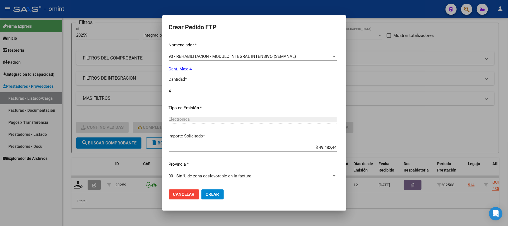
click at [209, 197] on span "Crear" at bounding box center [212, 194] width 13 height 5
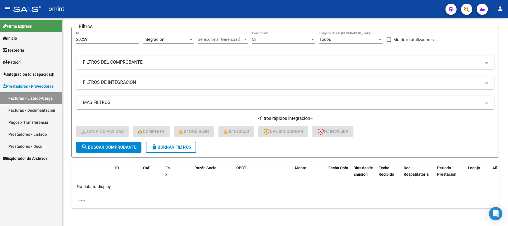
scroll to position [38, 0]
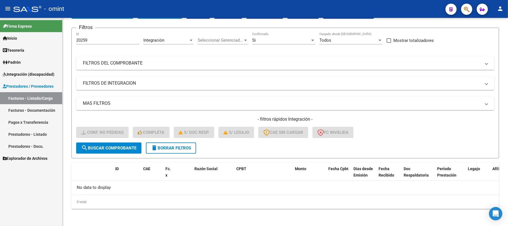
drag, startPoint x: 96, startPoint y: 37, endPoint x: 58, endPoint y: 43, distance: 38.7
click at [58, 43] on mat-sidenav-container "Firma Express Inicio Calendario SSS Instructivos Contacto OS Tesorería Extracto…" at bounding box center [254, 122] width 508 height 208
paste input "788"
type input "20788"
click at [129, 149] on span "search Buscar Comprobante" at bounding box center [108, 147] width 55 height 5
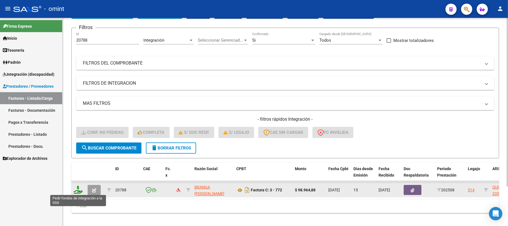
click at [78, 192] on icon at bounding box center [78, 189] width 9 height 8
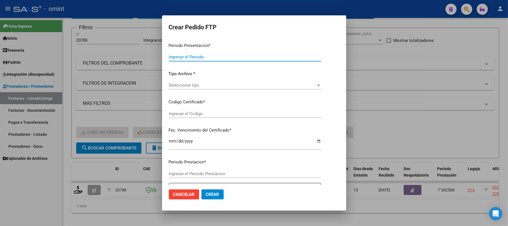
type input "202508"
type input "$ 98.964,88"
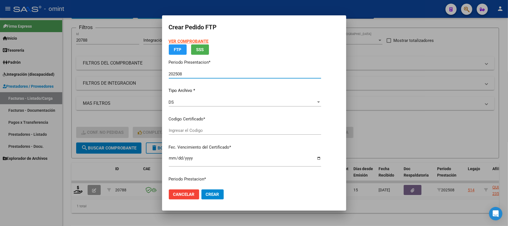
type input "3729105532"
type input "2027-12-21"
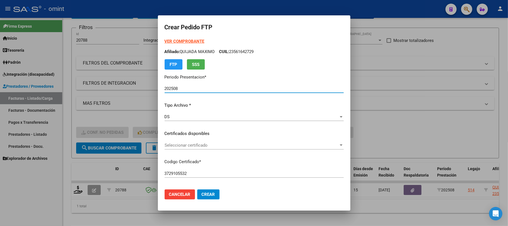
click at [188, 146] on span "Seleccionar certificado" at bounding box center [251, 144] width 174 height 5
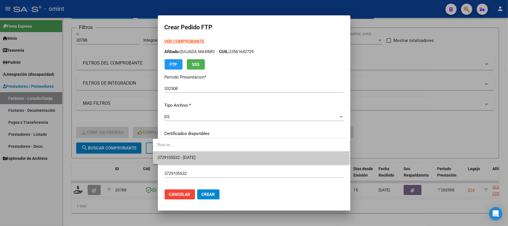
click at [180, 155] on span "3729105532 - 2027-12-21" at bounding box center [176, 157] width 38 height 5
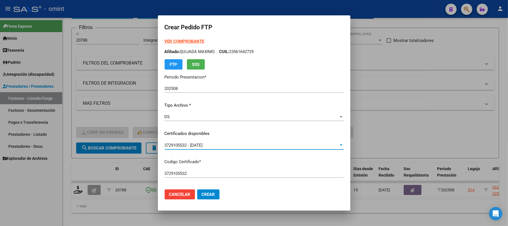
scroll to position [149, 0]
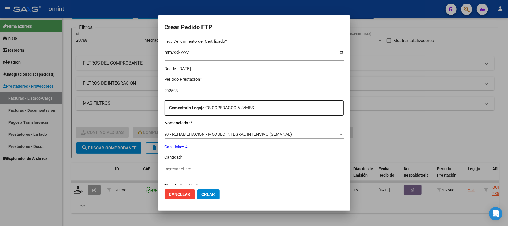
click at [176, 163] on div "Periodo Prestacion * 202508 Ingresar el Periodo Prestacion Comentario Legajo: P…" at bounding box center [253, 167] width 179 height 191
click at [172, 169] on input "Ingresar el nro" at bounding box center [253, 168] width 179 height 5
type input "4"
click at [202, 195] on span "Crear" at bounding box center [208, 194] width 13 height 5
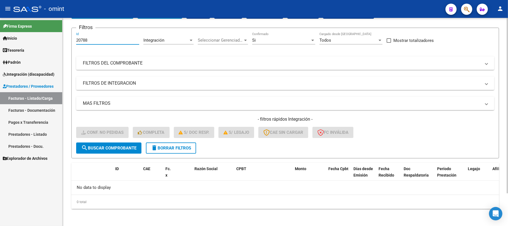
click at [61, 40] on mat-sidenav-container "Firma Express Inicio Calendario SSS Instructivos Contacto OS Tesorería Extracto…" at bounding box center [254, 122] width 508 height 208
paste input "19197"
type input "19197"
click at [112, 145] on span "search Buscar Comprobante" at bounding box center [108, 147] width 55 height 5
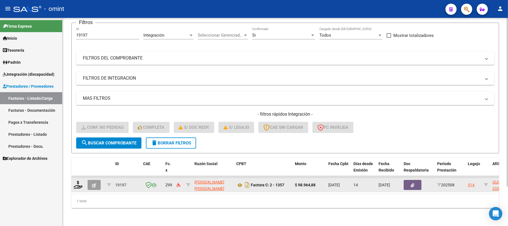
scroll to position [49, 0]
click at [78, 182] on icon at bounding box center [78, 184] width 9 height 8
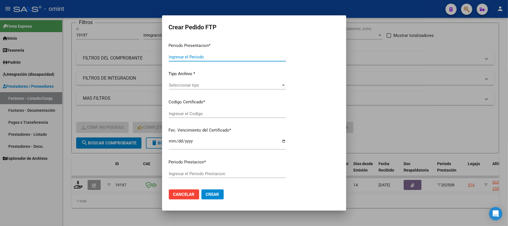
type input "202508"
type input "$ 98.964,88"
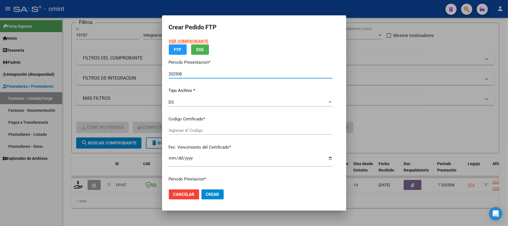
type input "3729105532"
type input "2027-12-21"
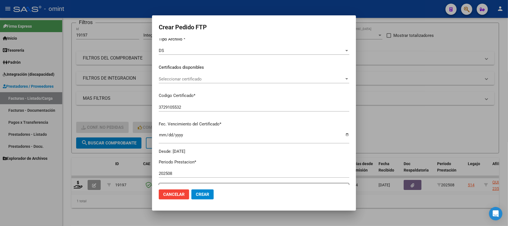
scroll to position [74, 0]
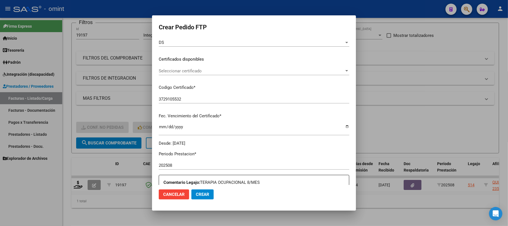
click at [181, 72] on span "Seleccionar certificado" at bounding box center [251, 70] width 185 height 5
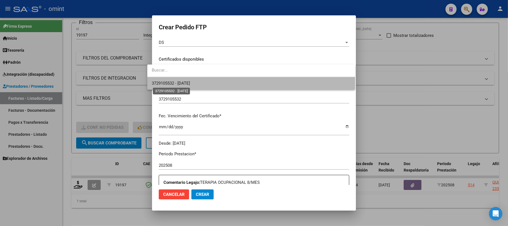
click at [186, 84] on span "3729105532 - 2027-12-21" at bounding box center [171, 83] width 38 height 5
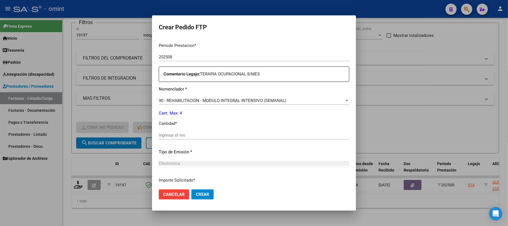
scroll to position [186, 0]
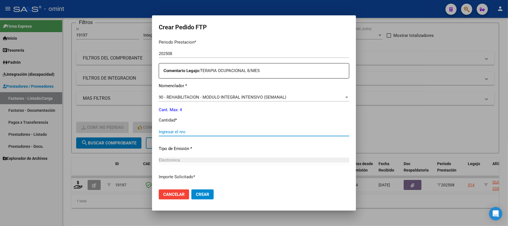
click at [170, 130] on input "Ingresar el nro" at bounding box center [254, 131] width 190 height 5
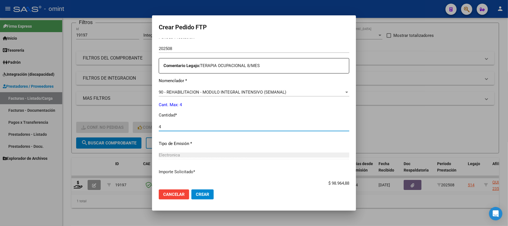
scroll to position [226, 0]
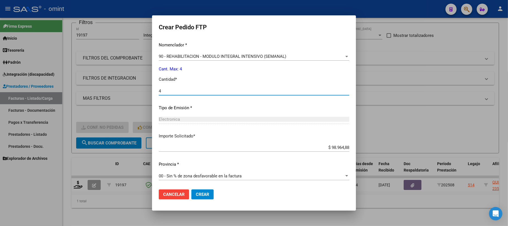
type input "4"
click at [196, 193] on span "Crear" at bounding box center [202, 194] width 13 height 5
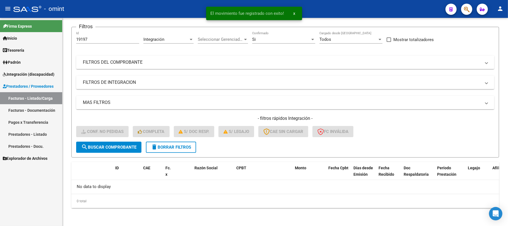
scroll to position [38, 0]
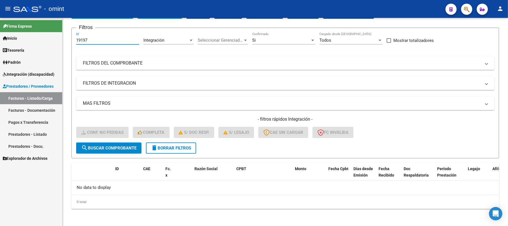
drag, startPoint x: 91, startPoint y: 39, endPoint x: 61, endPoint y: 38, distance: 29.6
click at [61, 38] on mat-sidenav-container "Firma Express Inicio Calendario SSS Instructivos Contacto OS Tesorería Extracto…" at bounding box center [254, 122] width 508 height 208
paste input "845"
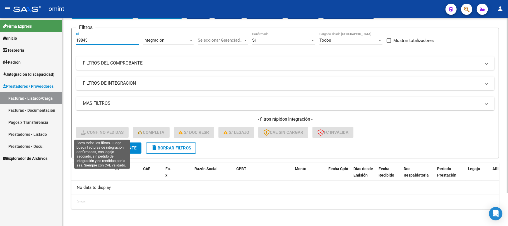
type input "19845"
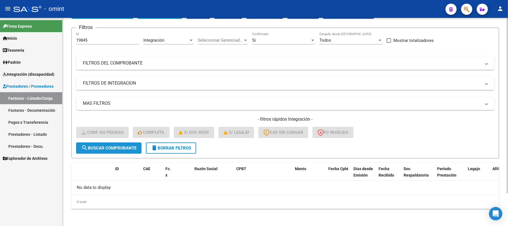
click at [107, 147] on span "search Buscar Comprobante" at bounding box center [108, 147] width 55 height 5
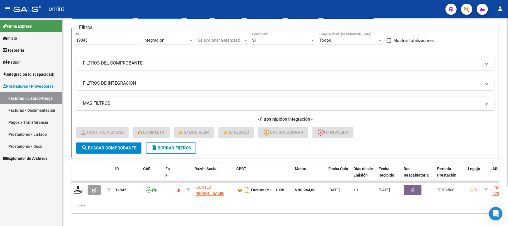
scroll to position [49, 0]
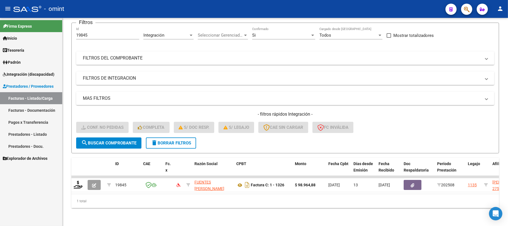
click at [33, 182] on div "Firma Express Inicio Calendario SSS Instructivos Contacto OS Tesorería Extracto…" at bounding box center [31, 122] width 62 height 208
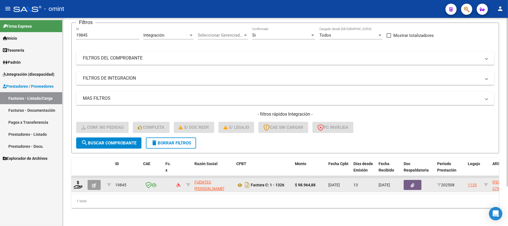
click at [73, 178] on datatable-body-cell at bounding box center [78, 185] width 14 height 14
click at [79, 180] on icon at bounding box center [78, 184] width 9 height 8
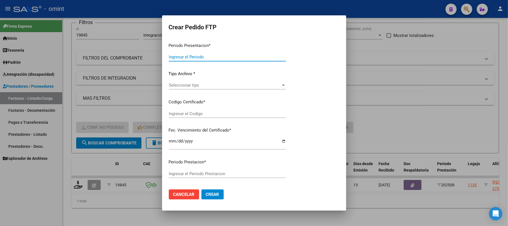
type input "202508"
type input "$ 98.964,88"
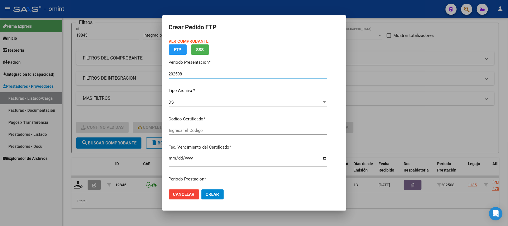
type input "4720040096"
type input "2027-02-02"
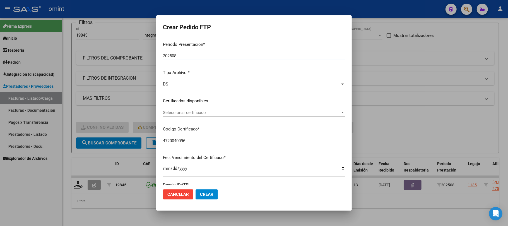
scroll to position [74, 0]
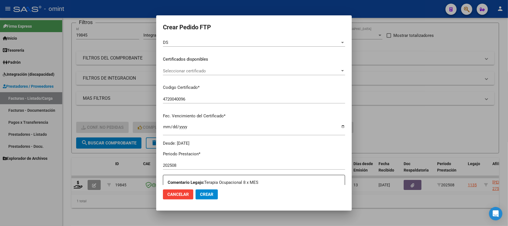
click at [176, 74] on div "Seleccionar certificado Seleccionar certificado" at bounding box center [254, 71] width 182 height 8
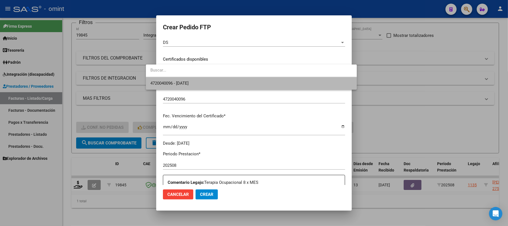
click at [186, 86] on span "4720040096 - 2027-02-02" at bounding box center [251, 83] width 202 height 13
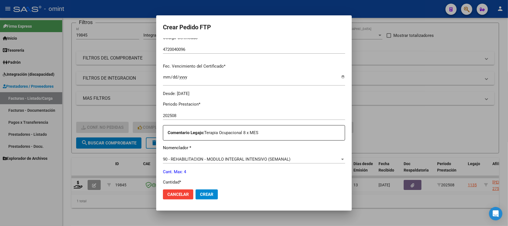
scroll to position [186, 0]
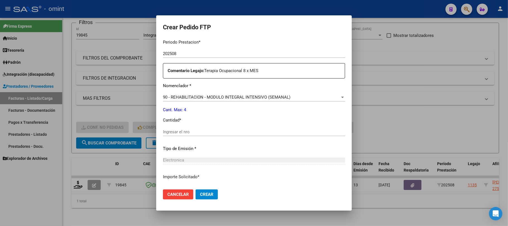
click at [183, 132] on input "Ingresar el nro" at bounding box center [254, 131] width 182 height 5
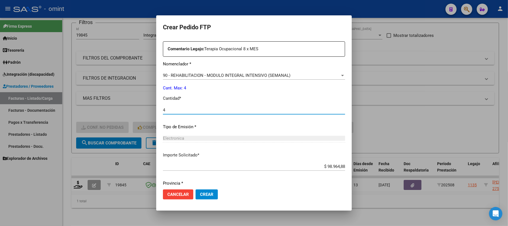
scroll to position [226, 0]
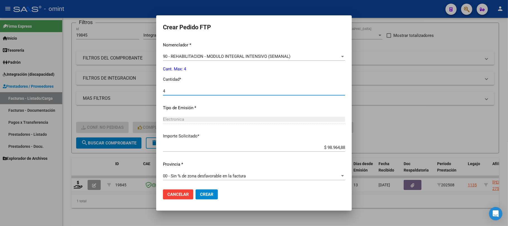
type input "4"
click at [202, 197] on button "Crear" at bounding box center [206, 194] width 22 height 10
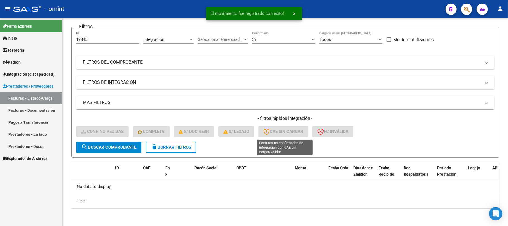
scroll to position [38, 0]
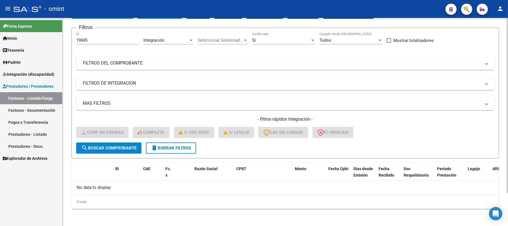
click at [70, 40] on div "Video tutorial PRESTADORES -> Listado de CPBTs Emitidos por Prestadores / Prove…" at bounding box center [284, 102] width 445 height 247
paste input "091"
type input "19091"
click at [112, 142] on button "search Buscar Comprobante" at bounding box center [108, 147] width 65 height 11
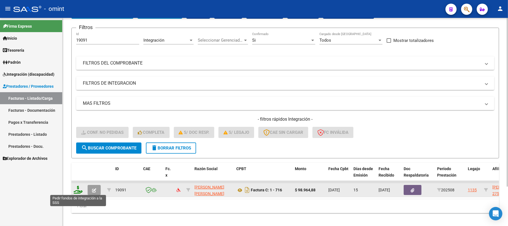
click at [75, 190] on icon at bounding box center [78, 189] width 9 height 8
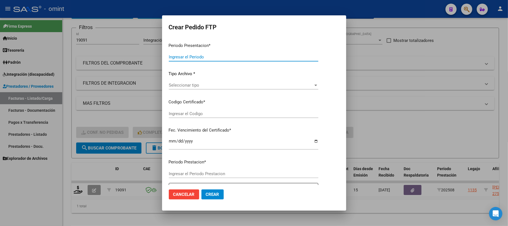
type input "202508"
type input "$ 98.964,88"
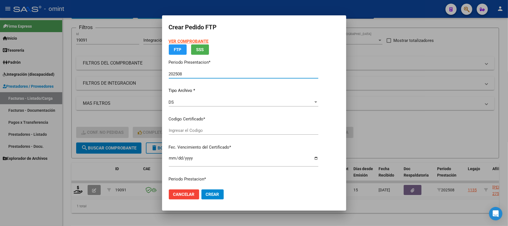
type input "4720040096"
type input "2027-02-02"
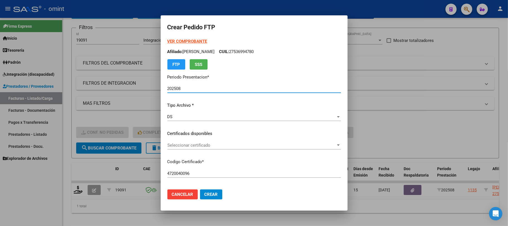
click at [185, 146] on span "Seleccionar certificado" at bounding box center [251, 144] width 168 height 5
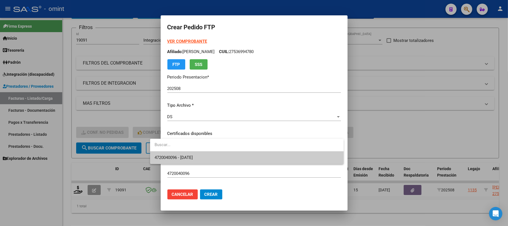
click at [190, 157] on span "4720040096 - 2027-02-02" at bounding box center [173, 157] width 38 height 5
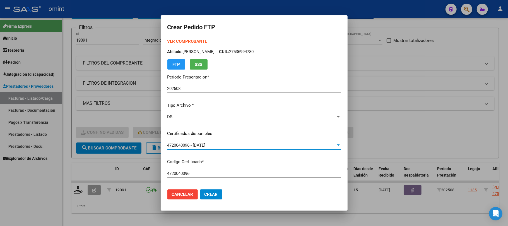
scroll to position [149, 0]
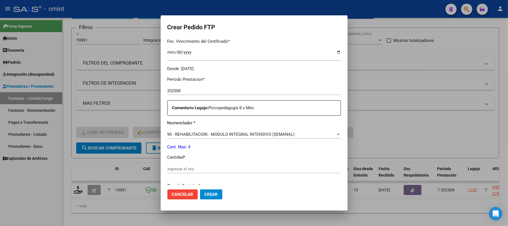
click at [171, 173] on div "Ingresar el nro" at bounding box center [253, 171] width 173 height 14
click at [173, 167] on input "Ingresar el nro" at bounding box center [253, 168] width 173 height 5
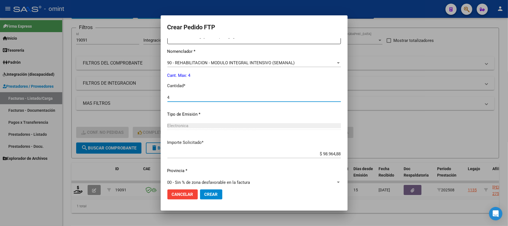
scroll to position [226, 0]
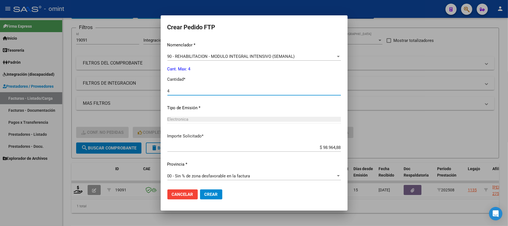
type input "4"
click at [210, 197] on mat-dialog-actions "Cancelar Crear" at bounding box center [253, 194] width 173 height 19
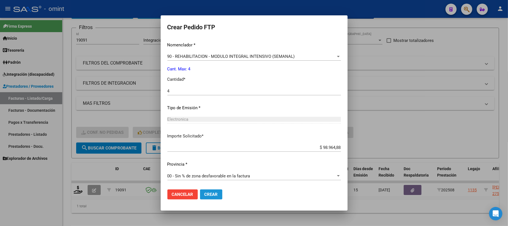
click at [204, 194] on span "Crear" at bounding box center [210, 194] width 13 height 5
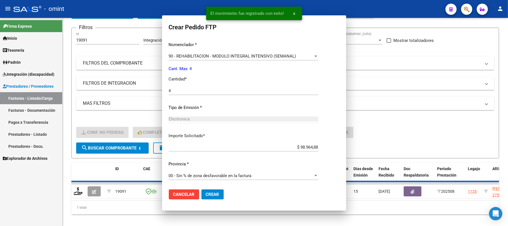
scroll to position [0, 0]
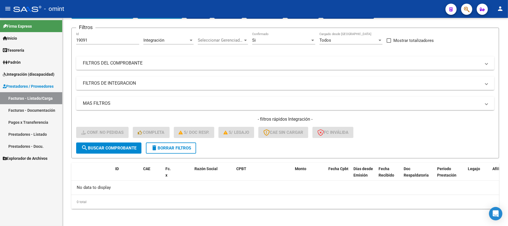
drag, startPoint x: 96, startPoint y: 43, endPoint x: 60, endPoint y: 42, distance: 36.3
click at [60, 42] on mat-sidenav-container "Firma Express Inicio Calendario SSS Instructivos Contacto OS Tesorería Extracto…" at bounding box center [254, 122] width 508 height 208
click at [83, 40] on input "19091" at bounding box center [107, 40] width 63 height 5
paste input "20249"
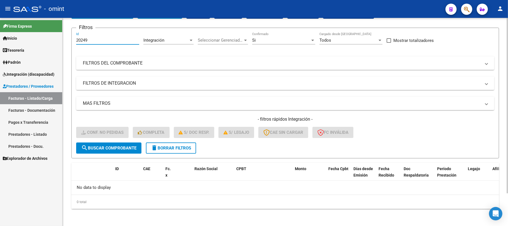
type input "20249"
click at [107, 149] on span "search Buscar Comprobante" at bounding box center [108, 147] width 55 height 5
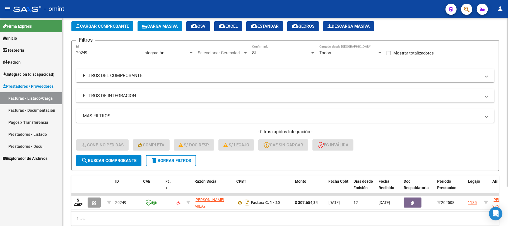
scroll to position [38, 0]
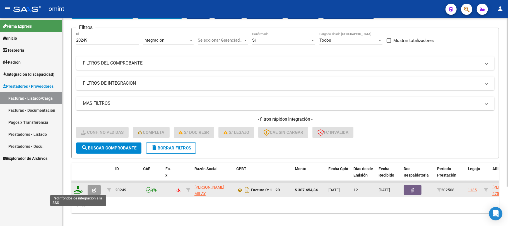
click at [75, 188] on icon at bounding box center [78, 189] width 9 height 8
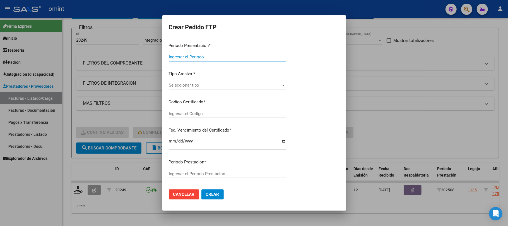
type input "202508"
type input "$ 307.654,34"
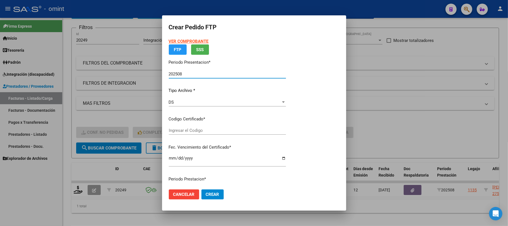
type input "4720040096"
type input "2027-02-02"
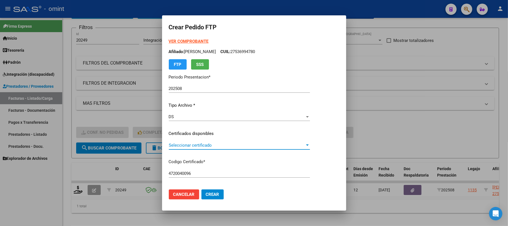
click at [179, 143] on span "Seleccionar certificado" at bounding box center [237, 144] width 136 height 5
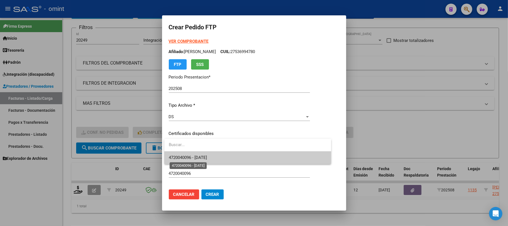
click at [184, 156] on span "4720040096 - 2027-02-02" at bounding box center [188, 157] width 38 height 5
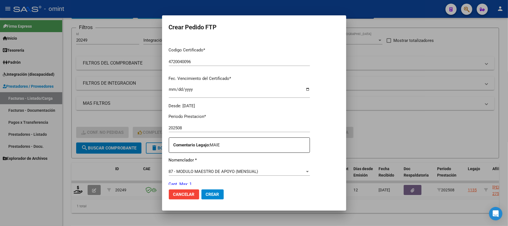
scroll to position [186, 0]
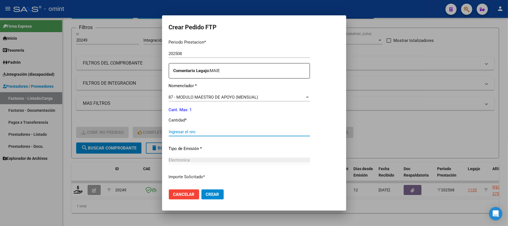
click at [194, 132] on input "Ingresar el nro" at bounding box center [239, 131] width 141 height 5
type input "1"
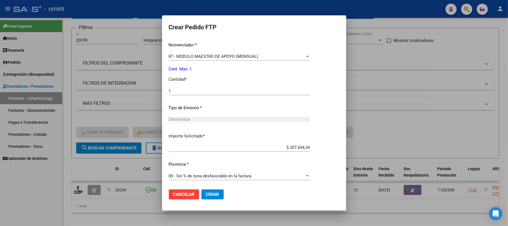
click at [219, 195] on span "Crear" at bounding box center [212, 194] width 13 height 5
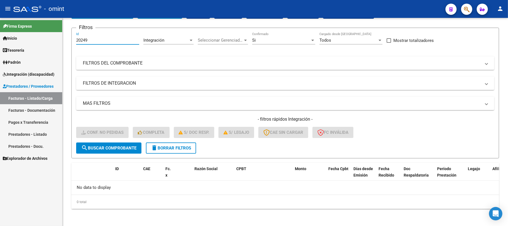
drag, startPoint x: 94, startPoint y: 38, endPoint x: 62, endPoint y: 39, distance: 32.1
click at [62, 38] on div "Video tutorial PRESTADORES -> Listado de CPBTs Emitidos por Prestadores / Prove…" at bounding box center [284, 102] width 445 height 247
paste input "567"
type input "20567"
click at [123, 147] on span "search Buscar Comprobante" at bounding box center [108, 147] width 55 height 5
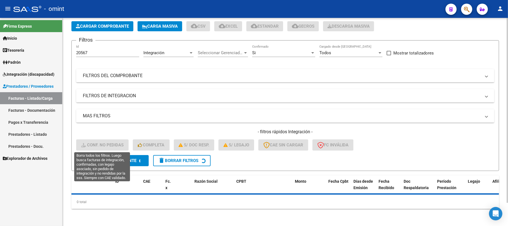
scroll to position [38, 0]
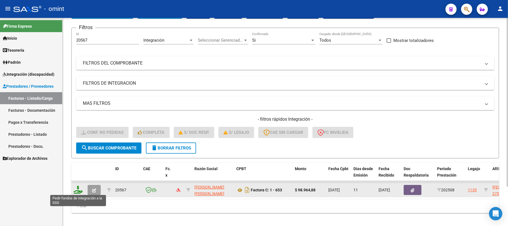
click at [78, 190] on icon at bounding box center [78, 189] width 9 height 8
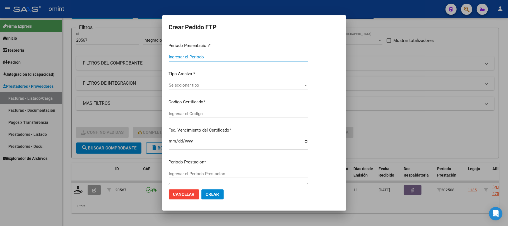
type input "202508"
type input "$ 98.964,88"
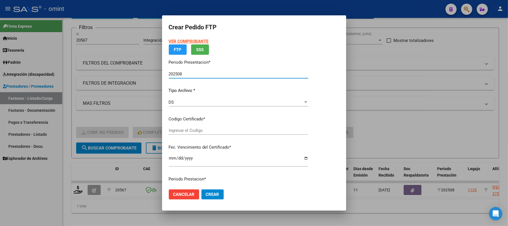
type input "4720040096"
type input "2027-02-02"
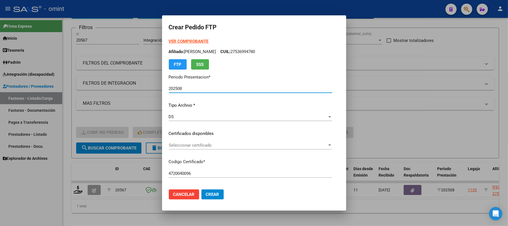
click at [180, 146] on span "Seleccionar certificado" at bounding box center [248, 144] width 158 height 5
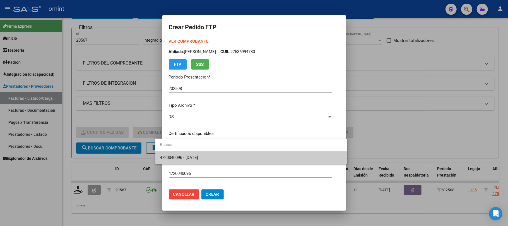
click at [183, 159] on span "4720040096 - 2027-02-02" at bounding box center [179, 157] width 38 height 5
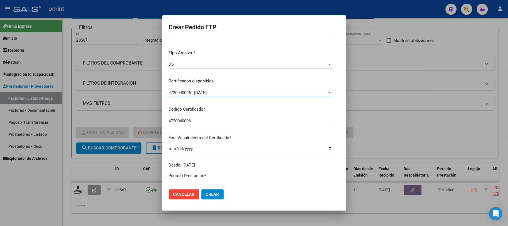
scroll to position [149, 0]
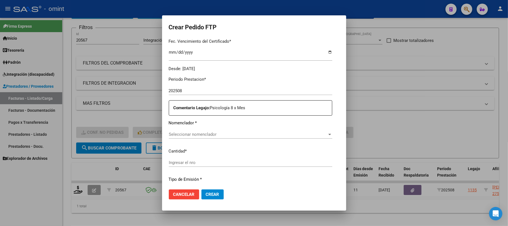
click at [205, 134] on span "Seleccionar nomenclador" at bounding box center [248, 134] width 158 height 5
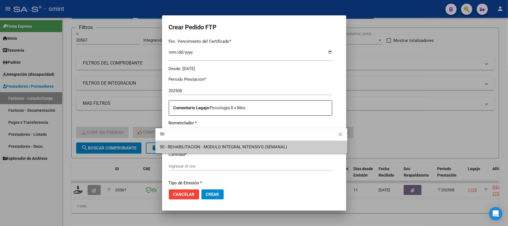
type input "90"
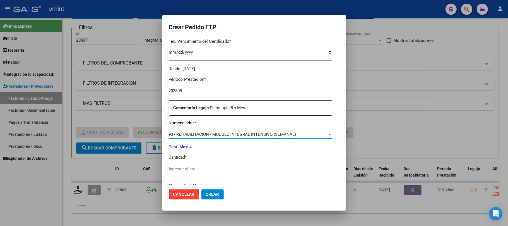
click at [205, 167] on input "Ingresar el nro" at bounding box center [250, 168] width 163 height 5
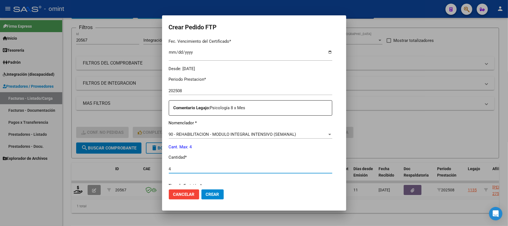
type input "4"
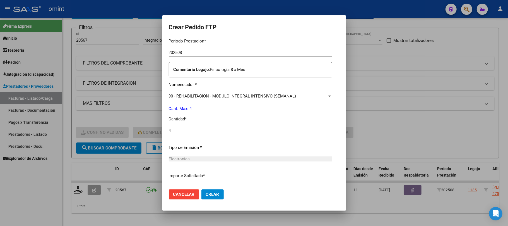
scroll to position [226, 0]
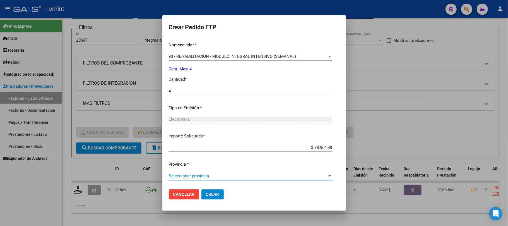
click at [216, 173] on span "Seleccionar provincia" at bounding box center [248, 175] width 158 height 5
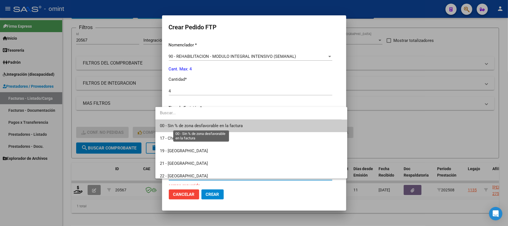
click at [188, 126] on span "00 - Sin % de zona desfavorable en la factura" at bounding box center [201, 125] width 83 height 5
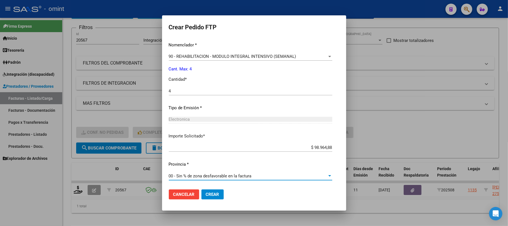
click at [206, 198] on button "Crear" at bounding box center [212, 194] width 22 height 10
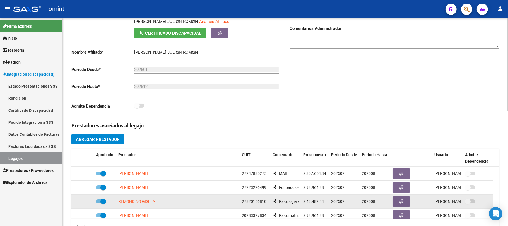
scroll to position [149, 0]
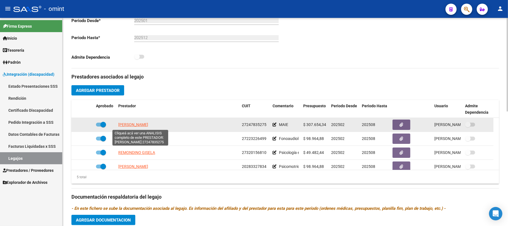
click at [144, 126] on span "[PERSON_NAME]" at bounding box center [133, 124] width 30 height 4
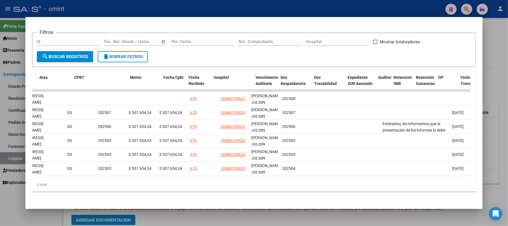
scroll to position [0, 0]
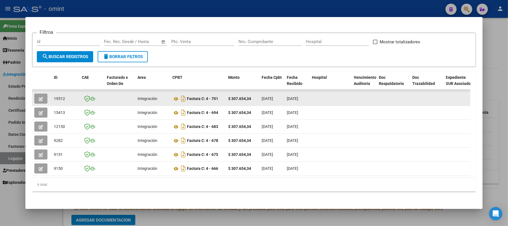
drag, startPoint x: 57, startPoint y: 96, endPoint x: 57, endPoint y: 93, distance: 3.3
click at [57, 96] on datatable-body-cell "19512" at bounding box center [66, 99] width 28 height 14
click at [57, 96] on span "19512" at bounding box center [59, 98] width 11 height 4
copy span "19512"
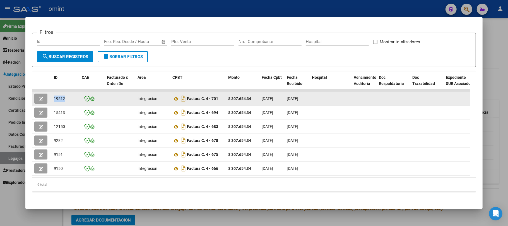
click at [42, 97] on icon "button" at bounding box center [41, 99] width 4 height 4
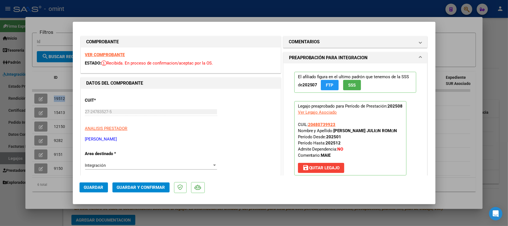
click at [96, 56] on strong "VER COMPROBANTE" at bounding box center [105, 54] width 40 height 5
click at [144, 187] on span "Guardar y Confirmar" at bounding box center [141, 187] width 48 height 5
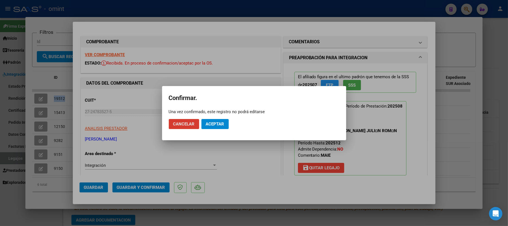
click at [223, 117] on mat-dialog-actions "Cancelar Aceptar" at bounding box center [254, 123] width 171 height 19
drag, startPoint x: 219, startPoint y: 119, endPoint x: 218, endPoint y: 123, distance: 4.3
click at [219, 120] on button "Aceptar" at bounding box center [214, 124] width 27 height 10
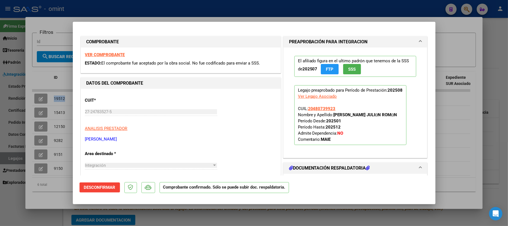
click at [62, 51] on div at bounding box center [254, 113] width 508 height 226
type input "$ 0,00"
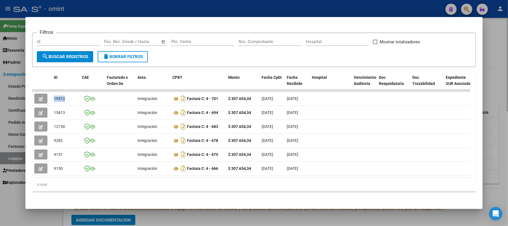
drag, startPoint x: 85, startPoint y: 7, endPoint x: 125, endPoint y: 30, distance: 45.7
click at [86, 7] on div at bounding box center [254, 113] width 508 height 226
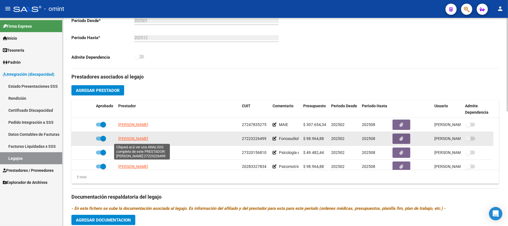
click at [139, 138] on span "[PERSON_NAME]" at bounding box center [133, 138] width 30 height 4
type textarea "27223226499"
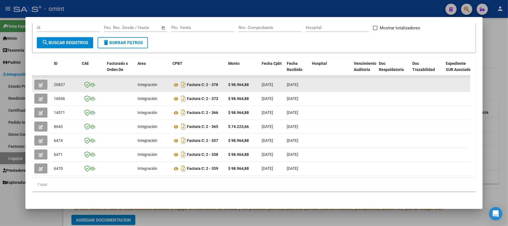
click at [53, 78] on datatable-body-cell "20837" at bounding box center [66, 85] width 28 height 14
click at [59, 82] on span "20837" at bounding box center [59, 84] width 11 height 4
copy span "20837"
click at [42, 82] on span "button" at bounding box center [41, 84] width 4 height 5
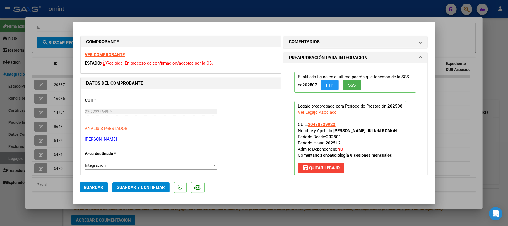
click at [113, 50] on div "VER COMPROBANTE ESTADO: Recibida. En proceso de confirmacion/aceptac por la OS." at bounding box center [181, 59] width 200 height 25
click at [113, 53] on strong "VER COMPROBANTE" at bounding box center [105, 54] width 40 height 5
click at [165, 190] on button "Guardar y Confirmar" at bounding box center [140, 187] width 57 height 10
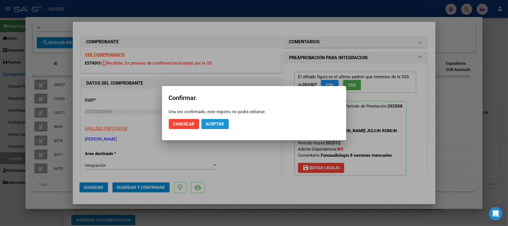
click at [219, 119] on button "Aceptar" at bounding box center [214, 124] width 27 height 10
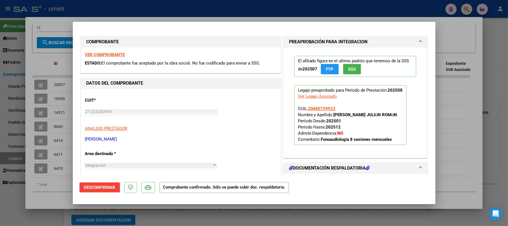
click at [56, 88] on div at bounding box center [254, 113] width 508 height 226
type input "$ 0,00"
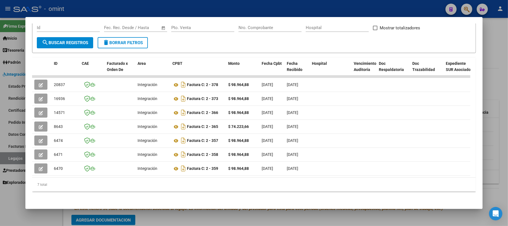
click at [115, 16] on div at bounding box center [254, 113] width 508 height 226
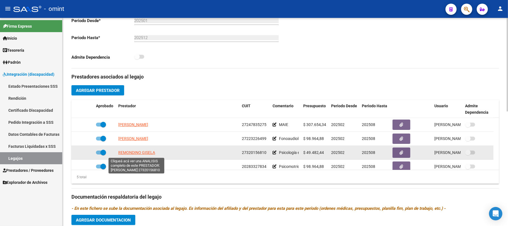
click at [143, 152] on span "REMONDINO GISELA" at bounding box center [136, 152] width 37 height 4
type textarea "27320156810"
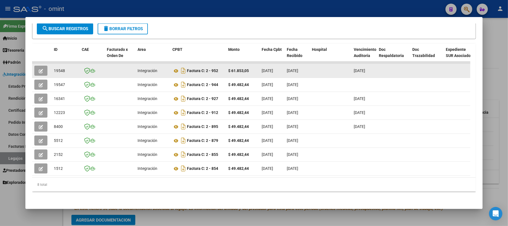
click at [39, 66] on button "button" at bounding box center [40, 71] width 13 height 10
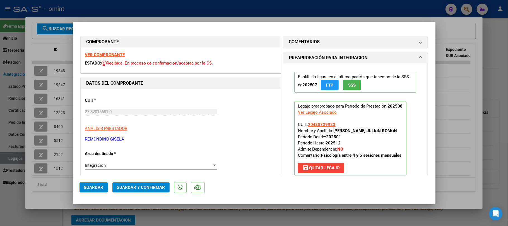
click at [104, 55] on strong "VER COMPROBANTE" at bounding box center [105, 54] width 40 height 5
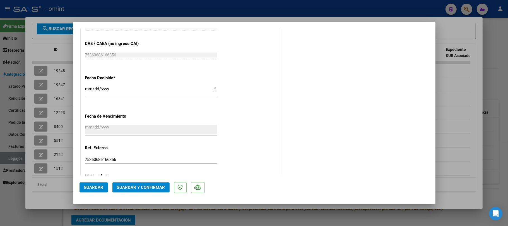
scroll to position [393, 0]
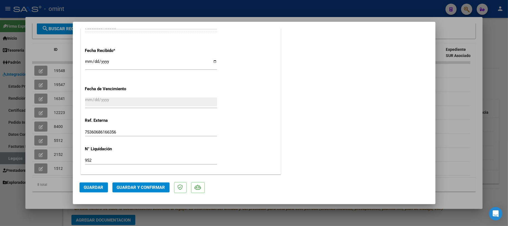
click at [145, 187] on span "Guardar y Confirmar" at bounding box center [141, 187] width 48 height 5
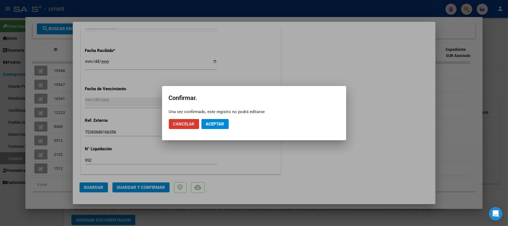
click at [214, 123] on span "Aceptar" at bounding box center [215, 123] width 18 height 5
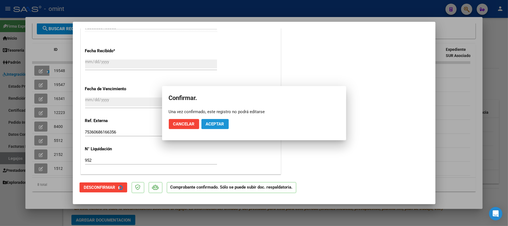
scroll to position [358, 0]
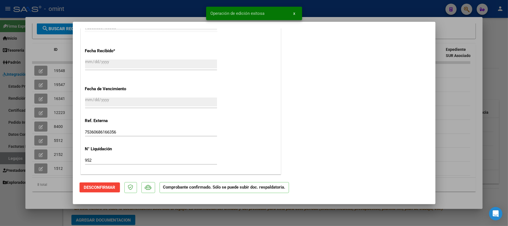
click at [61, 67] on div at bounding box center [254, 113] width 508 height 226
type input "$ 0,00"
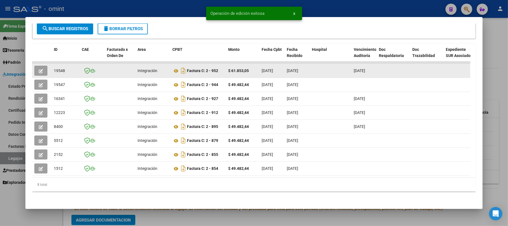
click at [60, 68] on span "19548" at bounding box center [59, 70] width 11 height 4
copy span "19548"
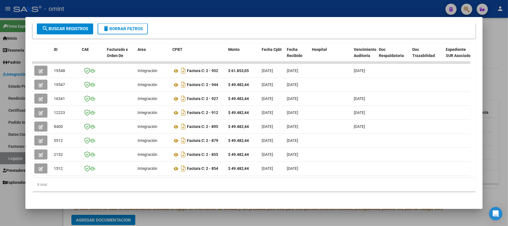
click at [117, 10] on div at bounding box center [254, 113] width 508 height 226
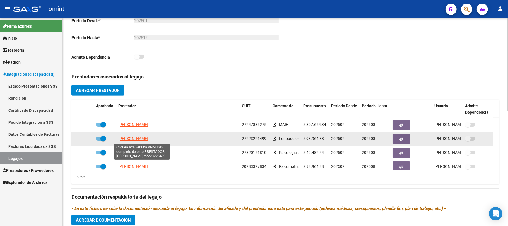
click at [136, 140] on span "PELLEGRINI MARIA LAURA" at bounding box center [133, 138] width 30 height 4
type textarea "27223226499"
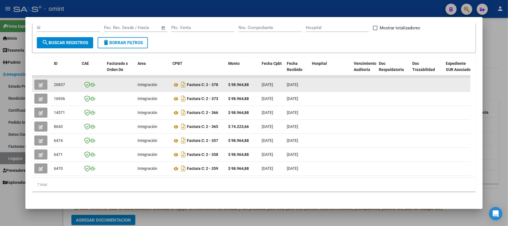
click at [58, 82] on span "20837" at bounding box center [59, 84] width 11 height 4
copy span "20837"
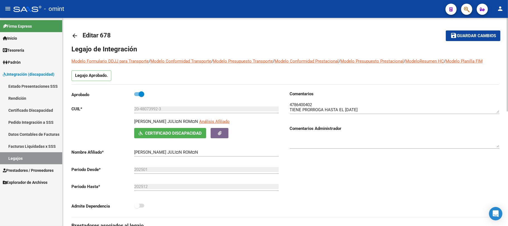
click at [74, 36] on mat-icon "arrow_back" at bounding box center [74, 35] width 7 height 7
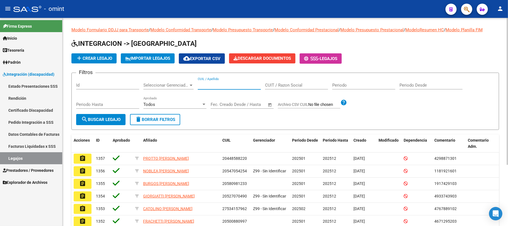
click at [222, 85] on input "CUIL / Apellido" at bounding box center [229, 85] width 63 height 5
paste input "20480739923"
type input "20480739923"
click at [86, 123] on button "search Buscar Legajo" at bounding box center [100, 119] width 49 height 11
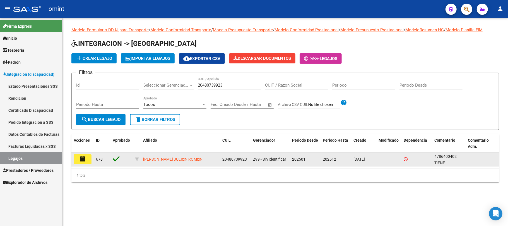
click at [85, 156] on mat-icon "assignment" at bounding box center [82, 158] width 7 height 7
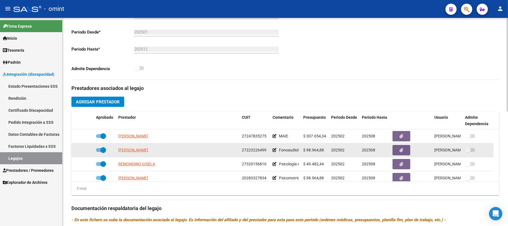
scroll to position [149, 0]
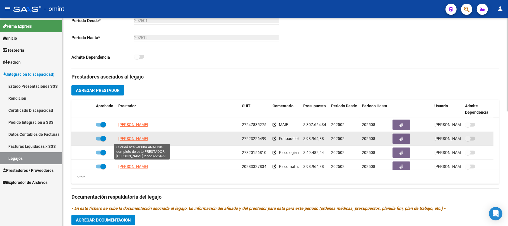
click at [140, 139] on span "[PERSON_NAME]" at bounding box center [133, 138] width 30 height 4
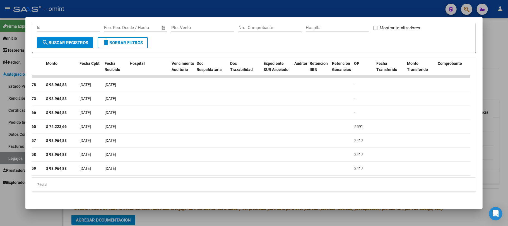
scroll to position [0, 0]
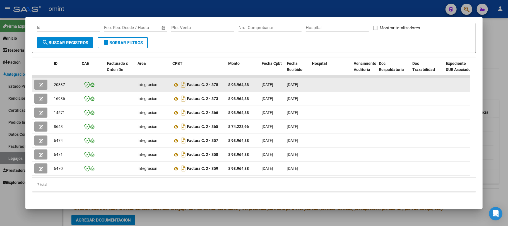
click at [64, 82] on span "20837" at bounding box center [59, 84] width 11 height 4
copy span "20837"
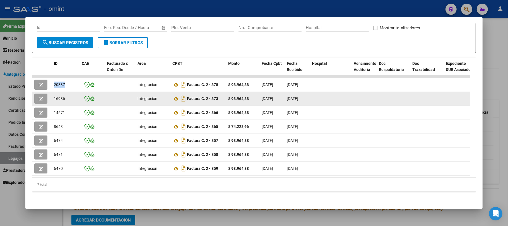
click at [45, 93] on button "button" at bounding box center [40, 98] width 13 height 10
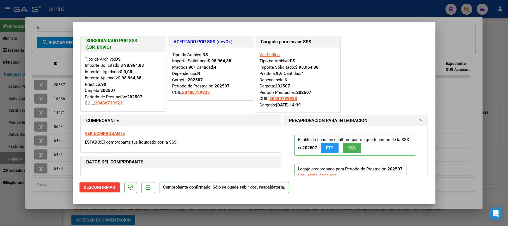
click at [99, 18] on div at bounding box center [254, 113] width 508 height 226
type input "$ 0,00"
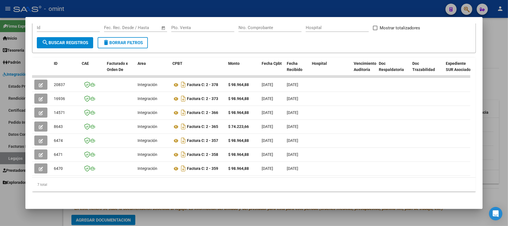
click at [103, 7] on div at bounding box center [254, 113] width 508 height 226
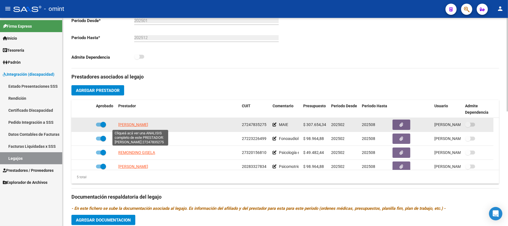
click at [131, 126] on span "[PERSON_NAME]" at bounding box center [133, 124] width 30 height 4
type textarea "27247835275"
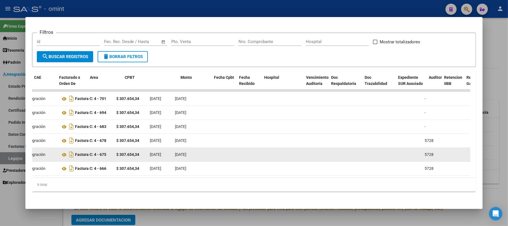
scroll to position [0, 2]
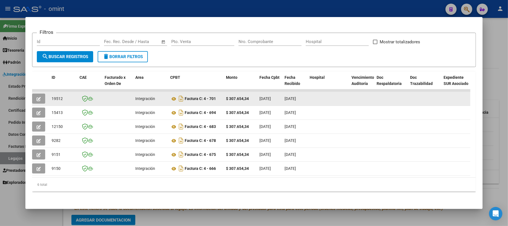
click at [35, 95] on button "button" at bounding box center [38, 98] width 13 height 10
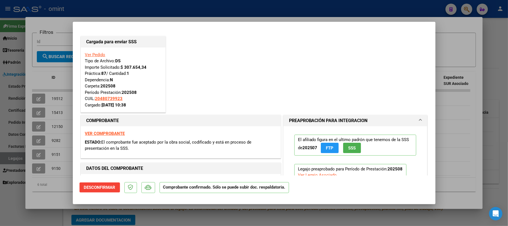
click at [122, 7] on div at bounding box center [254, 113] width 508 height 226
type input "$ 0,00"
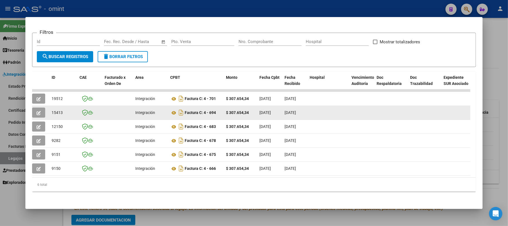
click at [42, 108] on button "button" at bounding box center [38, 112] width 13 height 10
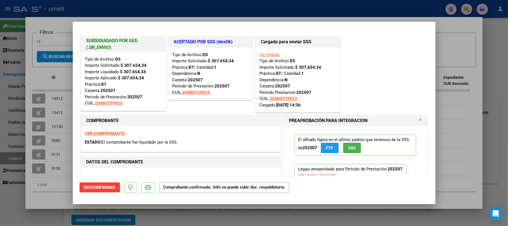
click at [113, 6] on div at bounding box center [254, 113] width 508 height 226
type input "$ 0,00"
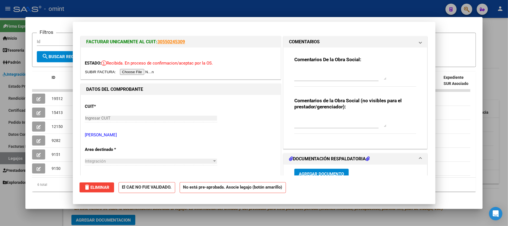
click at [113, 6] on div at bounding box center [254, 113] width 508 height 226
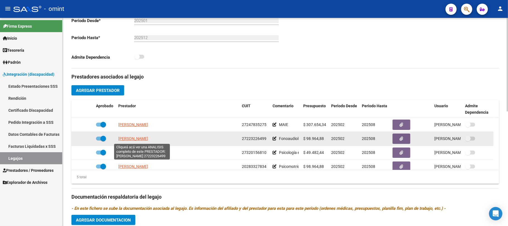
click at [139, 138] on span "PELLEGRINI MARIA LAURA" at bounding box center [133, 138] width 30 height 4
type textarea "27223226499"
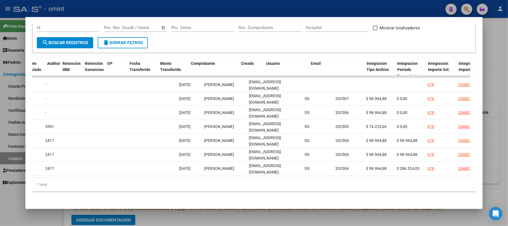
scroll to position [0, 0]
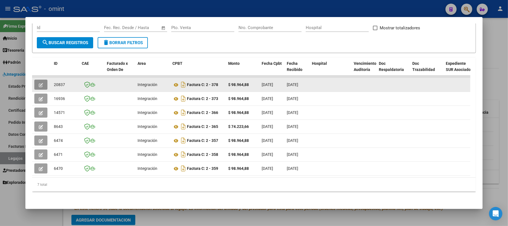
click at [39, 83] on icon "button" at bounding box center [41, 85] width 4 height 4
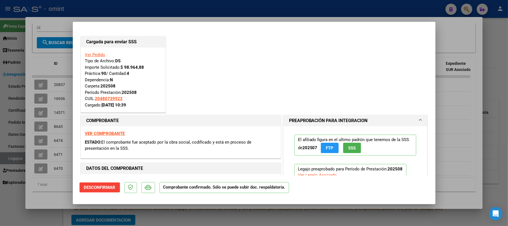
click at [105, 12] on div at bounding box center [254, 113] width 508 height 226
type input "$ 0,00"
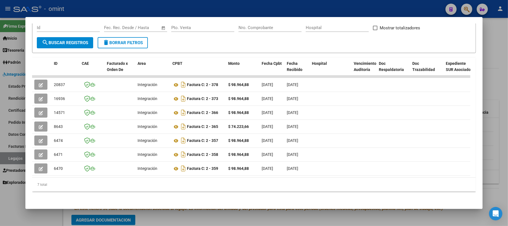
click at [105, 10] on div at bounding box center [254, 113] width 508 height 226
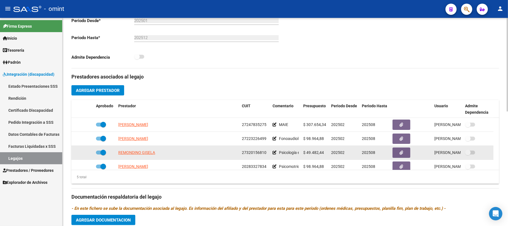
click at [132, 156] on datatable-body-cell "REMONDINO GISELA" at bounding box center [178, 153] width 124 height 14
click at [134, 153] on span "REMONDINO GISELA" at bounding box center [136, 152] width 37 height 4
type textarea "27320156810"
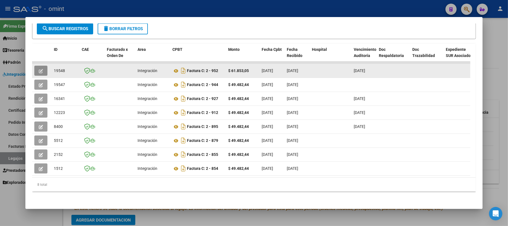
click at [41, 69] on icon "button" at bounding box center [41, 71] width 4 height 4
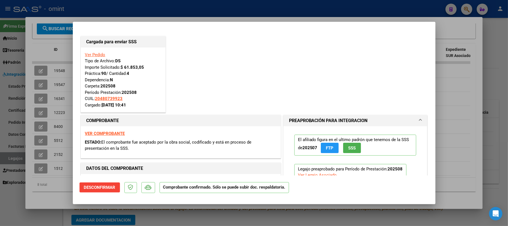
click at [97, 7] on div at bounding box center [254, 113] width 508 height 226
type input "$ 0,00"
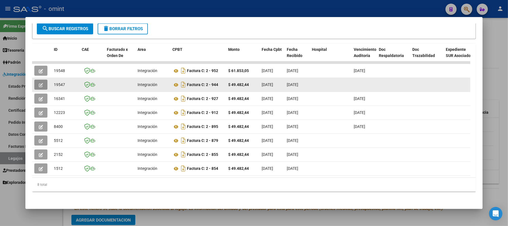
click at [39, 83] on icon "button" at bounding box center [41, 85] width 4 height 4
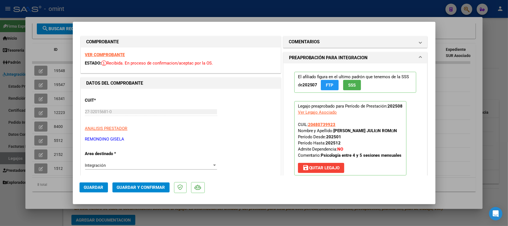
click at [118, 54] on strong "VER COMPROBANTE" at bounding box center [105, 54] width 40 height 5
click at [55, 45] on div at bounding box center [254, 113] width 508 height 226
type input "$ 0,00"
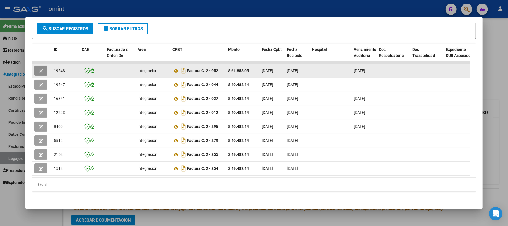
click at [45, 67] on button "button" at bounding box center [40, 71] width 13 height 10
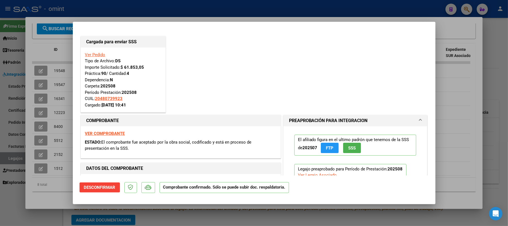
click at [107, 132] on strong "VER COMPROBANTE" at bounding box center [105, 133] width 40 height 5
click at [57, 90] on div at bounding box center [254, 113] width 508 height 226
type input "$ 0,00"
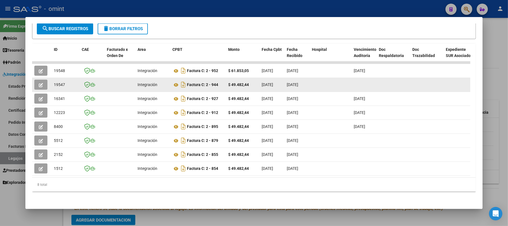
click at [46, 80] on button "button" at bounding box center [40, 84] width 13 height 10
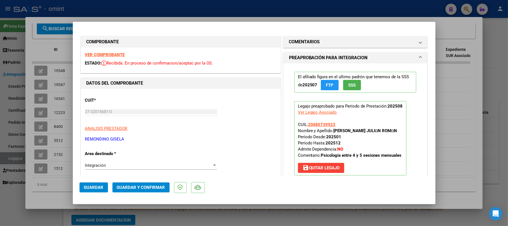
click at [117, 55] on strong "VER COMPROBANTE" at bounding box center [105, 54] width 40 height 5
click at [60, 84] on div at bounding box center [254, 113] width 508 height 226
type input "$ 0,00"
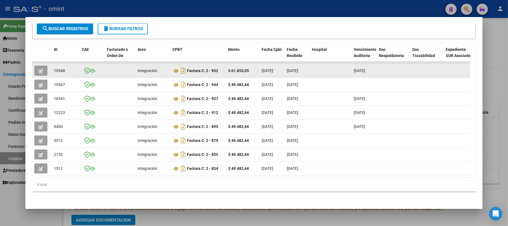
click at [40, 69] on icon "button" at bounding box center [41, 71] width 4 height 4
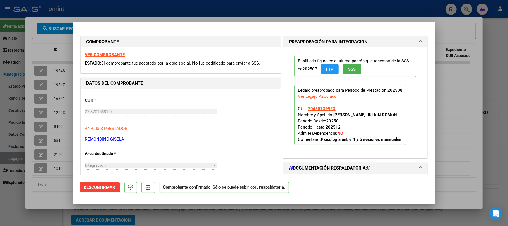
click at [113, 56] on strong "VER COMPROBANTE" at bounding box center [105, 54] width 40 height 5
click at [56, 40] on div at bounding box center [254, 113] width 508 height 226
type input "$ 0,00"
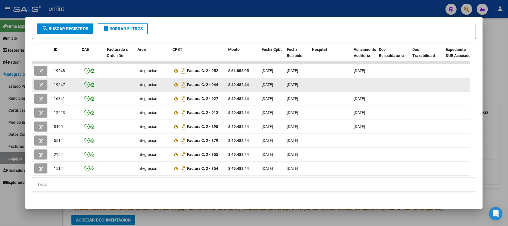
click at [42, 83] on icon "button" at bounding box center [41, 85] width 4 height 4
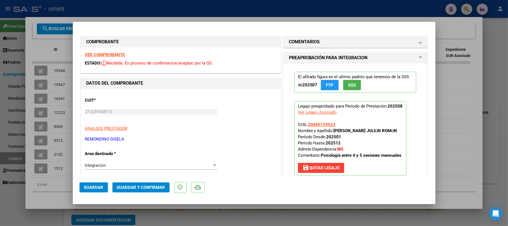
click at [111, 54] on strong "VER COMPROBANTE" at bounding box center [105, 54] width 40 height 5
click at [59, 90] on div at bounding box center [254, 113] width 508 height 226
type input "$ 0,00"
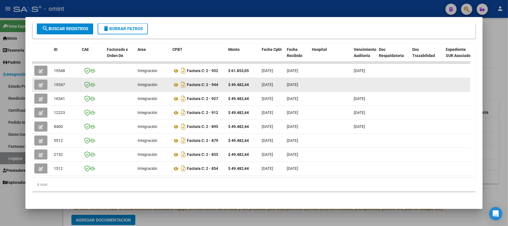
click at [59, 82] on span "19547" at bounding box center [59, 84] width 11 height 4
copy span "19547"
click at [43, 79] on button "button" at bounding box center [40, 84] width 13 height 10
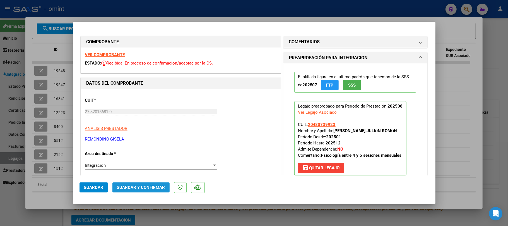
click at [143, 189] on span "Guardar y Confirmar" at bounding box center [141, 187] width 48 height 5
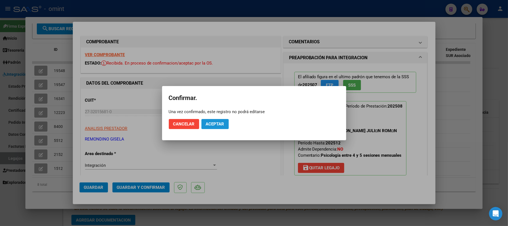
click at [222, 122] on span "Aceptar" at bounding box center [215, 123] width 18 height 5
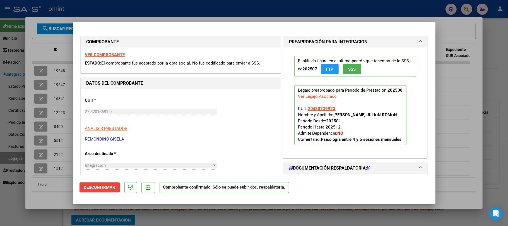
click at [65, 94] on div at bounding box center [254, 113] width 508 height 226
type input "$ 0,00"
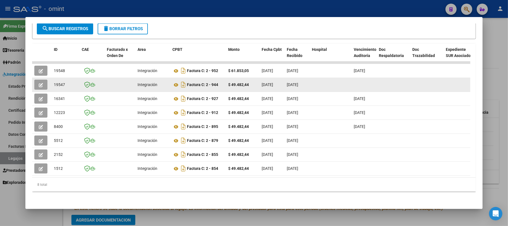
drag, startPoint x: 245, startPoint y: 69, endPoint x: 192, endPoint y: 75, distance: 52.8
click at [245, 69] on datatable-body-cell "$ 61.853,05" at bounding box center [242, 71] width 33 height 14
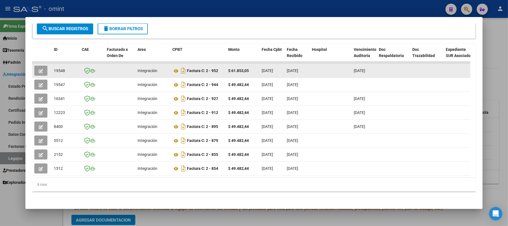
click at [39, 69] on icon "button" at bounding box center [41, 71] width 4 height 4
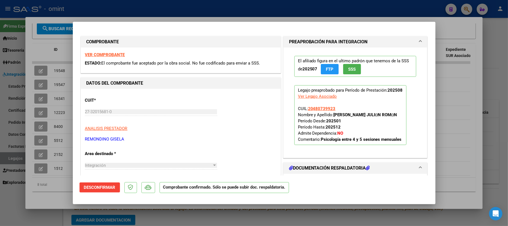
click at [89, 191] on button "Desconfirmar" at bounding box center [99, 187] width 40 height 10
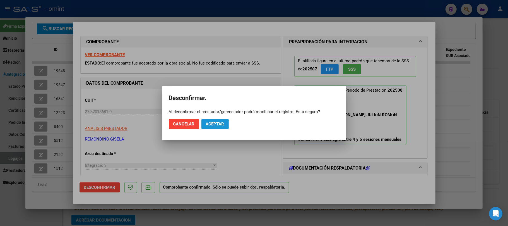
click at [217, 119] on button "Aceptar" at bounding box center [214, 124] width 27 height 10
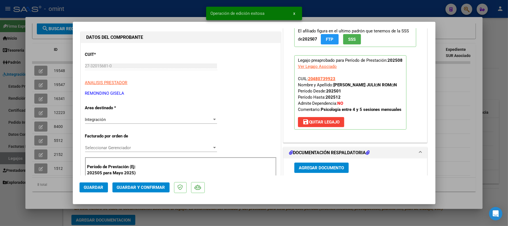
scroll to position [74, 0]
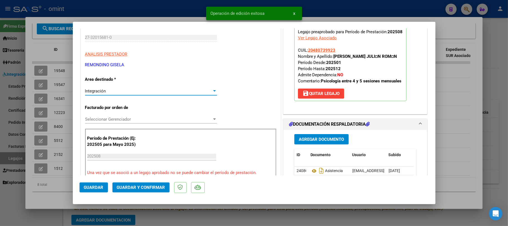
click at [116, 91] on div "Integración" at bounding box center [148, 90] width 127 height 5
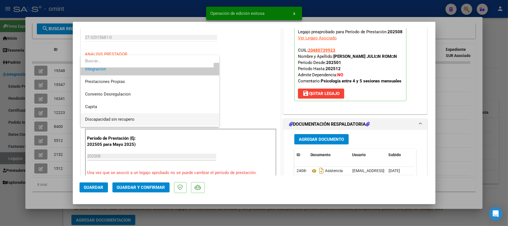
scroll to position [54, 0]
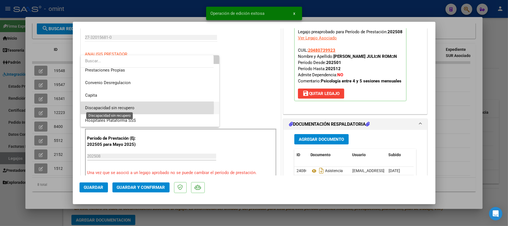
click at [118, 107] on span "Discapacidad sin recupero" at bounding box center [109, 107] width 49 height 5
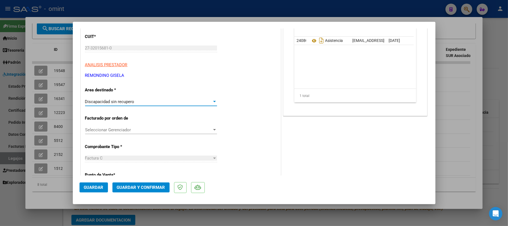
scroll to position [74, 0]
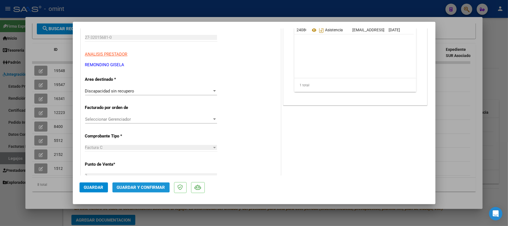
click at [136, 186] on span "Guardar y Confirmar" at bounding box center [141, 187] width 48 height 5
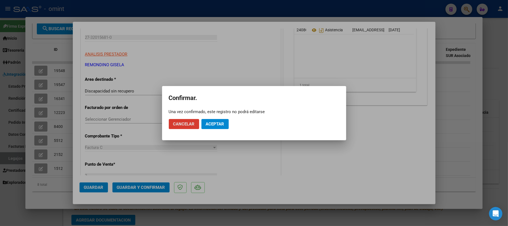
click at [220, 122] on span "Aceptar" at bounding box center [215, 123] width 18 height 5
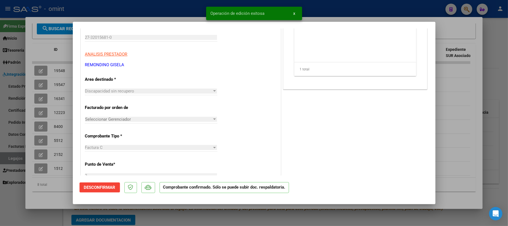
click at [65, 67] on div at bounding box center [254, 113] width 508 height 226
type input "$ 0,00"
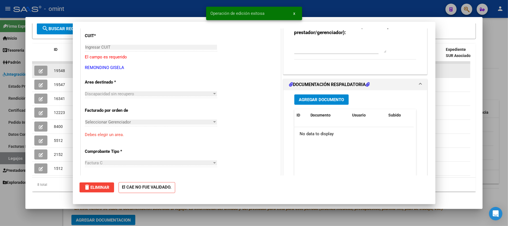
scroll to position [84, 0]
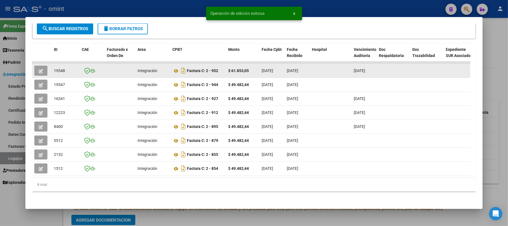
click at [57, 68] on span "19548" at bounding box center [59, 70] width 11 height 4
click at [35, 66] on button "button" at bounding box center [40, 71] width 13 height 10
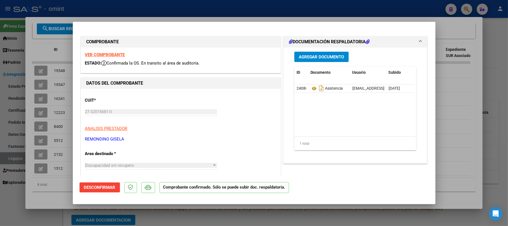
click at [113, 187] on span "Desconfirmar" at bounding box center [100, 187] width 32 height 5
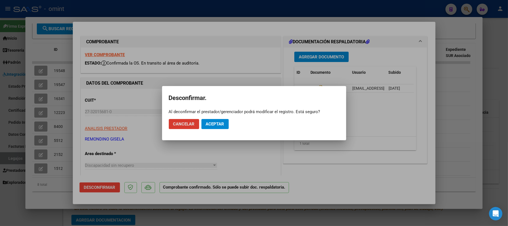
click at [218, 125] on span "Aceptar" at bounding box center [215, 123] width 18 height 5
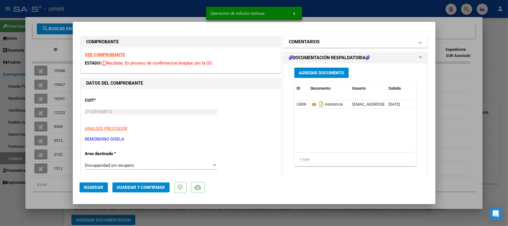
click at [323, 41] on mat-panel-title "COMENTARIOS" at bounding box center [352, 41] width 126 height 7
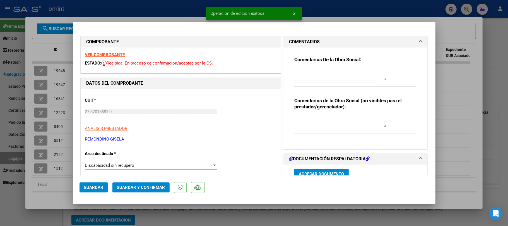
click at [319, 74] on textarea at bounding box center [340, 74] width 92 height 11
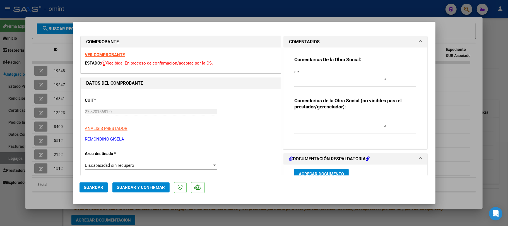
type textarea "s"
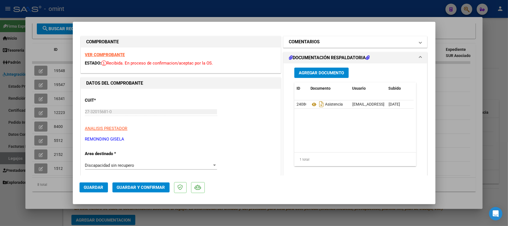
click at [315, 38] on mat-expansion-panel-header "COMENTARIOS" at bounding box center [355, 41] width 144 height 11
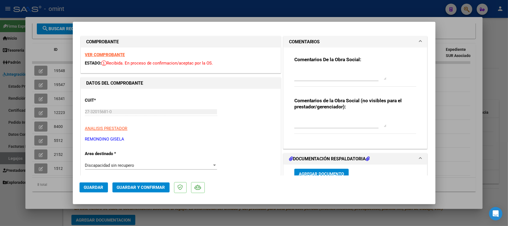
click at [302, 69] on textarea at bounding box center [340, 74] width 92 height 11
type textarea "S"
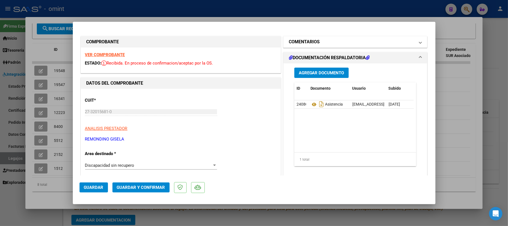
click at [291, 41] on h1 "COMENTARIOS" at bounding box center [304, 41] width 31 height 7
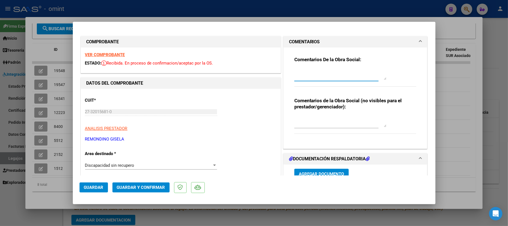
click at [303, 75] on textarea at bounding box center [340, 74] width 92 height 11
type textarea "F"
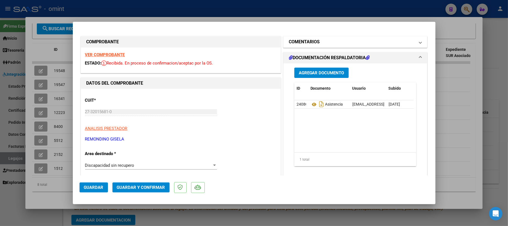
click at [313, 40] on h1 "COMENTARIOS" at bounding box center [304, 41] width 31 height 7
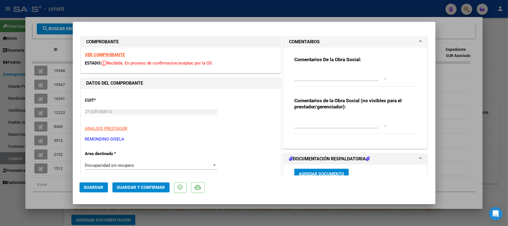
click at [306, 72] on textarea at bounding box center [340, 74] width 92 height 11
type textarea "Q"
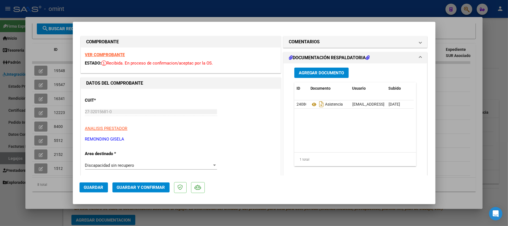
click at [302, 45] on h1 "COMENTARIOS" at bounding box center [304, 41] width 31 height 7
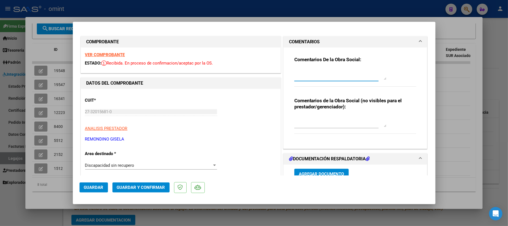
click at [307, 78] on textarea at bounding box center [340, 74] width 92 height 11
type textarea "N"
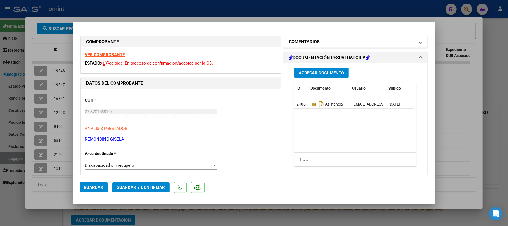
click at [323, 37] on mat-expansion-panel-header "COMENTARIOS" at bounding box center [355, 41] width 144 height 11
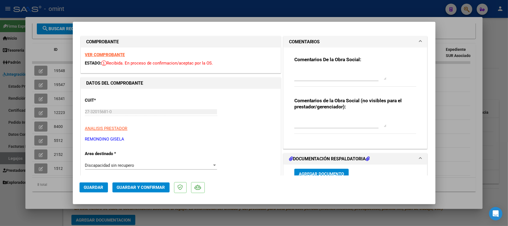
click at [303, 73] on textarea at bounding box center [340, 74] width 92 height 11
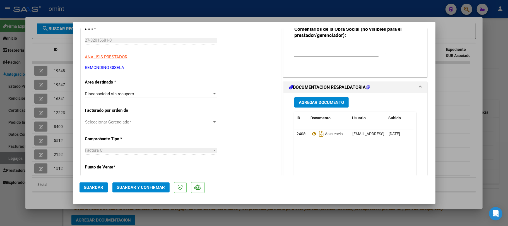
scroll to position [74, 0]
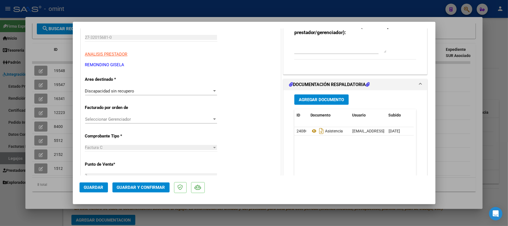
type textarea "se verifica que se presentaron dos facturas por un mismo perido. Se procesa uni…"
click at [153, 188] on span "Guardar y Confirmar" at bounding box center [141, 187] width 48 height 5
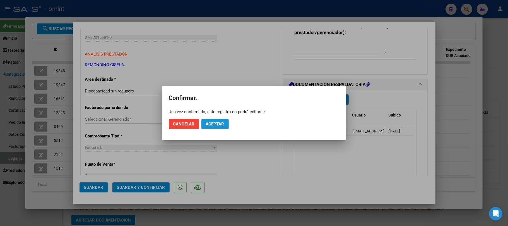
drag, startPoint x: 216, startPoint y: 122, endPoint x: 224, endPoint y: 134, distance: 14.7
click at [216, 122] on span "Aceptar" at bounding box center [215, 123] width 18 height 5
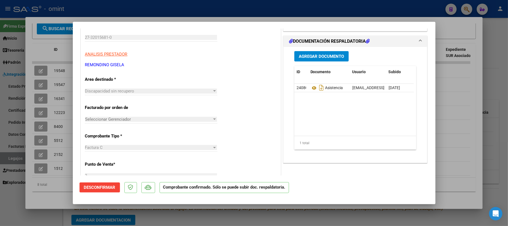
click at [201, 9] on div at bounding box center [254, 113] width 508 height 226
type input "$ 0,00"
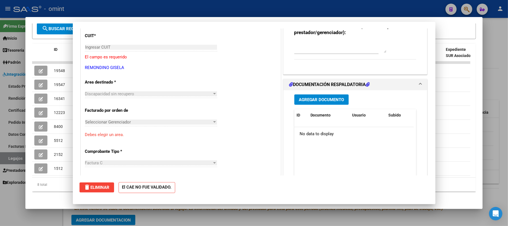
scroll to position [0, 0]
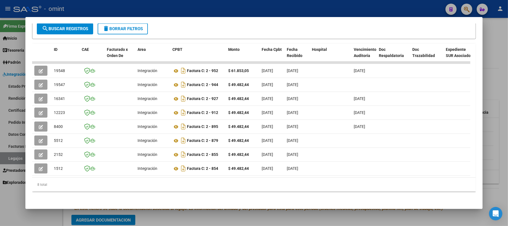
click at [211, 8] on div at bounding box center [254, 113] width 508 height 226
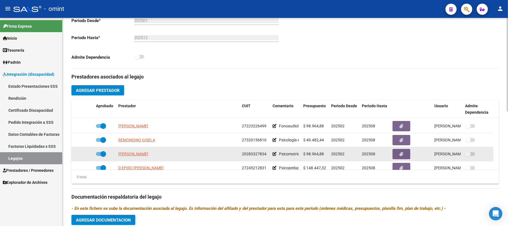
scroll to position [19, 0]
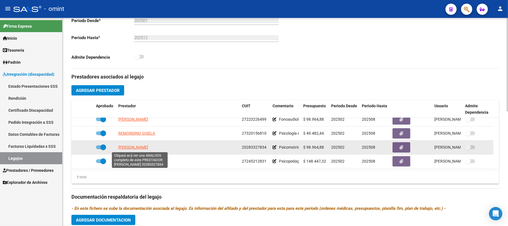
click at [139, 147] on span "MARTINEZ DIEGO OMAR" at bounding box center [133, 147] width 30 height 4
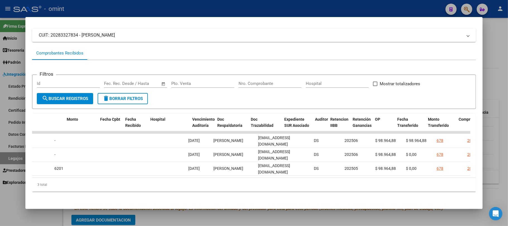
scroll to position [0, 161]
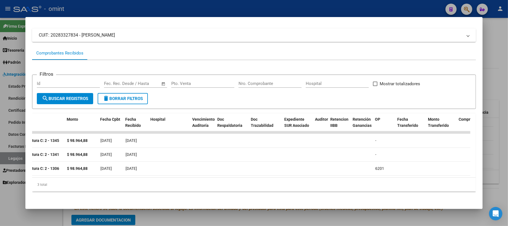
click at [184, 7] on div at bounding box center [254, 113] width 508 height 226
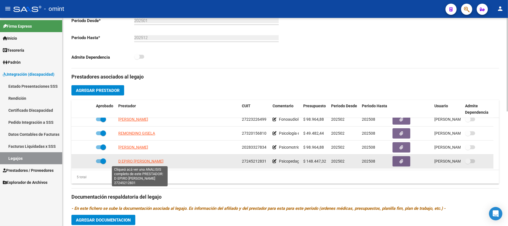
click at [141, 163] on span "D EPIRO GISELA ANALIA" at bounding box center [140, 161] width 45 height 4
type textarea "27245212831"
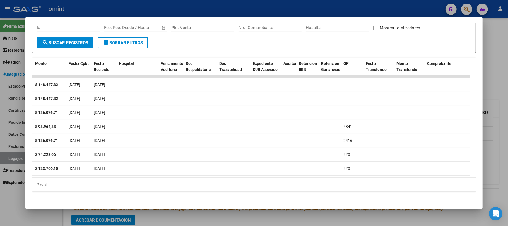
scroll to position [0, 0]
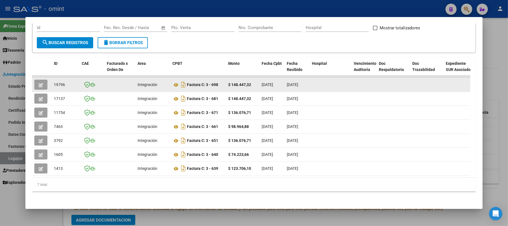
click at [62, 78] on datatable-body-cell "19796" at bounding box center [66, 85] width 28 height 14
click at [56, 83] on datatable-body-cell "19796" at bounding box center [66, 85] width 28 height 14
click at [58, 82] on span "19796" at bounding box center [59, 84] width 11 height 4
copy span "19796"
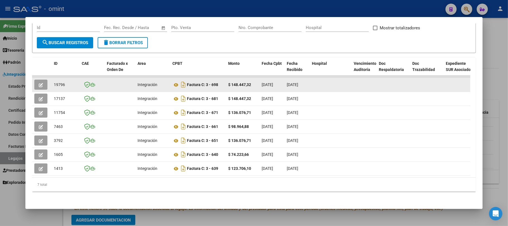
click at [34, 80] on button "button" at bounding box center [40, 84] width 13 height 10
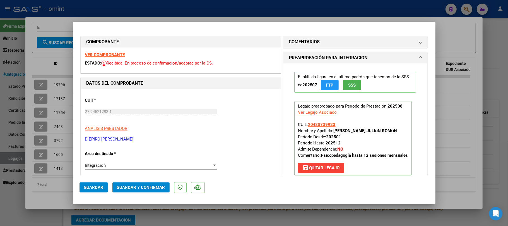
click at [104, 54] on strong "VER COMPROBANTE" at bounding box center [105, 54] width 40 height 5
click at [135, 183] on button "Guardar y Confirmar" at bounding box center [140, 187] width 57 height 10
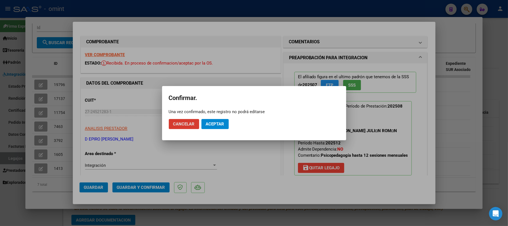
click at [208, 119] on button "Aceptar" at bounding box center [214, 124] width 27 height 10
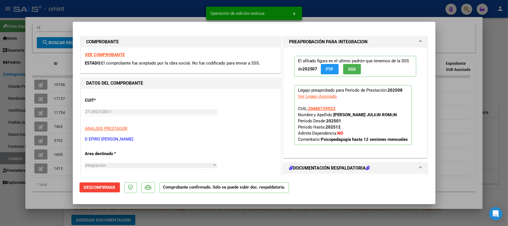
click at [59, 81] on div at bounding box center [254, 113] width 508 height 226
type input "$ 0,00"
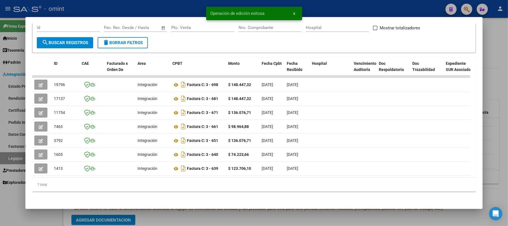
click at [59, 82] on span "19796" at bounding box center [59, 84] width 11 height 4
copy span "19796"
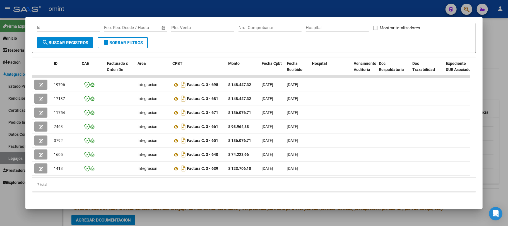
click at [164, 8] on div at bounding box center [254, 113] width 508 height 226
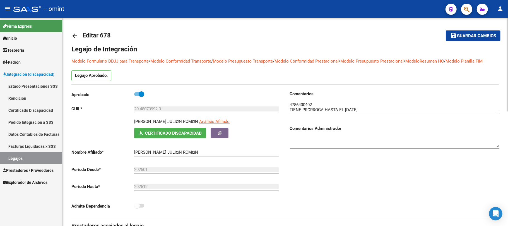
click at [76, 37] on mat-icon "arrow_back" at bounding box center [74, 35] width 7 height 7
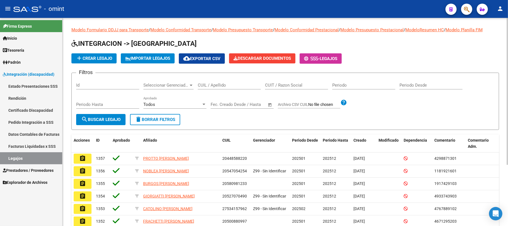
click at [211, 81] on div "CUIL / Apellido" at bounding box center [229, 83] width 63 height 12
paste input "20552880847"
type input "20552880847"
click at [96, 119] on span "search Buscar Legajo" at bounding box center [100, 119] width 39 height 5
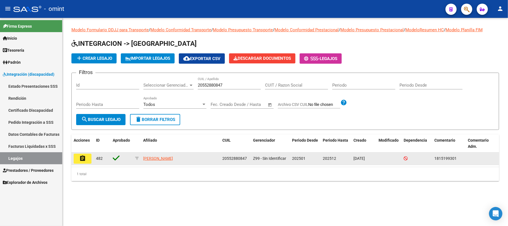
click at [82, 158] on mat-icon "assignment" at bounding box center [82, 158] width 7 height 7
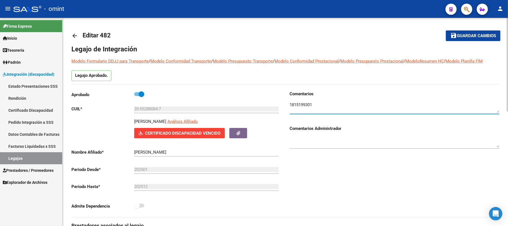
click at [298, 105] on textarea at bounding box center [394, 106] width 209 height 11
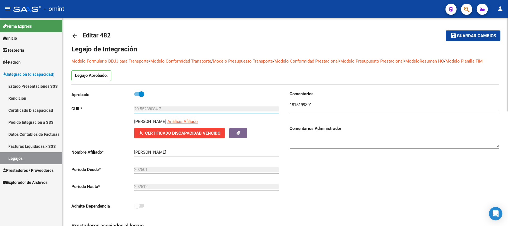
click at [154, 109] on input "20-55288084-7" at bounding box center [206, 108] width 144 height 5
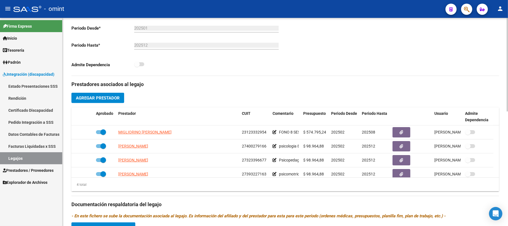
scroll to position [180, 0]
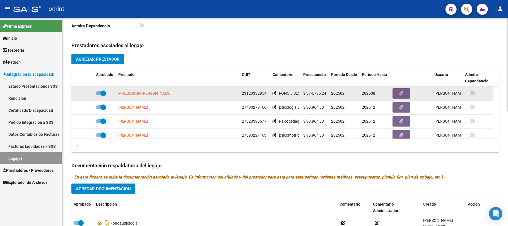
click at [135, 95] on span "MIGLIORINO [PERSON_NAME]" at bounding box center [144, 93] width 53 height 4
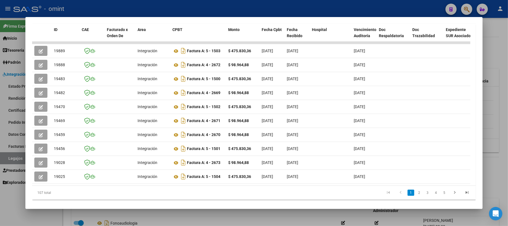
scroll to position [135, 0]
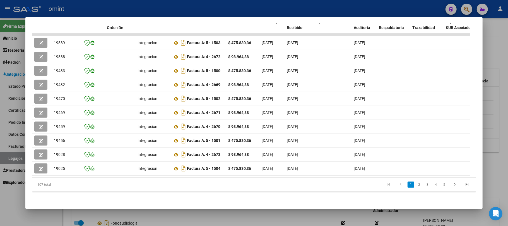
drag, startPoint x: 186, startPoint y: 171, endPoint x: 238, endPoint y: 171, distance: 51.9
click at [238, 171] on datatable-body "19889 Integración Factura A: 5 - 1503 $ 475.830,36 [DATE] [DATE] [DATE] - [DATE…" at bounding box center [251, 105] width 438 height 144
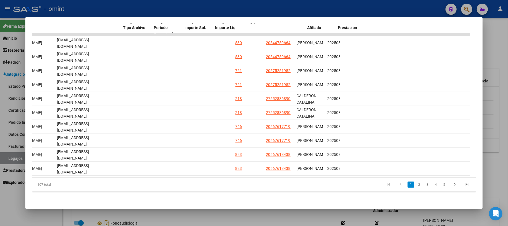
scroll to position [0, 672]
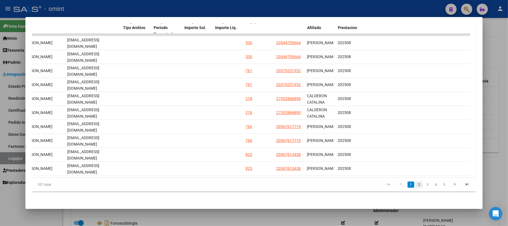
click at [416, 184] on link "2" at bounding box center [419, 184] width 7 height 6
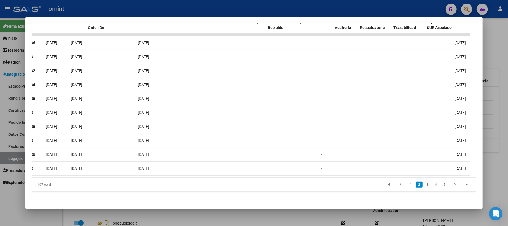
scroll to position [0, 0]
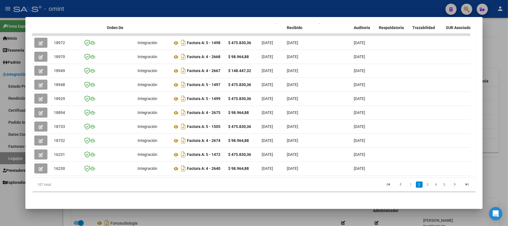
drag, startPoint x: 349, startPoint y: 135, endPoint x: 0, endPoint y: 135, distance: 349.1
click at [0, 135] on div "Análisis Prestador - CUIT: 23123332954 cloud_download Exportar CSV ABM ARCA Imp…" at bounding box center [254, 113] width 508 height 226
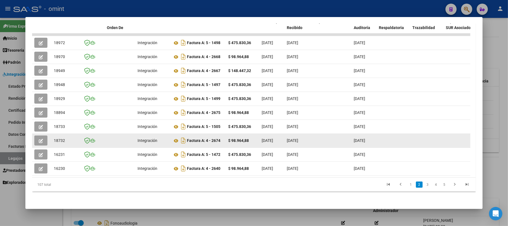
click at [56, 138] on span "18732" at bounding box center [59, 140] width 11 height 4
click at [36, 135] on button "button" at bounding box center [40, 140] width 13 height 10
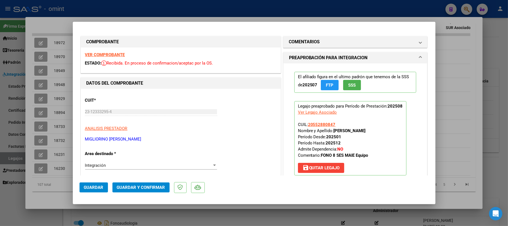
click at [114, 56] on strong "VER COMPROBANTE" at bounding box center [105, 54] width 40 height 5
click at [145, 185] on span "Guardar y Confirmar" at bounding box center [141, 187] width 48 height 5
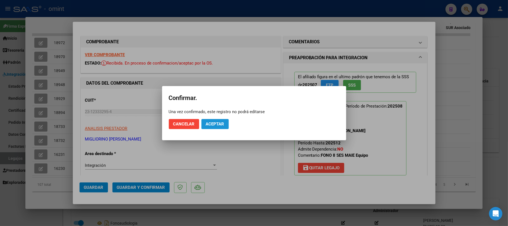
click at [218, 122] on span "Aceptar" at bounding box center [215, 123] width 18 height 5
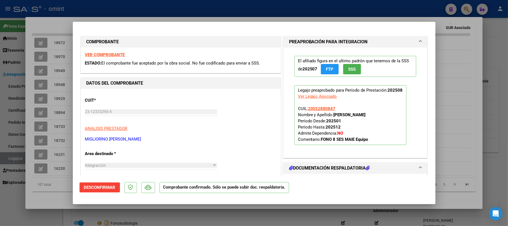
click at [57, 95] on div at bounding box center [254, 113] width 508 height 226
type input "$ 0,00"
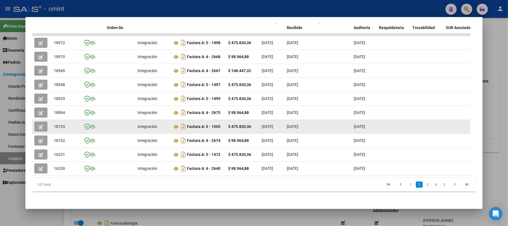
click at [60, 124] on span "18733" at bounding box center [59, 126] width 11 height 4
copy span "18733"
click at [43, 125] on icon "button" at bounding box center [41, 127] width 4 height 4
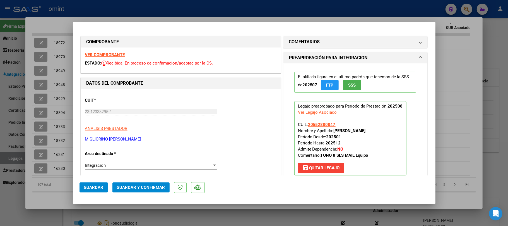
click at [117, 52] on strong "VER COMPROBANTE" at bounding box center [105, 54] width 40 height 5
click at [141, 190] on span "Guardar y Confirmar" at bounding box center [141, 187] width 48 height 5
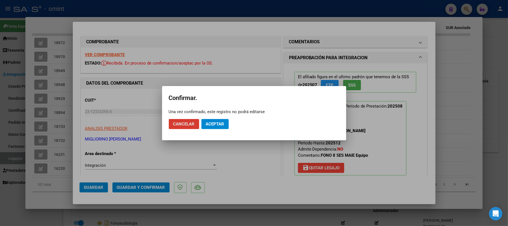
click at [214, 122] on span "Aceptar" at bounding box center [215, 123] width 18 height 5
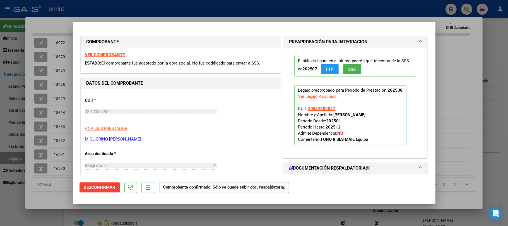
drag, startPoint x: 61, startPoint y: 27, endPoint x: 70, endPoint y: 19, distance: 11.7
click at [60, 27] on div at bounding box center [254, 113] width 508 height 226
type input "$ 0,00"
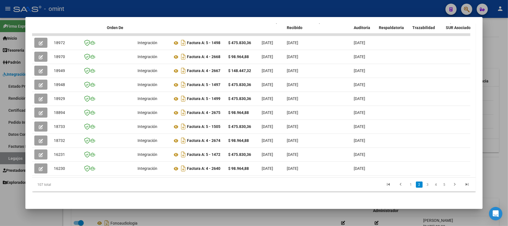
click at [99, 6] on div at bounding box center [254, 113] width 508 height 226
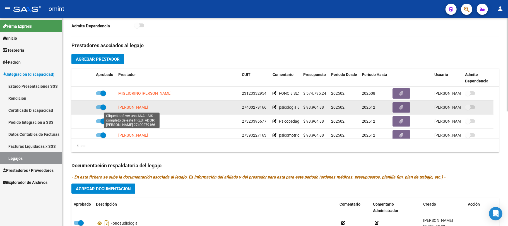
click at [136, 108] on span "[PERSON_NAME]" at bounding box center [133, 107] width 30 height 4
type textarea "27400279166"
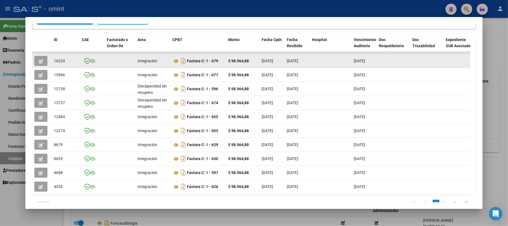
click at [59, 60] on span "16233" at bounding box center [59, 61] width 11 height 4
copy span "16233"
click at [43, 59] on button "button" at bounding box center [40, 61] width 13 height 10
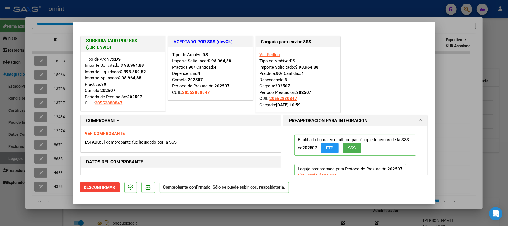
click at [112, 13] on div at bounding box center [254, 113] width 508 height 226
type input "$ 0,00"
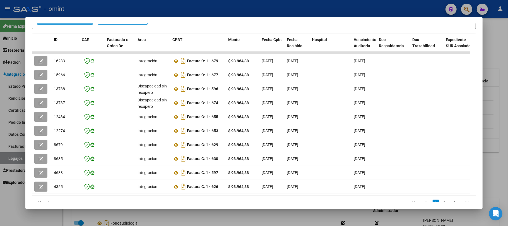
drag, startPoint x: 120, startPoint y: 9, endPoint x: 149, endPoint y: 23, distance: 31.9
click at [120, 8] on div at bounding box center [254, 113] width 508 height 226
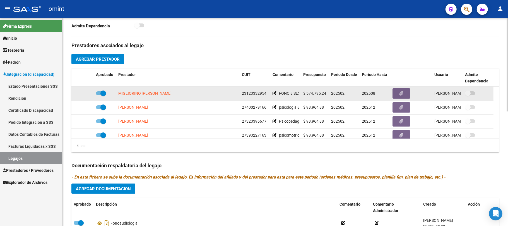
scroll to position [6, 0]
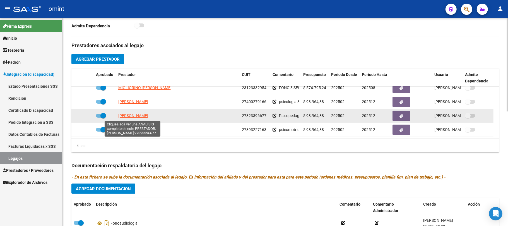
click at [129, 116] on span "[PERSON_NAME]" at bounding box center [133, 115] width 30 height 4
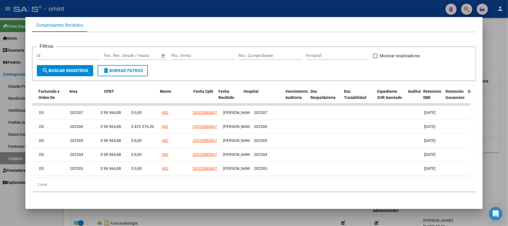
scroll to position [0, 0]
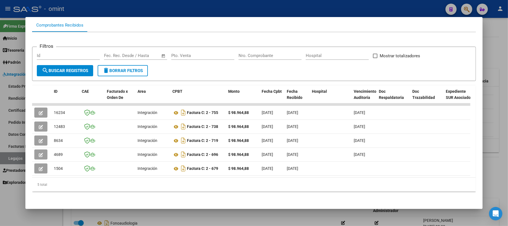
click at [152, 6] on div at bounding box center [254, 113] width 508 height 226
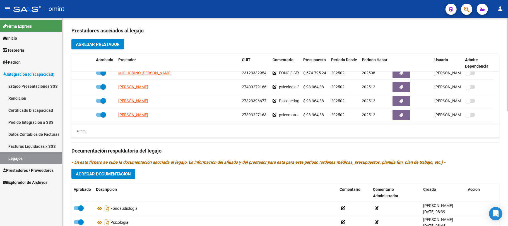
scroll to position [217, 0]
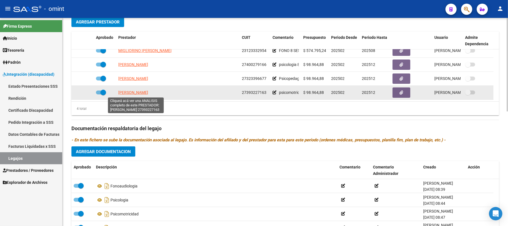
click at [144, 91] on span "[PERSON_NAME]" at bounding box center [133, 92] width 30 height 4
type textarea "27393227163"
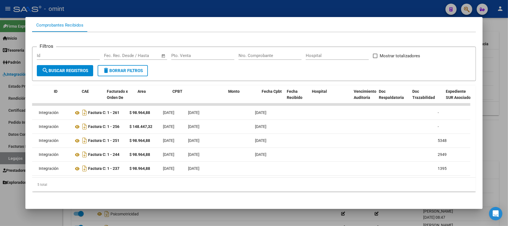
scroll to position [0, 0]
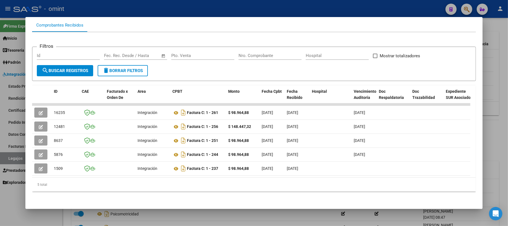
click at [112, 8] on div at bounding box center [254, 113] width 508 height 226
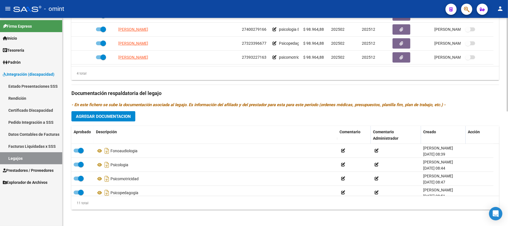
scroll to position [254, 0]
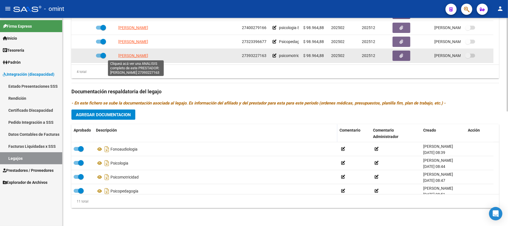
click at [136, 56] on span "[PERSON_NAME]" at bounding box center [133, 55] width 30 height 4
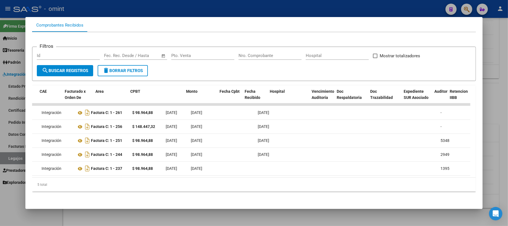
scroll to position [0, 42]
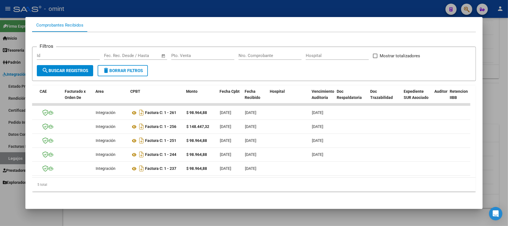
click at [221, 7] on div at bounding box center [254, 113] width 508 height 226
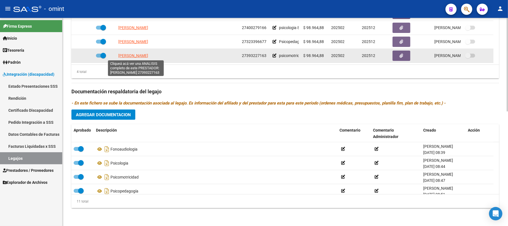
click at [129, 56] on span "[PERSON_NAME]" at bounding box center [133, 55] width 30 height 4
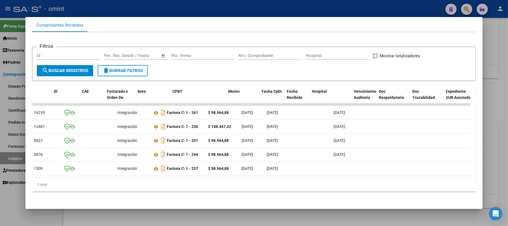
scroll to position [0, 0]
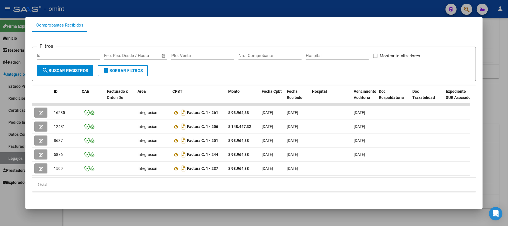
click at [117, 10] on div at bounding box center [254, 113] width 508 height 226
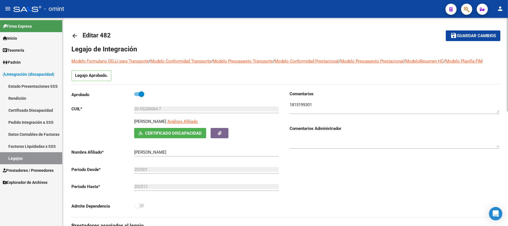
click at [74, 36] on mat-icon "arrow_back" at bounding box center [74, 35] width 7 height 7
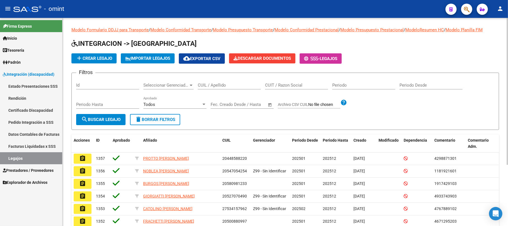
click at [214, 84] on input "CUIL / Apellido" at bounding box center [229, 85] width 63 height 5
paste input "23561642729"
type input "23561642729"
drag, startPoint x: 114, startPoint y: 115, endPoint x: 113, endPoint y: 112, distance: 4.0
click at [114, 111] on form "Filtros Id Seleccionar Gerenciador Seleccionar Gerenciador 23561642729 CUIL / A…" at bounding box center [284, 100] width 427 height 57
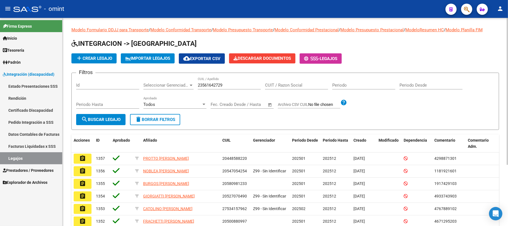
click at [110, 119] on span "search Buscar Legajo" at bounding box center [100, 119] width 39 height 5
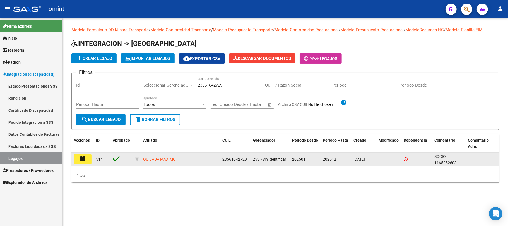
click at [87, 162] on button "assignment" at bounding box center [83, 159] width 18 height 10
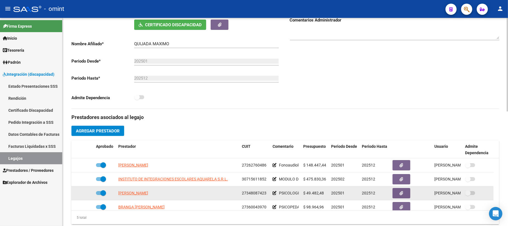
scroll to position [149, 0]
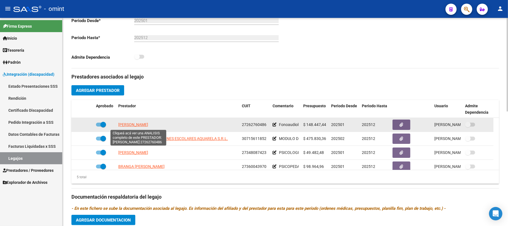
click at [137, 123] on span "[PERSON_NAME]" at bounding box center [133, 124] width 30 height 4
type textarea "27262760486"
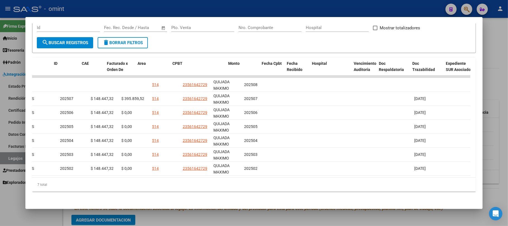
scroll to position [0, 0]
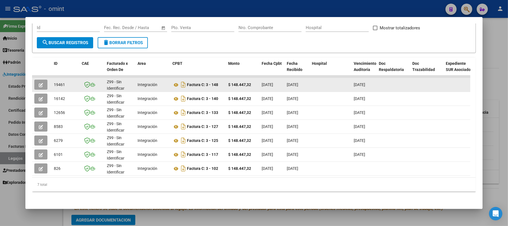
click at [58, 82] on span "19461" at bounding box center [59, 84] width 11 height 4
copy span "19461"
click at [42, 83] on icon "button" at bounding box center [41, 85] width 4 height 4
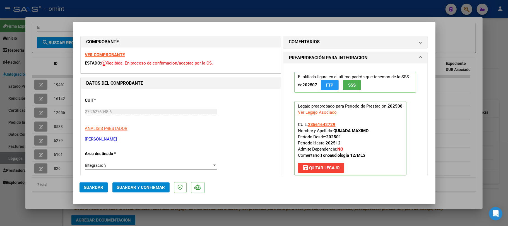
click at [110, 56] on strong "VER COMPROBANTE" at bounding box center [105, 54] width 40 height 5
click at [141, 188] on span "Guardar y Confirmar" at bounding box center [141, 187] width 48 height 5
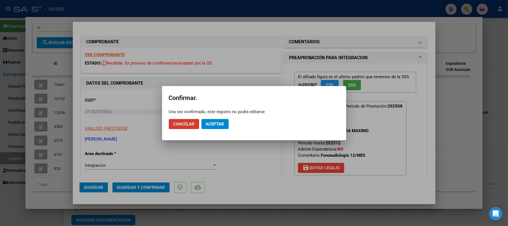
click at [212, 125] on span "Aceptar" at bounding box center [215, 123] width 18 height 5
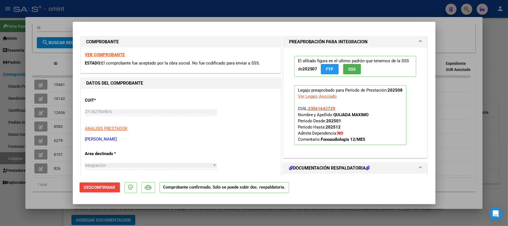
click at [136, 18] on div at bounding box center [254, 113] width 508 height 226
type input "$ 0,00"
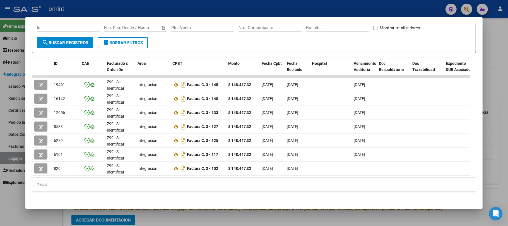
click at [138, 7] on div at bounding box center [254, 113] width 508 height 226
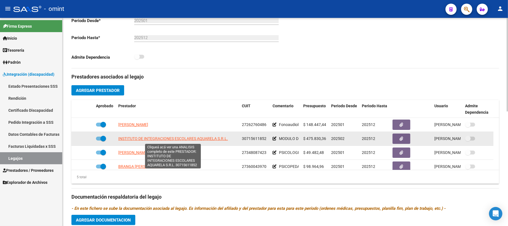
click at [150, 139] on span "INSTITUTO DE INTEGRACIONES ESCOLARES AQUARELA S.R.L." at bounding box center [173, 138] width 110 height 4
type textarea "30715611852"
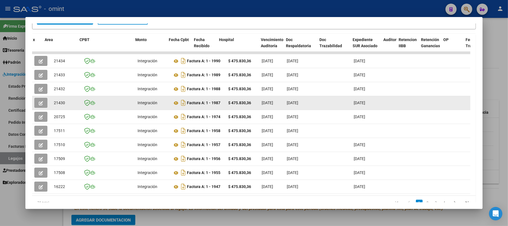
drag, startPoint x: 209, startPoint y: 98, endPoint x: 89, endPoint y: 98, distance: 119.9
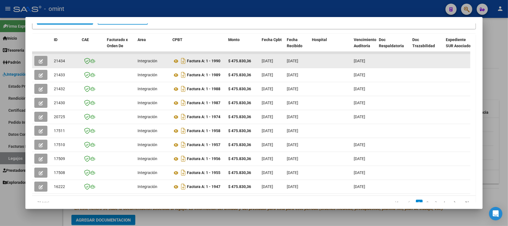
click at [57, 58] on div "21434" at bounding box center [65, 61] width 23 height 6
click at [57, 59] on span "21434" at bounding box center [59, 61] width 11 height 4
copy span "21434"
click at [44, 59] on button "button" at bounding box center [40, 61] width 13 height 10
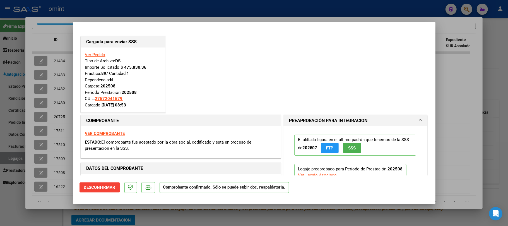
click at [124, 10] on div at bounding box center [254, 113] width 508 height 226
type input "$ 0,00"
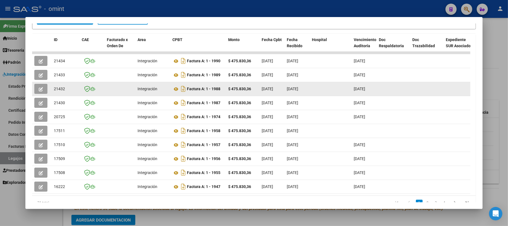
click at [64, 87] on span "21432" at bounding box center [59, 88] width 11 height 4
copy span "21432"
click at [38, 91] on button "button" at bounding box center [40, 89] width 13 height 10
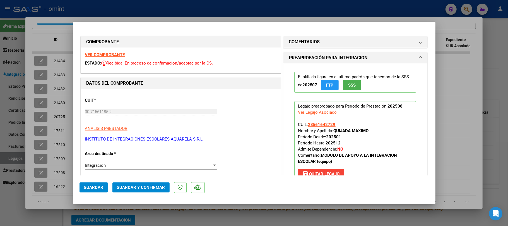
click at [98, 54] on strong "VER COMPROBANTE" at bounding box center [105, 54] width 40 height 5
click at [137, 185] on span "Guardar y Confirmar" at bounding box center [141, 187] width 48 height 5
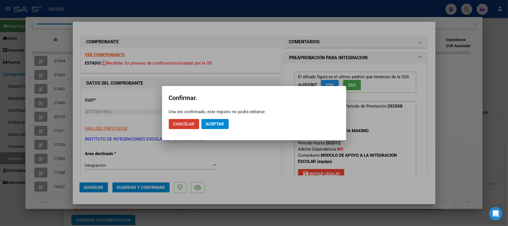
click at [217, 121] on span "Aceptar" at bounding box center [215, 123] width 18 height 5
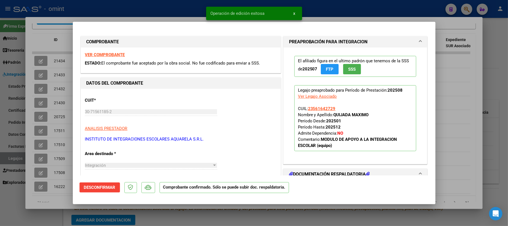
click at [58, 71] on div at bounding box center [254, 113] width 508 height 226
type input "$ 0,00"
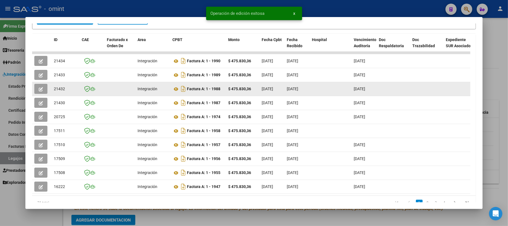
click at [61, 90] on span "21432" at bounding box center [59, 88] width 11 height 4
copy span "21432"
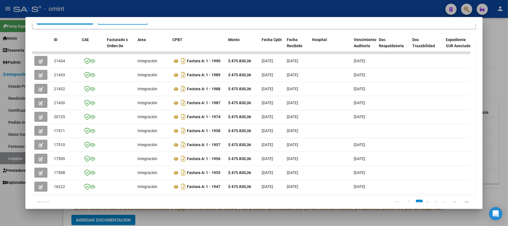
click at [151, 8] on div at bounding box center [254, 113] width 508 height 226
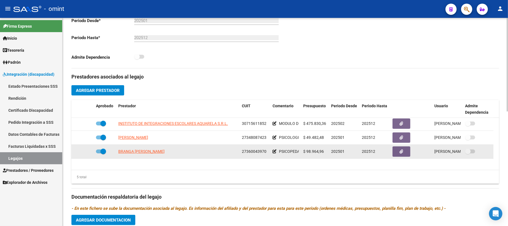
scroll to position [19, 0]
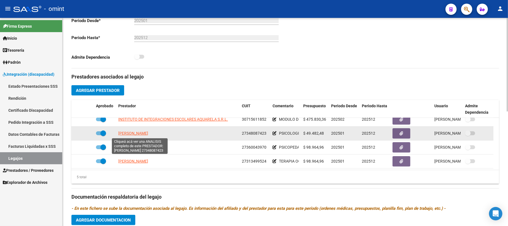
click at [139, 134] on span "[PERSON_NAME]" at bounding box center [133, 133] width 30 height 4
type textarea "27348087423"
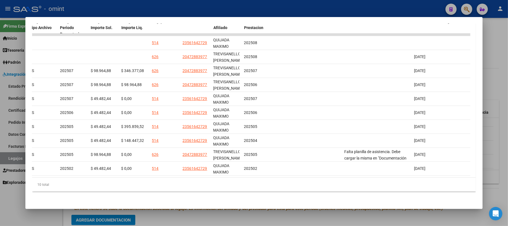
scroll to position [0, 0]
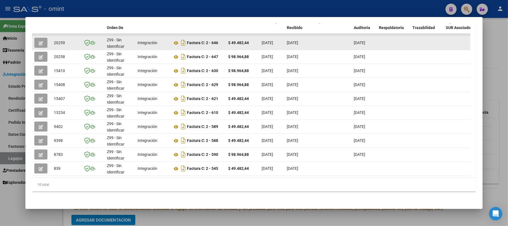
click at [62, 40] on span "20259" at bounding box center [59, 42] width 11 height 4
copy span "20259"
click at [49, 38] on div at bounding box center [41, 43] width 15 height 10
click at [46, 38] on button "button" at bounding box center [40, 43] width 13 height 10
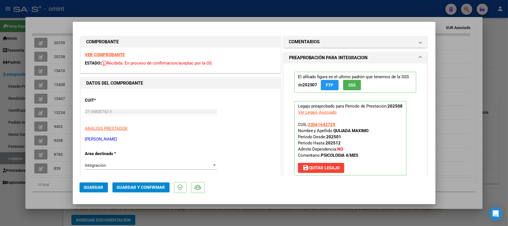
click at [117, 56] on strong "VER COMPROBANTE" at bounding box center [105, 54] width 40 height 5
click at [139, 188] on span "Guardar y Confirmar" at bounding box center [141, 187] width 48 height 5
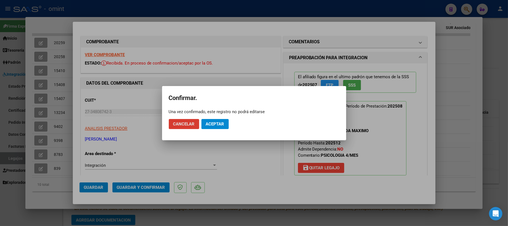
click at [211, 111] on div "Una vez confirmado, este registro no podrá editarse" at bounding box center [254, 112] width 171 height 6
click at [216, 126] on span "Aceptar" at bounding box center [215, 123] width 18 height 5
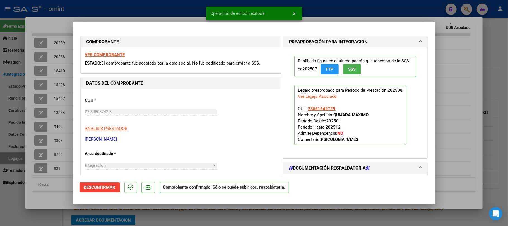
click at [58, 47] on div at bounding box center [254, 113] width 508 height 226
type input "$ 0,00"
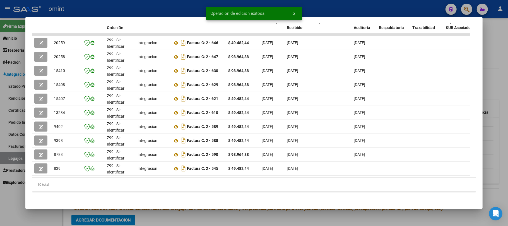
drag, startPoint x: 81, startPoint y: 3, endPoint x: 86, endPoint y: 3, distance: 4.5
click at [83, 3] on div at bounding box center [254, 113] width 508 height 226
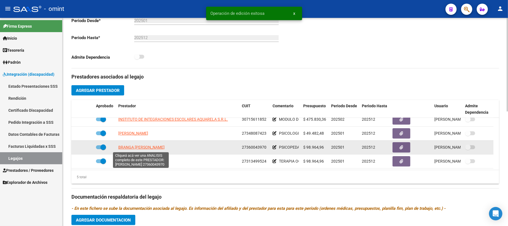
click at [142, 147] on span "BRANGA [PERSON_NAME]" at bounding box center [141, 147] width 46 height 4
type textarea "27360043970"
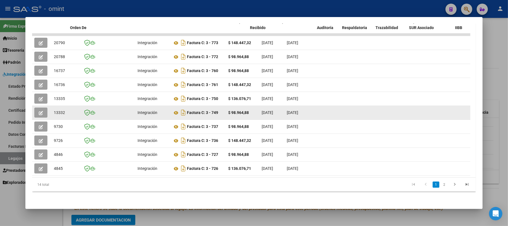
drag, startPoint x: 263, startPoint y: 103, endPoint x: 73, endPoint y: 101, distance: 190.7
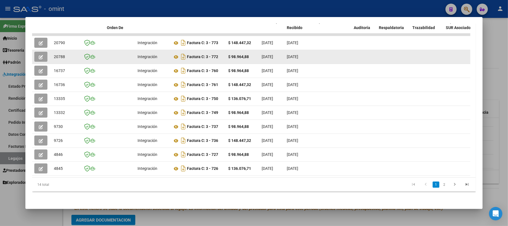
click at [57, 54] on span "20788" at bounding box center [59, 56] width 11 height 4
copy span "20788"
click at [36, 52] on button "button" at bounding box center [40, 57] width 13 height 10
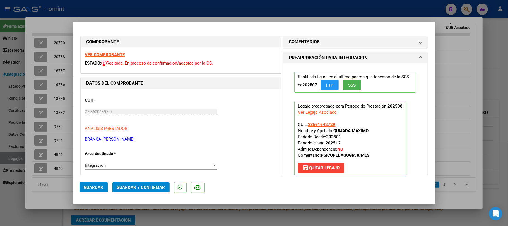
click at [106, 52] on strong "VER COMPROBANTE" at bounding box center [105, 54] width 40 height 5
click at [139, 188] on span "Guardar y Confirmar" at bounding box center [141, 187] width 48 height 5
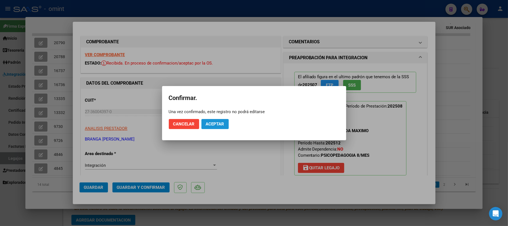
click at [216, 127] on button "Aceptar" at bounding box center [214, 124] width 27 height 10
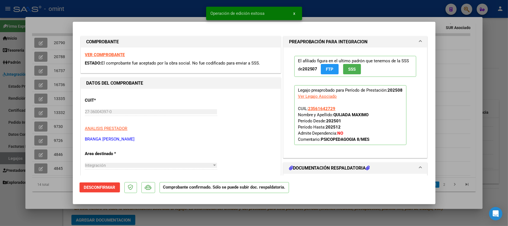
click at [81, 6] on div at bounding box center [254, 113] width 508 height 226
type input "$ 0,00"
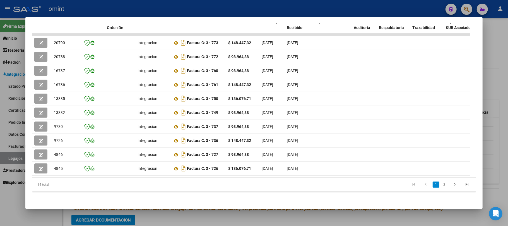
click at [120, 8] on div at bounding box center [254, 113] width 508 height 226
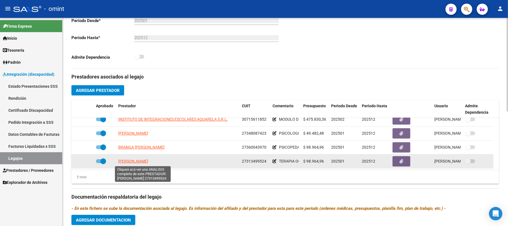
click at [139, 162] on span "[PERSON_NAME]" at bounding box center [133, 161] width 30 height 4
type textarea "27313499524"
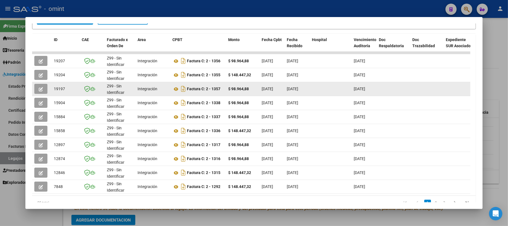
click at [56, 85] on datatable-body-cell "19197" at bounding box center [66, 89] width 28 height 14
click at [58, 86] on span "19197" at bounding box center [59, 88] width 11 height 4
copy span "19197"
click at [41, 86] on span "button" at bounding box center [41, 88] width 4 height 5
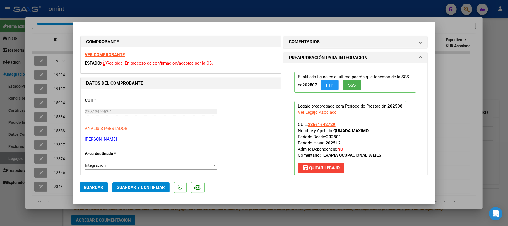
click at [113, 55] on strong "VER COMPROBANTE" at bounding box center [105, 54] width 40 height 5
click at [141, 187] on span "Guardar y Confirmar" at bounding box center [141, 187] width 48 height 5
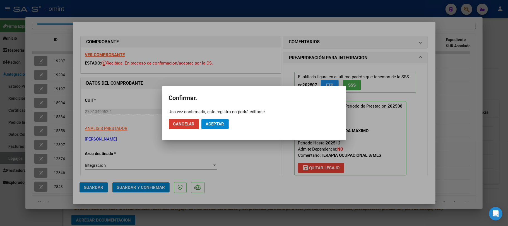
click at [212, 124] on span "Aceptar" at bounding box center [215, 123] width 18 height 5
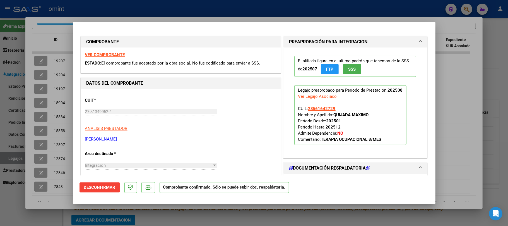
click at [57, 85] on div at bounding box center [254, 113] width 508 height 226
type input "$ 0,00"
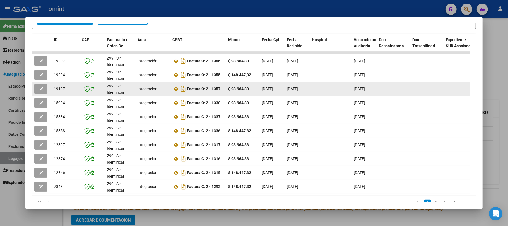
click at [59, 87] on span "19197" at bounding box center [59, 88] width 11 height 4
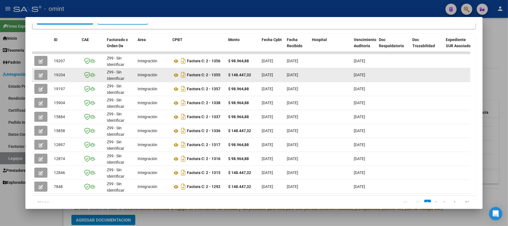
copy span "19197"
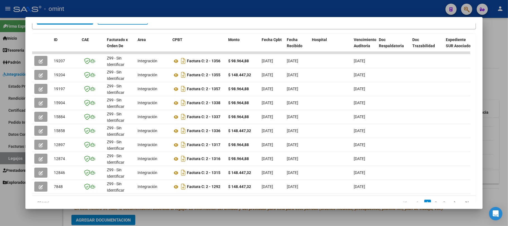
click at [109, 3] on div at bounding box center [254, 113] width 508 height 226
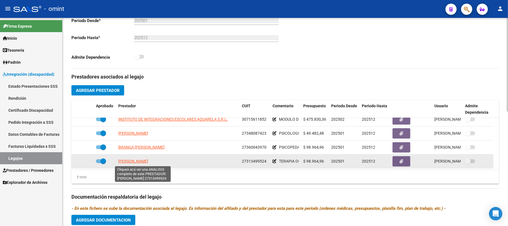
click at [130, 161] on span "[PERSON_NAME]" at bounding box center [133, 161] width 30 height 4
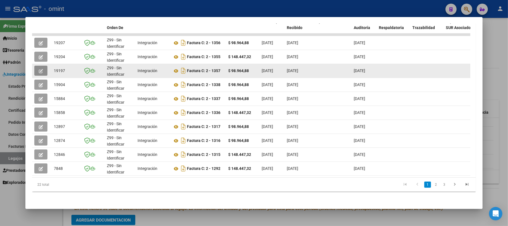
click at [44, 66] on button "button" at bounding box center [40, 71] width 13 height 10
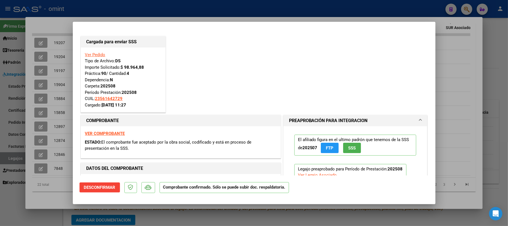
click at [163, 12] on div at bounding box center [254, 113] width 508 height 226
type input "$ 0,00"
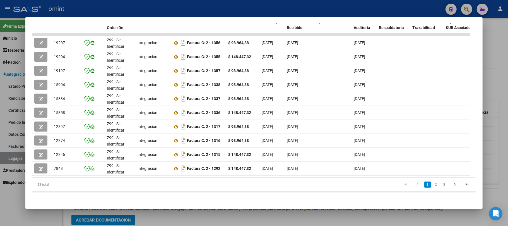
click at [164, 6] on div at bounding box center [254, 113] width 508 height 226
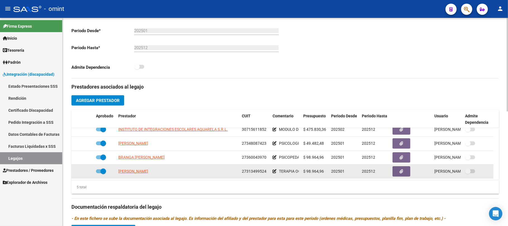
scroll to position [149, 0]
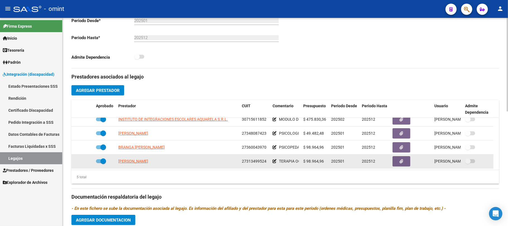
drag, startPoint x: 185, startPoint y: 163, endPoint x: 261, endPoint y: 163, distance: 76.7
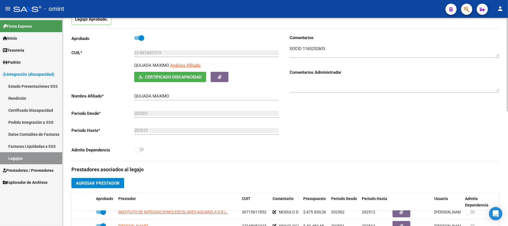
scroll to position [0, 0]
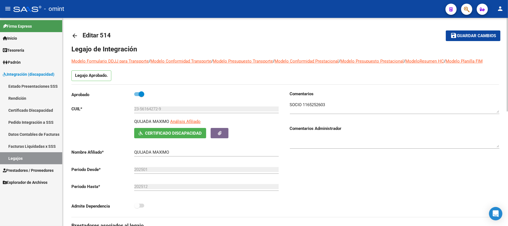
click at [75, 37] on mat-icon "arrow_back" at bounding box center [74, 35] width 7 height 7
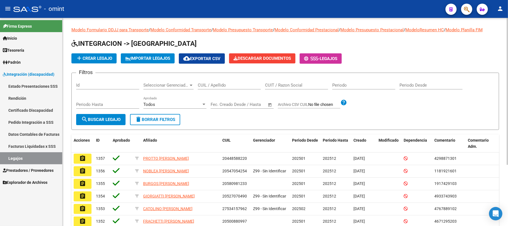
drag, startPoint x: 219, startPoint y: 86, endPoint x: 215, endPoint y: 85, distance: 4.5
click at [219, 85] on input "CUIL / Apellido" at bounding box center [229, 85] width 63 height 5
paste input "27536994780"
type input "27536994780"
click at [109, 115] on button "search Buscar Legajo" at bounding box center [100, 119] width 49 height 11
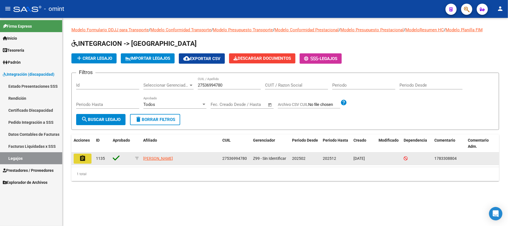
click at [79, 158] on button "assignment" at bounding box center [83, 158] width 18 height 10
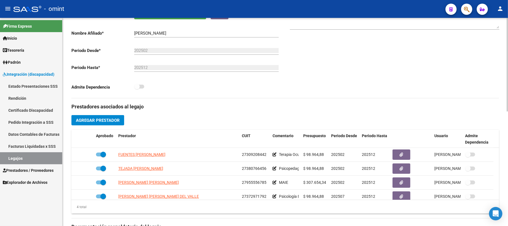
scroll to position [186, 0]
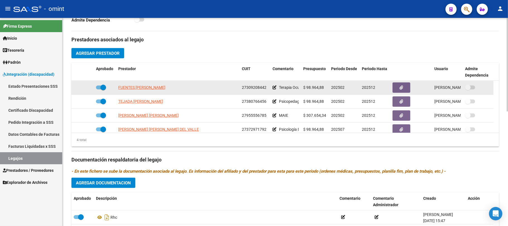
click at [140, 90] on app-link-go-to "FUENTES [PERSON_NAME]" at bounding box center [141, 87] width 47 height 6
click at [141, 87] on span "FUENTES [PERSON_NAME]" at bounding box center [141, 87] width 47 height 4
type textarea "27309208442"
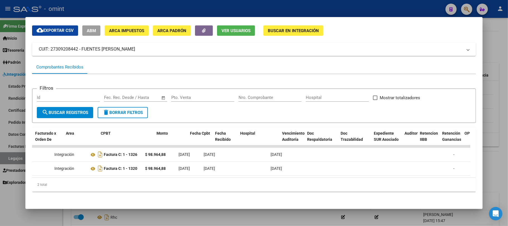
scroll to position [0, 0]
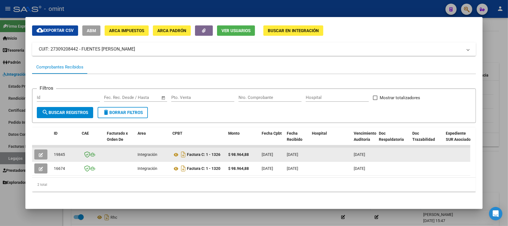
click at [60, 152] on span "19845" at bounding box center [59, 154] width 11 height 4
click at [47, 149] on div at bounding box center [41, 154] width 15 height 10
click at [45, 149] on button "button" at bounding box center [40, 154] width 13 height 10
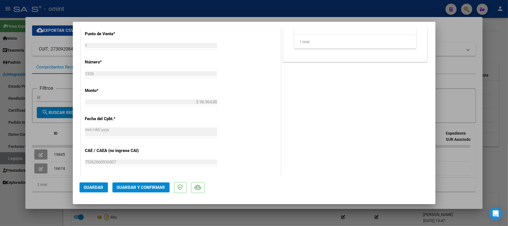
scroll to position [260, 0]
click at [141, 187] on span "Guardar y Confirmar" at bounding box center [141, 187] width 48 height 5
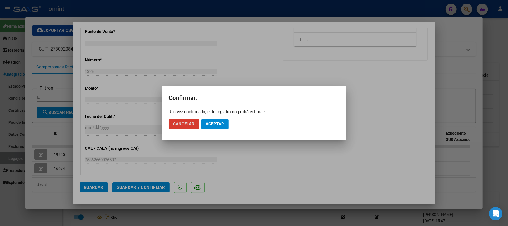
click at [218, 124] on span "Aceptar" at bounding box center [215, 123] width 18 height 5
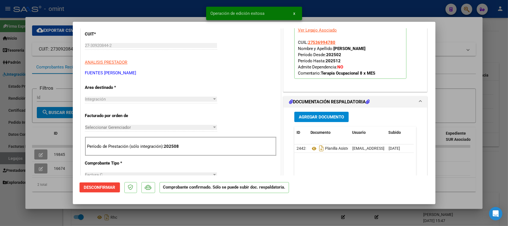
scroll to position [0, 0]
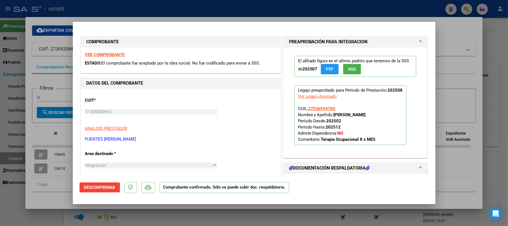
click at [49, 93] on div at bounding box center [254, 113] width 508 height 226
type input "$ 0,00"
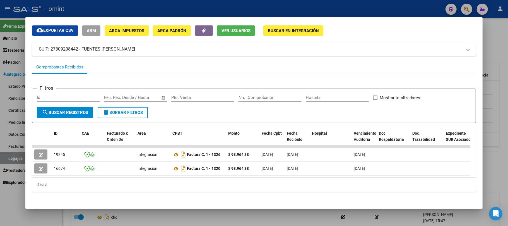
drag, startPoint x: 119, startPoint y: 3, endPoint x: 130, endPoint y: 11, distance: 13.7
click at [120, 3] on div at bounding box center [254, 113] width 508 height 226
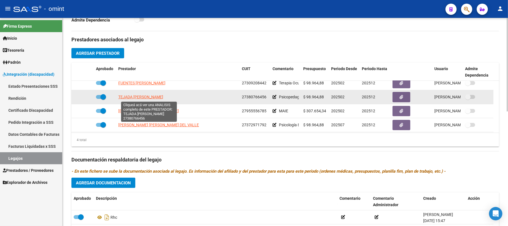
scroll to position [6, 0]
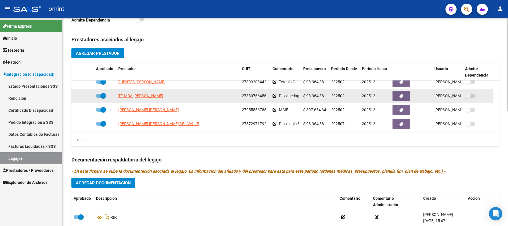
click at [154, 93] on app-link-go-to "TEJADA [PERSON_NAME]" at bounding box center [140, 96] width 45 height 6
click at [154, 97] on span "TEJADA [PERSON_NAME]" at bounding box center [140, 95] width 45 height 4
type textarea "27380766456"
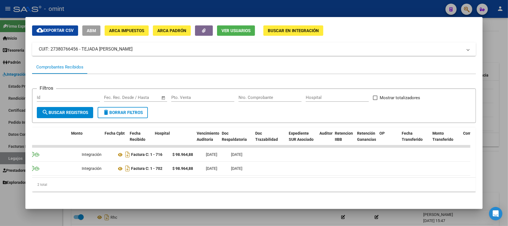
scroll to position [0, 0]
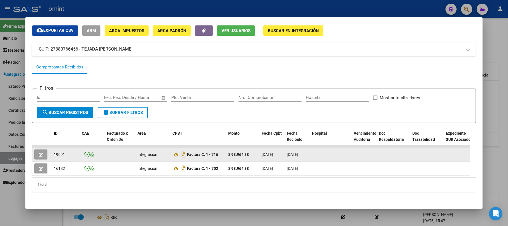
click at [56, 152] on span "19091" at bounding box center [59, 154] width 11 height 4
click at [57, 152] on span "19091" at bounding box center [59, 154] width 11 height 4
click at [43, 149] on button "button" at bounding box center [40, 154] width 13 height 10
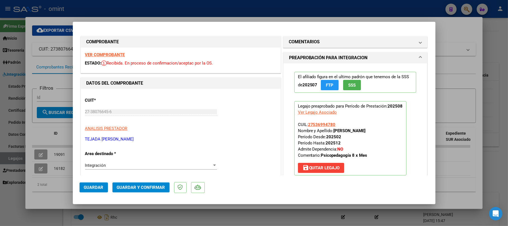
click at [116, 55] on strong "VER COMPROBANTE" at bounding box center [105, 54] width 40 height 5
click at [140, 183] on button "Guardar y Confirmar" at bounding box center [140, 187] width 57 height 10
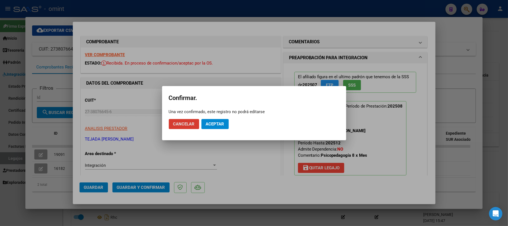
click at [216, 125] on span "Aceptar" at bounding box center [215, 123] width 18 height 5
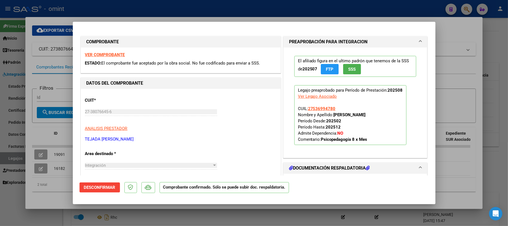
click at [49, 62] on div at bounding box center [254, 113] width 508 height 226
type input "$ 0,00"
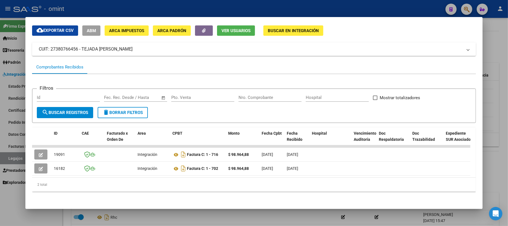
click at [110, 11] on div at bounding box center [254, 113] width 508 height 226
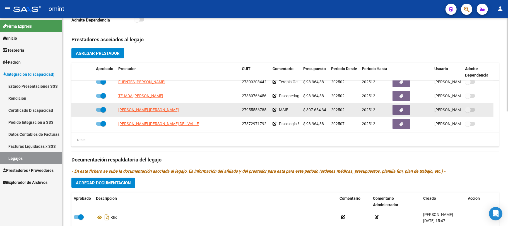
click at [134, 107] on app-link-go-to "[PERSON_NAME] [PERSON_NAME]" at bounding box center [148, 110] width 61 height 6
click at [136, 108] on span "[PERSON_NAME] [PERSON_NAME]" at bounding box center [148, 109] width 61 height 4
type textarea "27955556785"
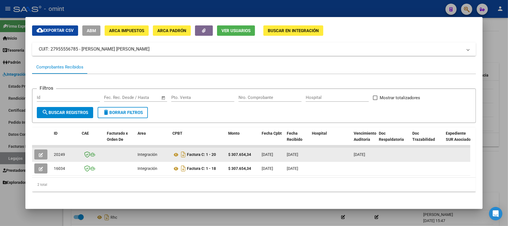
click at [55, 152] on span "20249" at bounding box center [59, 154] width 11 height 4
click at [36, 149] on button "button" at bounding box center [40, 154] width 13 height 10
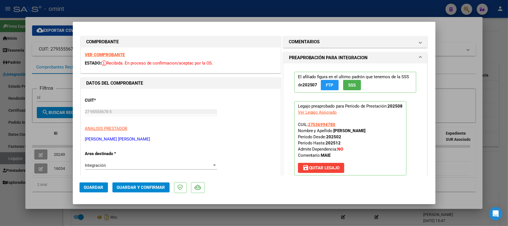
click at [148, 188] on span "Guardar y Confirmar" at bounding box center [141, 187] width 48 height 5
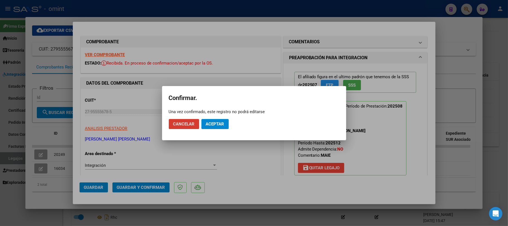
click at [218, 123] on span "Aceptar" at bounding box center [215, 123] width 18 height 5
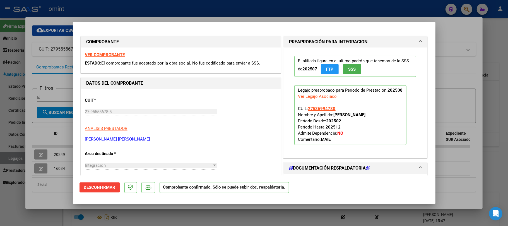
click at [136, 15] on div at bounding box center [254, 113] width 508 height 226
type input "$ 0,00"
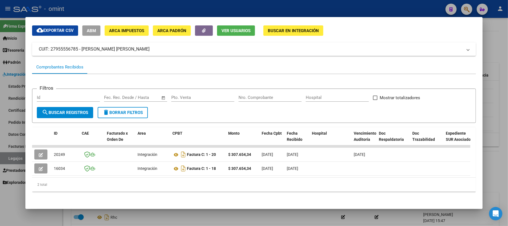
click at [139, 8] on div at bounding box center [254, 113] width 508 height 226
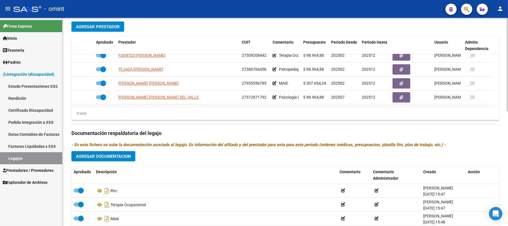
scroll to position [223, 0]
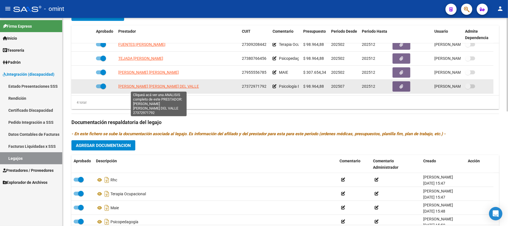
click at [140, 86] on span "[PERSON_NAME] [PERSON_NAME] DEL VALLE" at bounding box center [158, 86] width 81 height 4
type textarea "27372971792"
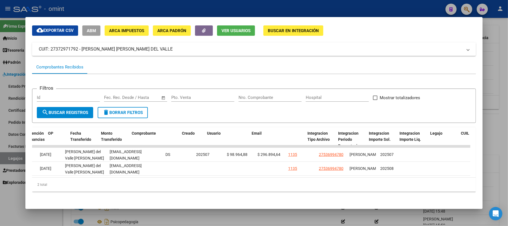
scroll to position [0, 0]
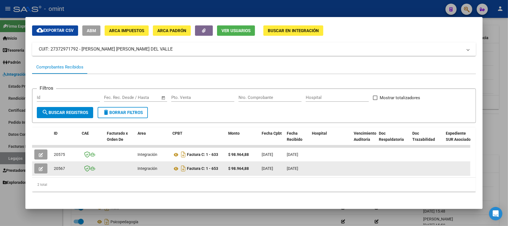
click at [63, 166] on span "20567" at bounding box center [59, 168] width 11 height 4
click at [36, 163] on button "button" at bounding box center [40, 168] width 13 height 10
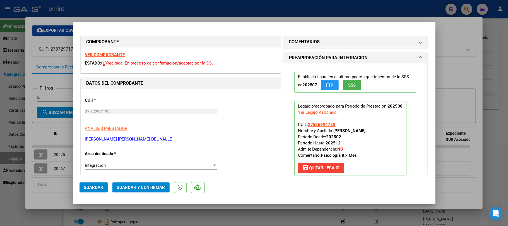
click at [99, 56] on strong "VER COMPROBANTE" at bounding box center [105, 54] width 40 height 5
click at [142, 188] on span "Guardar y Confirmar" at bounding box center [141, 187] width 48 height 5
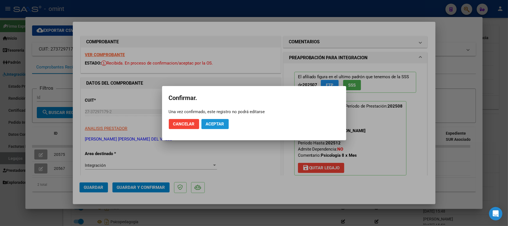
click at [220, 122] on span "Aceptar" at bounding box center [215, 123] width 18 height 5
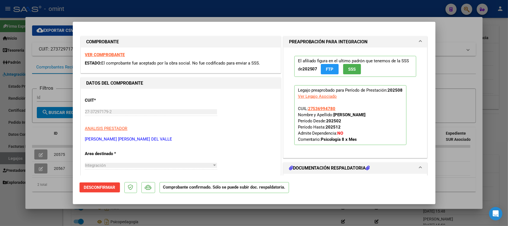
click at [28, 118] on div at bounding box center [254, 113] width 508 height 226
type input "$ 0,00"
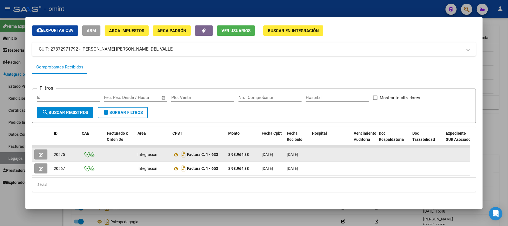
click at [42, 153] on icon "button" at bounding box center [41, 155] width 4 height 4
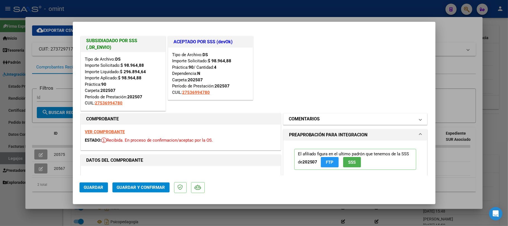
click at [343, 122] on mat-panel-title "COMENTARIOS" at bounding box center [352, 118] width 126 height 7
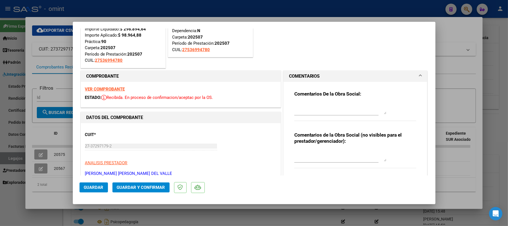
scroll to position [74, 0]
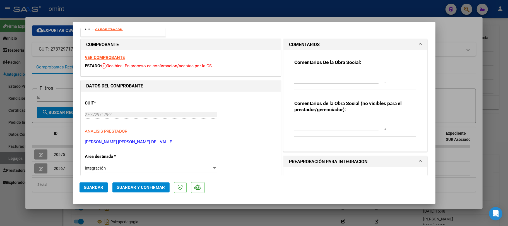
click at [324, 121] on textarea at bounding box center [340, 123] width 92 height 11
type textarea "Factura ya procesada por obra social ASE"
click at [93, 187] on span "Guardar" at bounding box center [94, 187] width 20 height 5
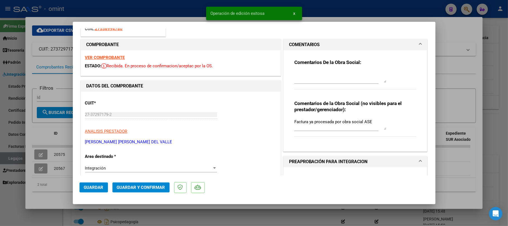
click at [117, 10] on div at bounding box center [254, 113] width 508 height 226
type input "$ 0,00"
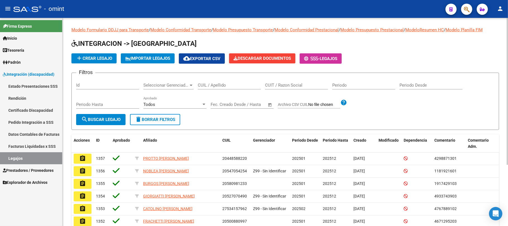
click at [214, 81] on div "CUIL / Apellido" at bounding box center [229, 83] width 63 height 12
paste input "27536994780"
type input "27536994780"
click at [79, 118] on button "search Buscar Legajo" at bounding box center [100, 119] width 49 height 11
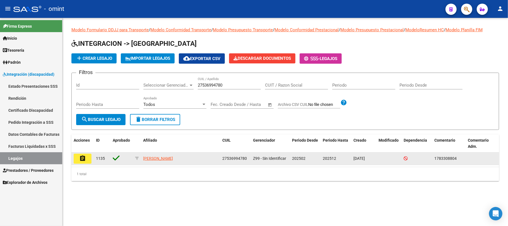
click at [81, 158] on mat-icon "assignment" at bounding box center [82, 158] width 7 height 7
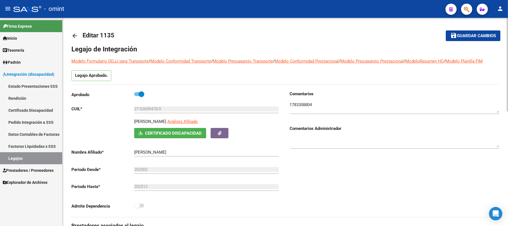
click at [73, 34] on mat-icon "arrow_back" at bounding box center [74, 35] width 7 height 7
